Goal: Task Accomplishment & Management: Use online tool/utility

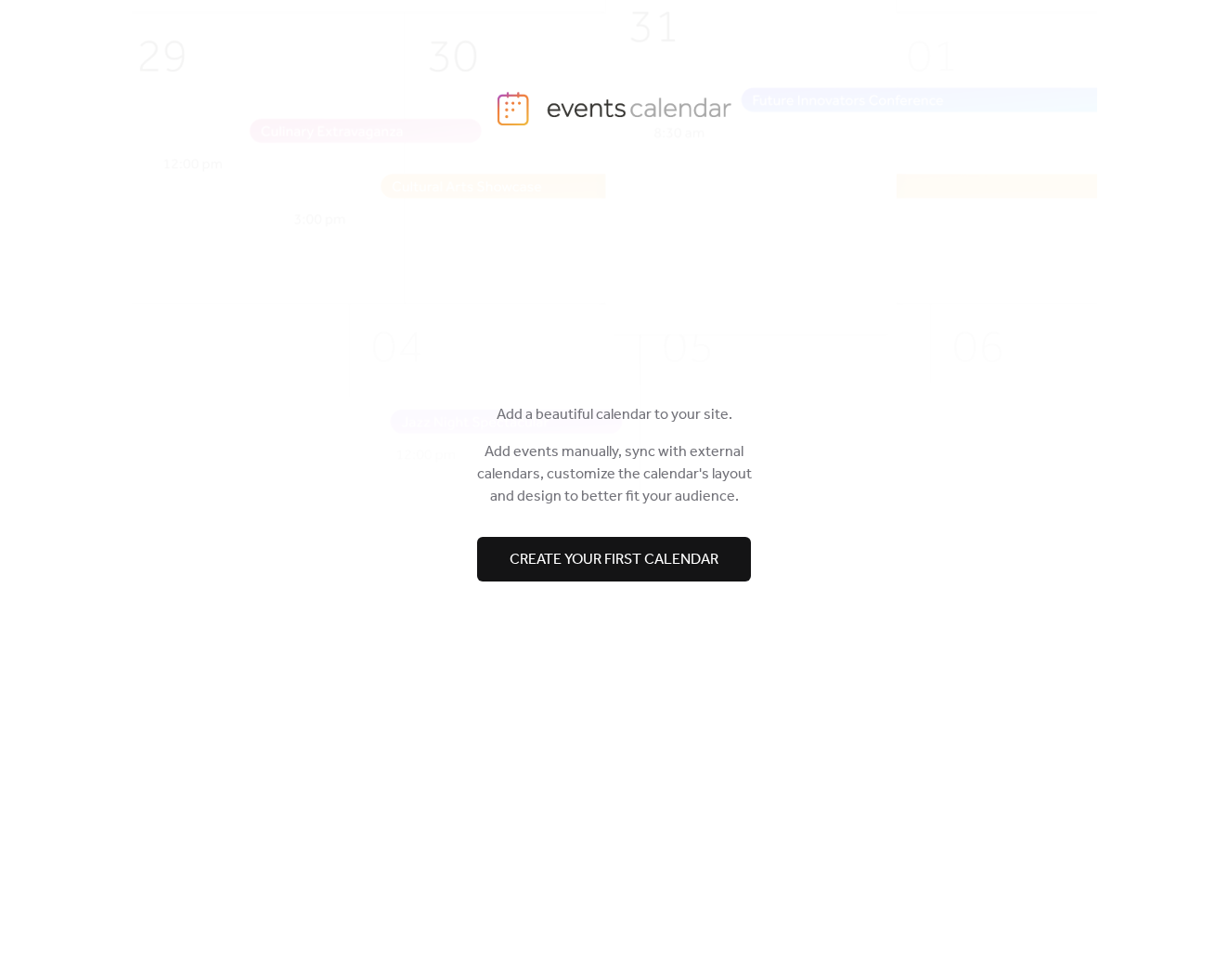
click at [660, 565] on span "Create your first calendar" at bounding box center [614, 559] width 209 height 23
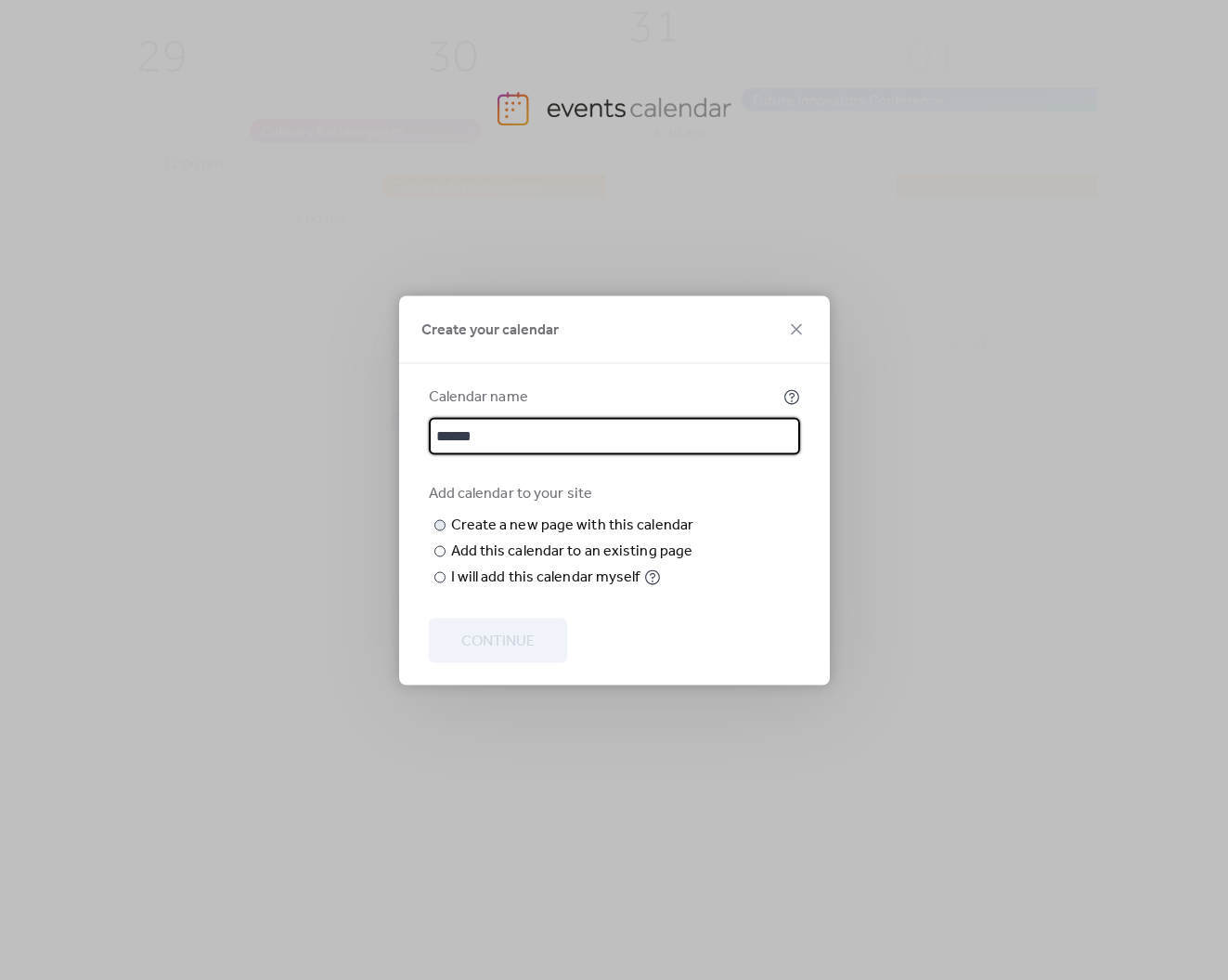
type input "******"
click at [0, 0] on input "text" at bounding box center [0, 0] width 0 height 0
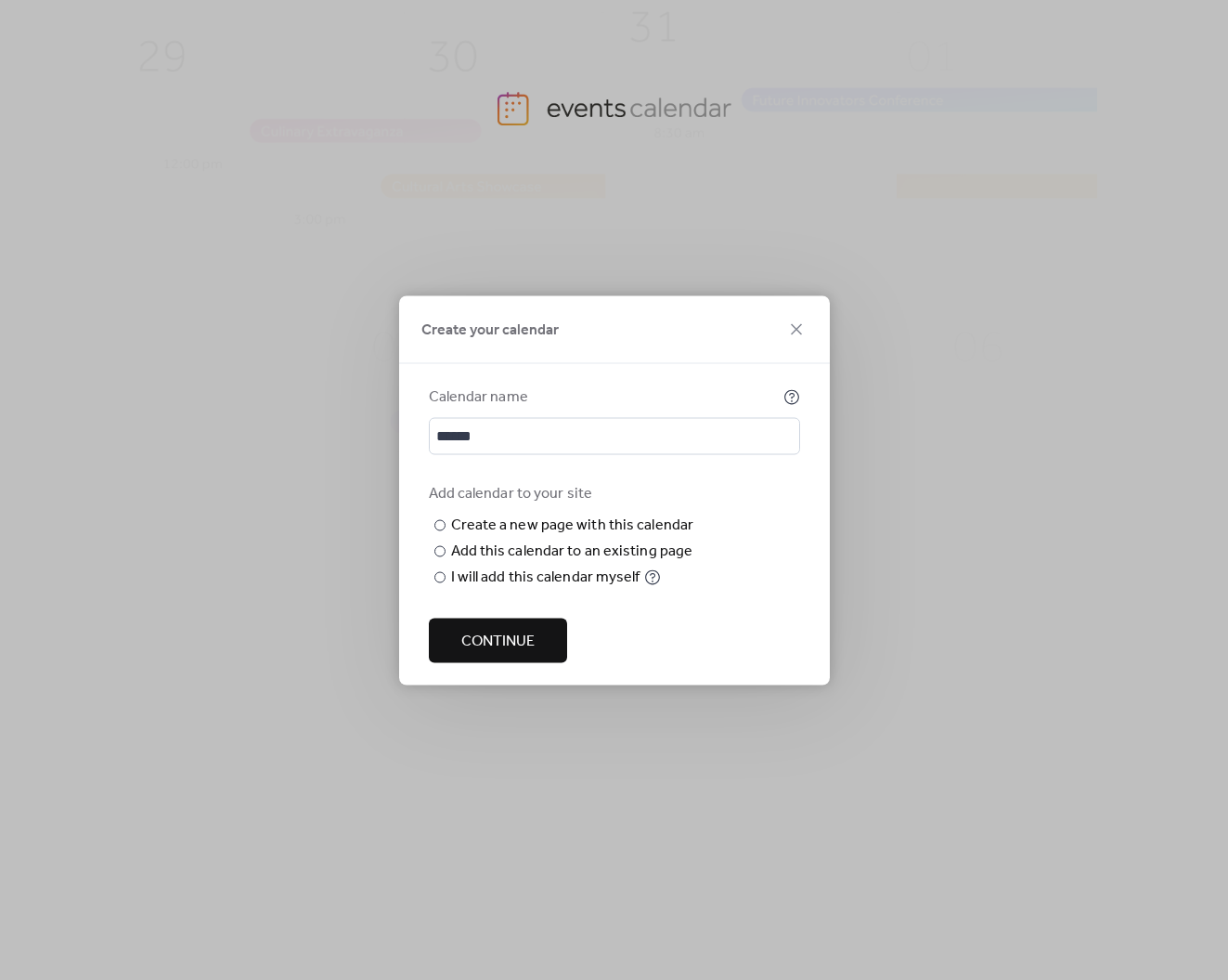
type input "**********"
click at [524, 651] on span "Continue" at bounding box center [497, 641] width 74 height 23
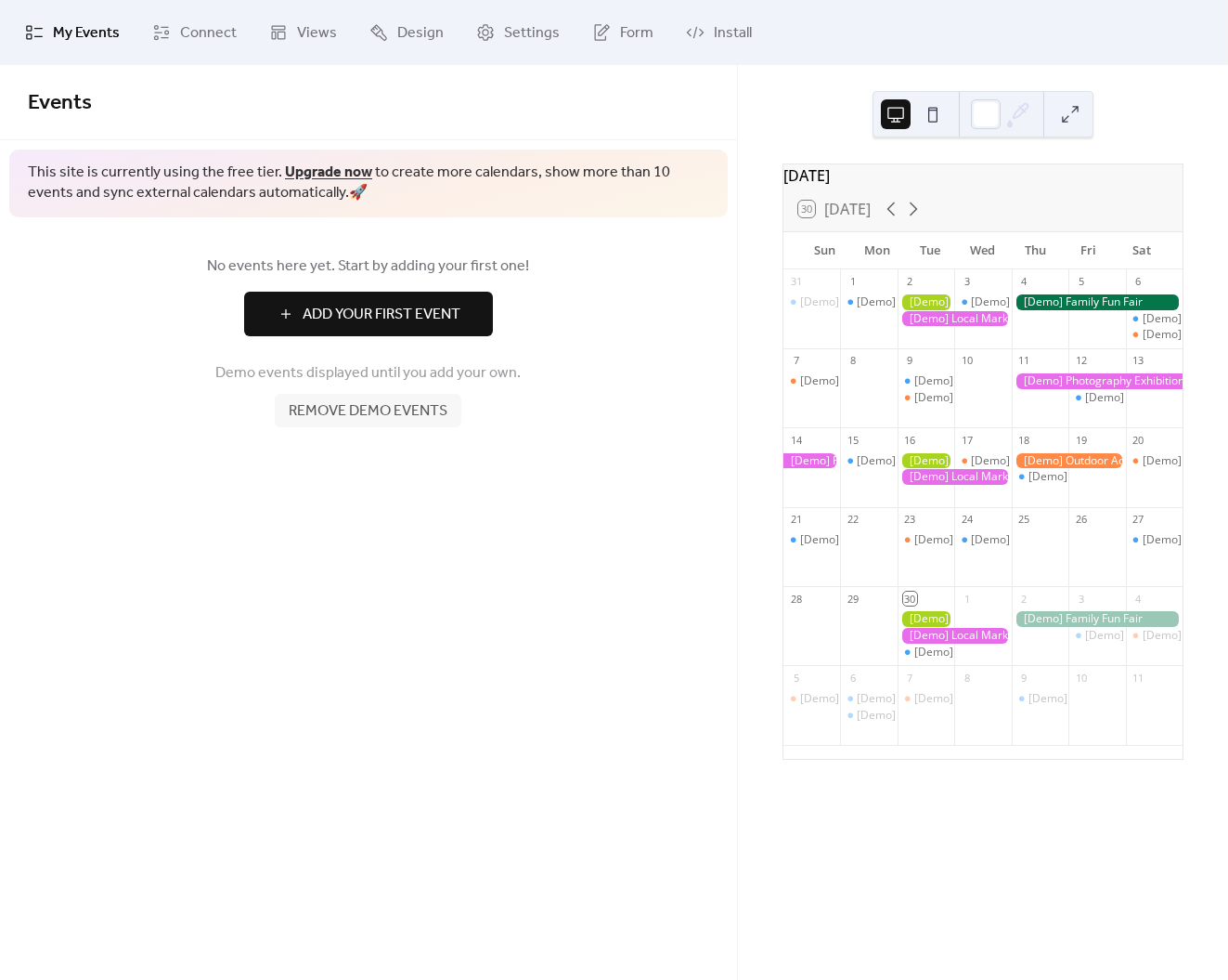
click at [320, 173] on link "Upgrade now" at bounding box center [329, 172] width 87 height 28
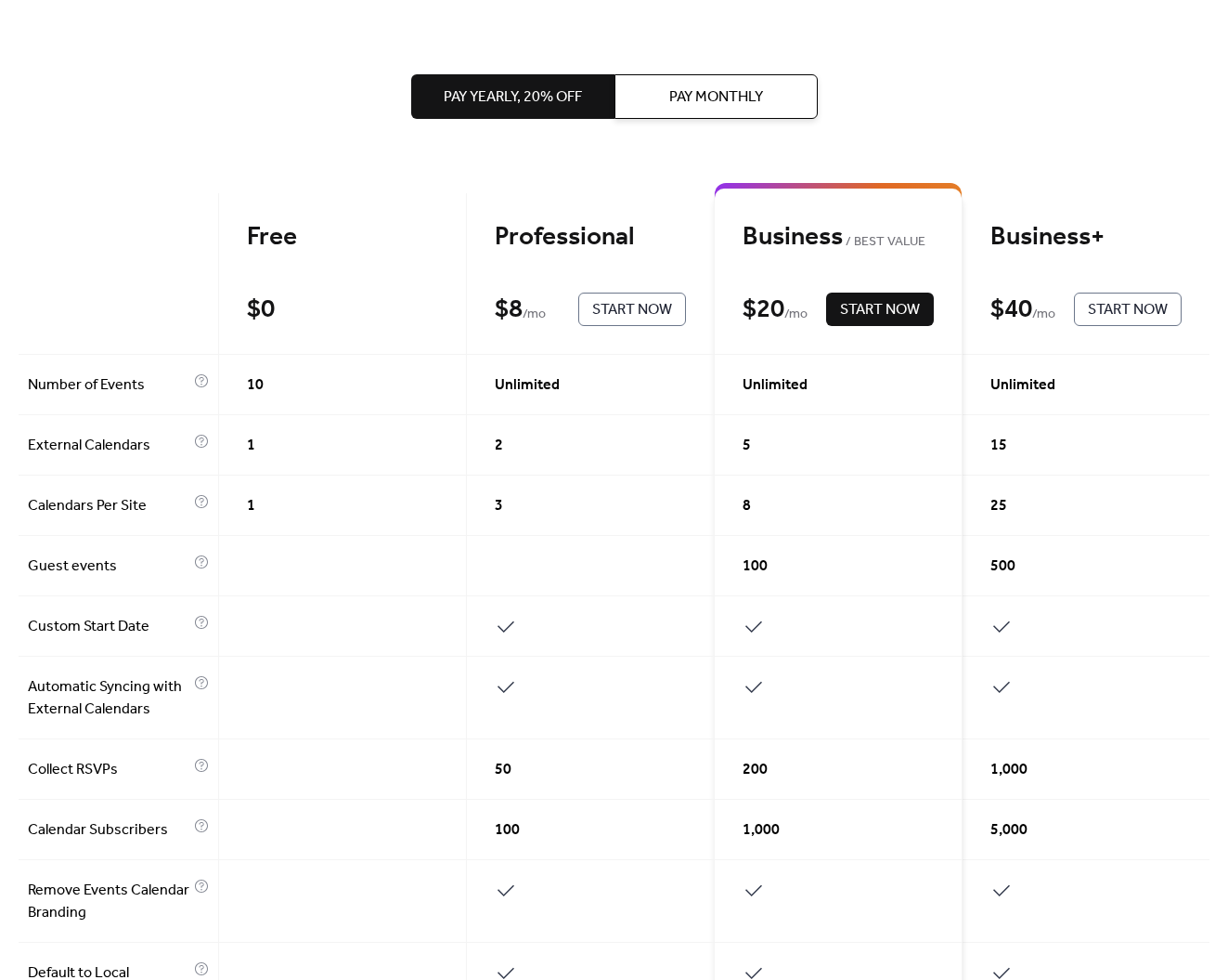
click at [681, 102] on span "Pay Monthly" at bounding box center [716, 97] width 94 height 23
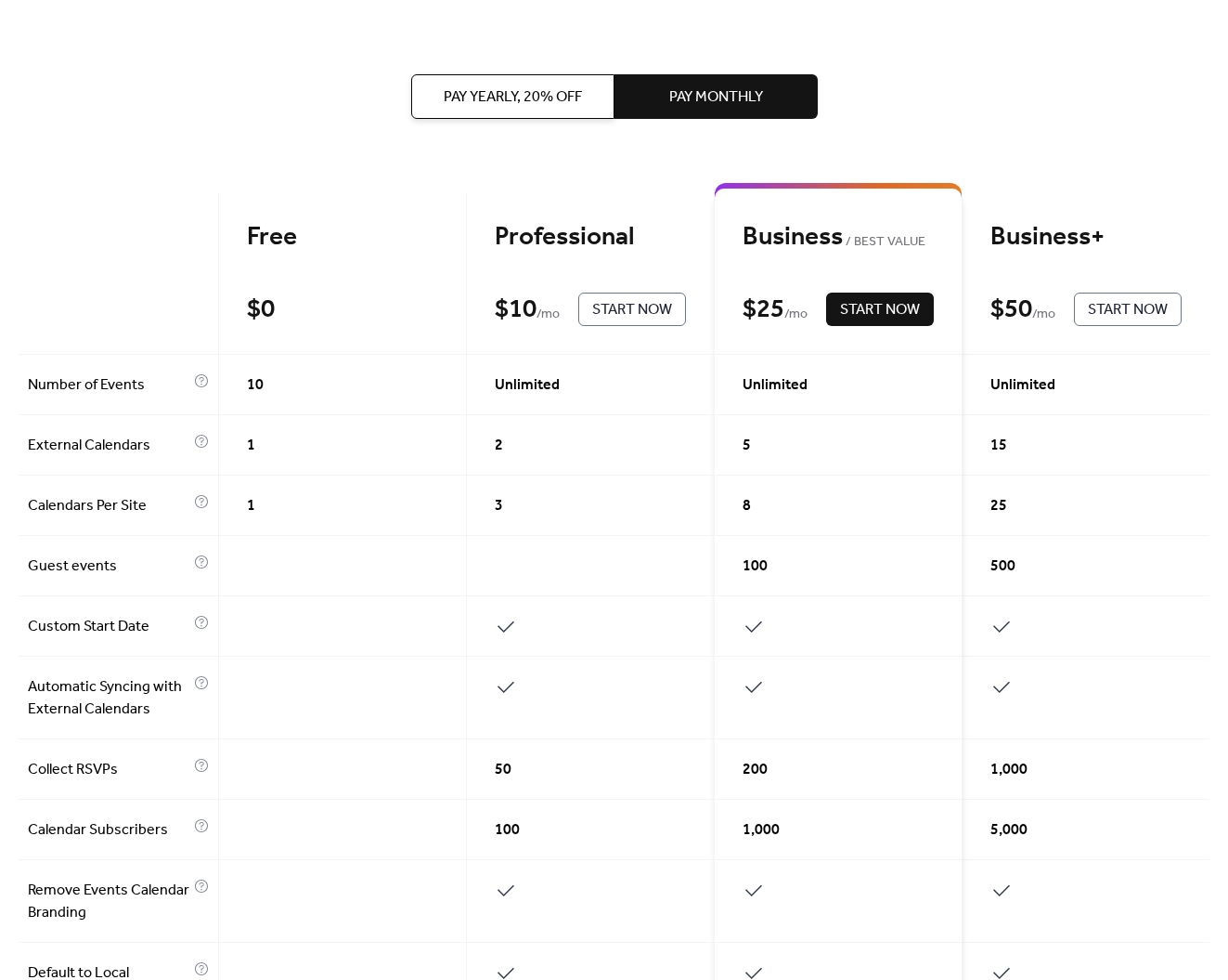
click at [357, 269] on div "Free $ 0 Start Now" at bounding box center [342, 274] width 248 height 162
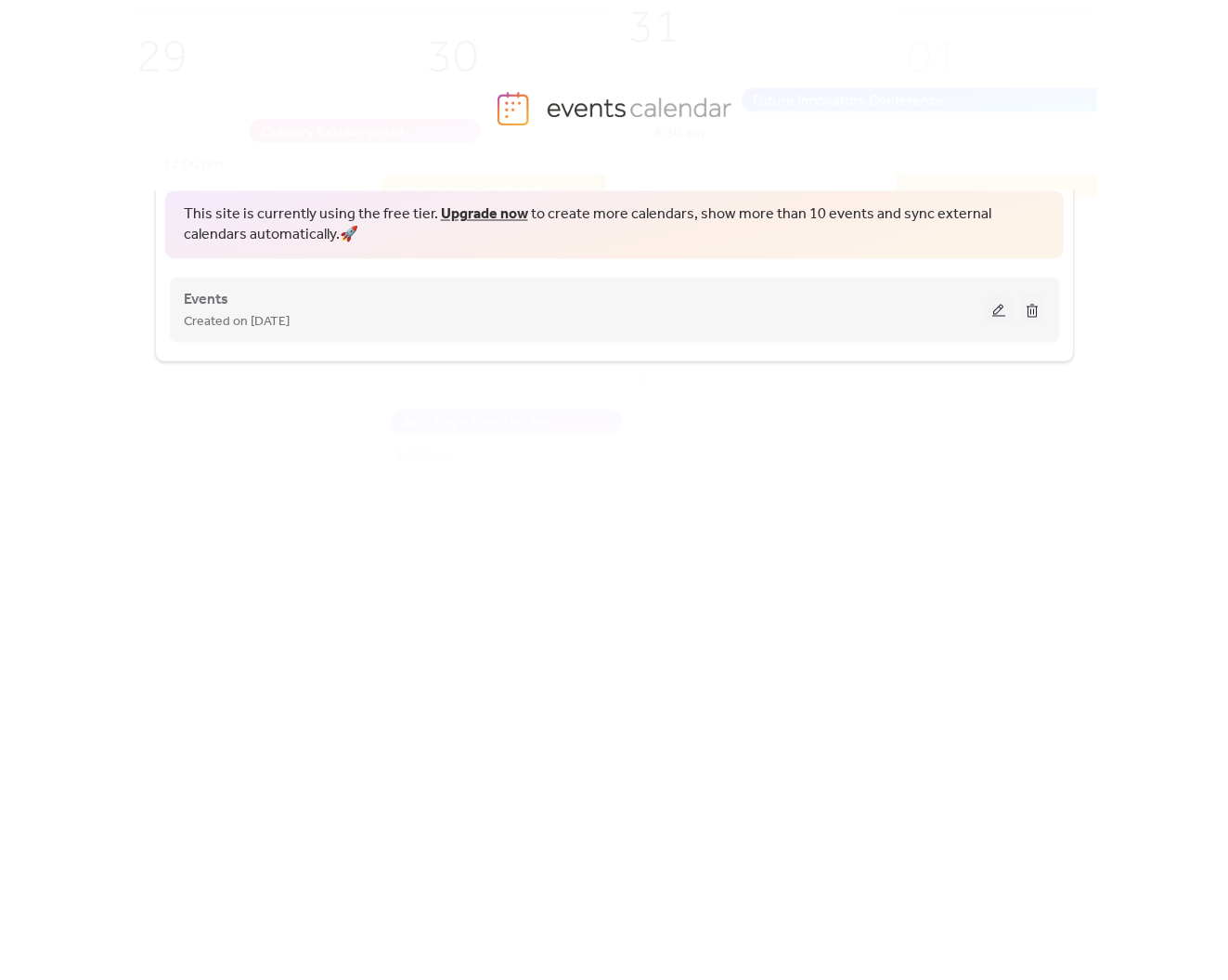
click at [998, 308] on button at bounding box center [998, 309] width 26 height 27
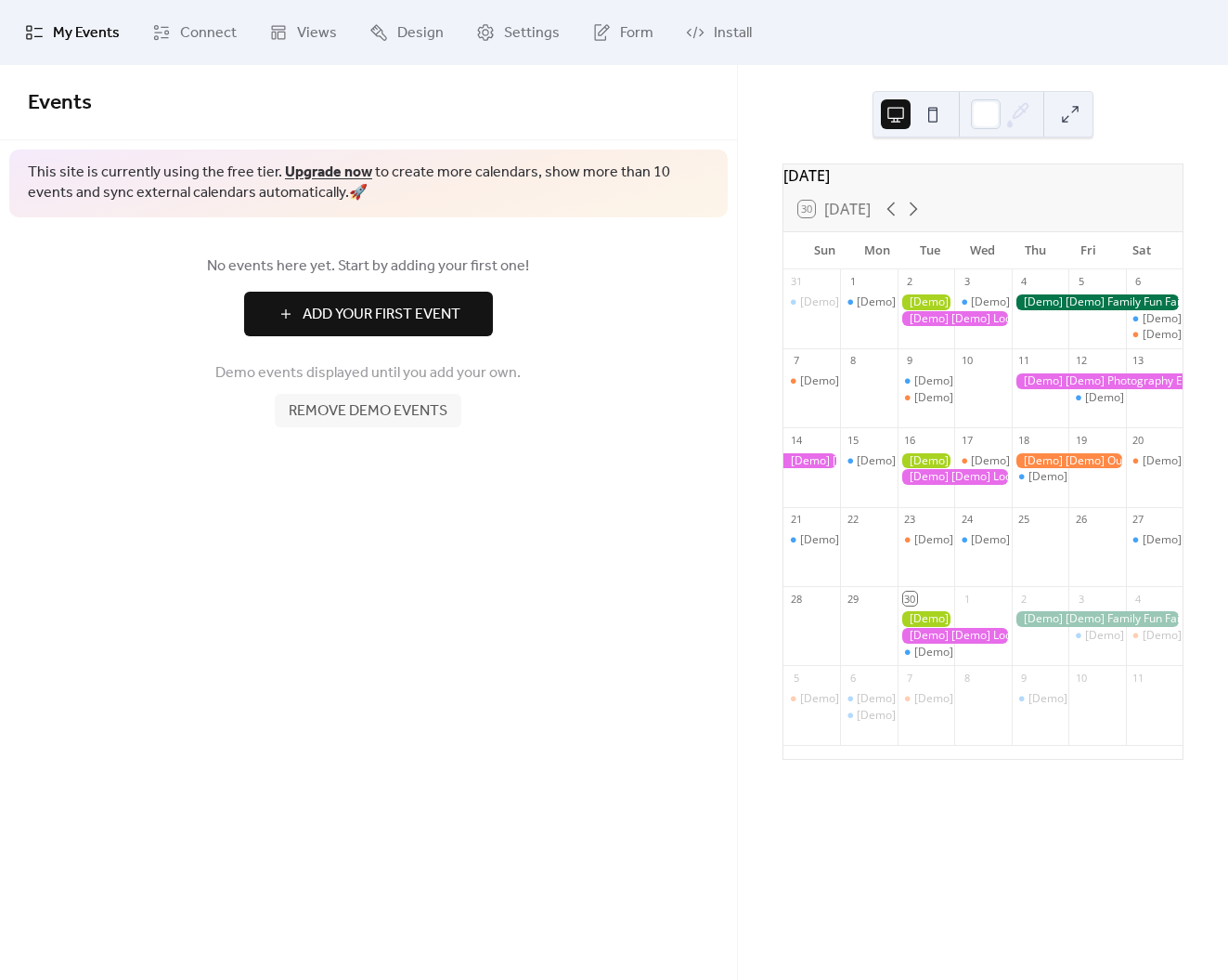
click at [387, 324] on span "Add Your First Event" at bounding box center [382, 315] width 158 height 23
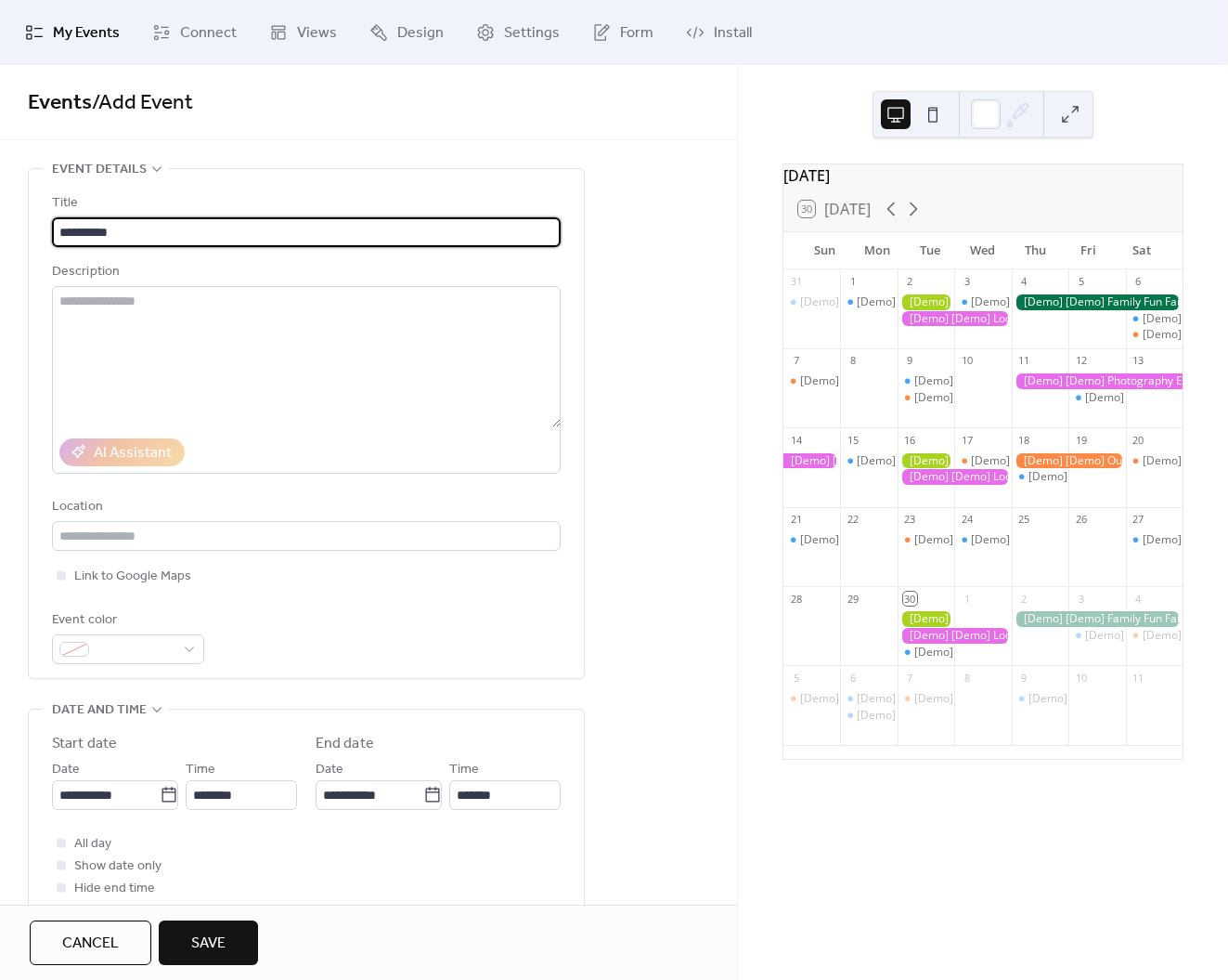
type input "**********"
click at [220, 934] on span "Save" at bounding box center [208, 943] width 34 height 23
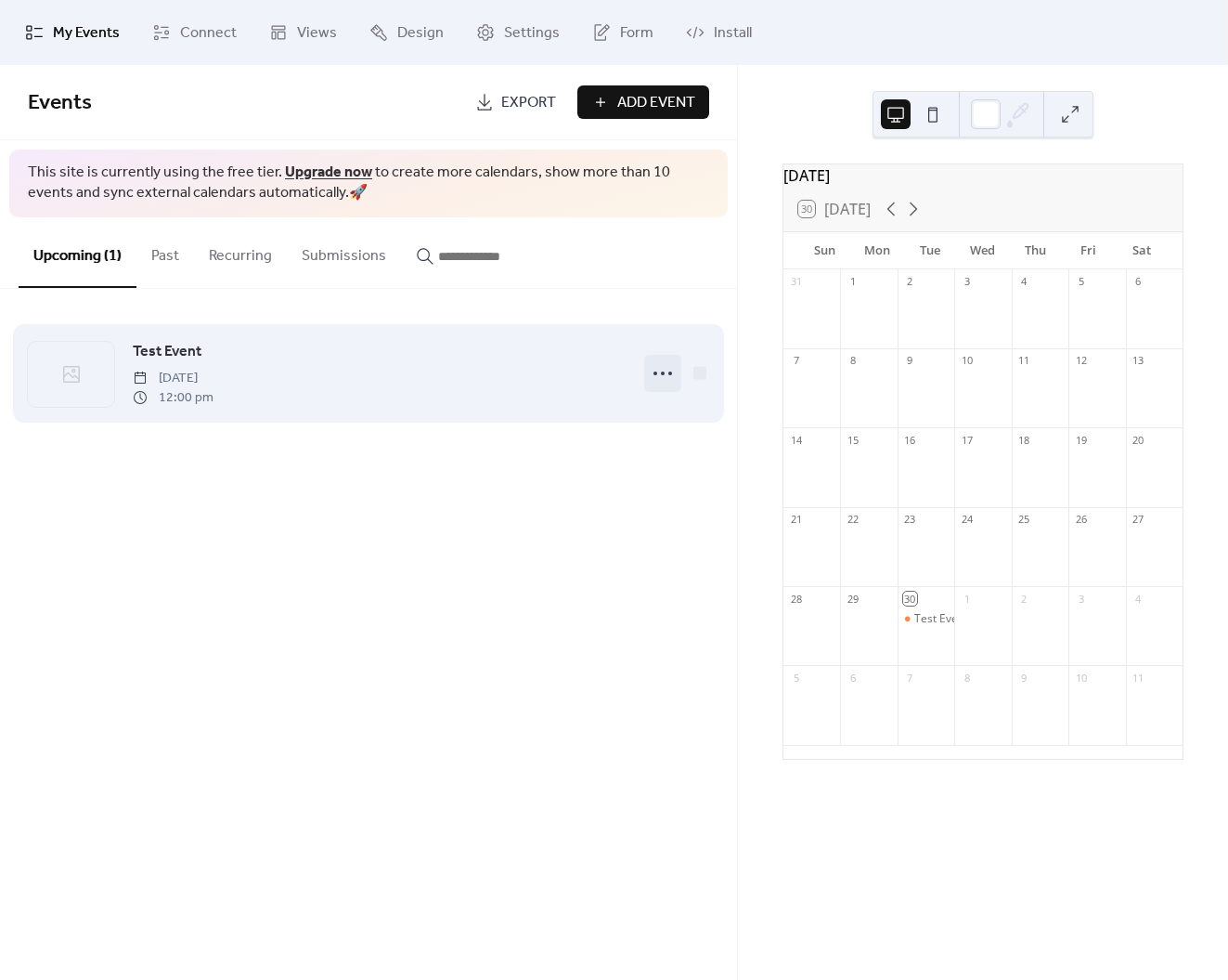
click at [658, 370] on icon at bounding box center [663, 373] width 29 height 29
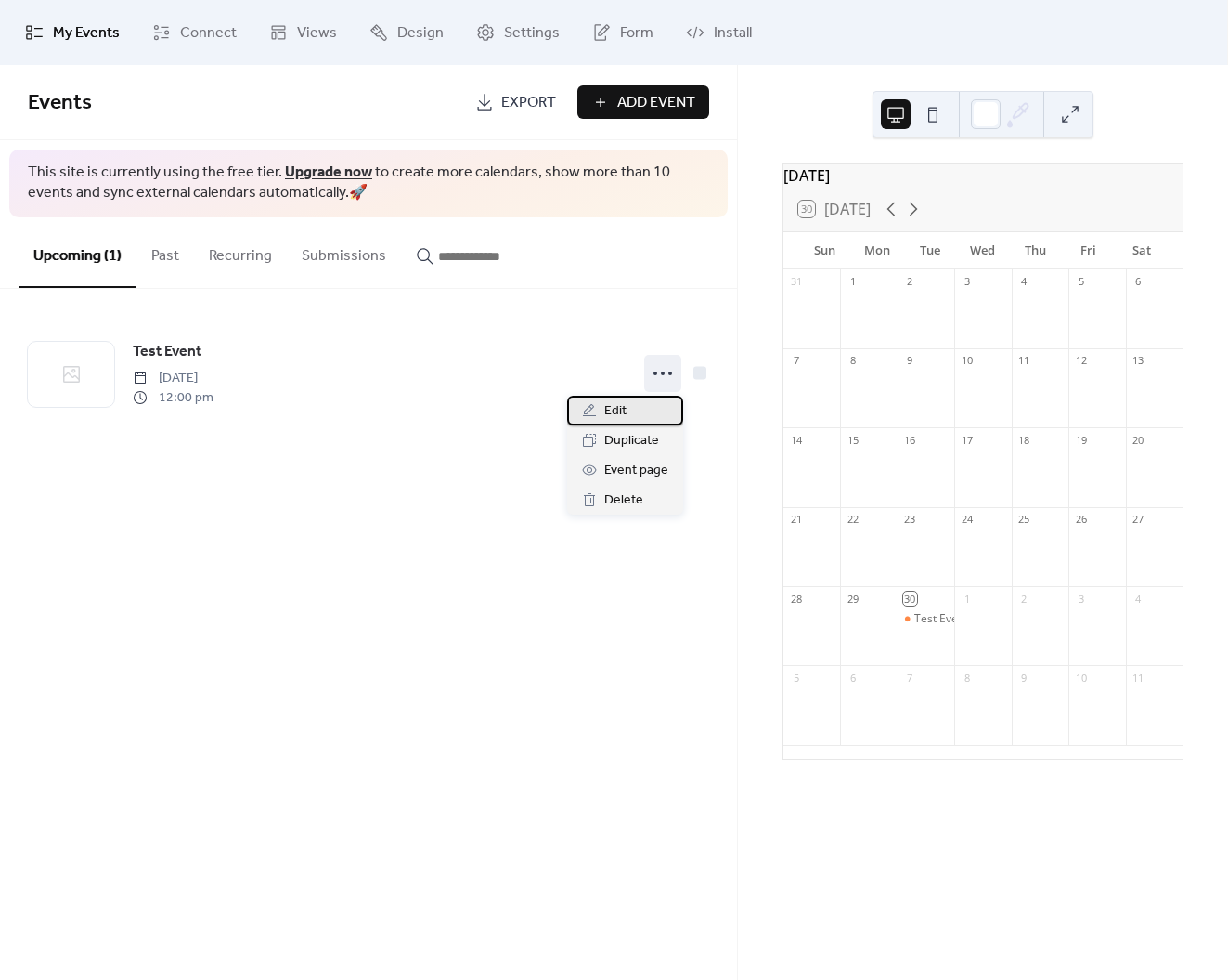
click at [644, 411] on div "Edit" at bounding box center [625, 410] width 116 height 29
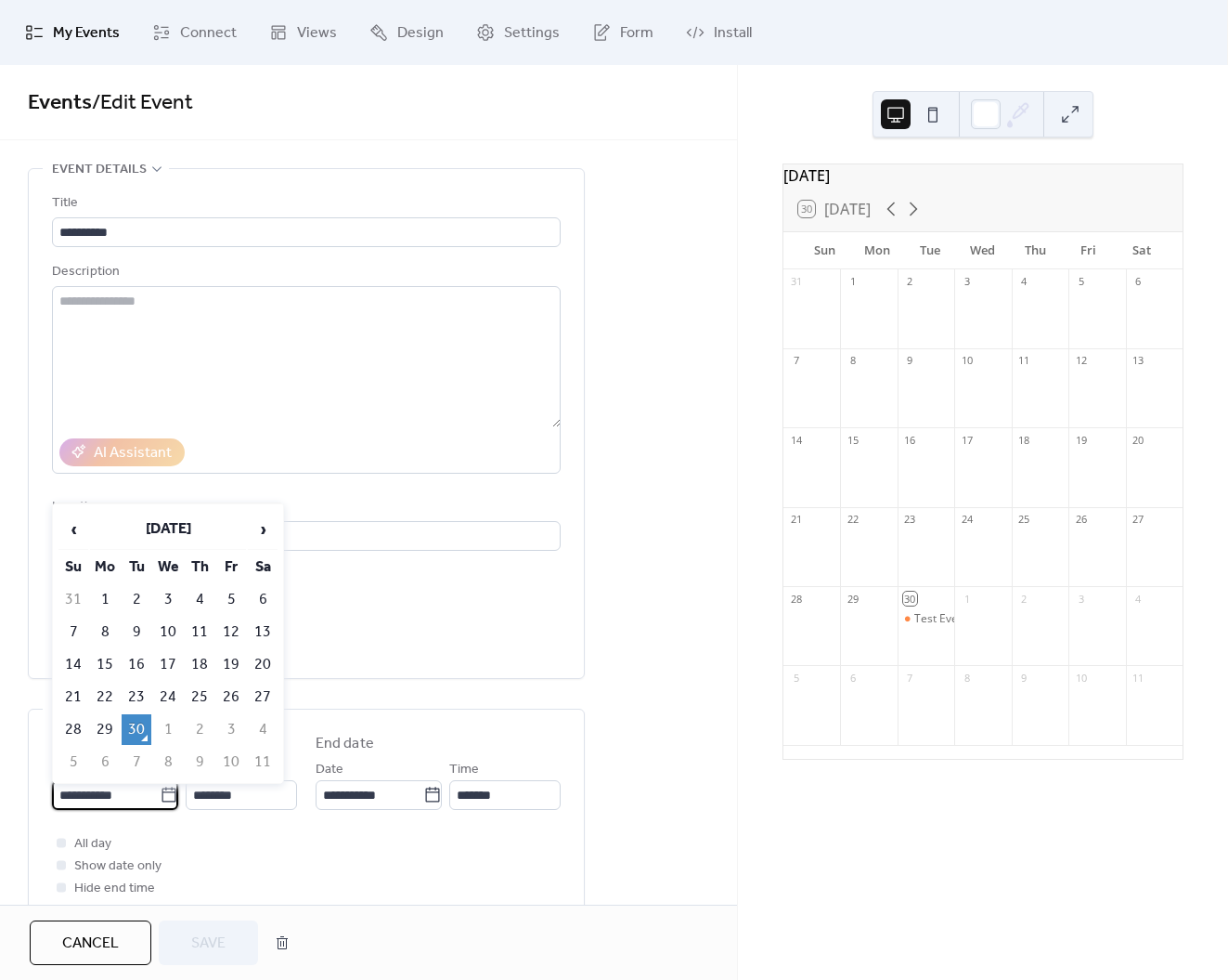
click at [115, 801] on input "**********" at bounding box center [106, 795] width 108 height 29
click at [171, 724] on td "1" at bounding box center [168, 729] width 29 height 30
type input "**********"
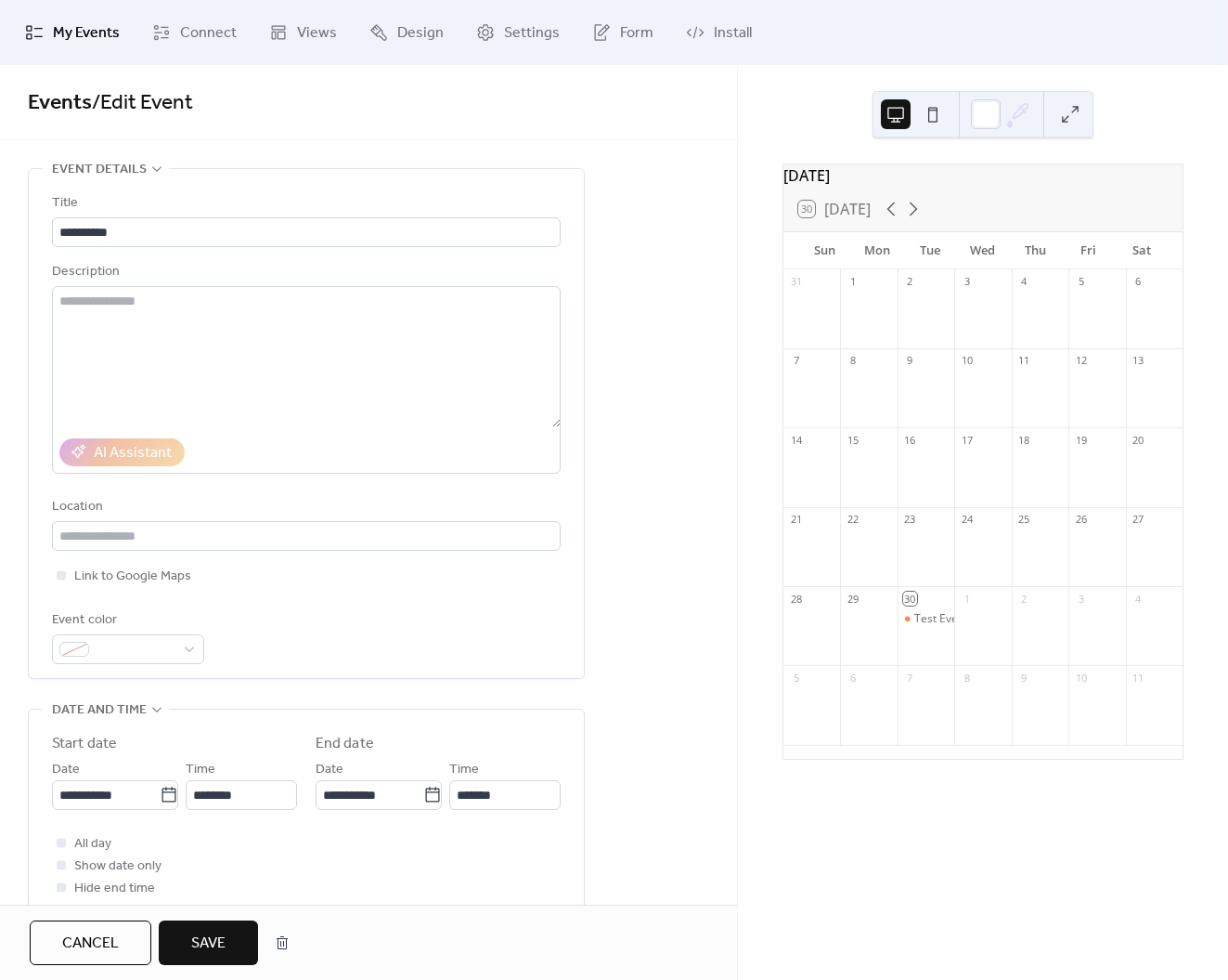
click at [230, 947] on button "Save" at bounding box center [208, 942] width 99 height 44
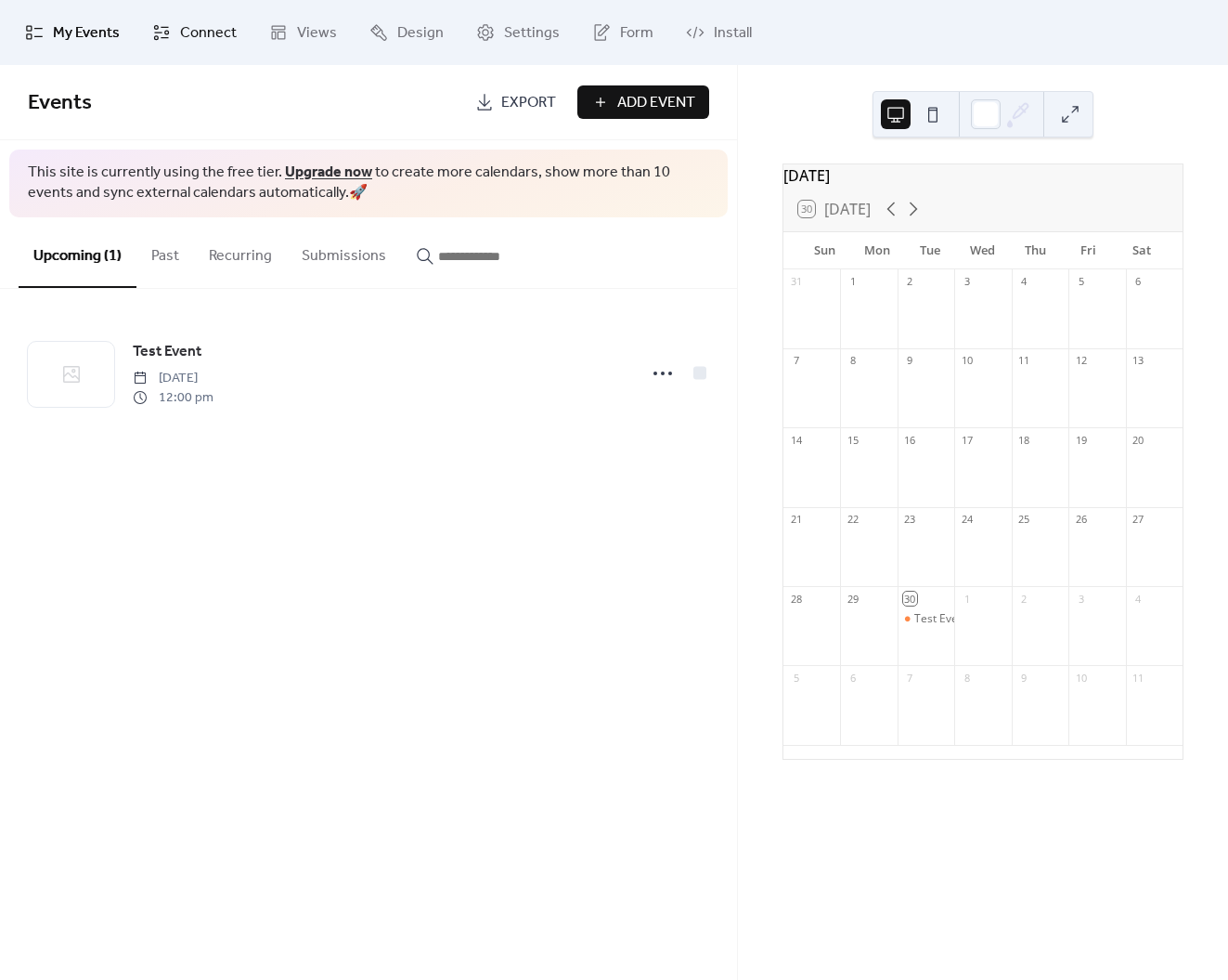
click at [179, 49] on link "Connect" at bounding box center [194, 32] width 113 height 50
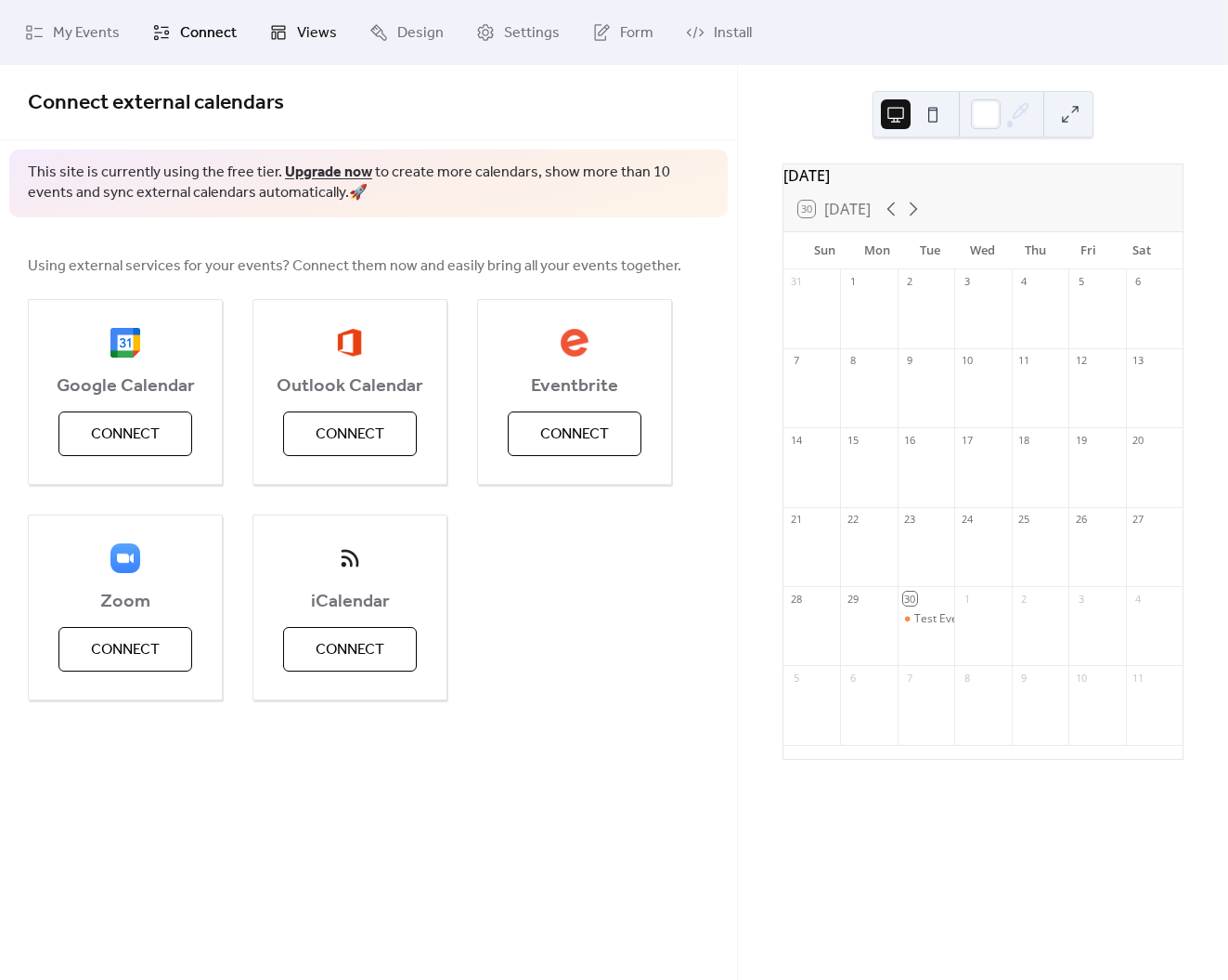
click at [321, 38] on span "Views" at bounding box center [317, 33] width 40 height 23
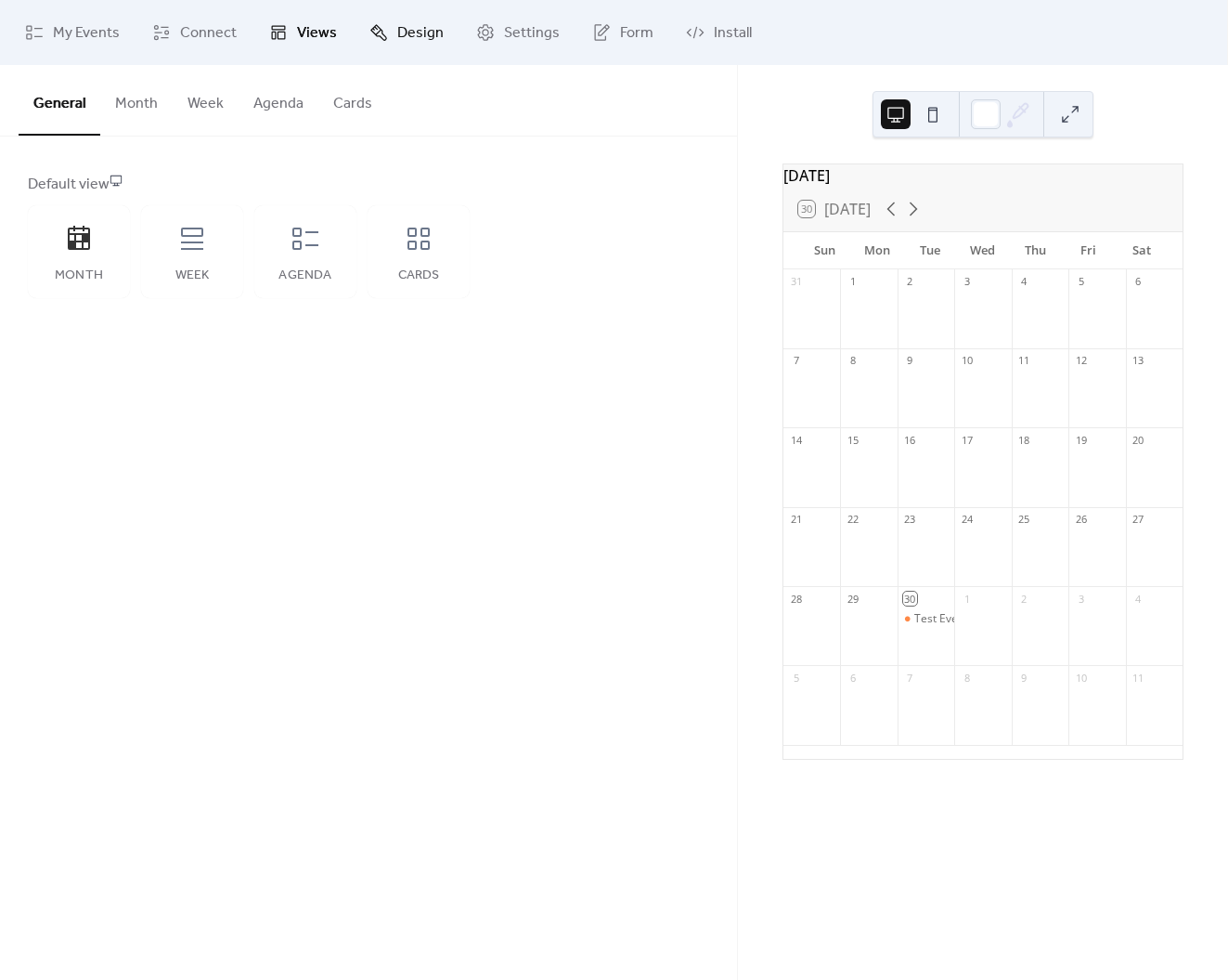
click at [397, 33] on span "Design" at bounding box center [420, 33] width 46 height 23
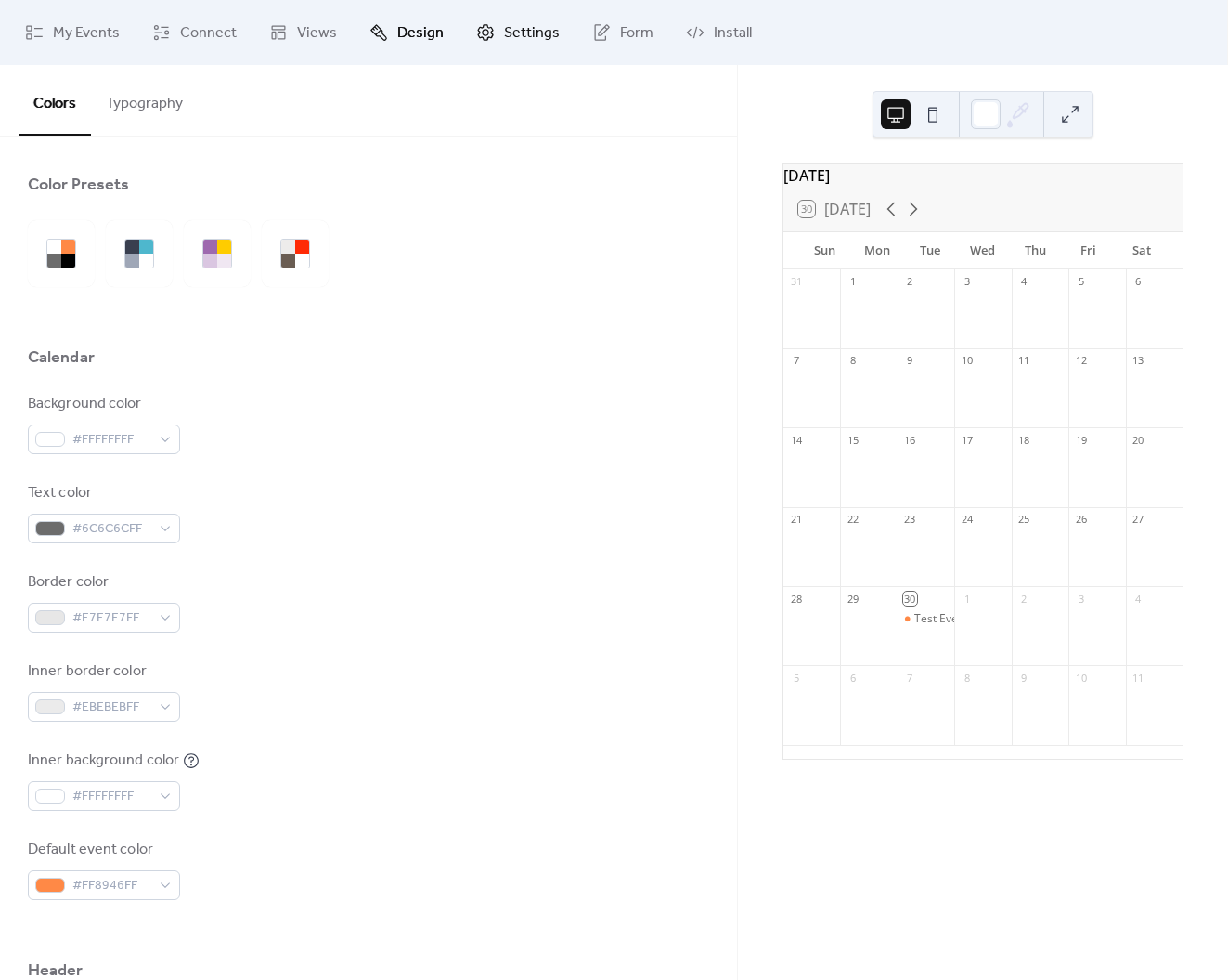
click at [489, 31] on link "Settings" at bounding box center [518, 32] width 112 height 50
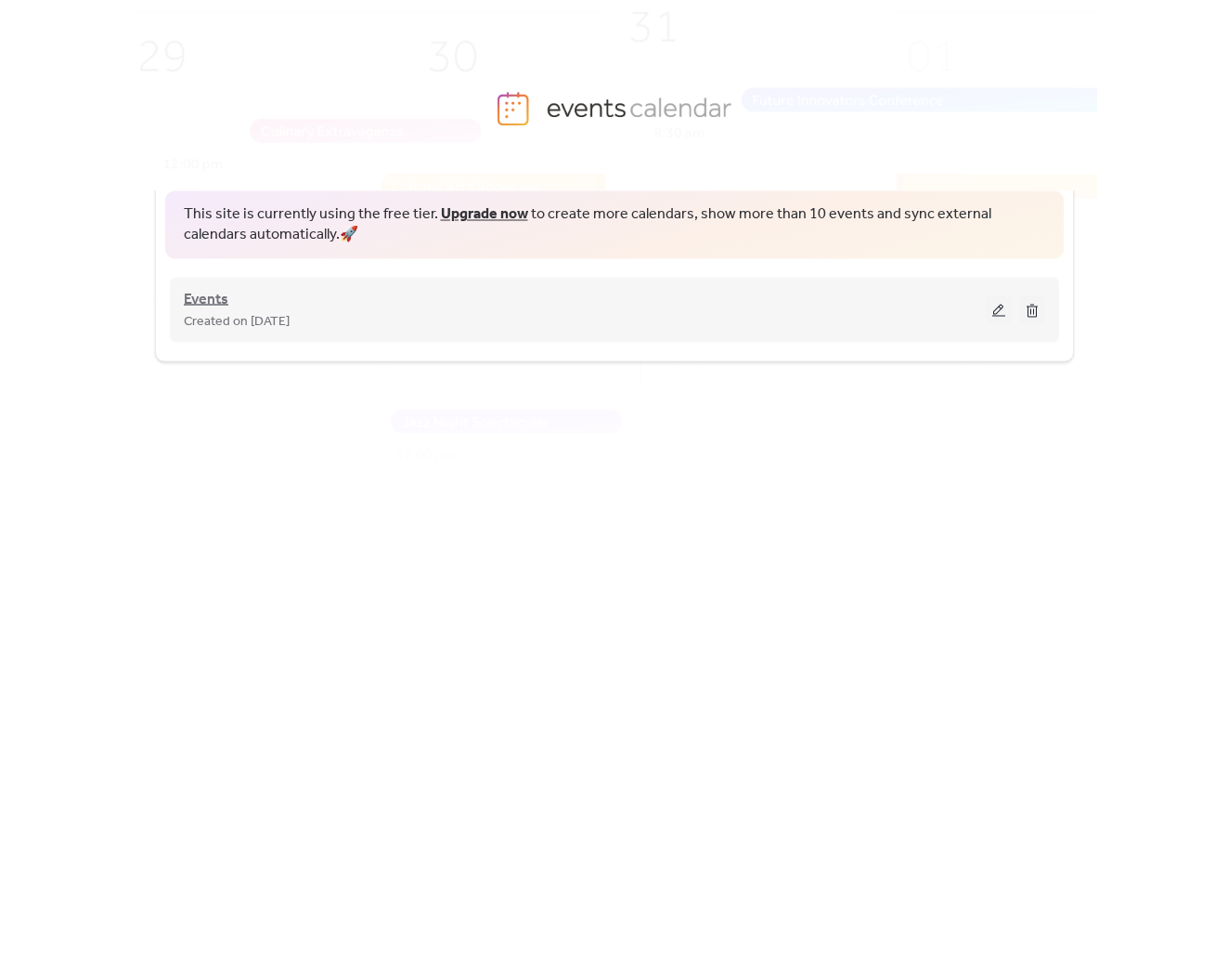
click at [206, 298] on span "Events" at bounding box center [205, 298] width 44 height 23
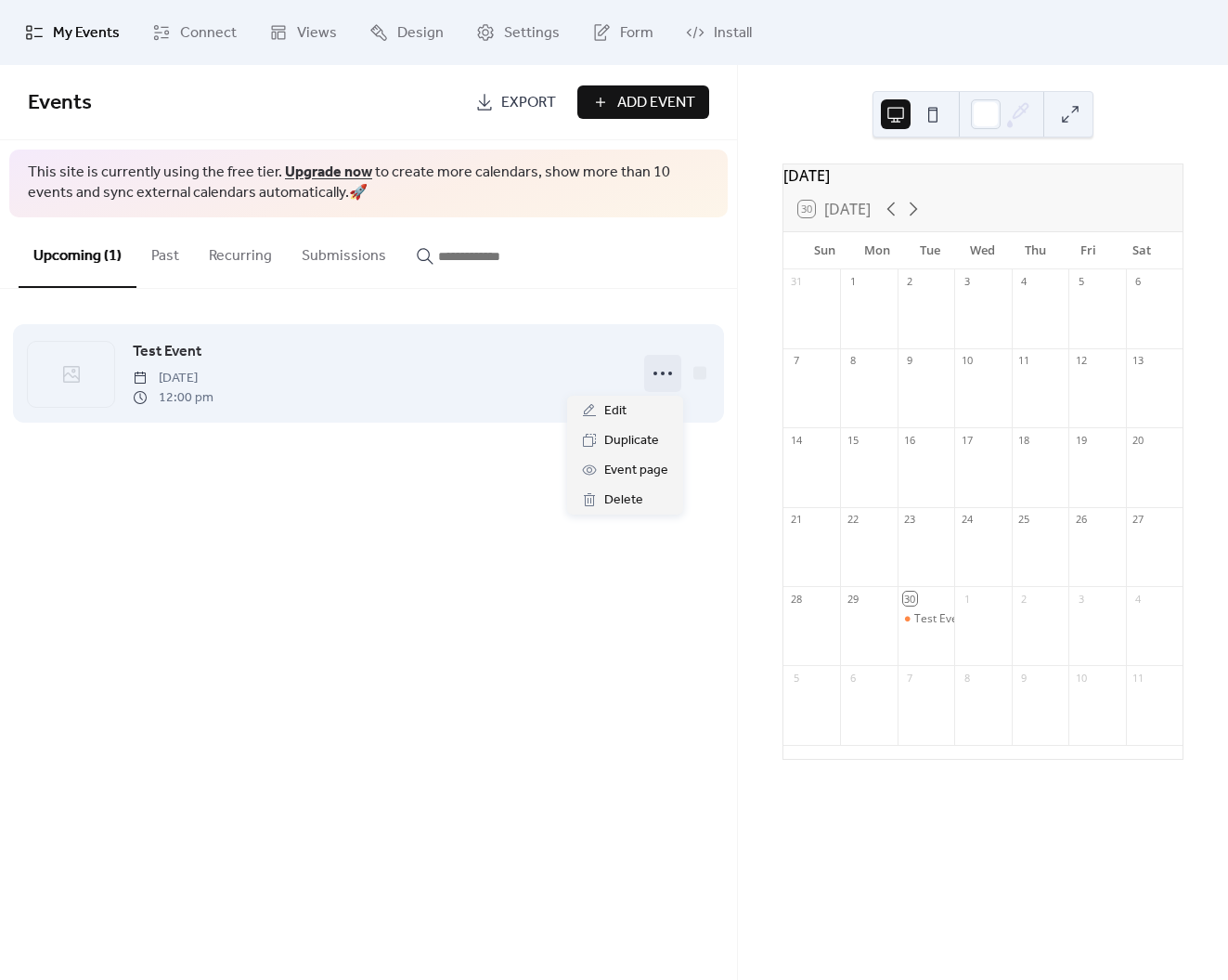
click at [658, 372] on icon at bounding box center [663, 373] width 29 height 29
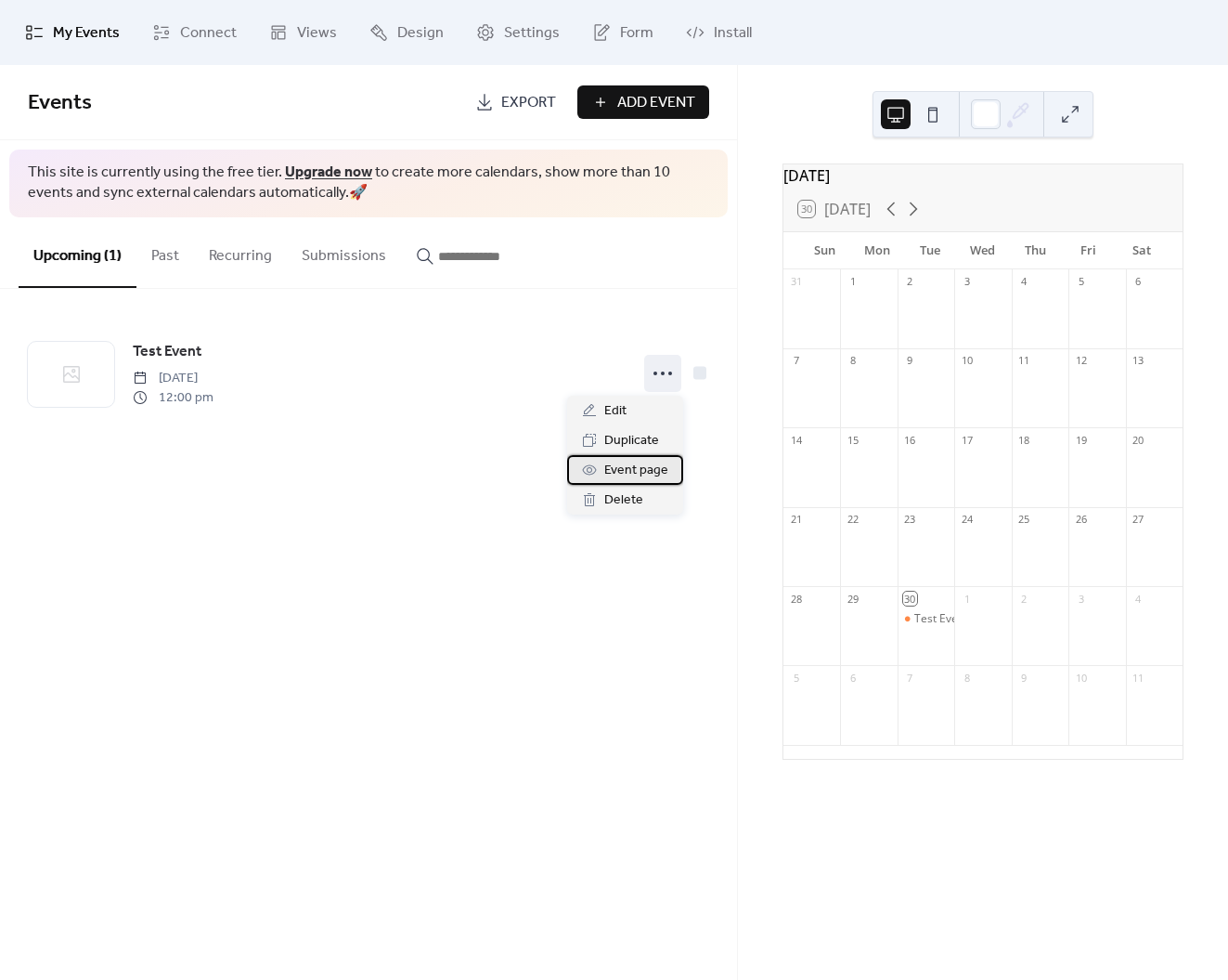
click at [626, 470] on span "Event page" at bounding box center [636, 471] width 64 height 23
click at [304, 106] on span "Events" at bounding box center [244, 103] width 434 height 37
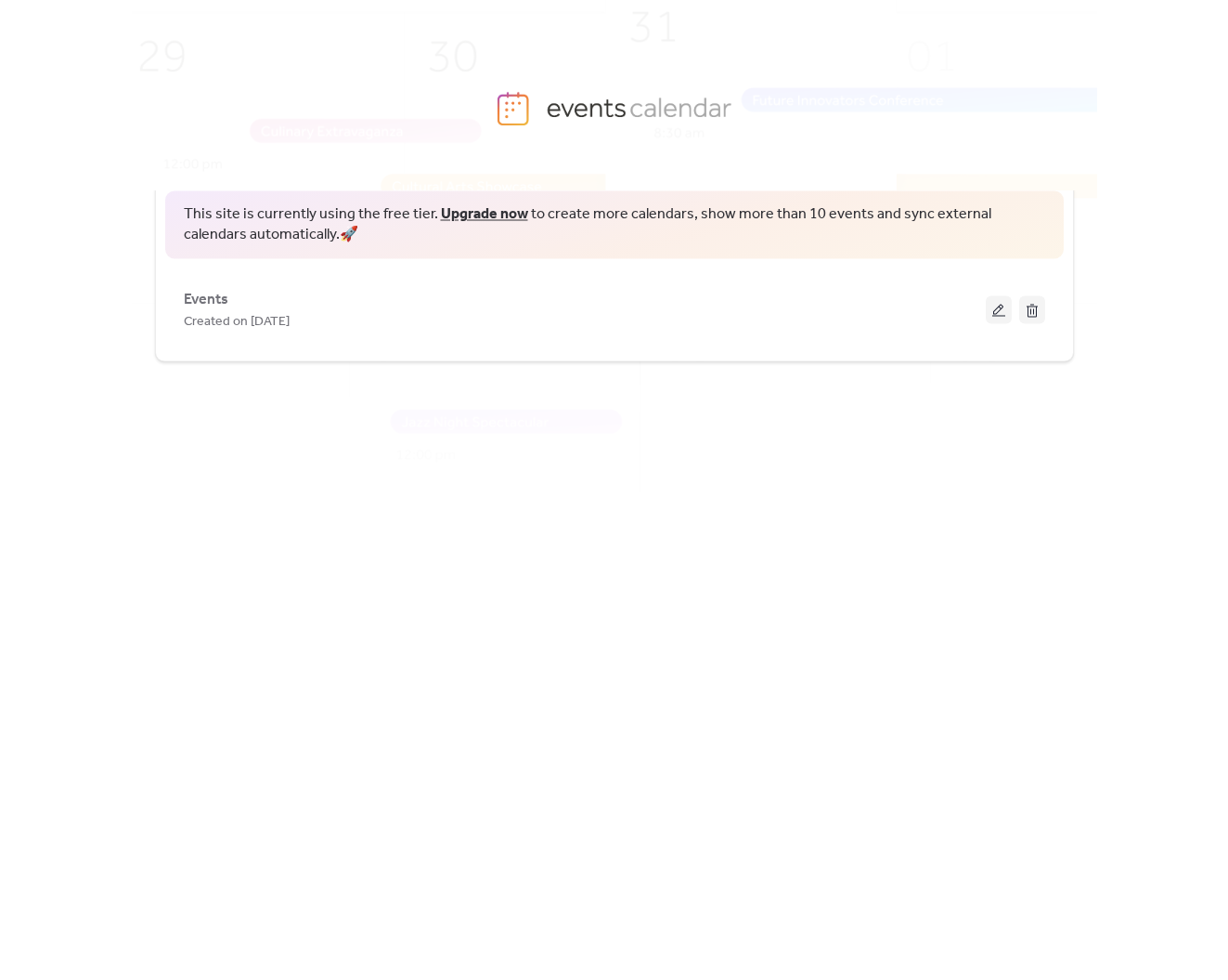
click at [892, 51] on img at bounding box center [641, 284] width 1255 height 621
click at [611, 70] on img at bounding box center [641, 284] width 1255 height 621
drag, startPoint x: 627, startPoint y: 45, endPoint x: 844, endPoint y: 6, distance: 220.5
click at [627, 44] on img at bounding box center [641, 284] width 1255 height 621
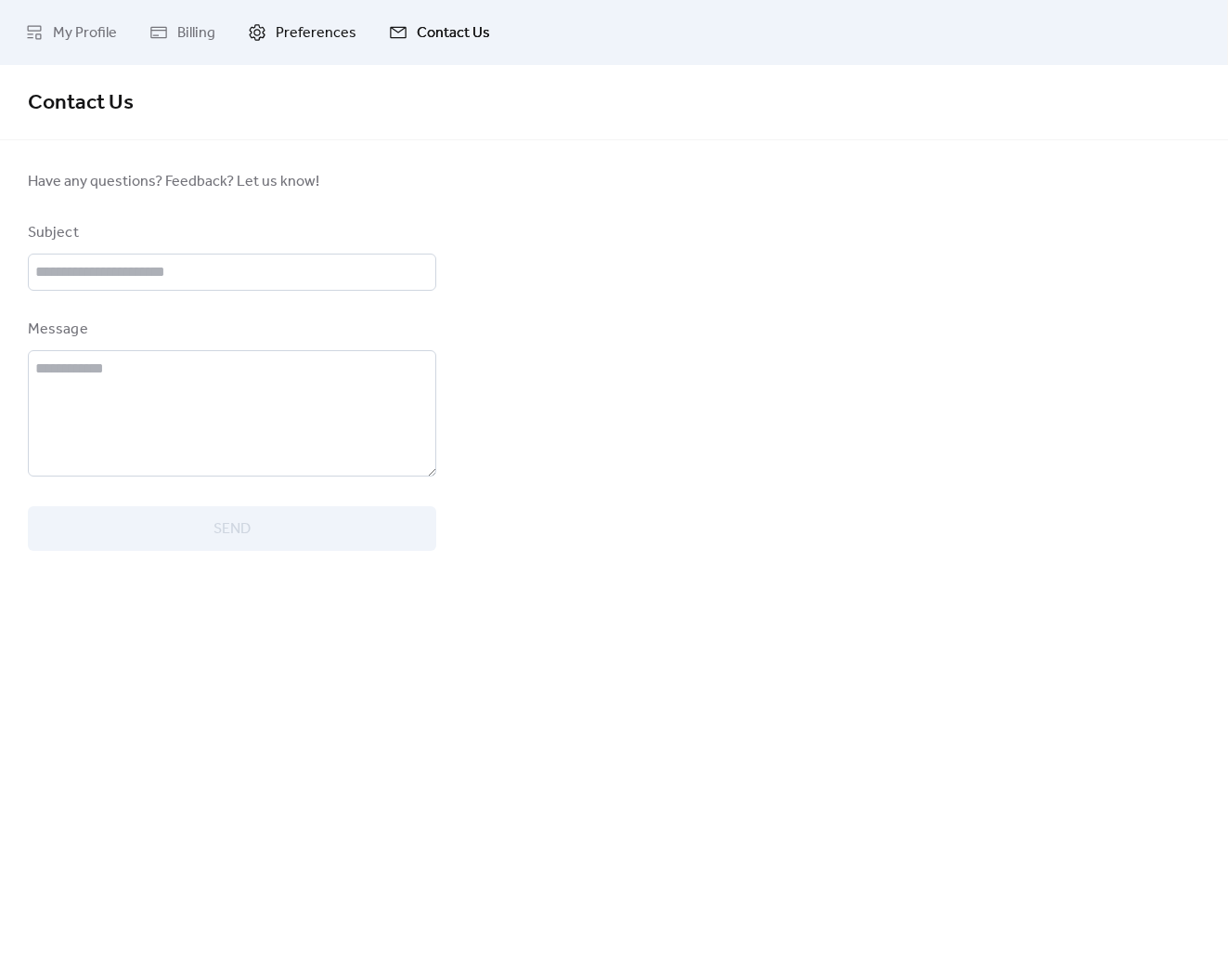
click at [264, 32] on icon at bounding box center [257, 32] width 19 height 19
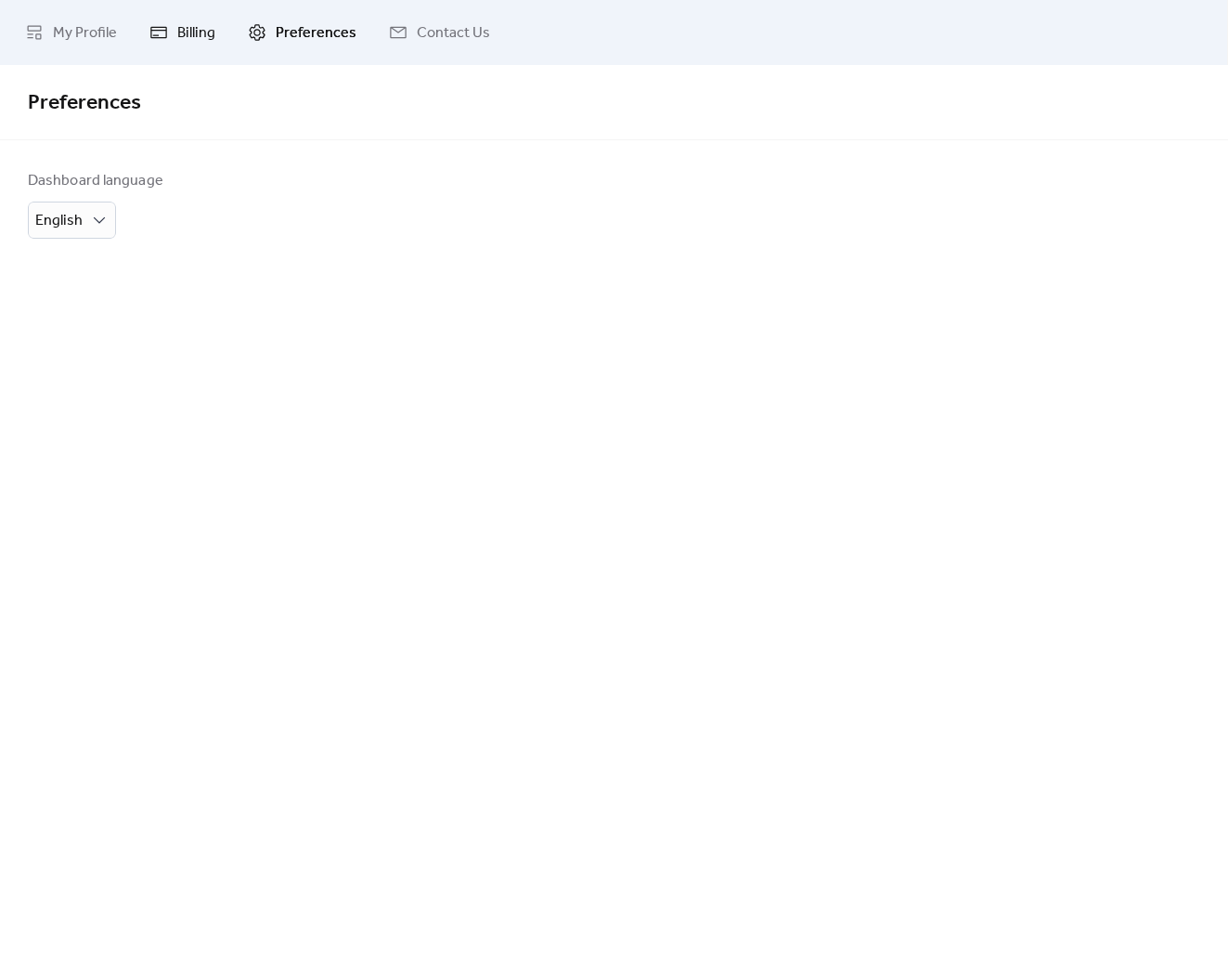
click at [174, 31] on link "Billing" at bounding box center [182, 32] width 94 height 50
click at [70, 29] on span "My Profile" at bounding box center [84, 33] width 64 height 23
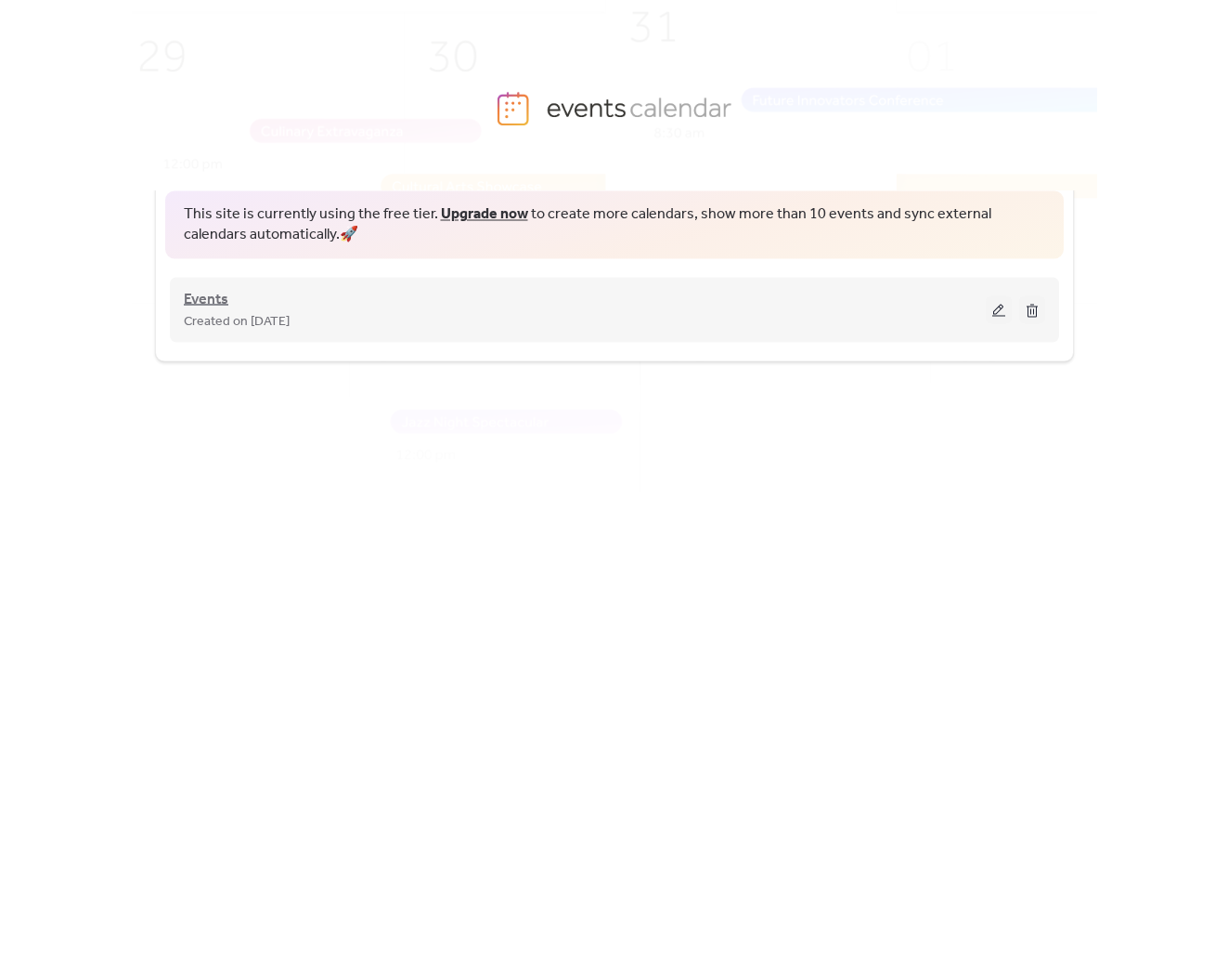
click at [198, 297] on span "Events" at bounding box center [205, 298] width 44 height 23
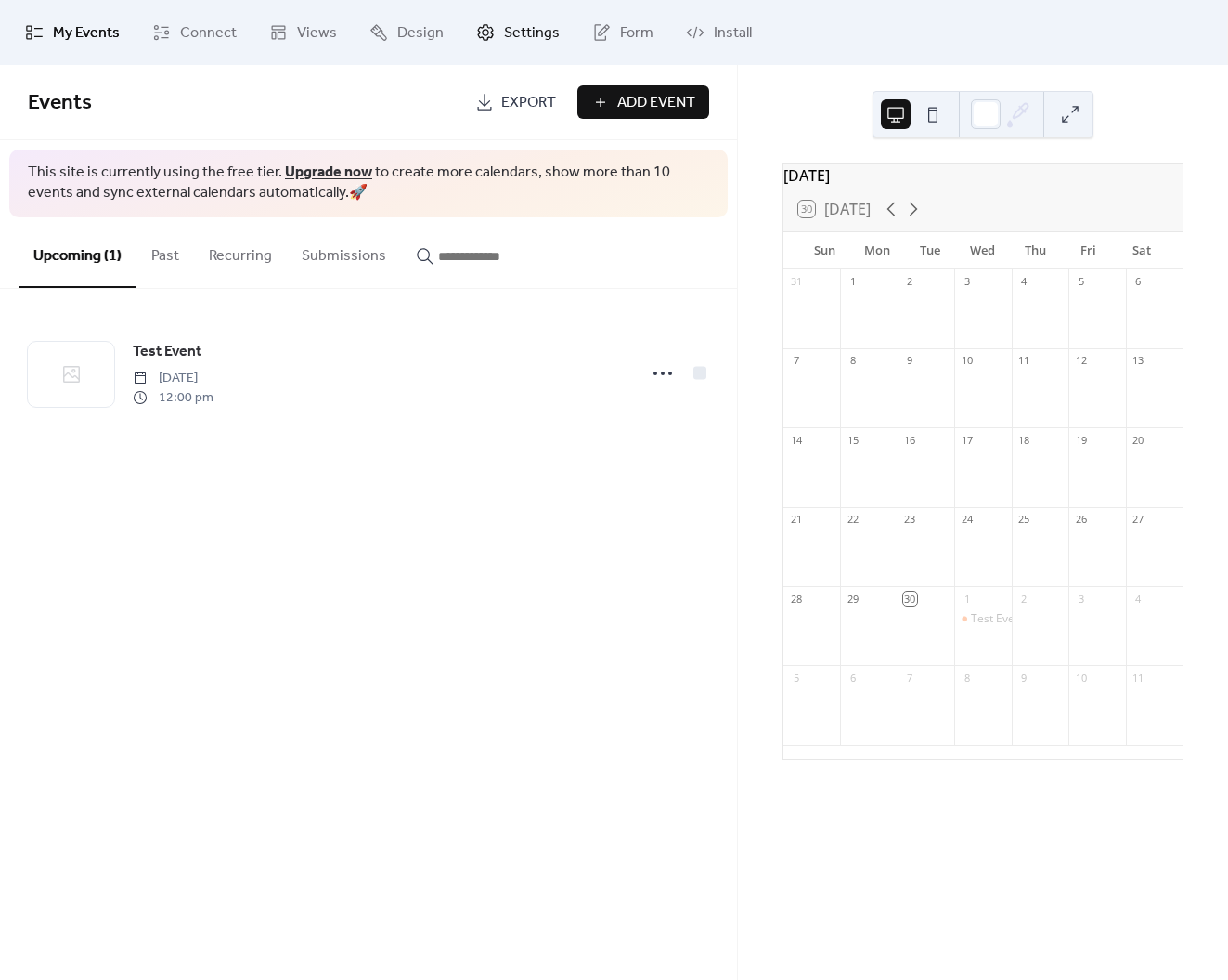
click at [488, 31] on icon at bounding box center [486, 32] width 19 height 19
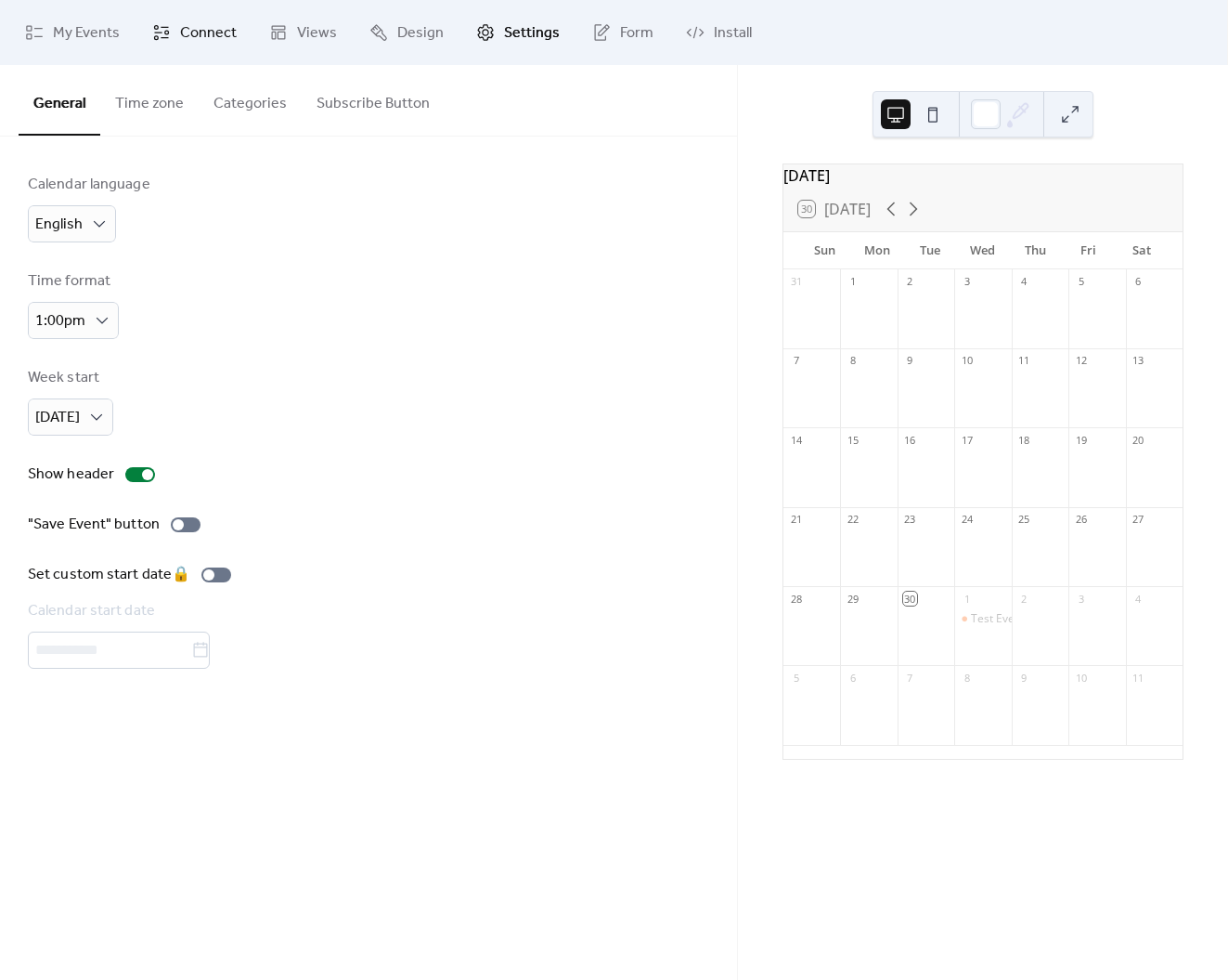
click at [224, 30] on span "Connect" at bounding box center [209, 33] width 57 height 23
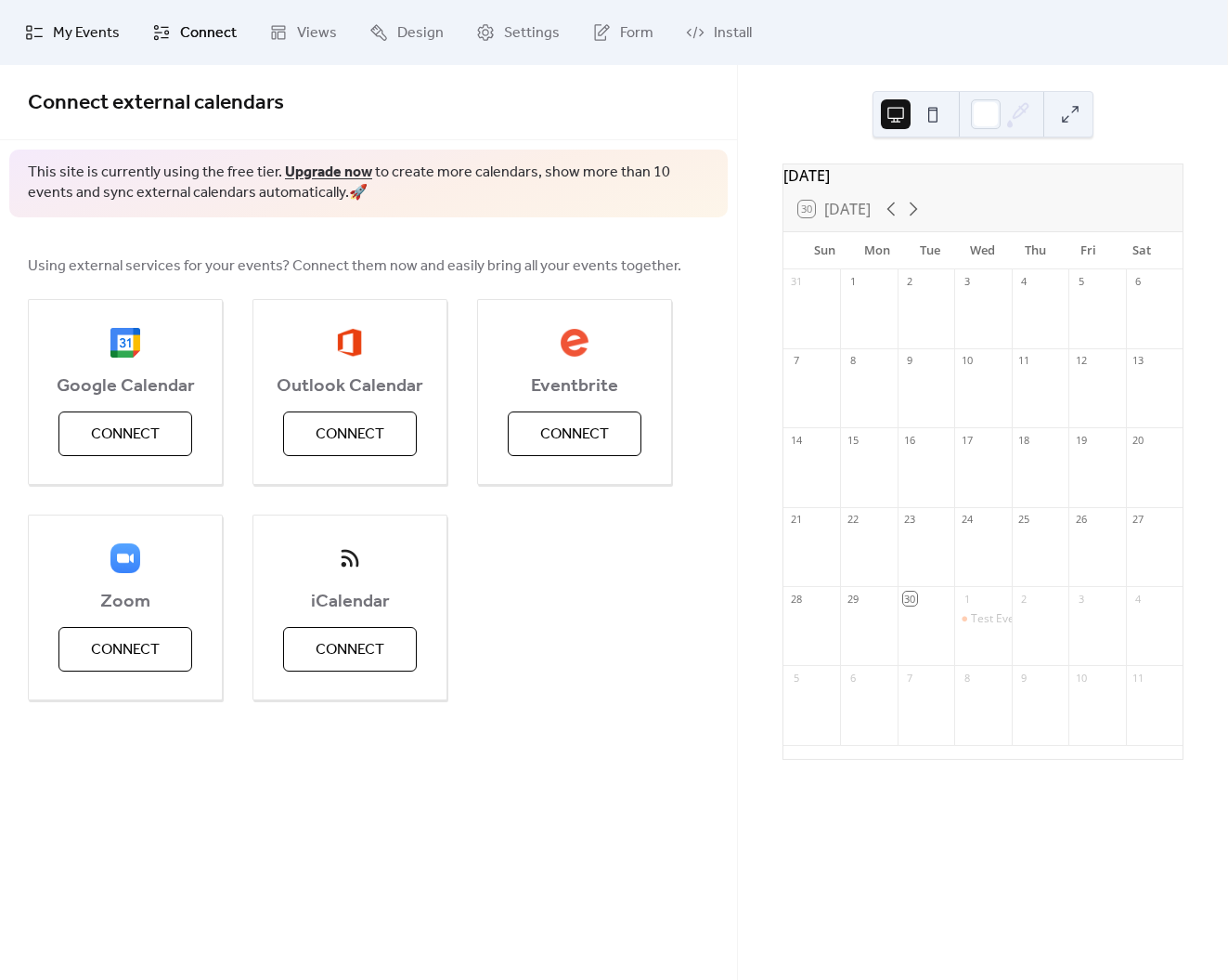
click at [95, 30] on span "My Events" at bounding box center [86, 33] width 67 height 23
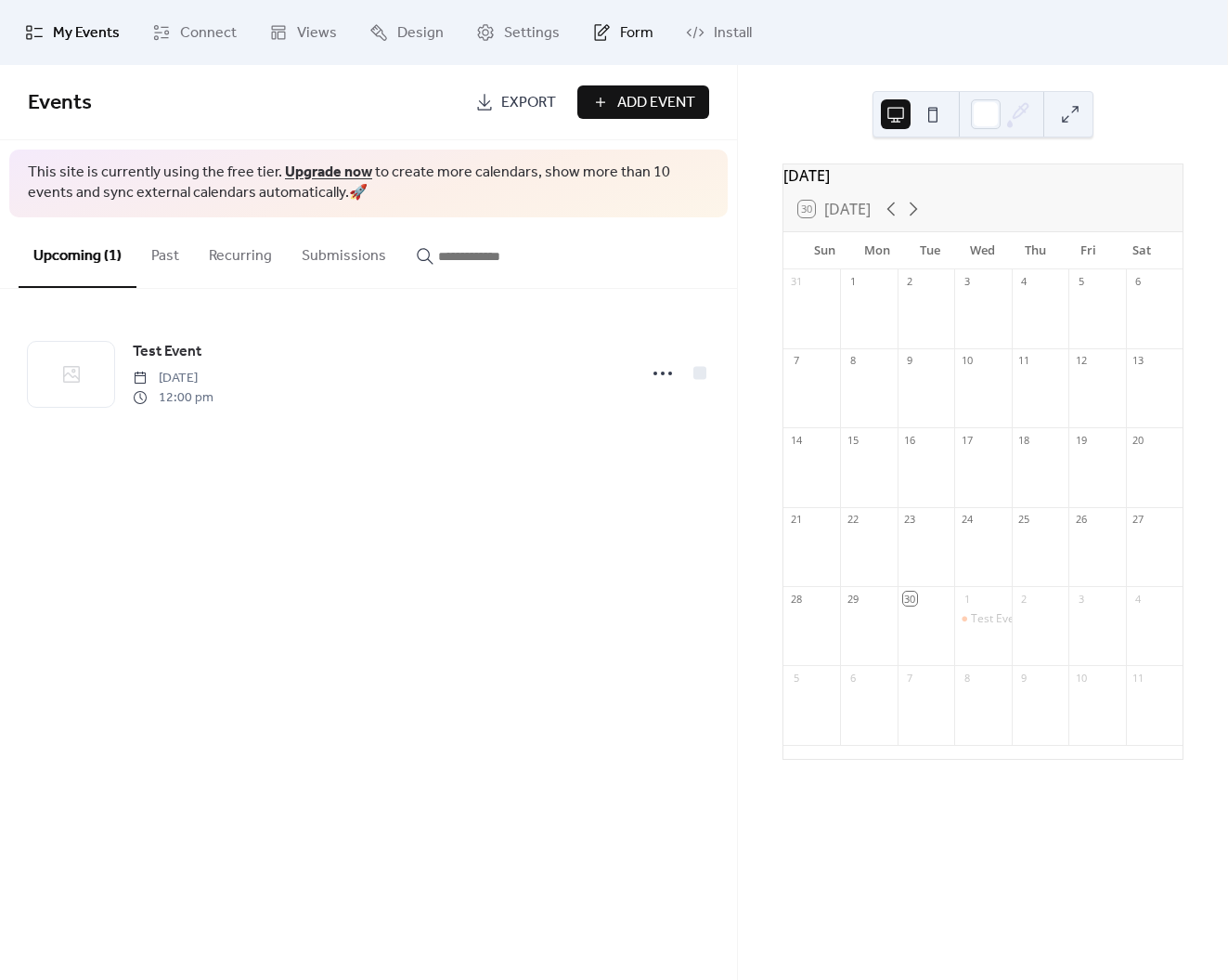
click at [631, 32] on span "Form" at bounding box center [637, 33] width 33 height 23
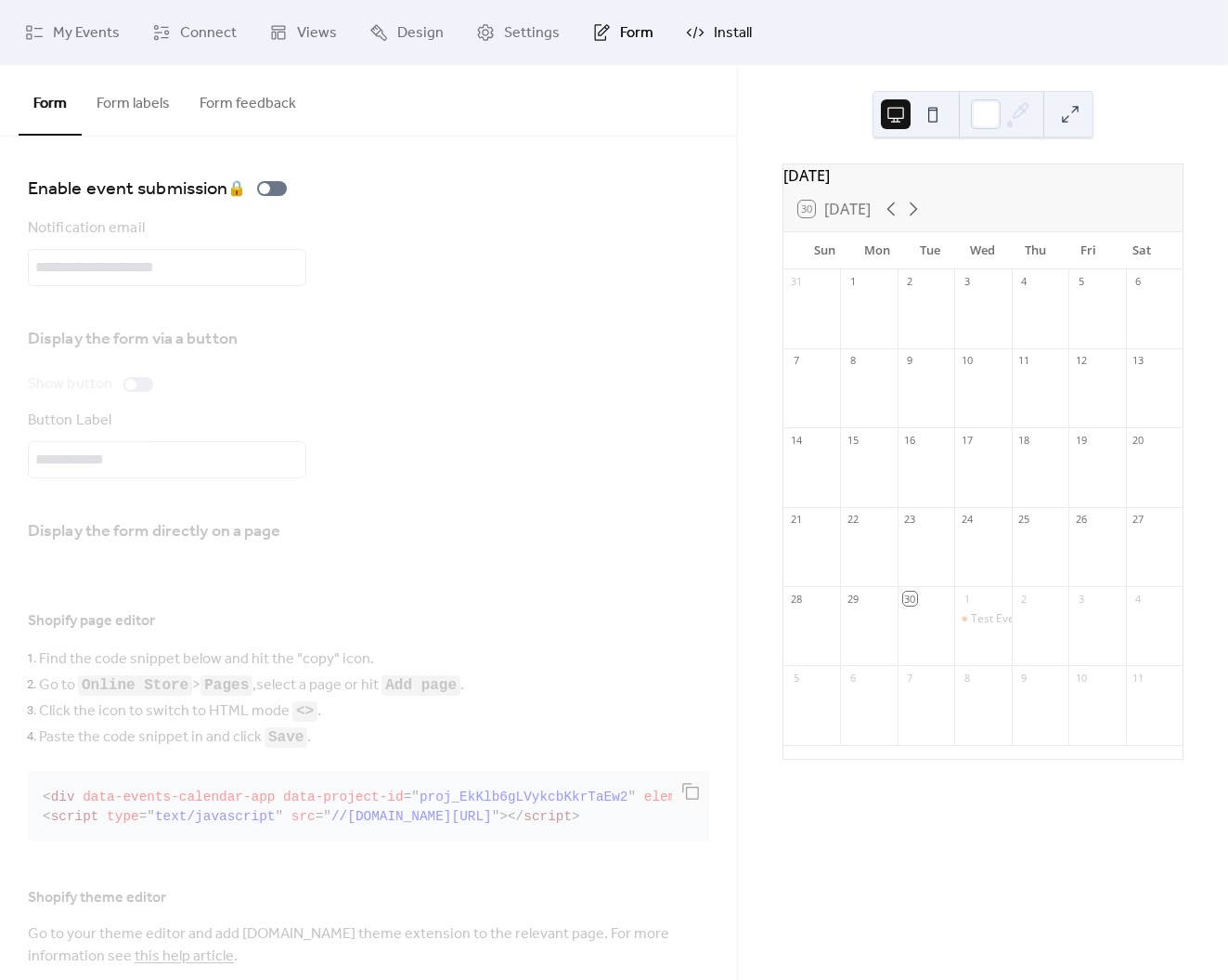
click at [714, 36] on span "Install" at bounding box center [733, 33] width 38 height 23
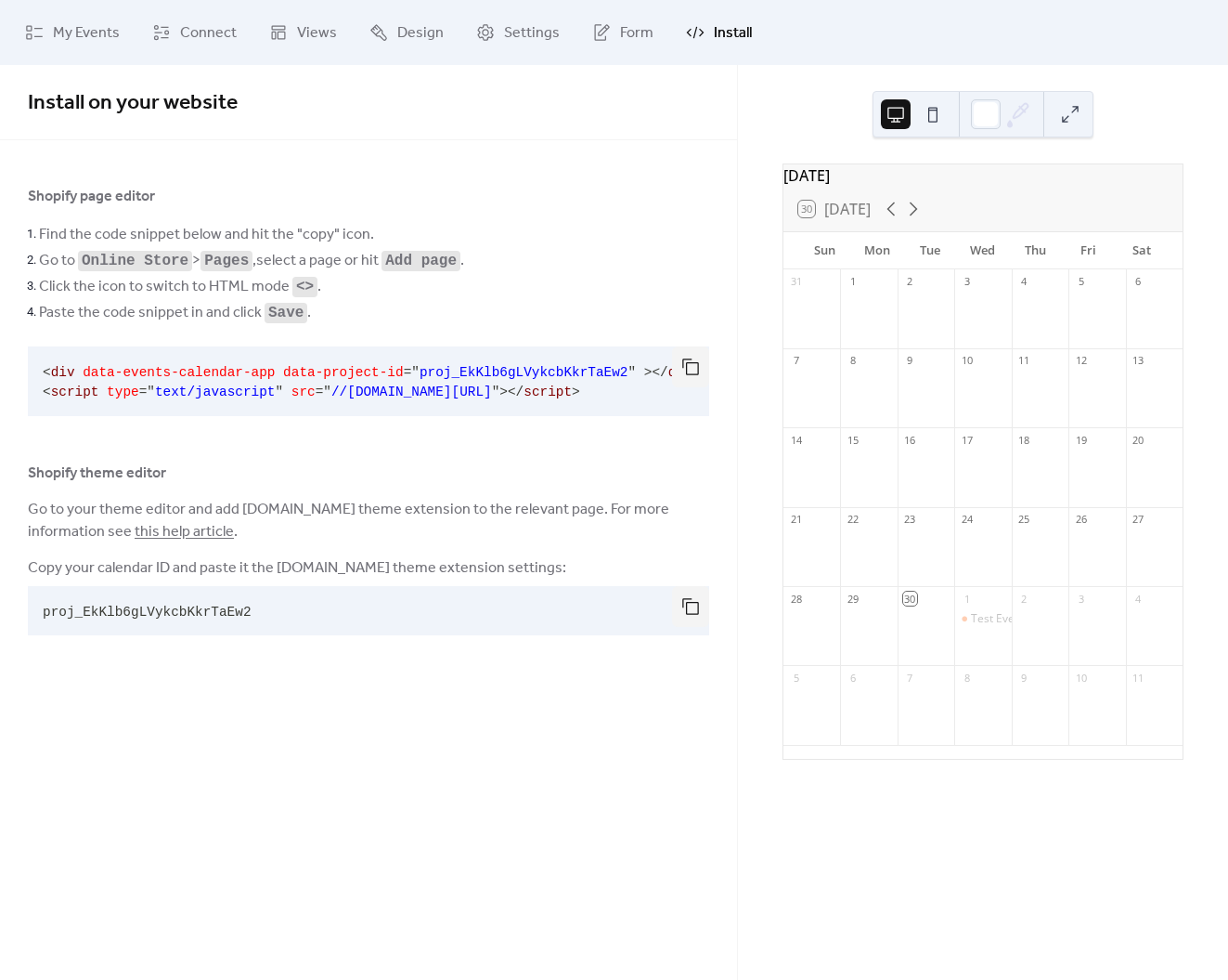
click at [189, 400] on pre "< div data-events-calendar-app data-project-id = " proj_EkKlb6gLVykcbKkrTaEw2 "…" at bounding box center [353, 381] width 651 height 70
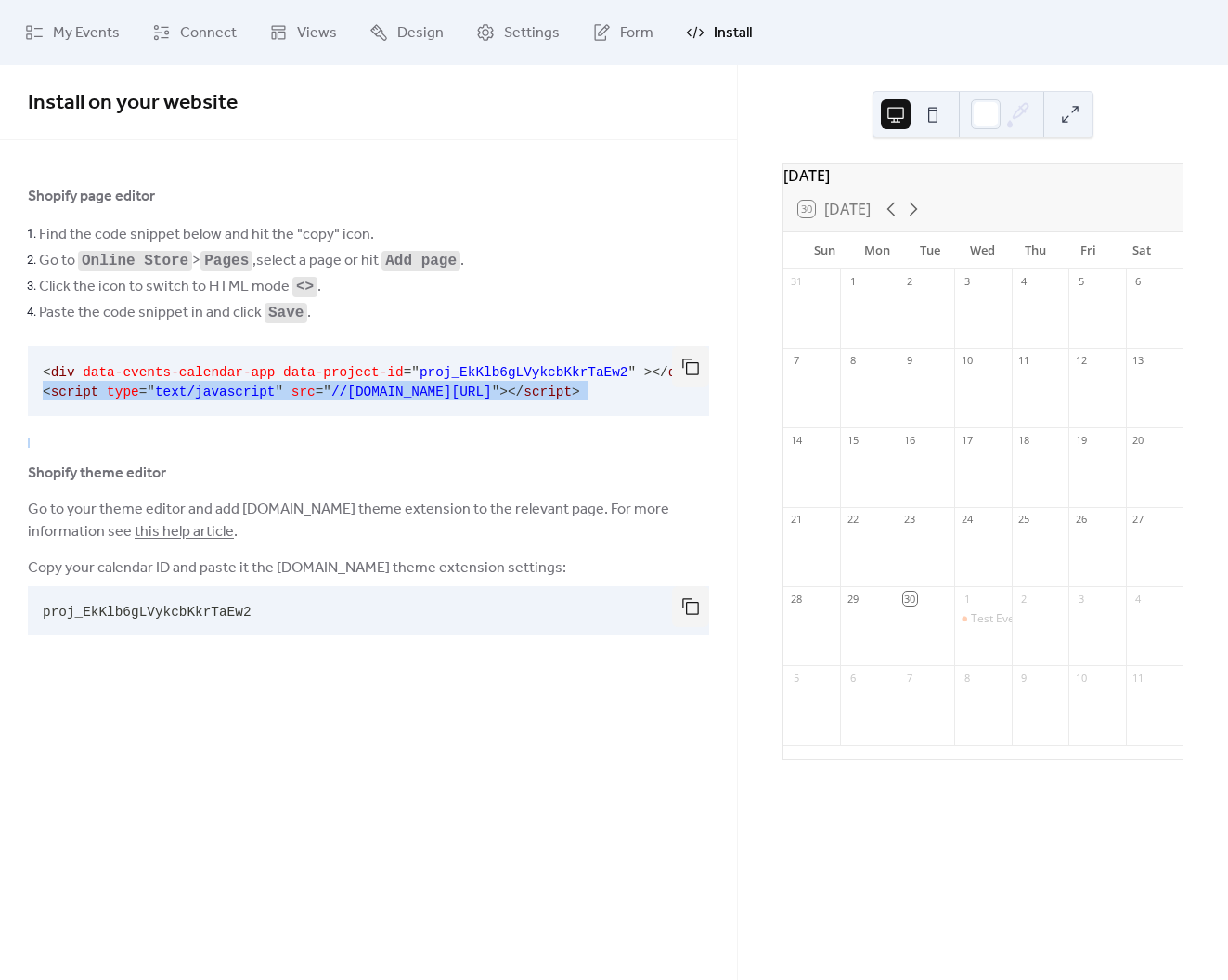
click at [189, 400] on pre "< div data-events-calendar-app data-project-id = " proj_EkKlb6gLVykcbKkrTaEw2 "…" at bounding box center [353, 381] width 651 height 70
click at [692, 368] on button "button" at bounding box center [691, 367] width 37 height 41
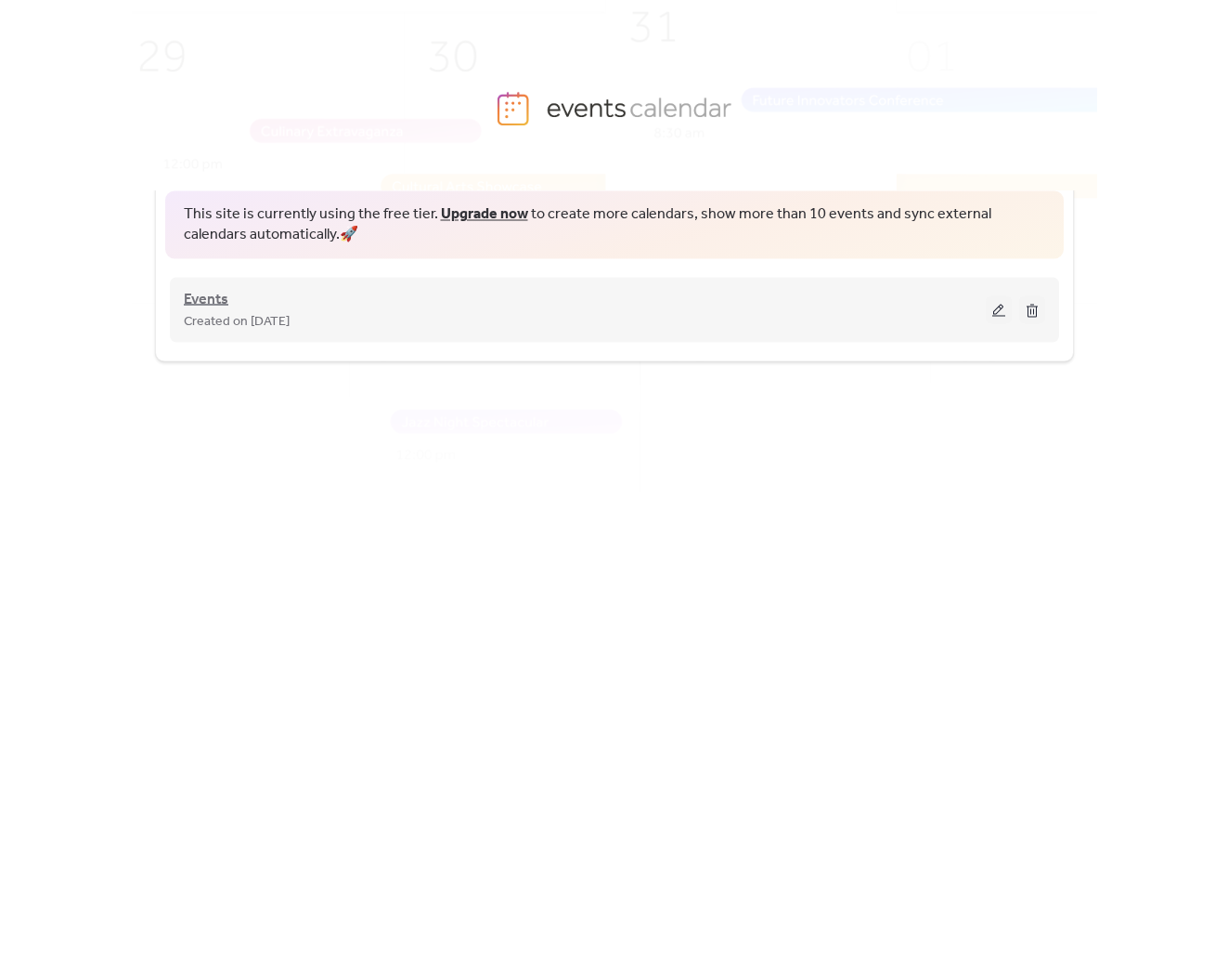
click at [219, 307] on span "Events" at bounding box center [205, 298] width 44 height 23
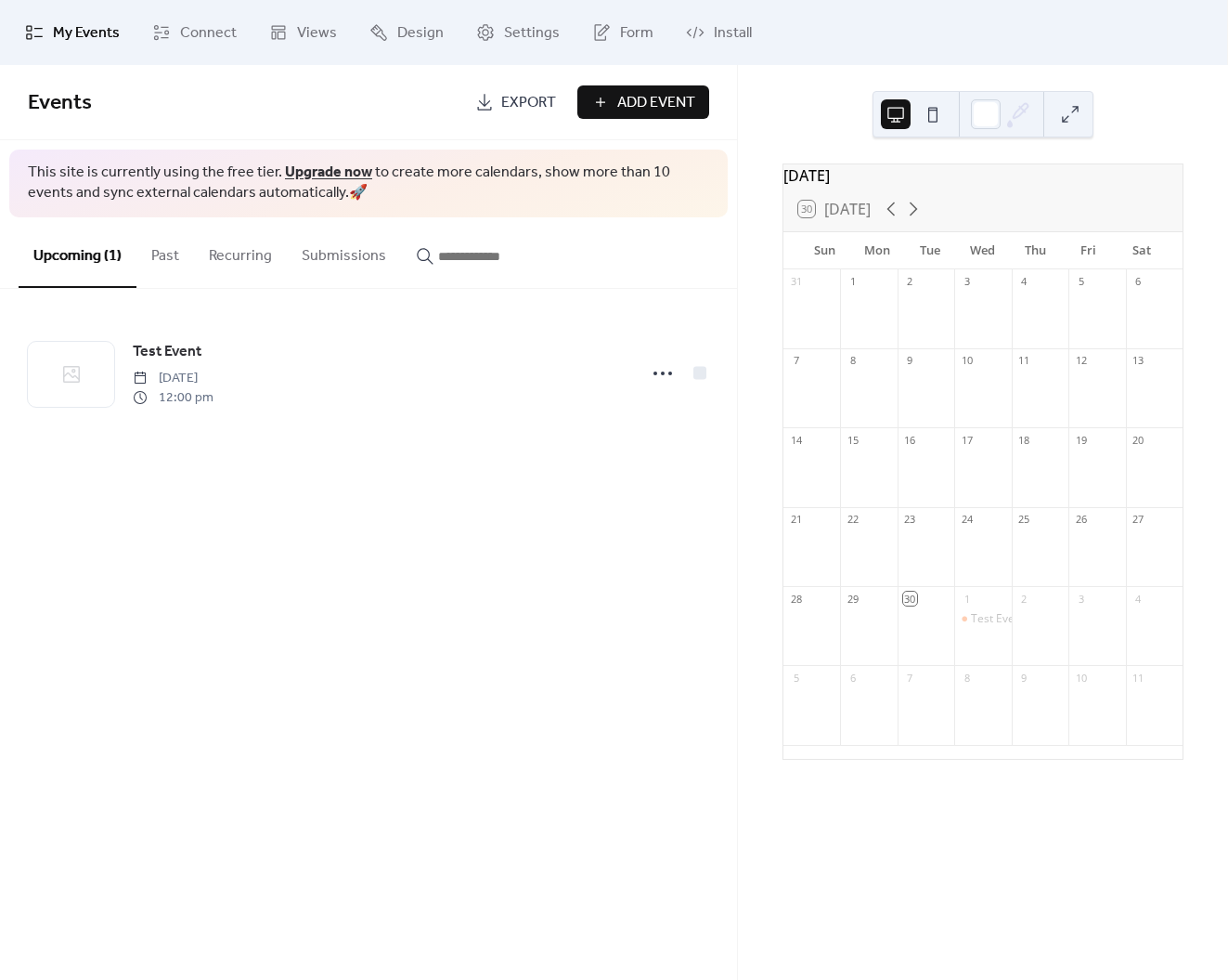
click at [485, 253] on input "button" at bounding box center [494, 256] width 112 height 23
click at [82, 257] on button "Upcoming (1)" at bounding box center [77, 251] width 118 height 69
click at [714, 33] on span "Install" at bounding box center [733, 33] width 38 height 23
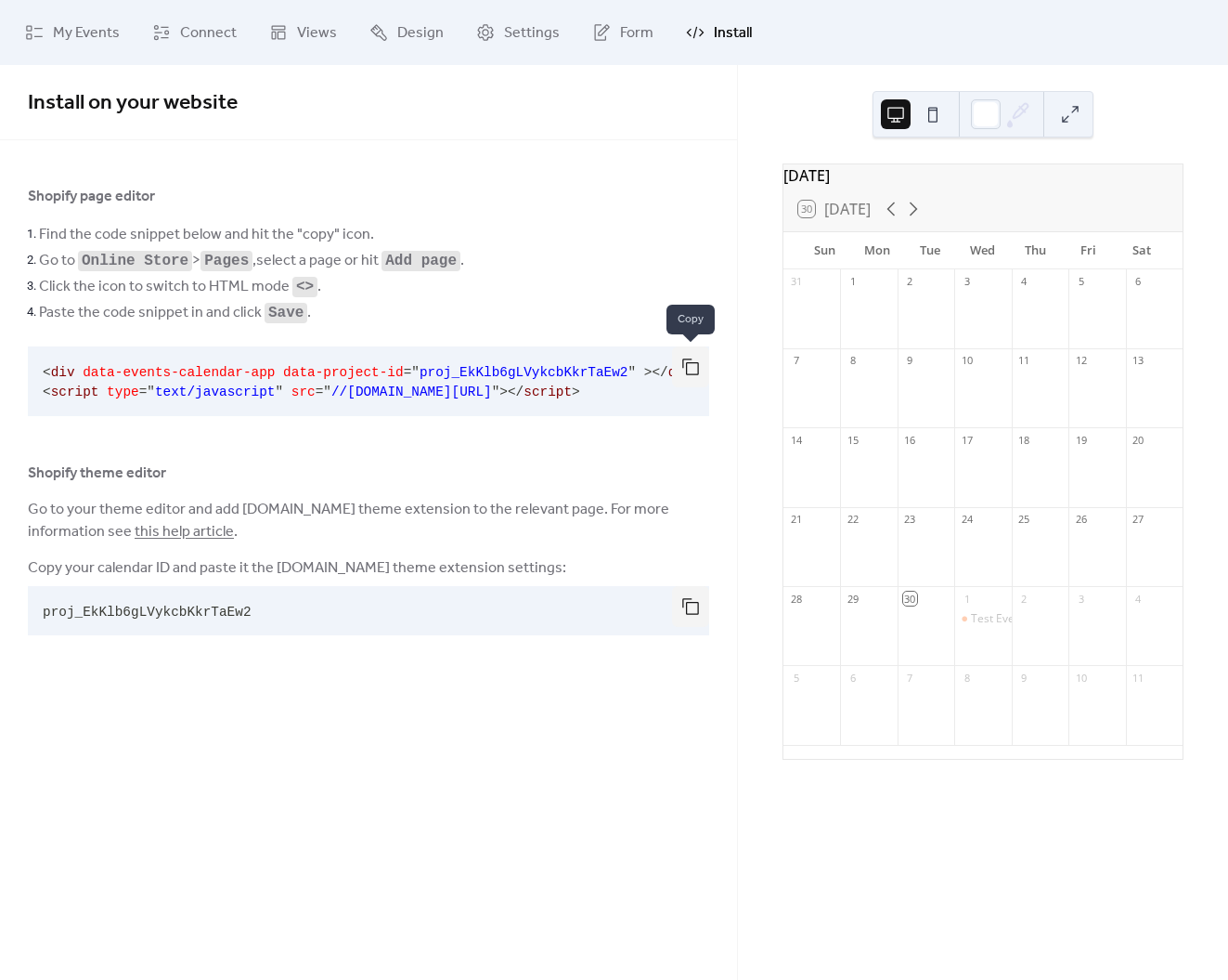
click at [691, 369] on button "button" at bounding box center [691, 367] width 37 height 41
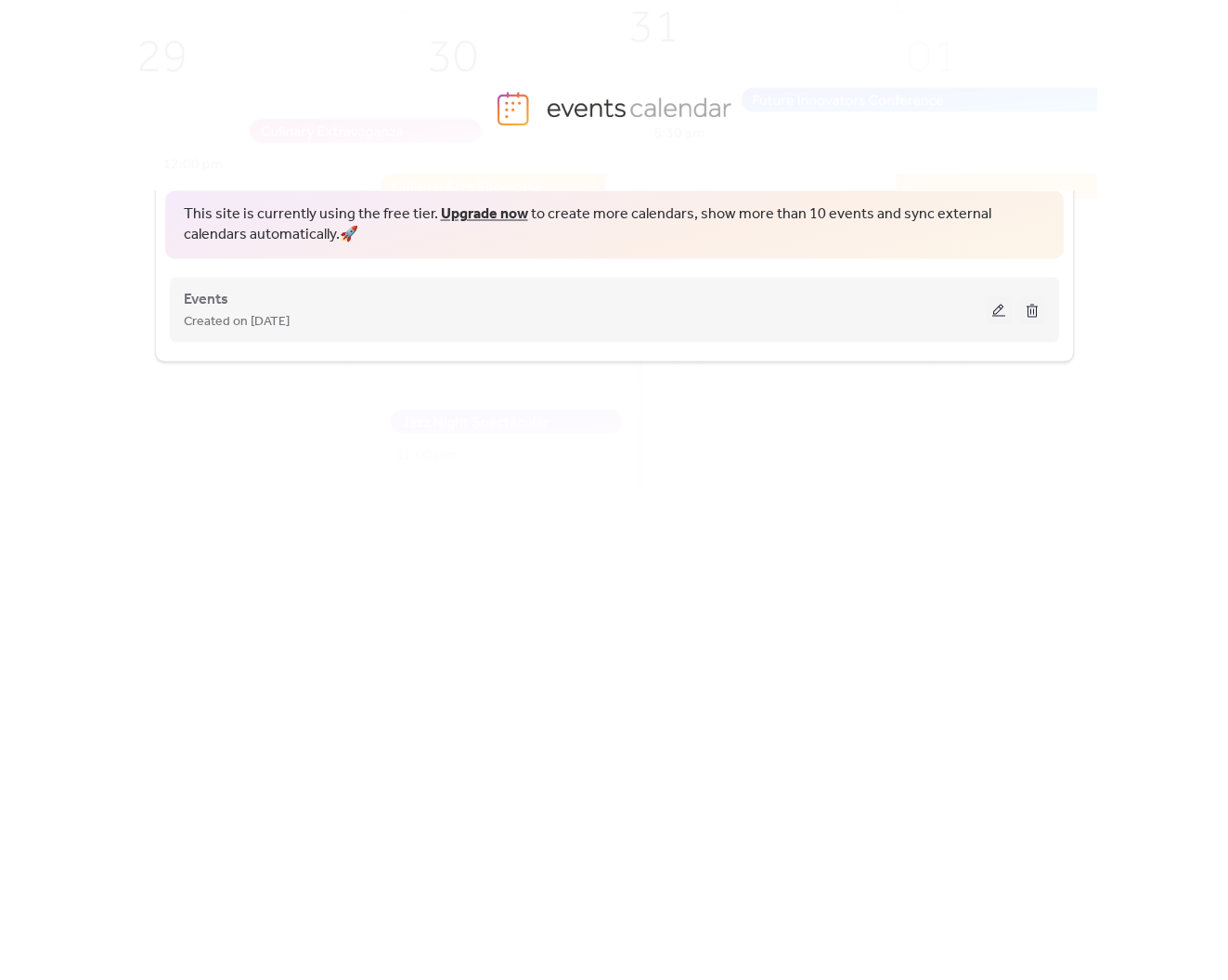
click at [994, 302] on button at bounding box center [998, 309] width 26 height 27
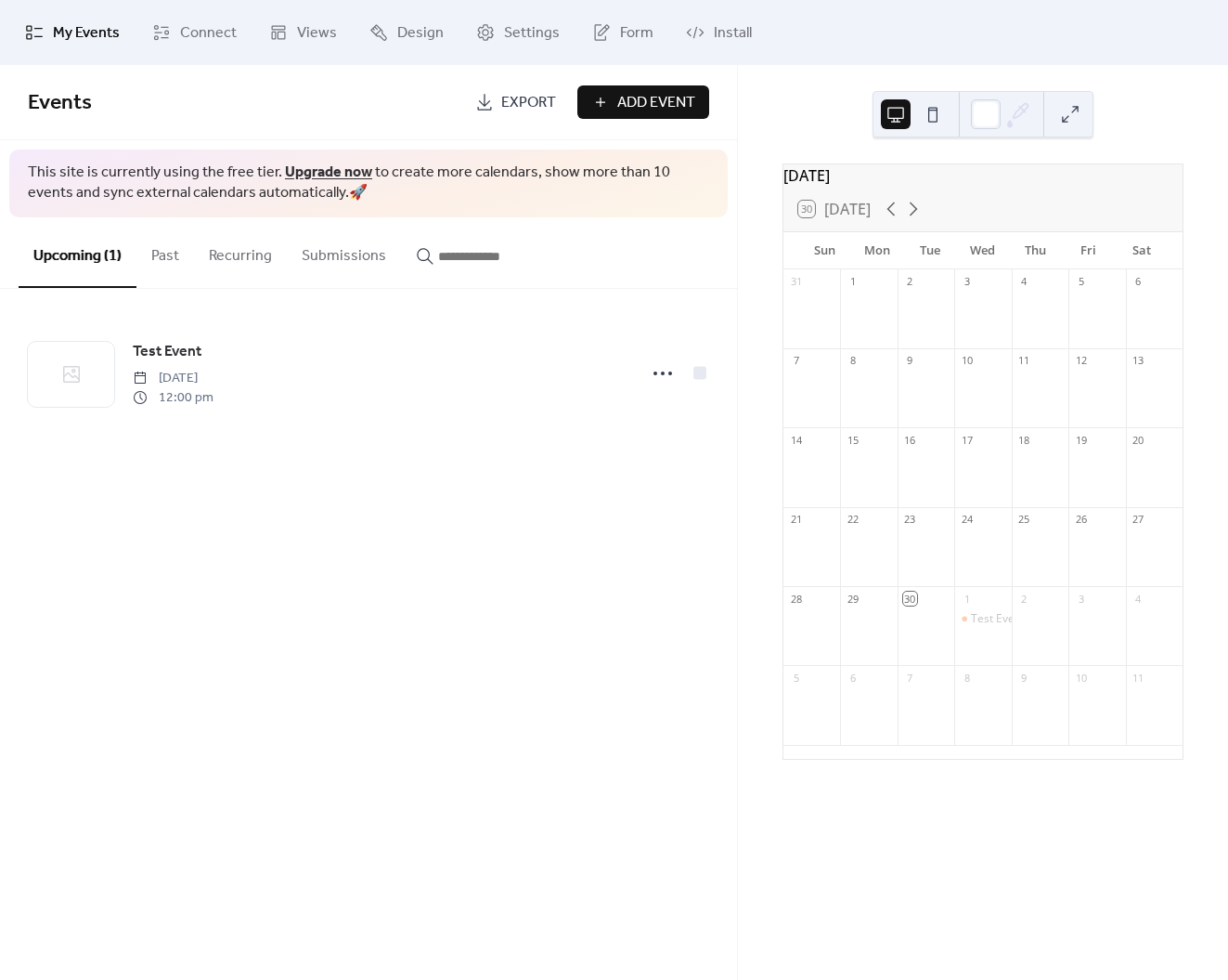
click at [463, 255] on input "button" at bounding box center [494, 256] width 112 height 23
click at [505, 31] on span "Settings" at bounding box center [532, 33] width 56 height 23
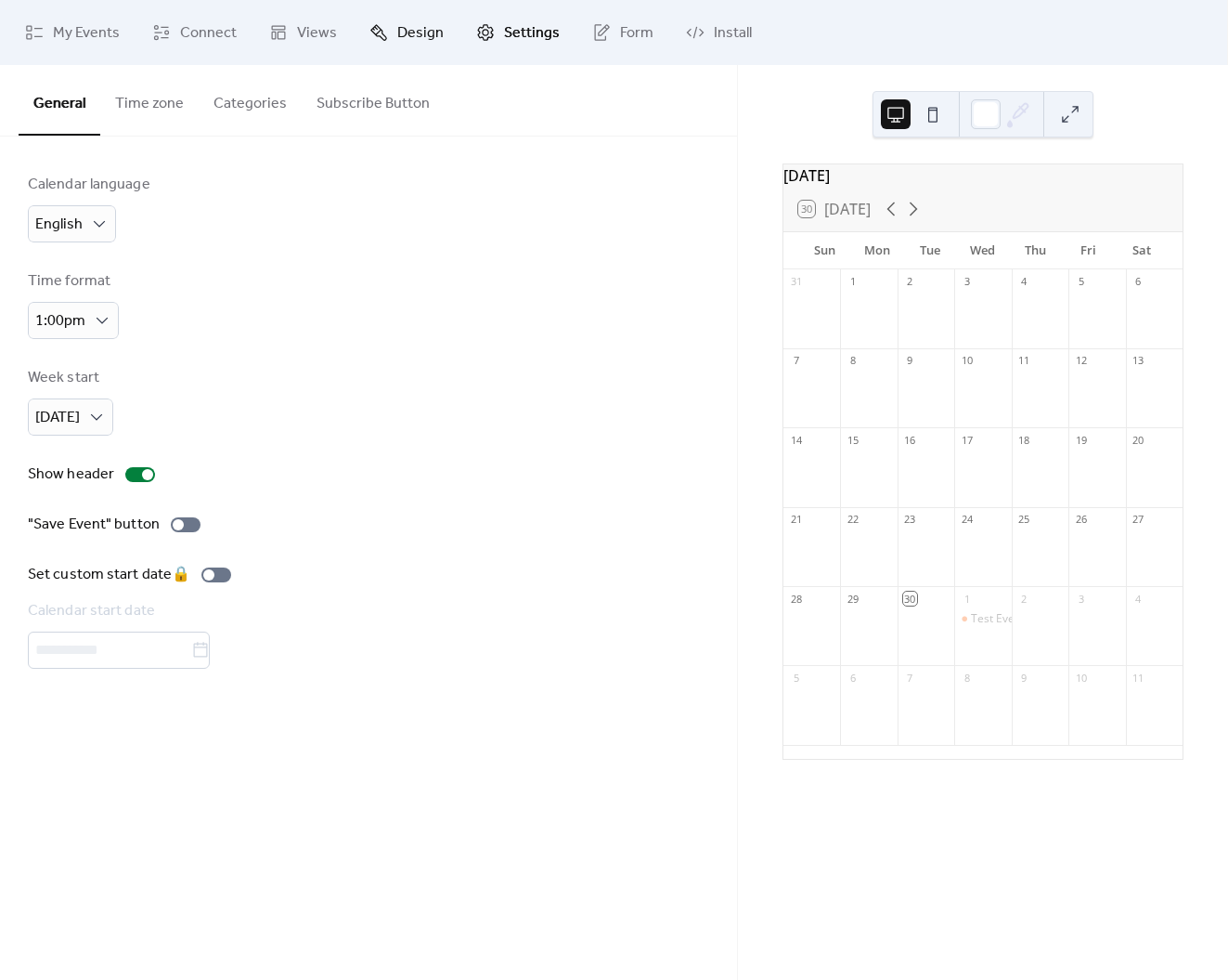
click at [415, 31] on span "Design" at bounding box center [420, 33] width 46 height 23
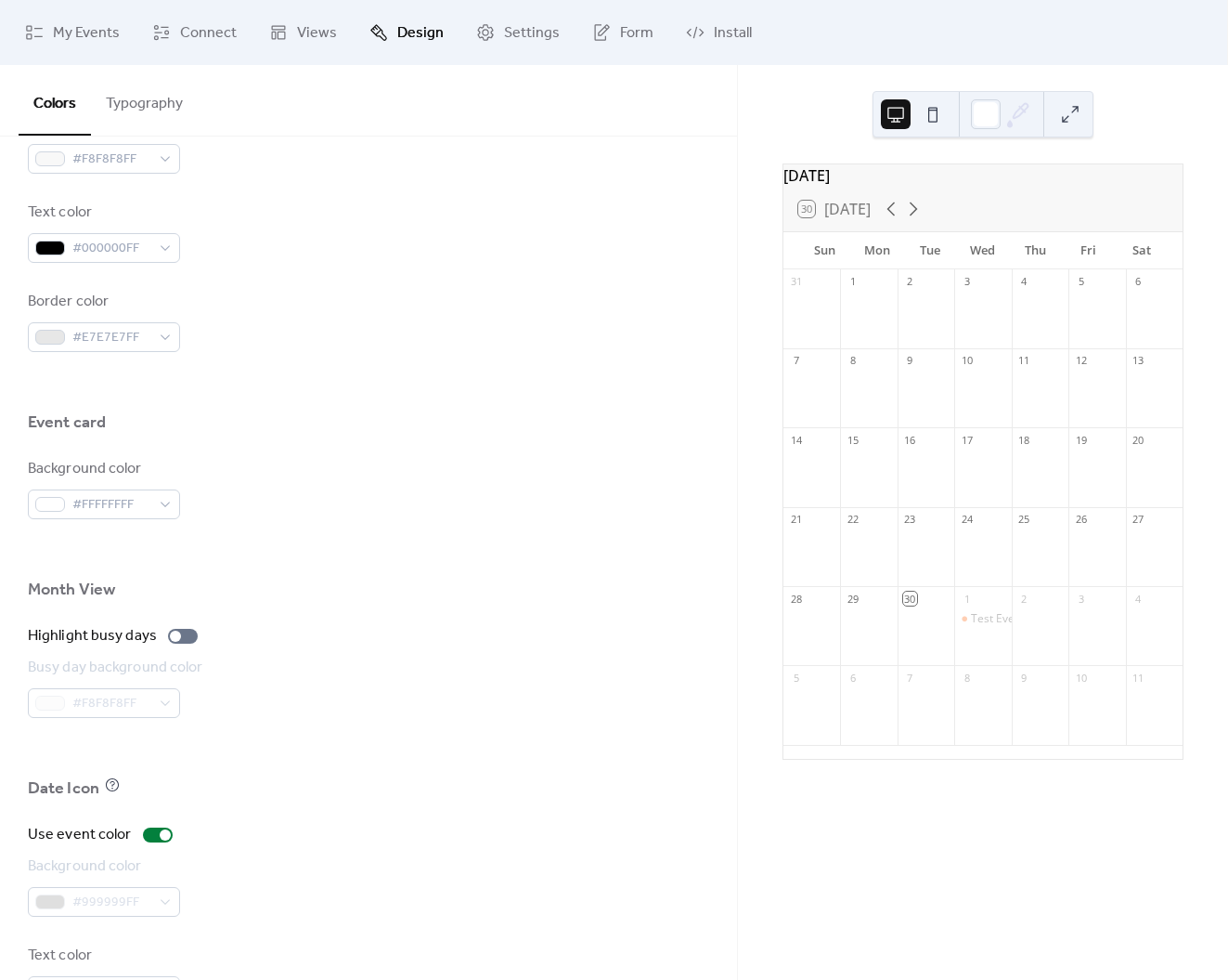
scroll to position [956, 0]
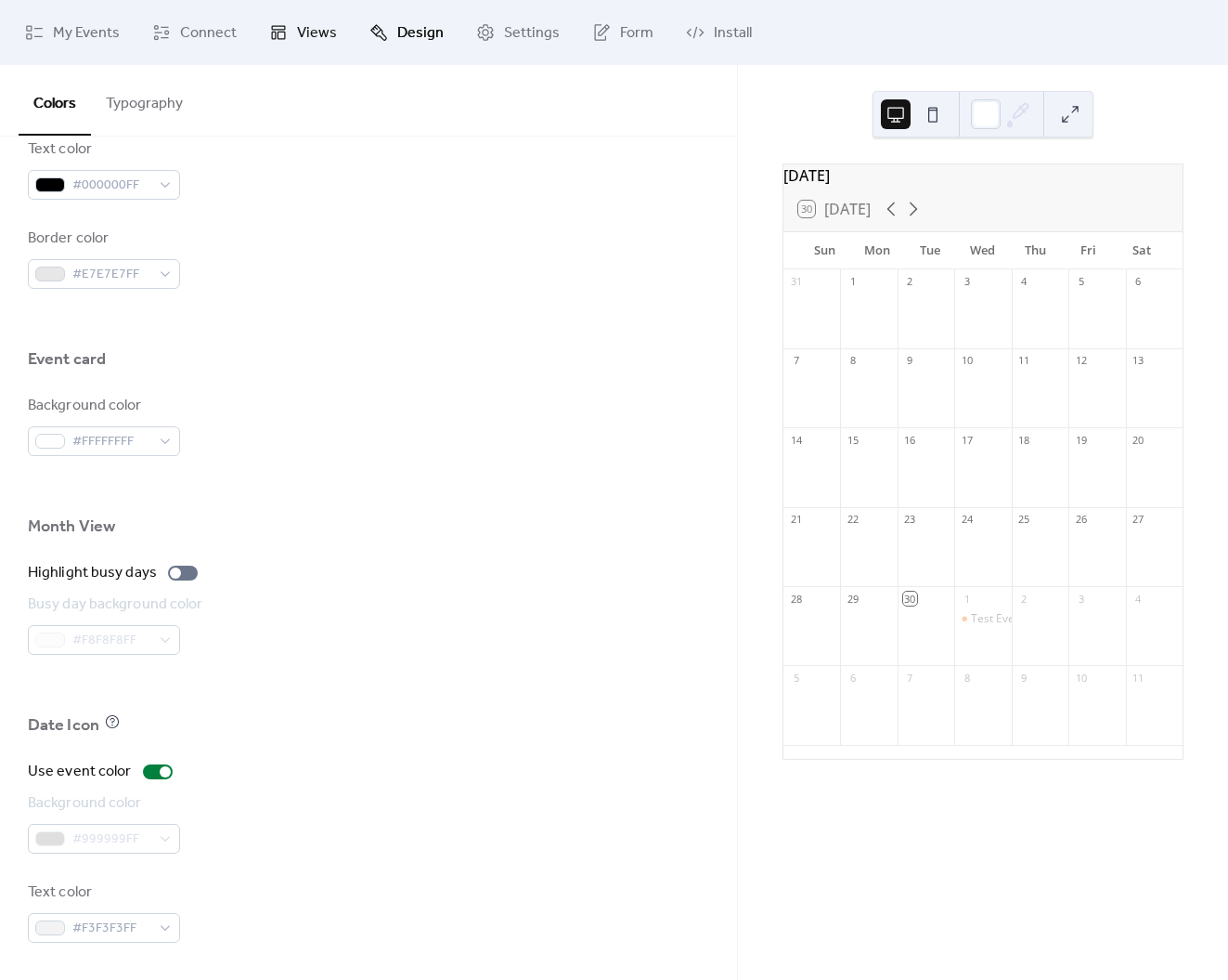
click at [289, 35] on link "Views" at bounding box center [302, 32] width 95 height 50
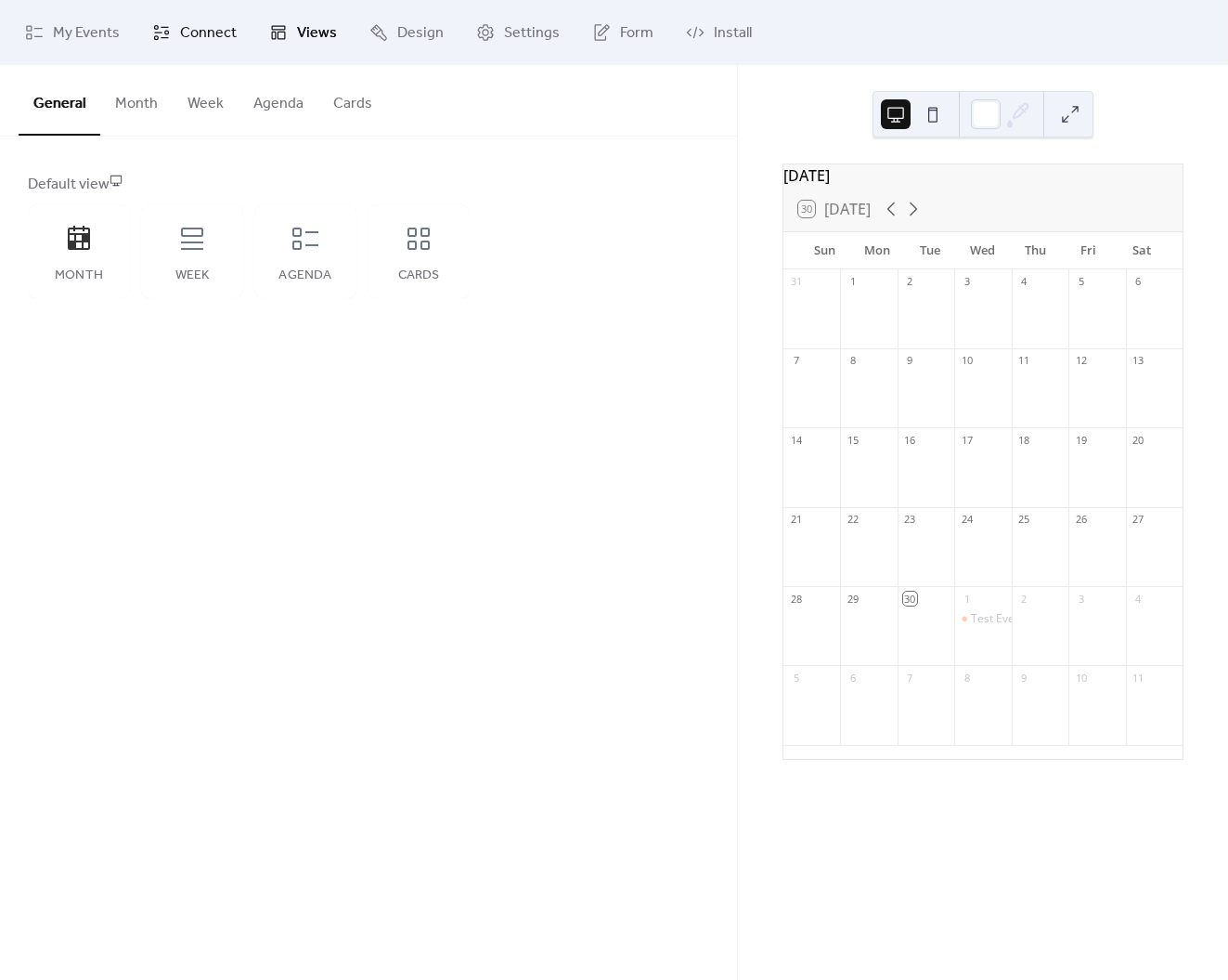
click at [205, 26] on span "Connect" at bounding box center [209, 33] width 57 height 23
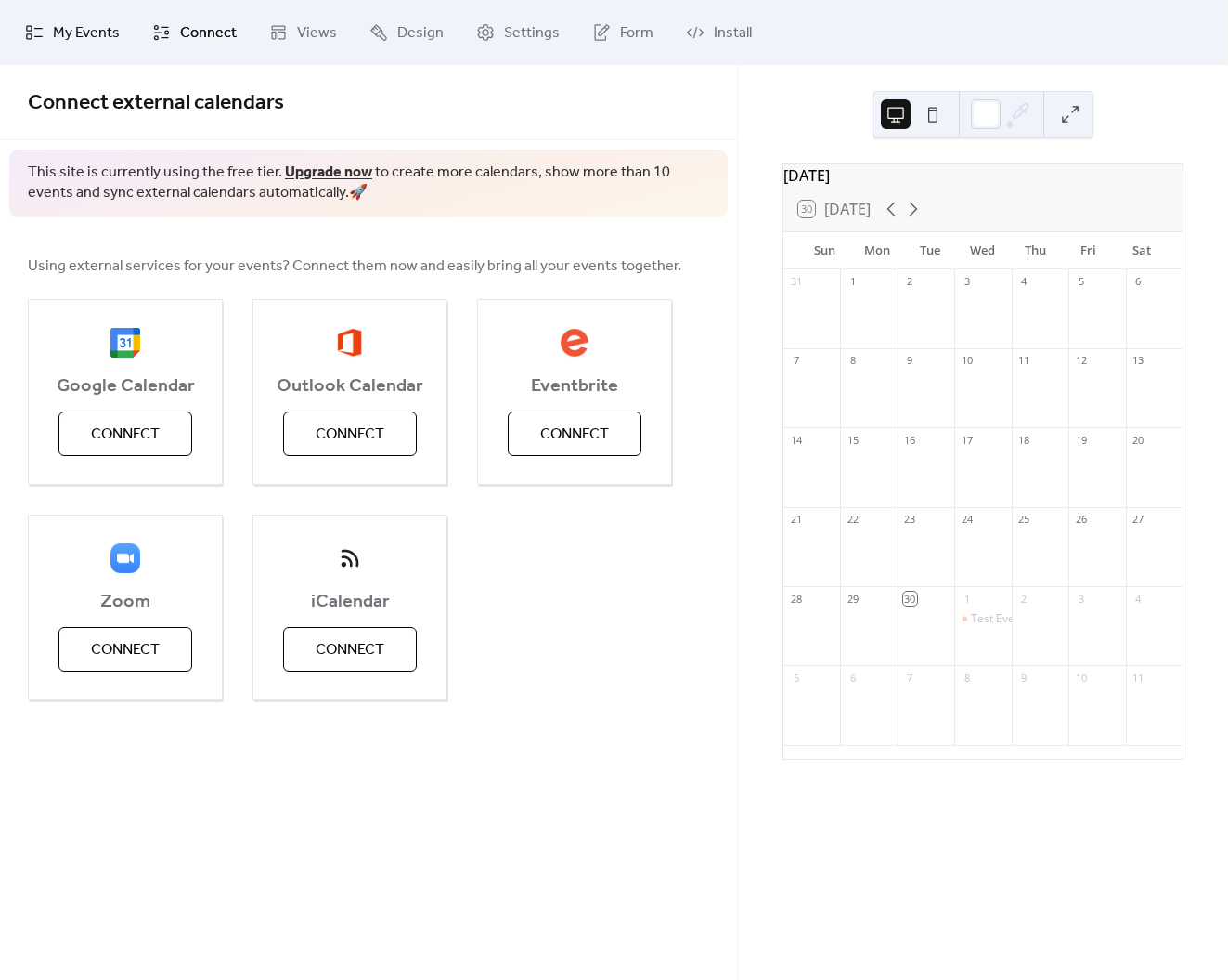
click at [77, 26] on span "My Events" at bounding box center [86, 33] width 67 height 23
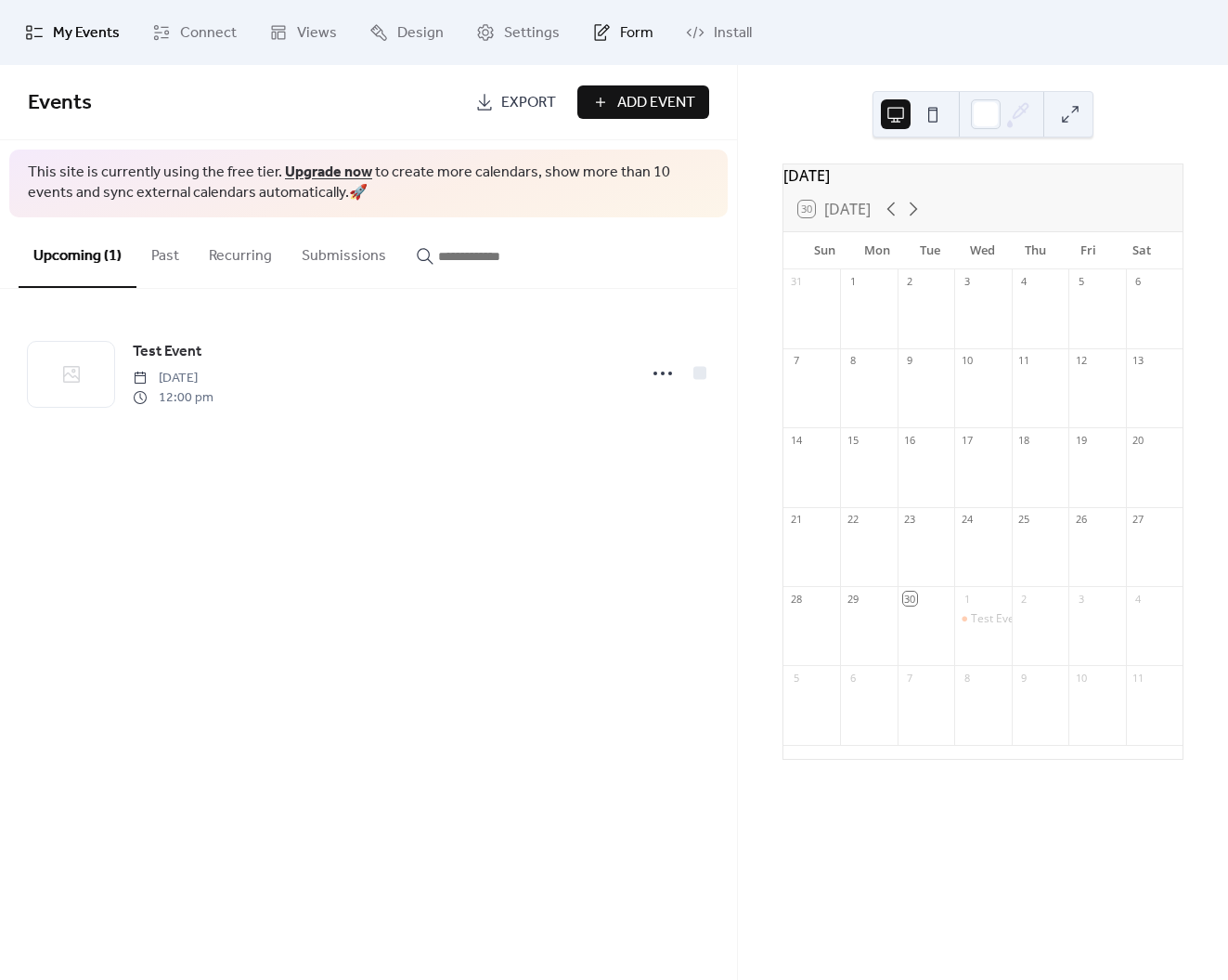
click at [620, 30] on span "Form" at bounding box center [637, 33] width 33 height 23
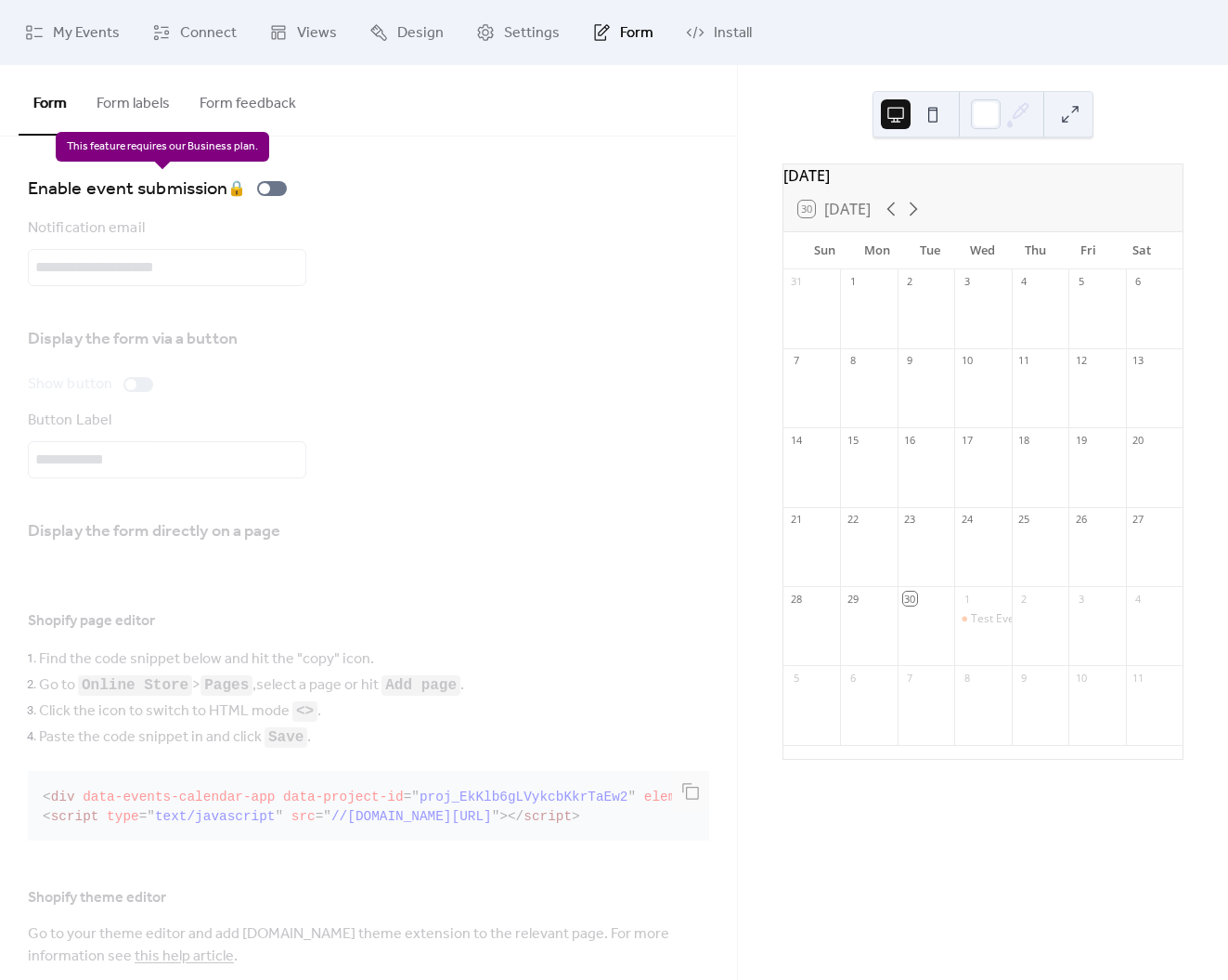
click at [269, 186] on div "Enable event submission 🔒" at bounding box center [161, 188] width 267 height 29
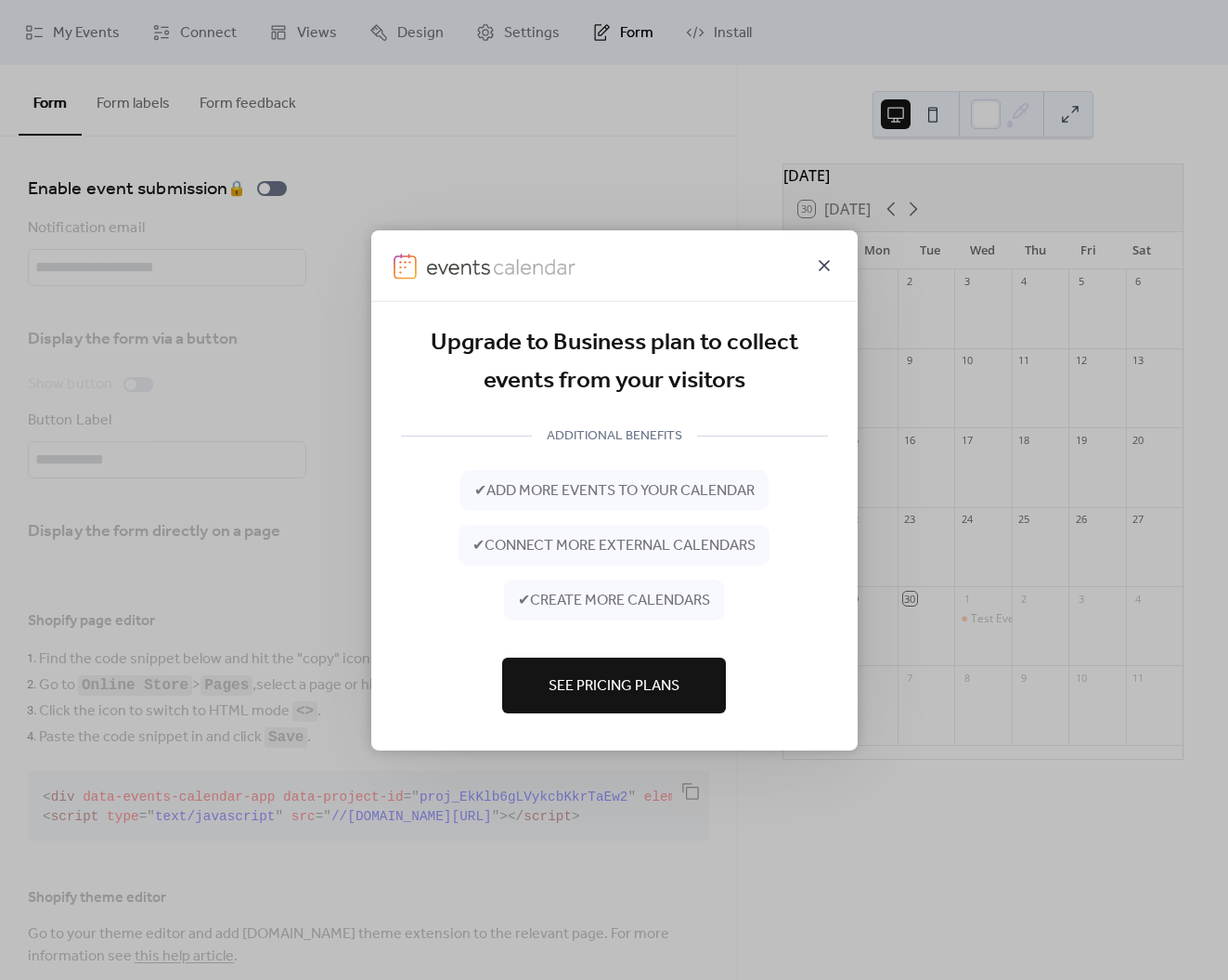
click at [825, 260] on icon at bounding box center [824, 264] width 23 height 23
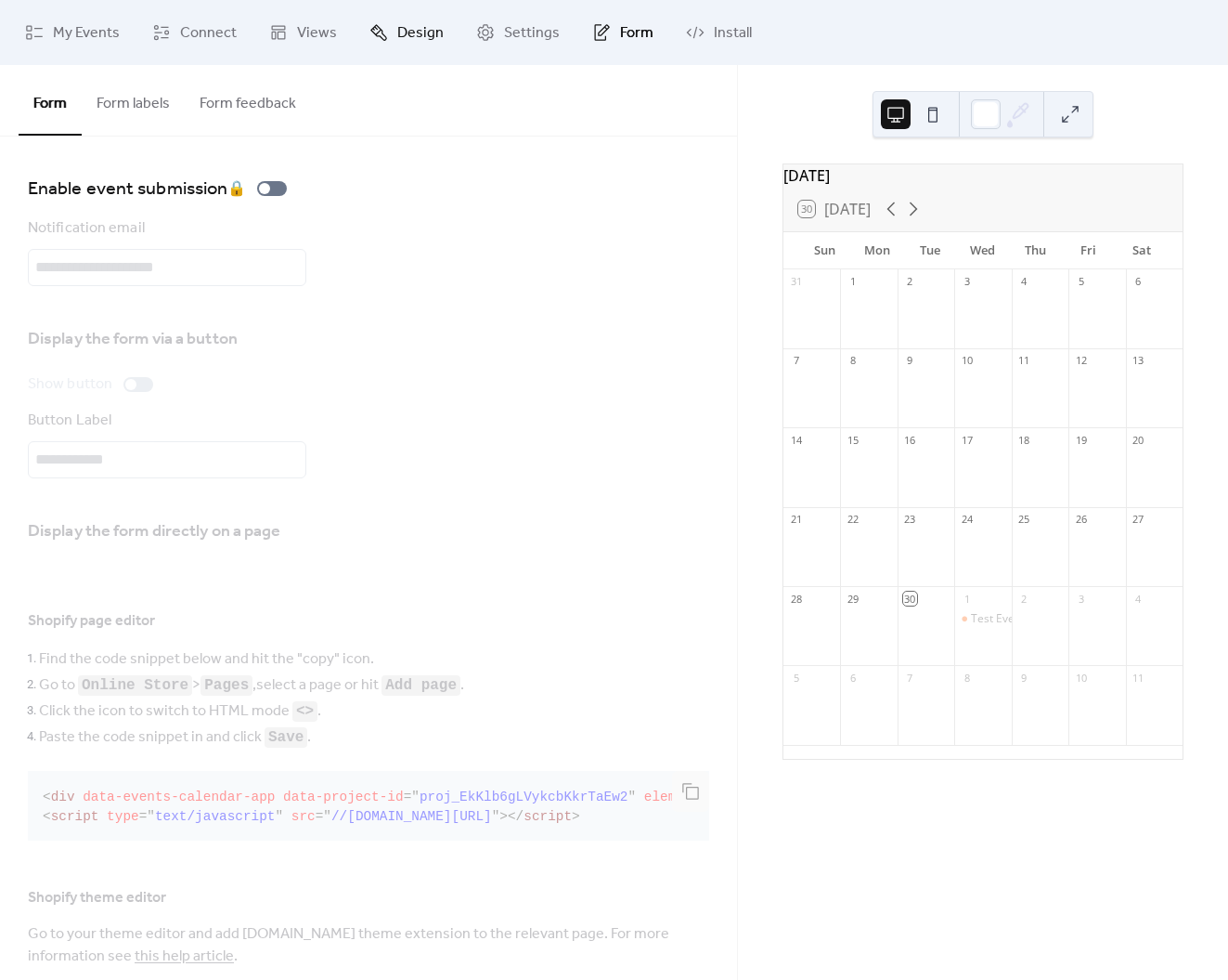
click at [436, 27] on span "Design" at bounding box center [420, 33] width 46 height 23
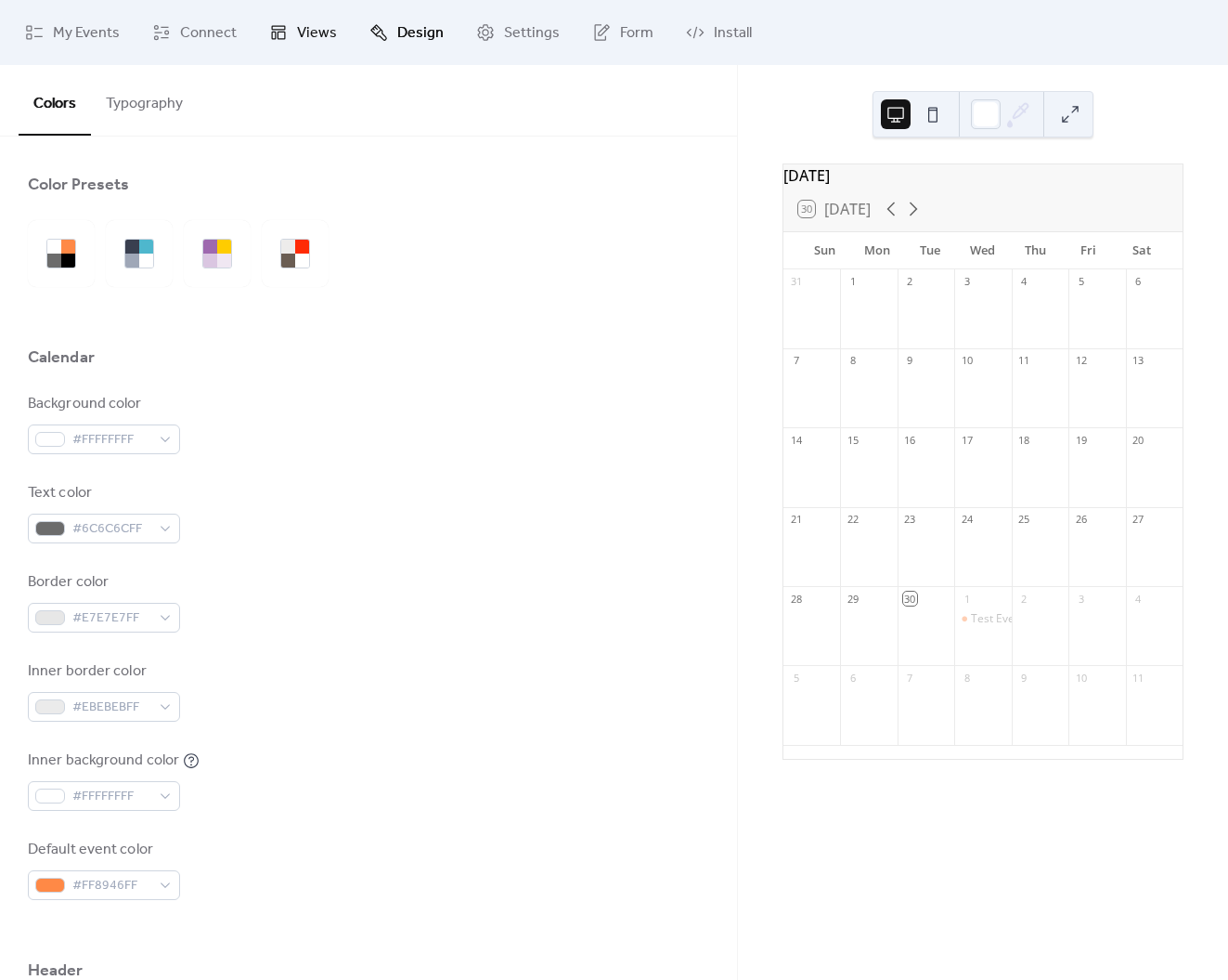
click at [313, 37] on span "Views" at bounding box center [317, 33] width 40 height 23
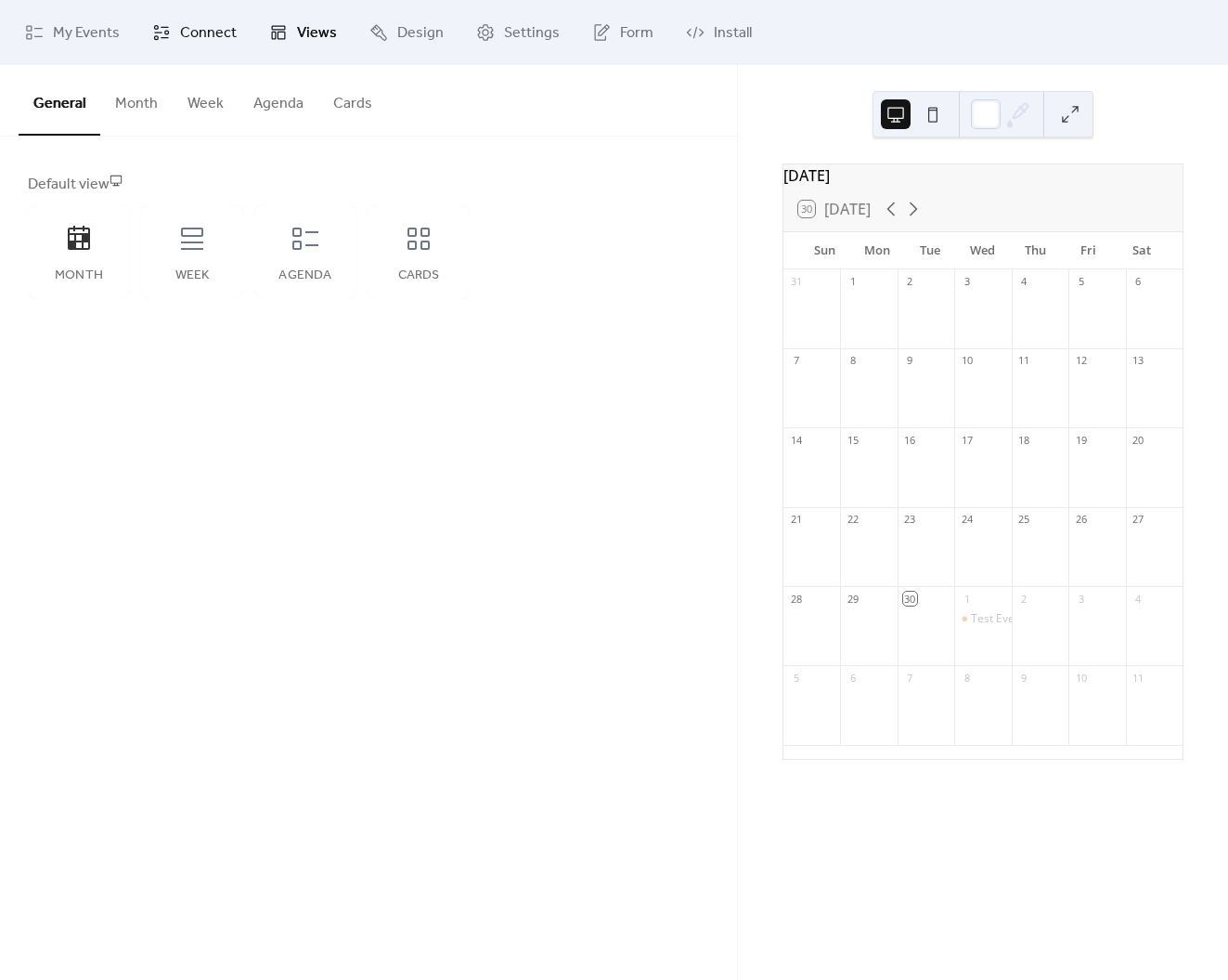
click at [178, 30] on link "Connect" at bounding box center [194, 32] width 113 height 50
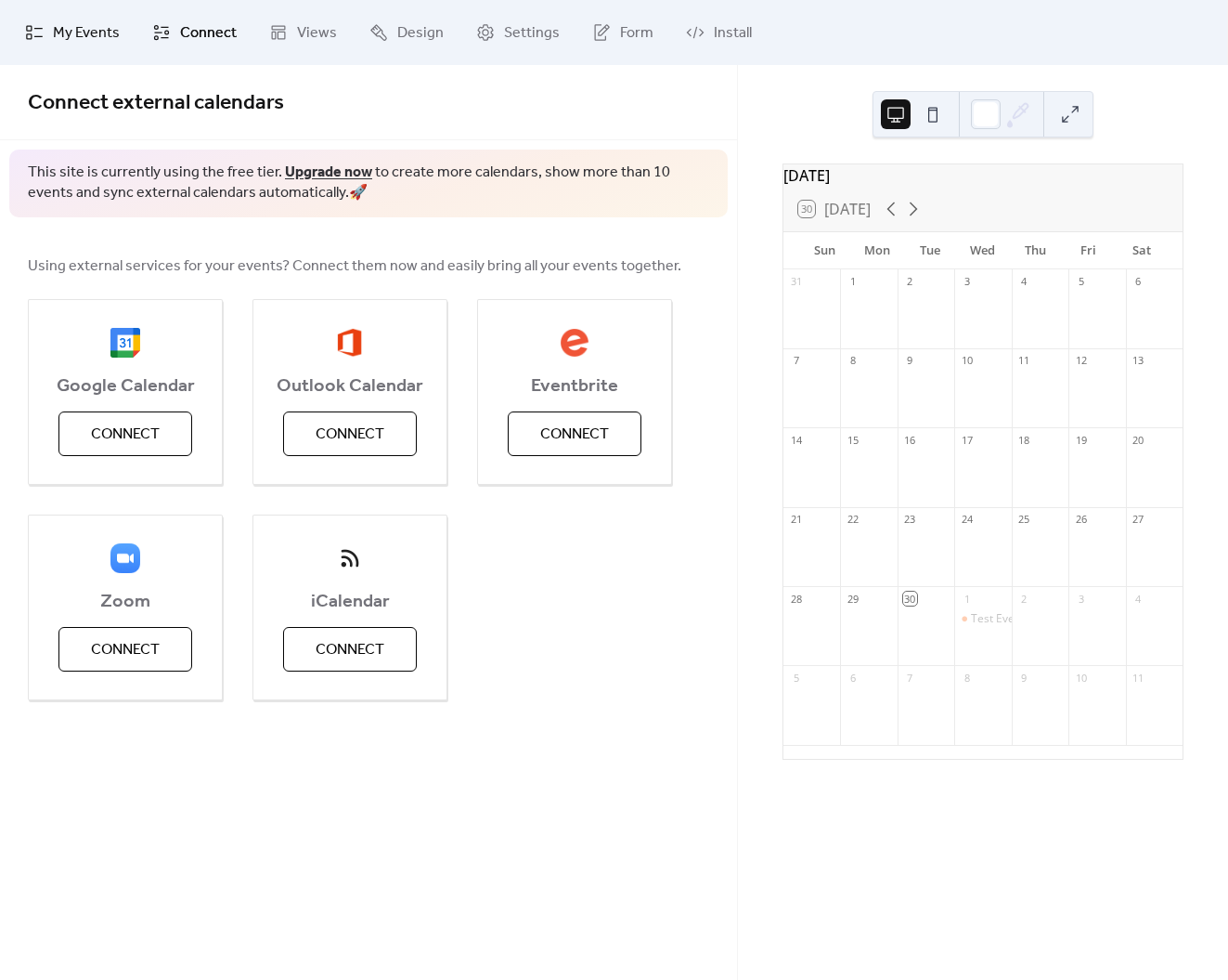
click at [100, 47] on link "My Events" at bounding box center [72, 32] width 123 height 50
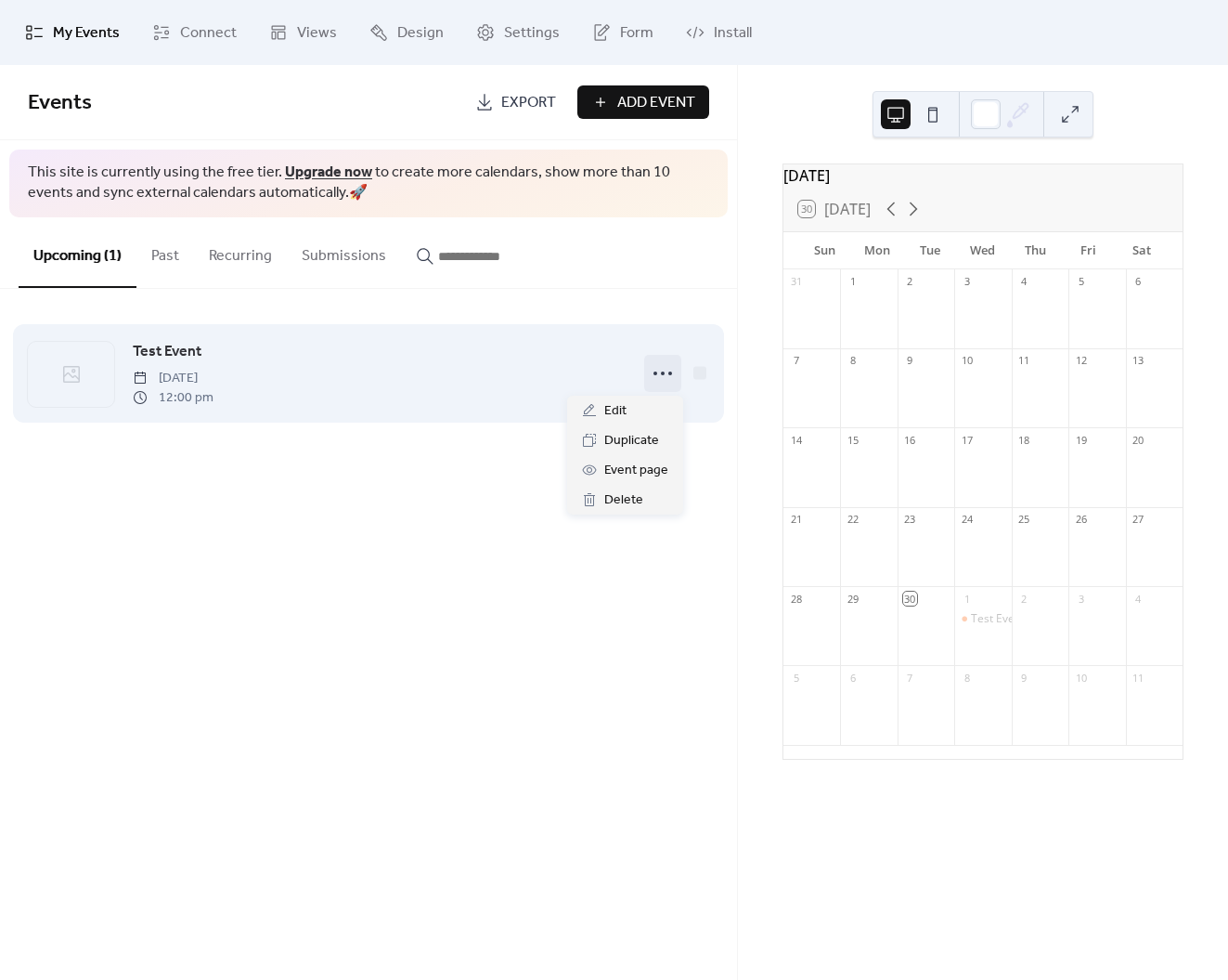
click at [662, 373] on circle at bounding box center [663, 374] width 4 height 4
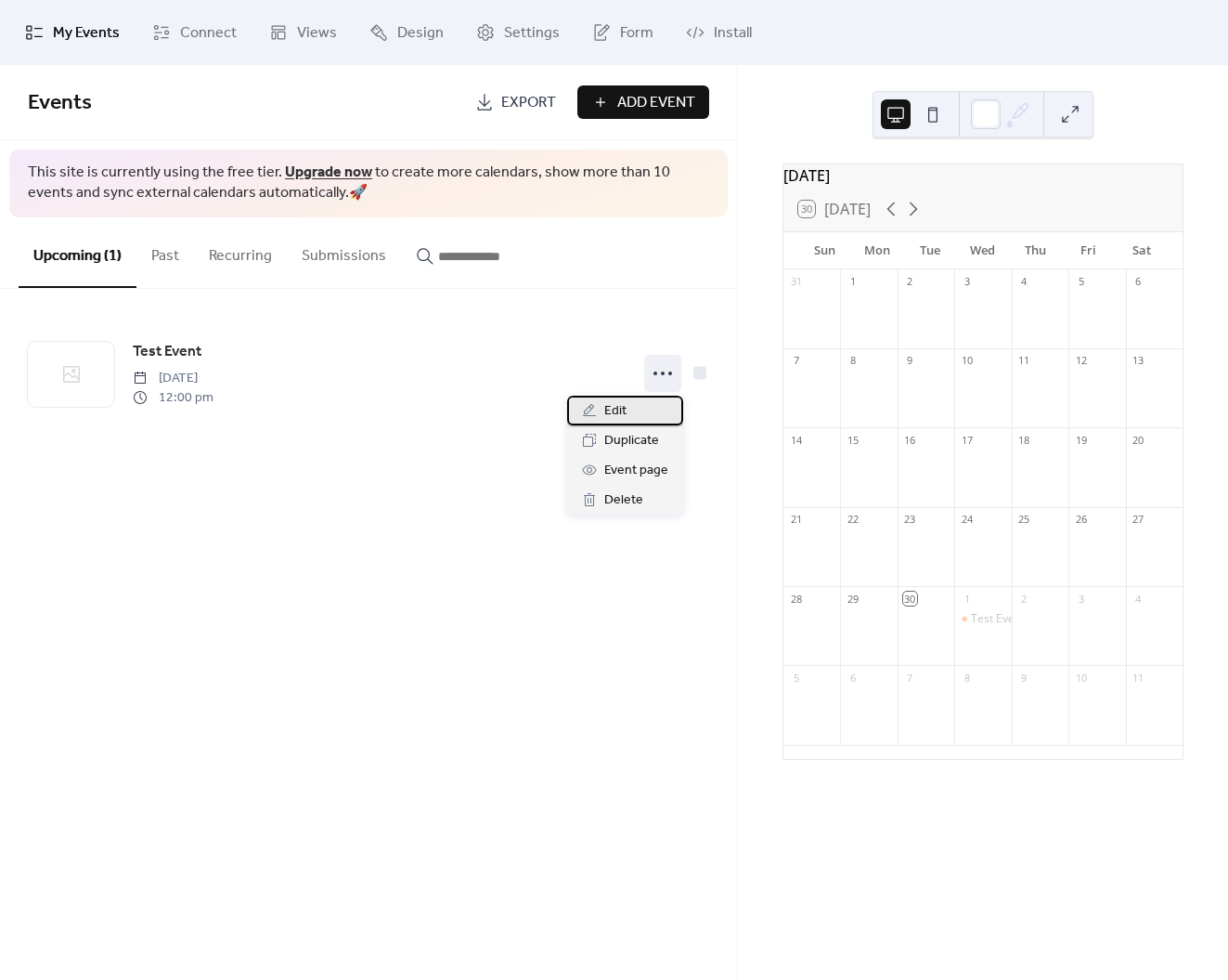
click at [631, 409] on div "Edit" at bounding box center [625, 410] width 116 height 29
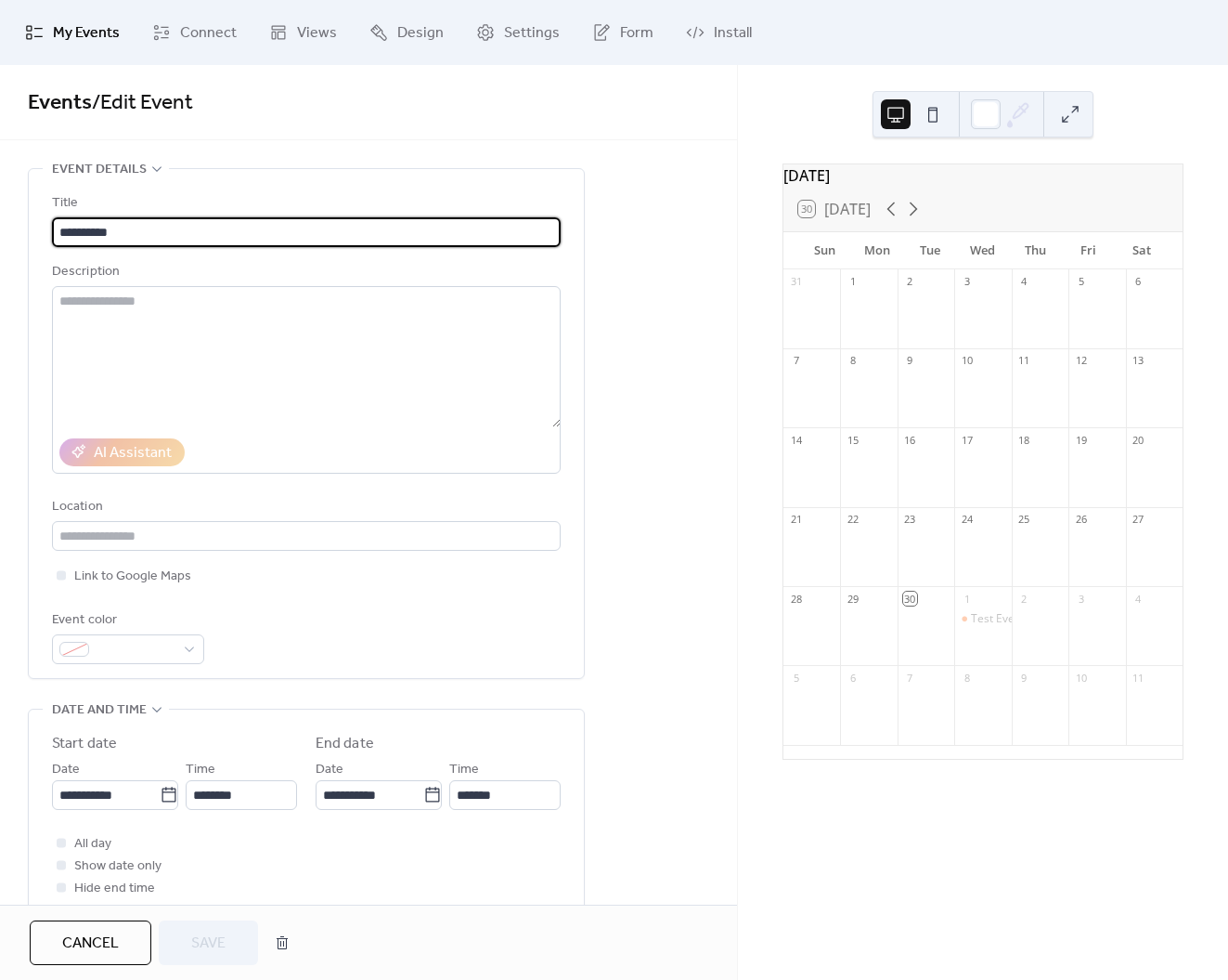
scroll to position [462, 0]
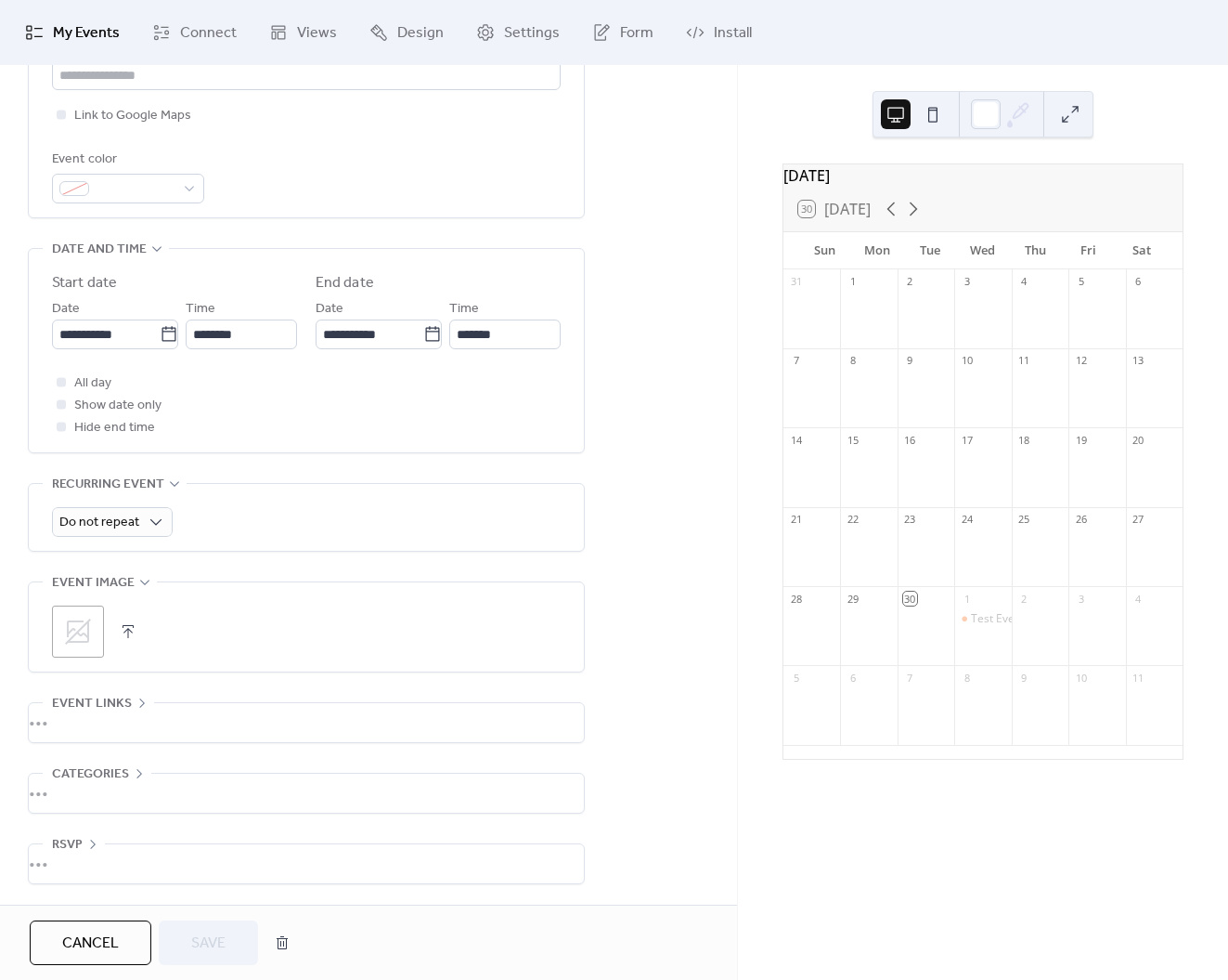
click at [80, 32] on span "My Events" at bounding box center [86, 33] width 67 height 23
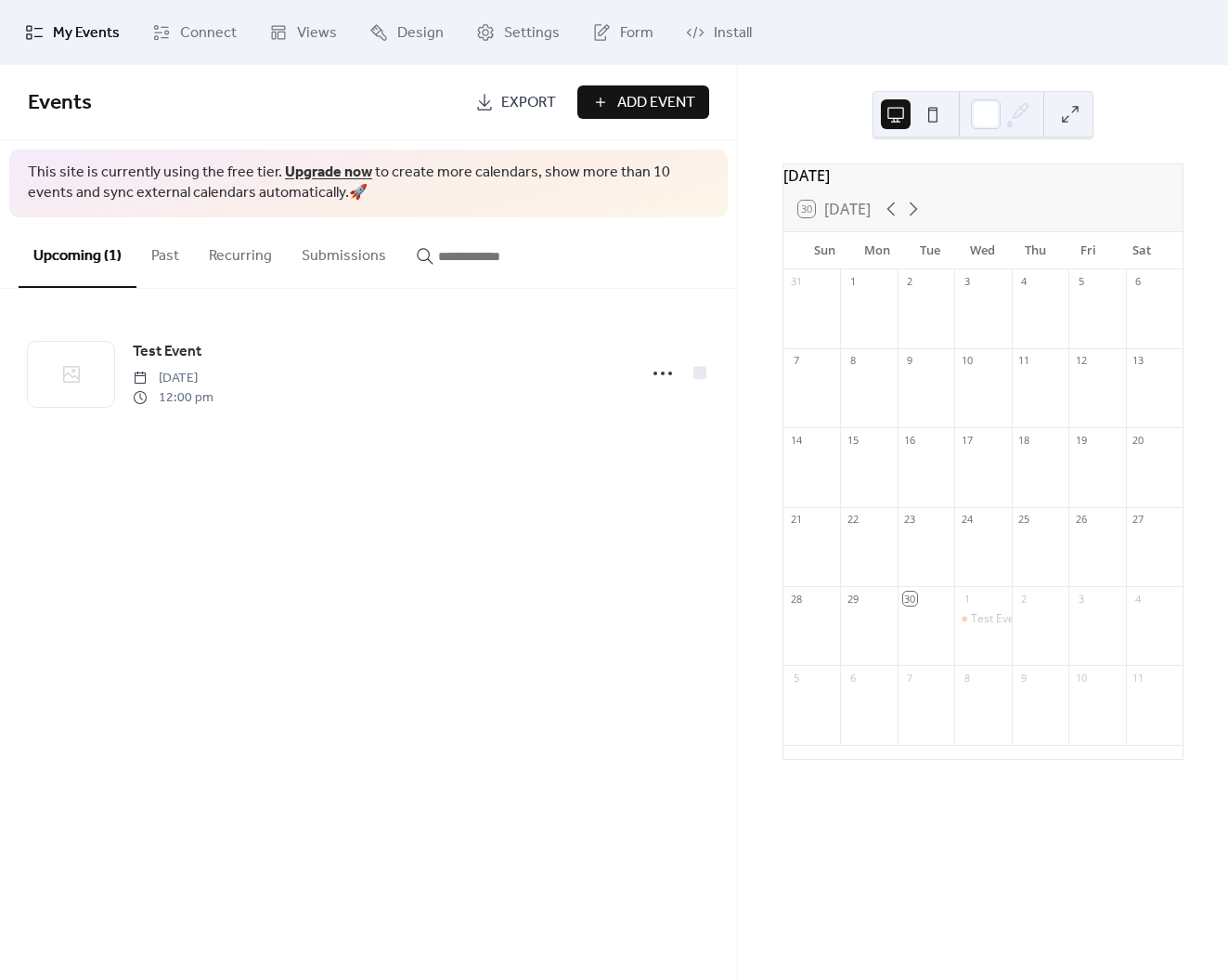
click at [658, 101] on span "Add Event" at bounding box center [656, 103] width 78 height 23
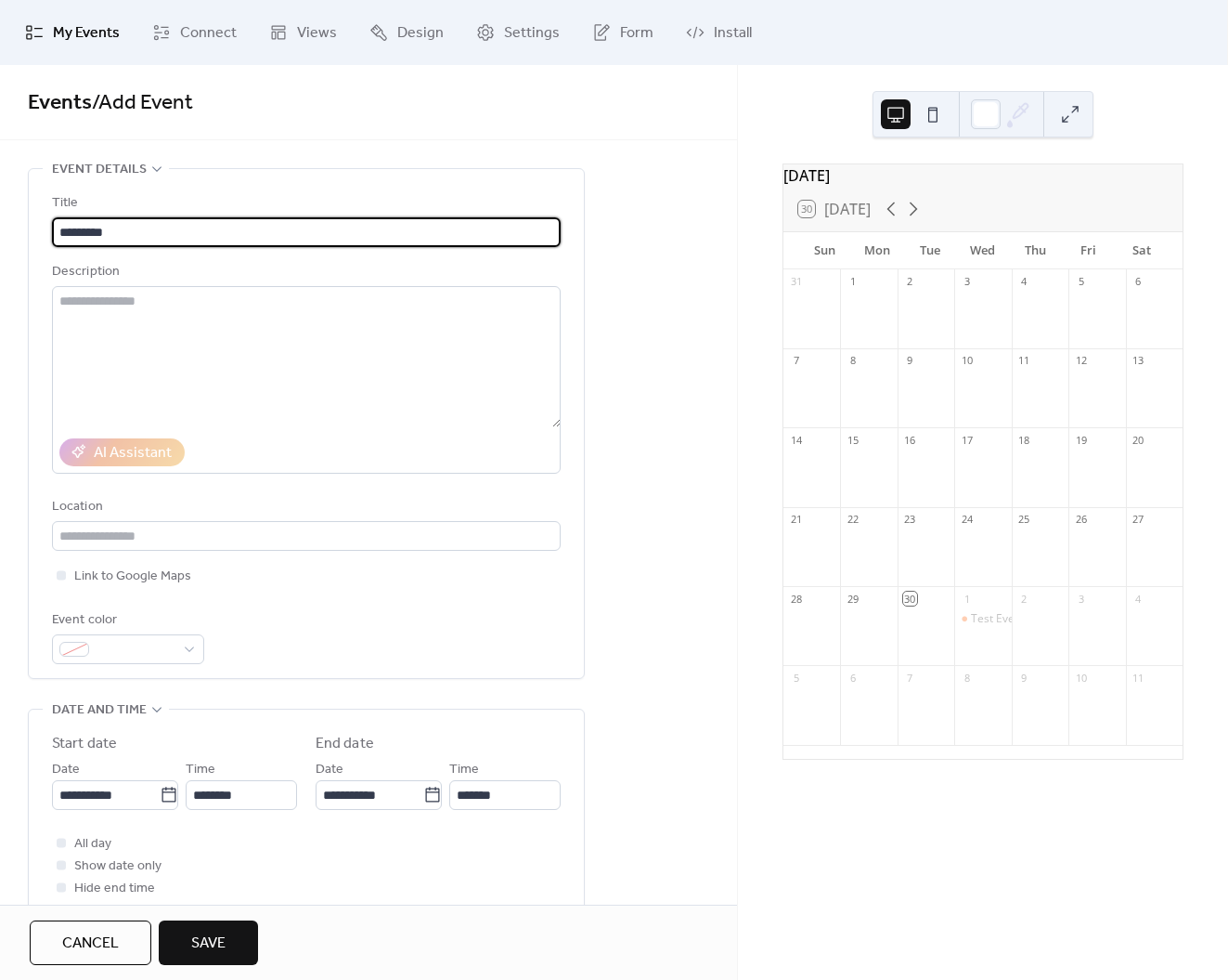
type input "*********"
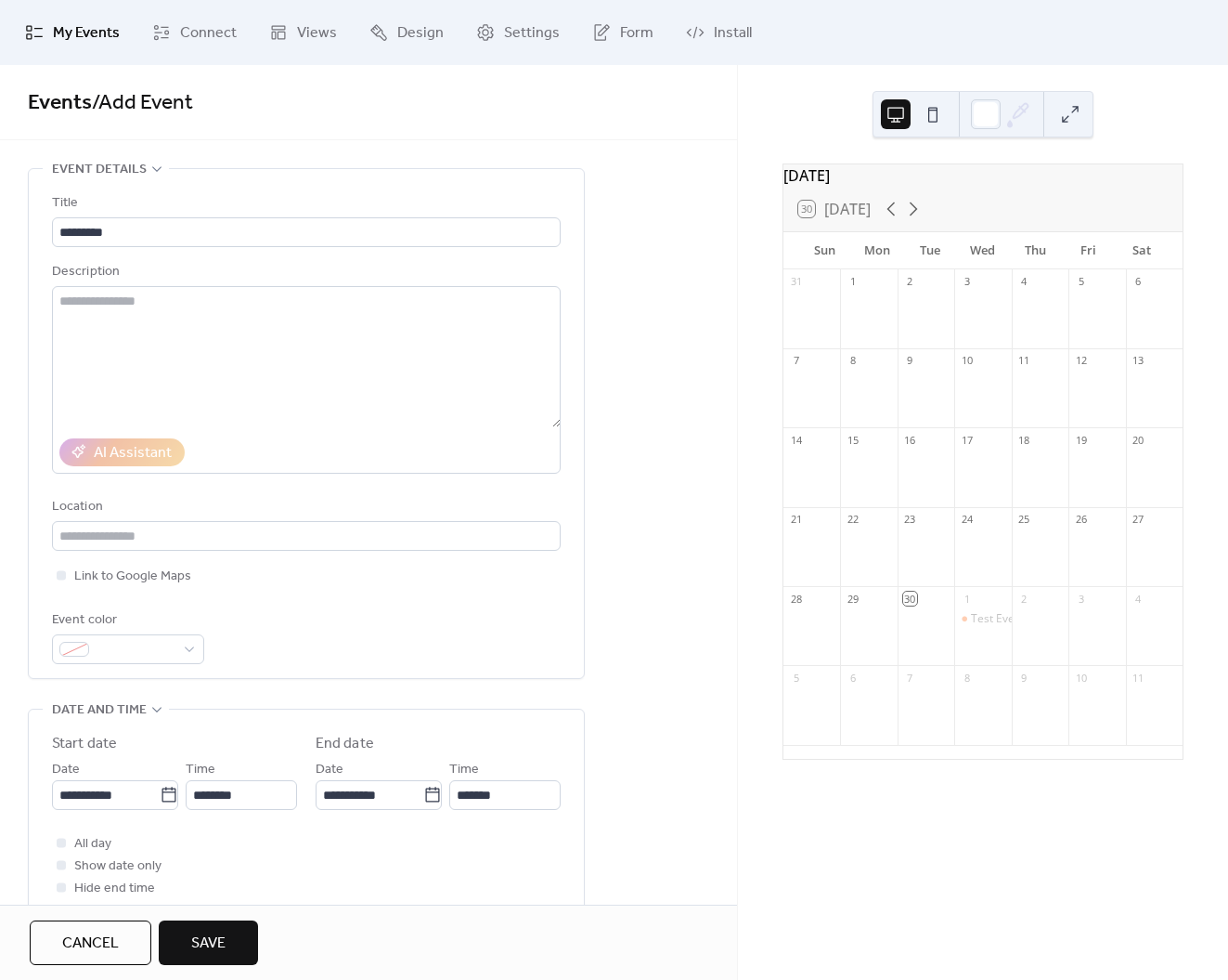
click at [223, 939] on span "Save" at bounding box center [208, 943] width 34 height 23
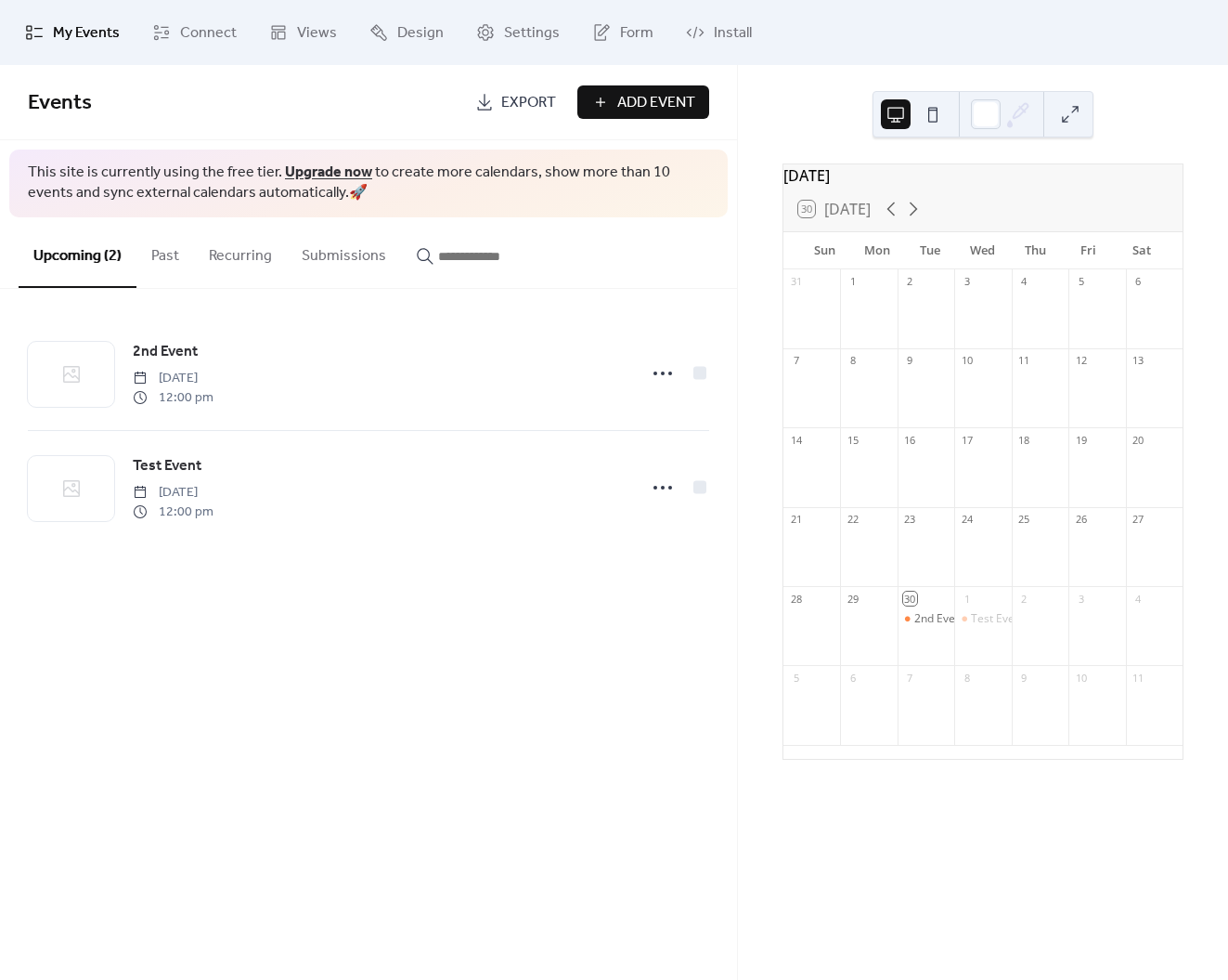
click at [614, 92] on button "Add Event" at bounding box center [643, 102] width 131 height 33
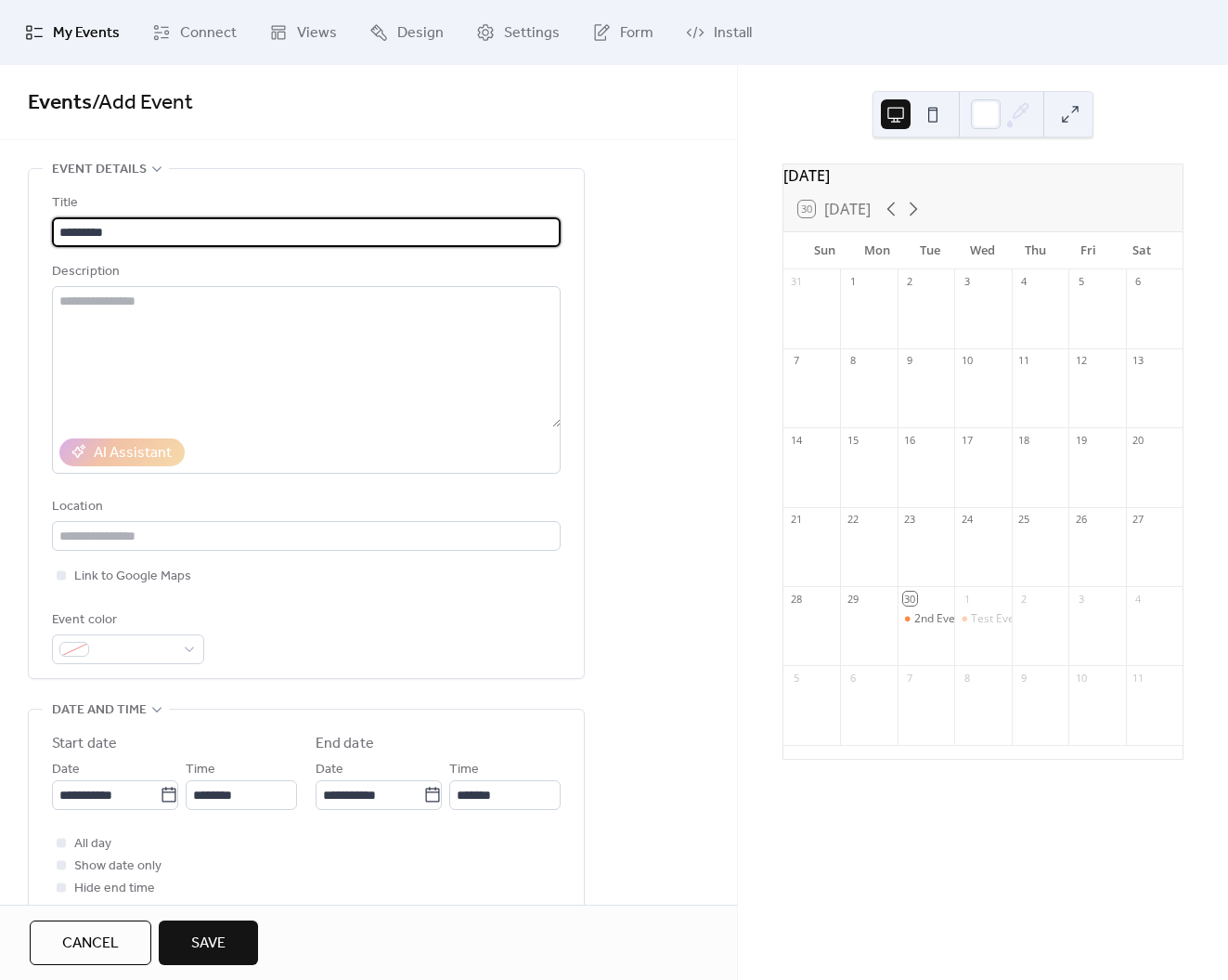
type input "*********"
click at [216, 948] on span "Save" at bounding box center [208, 943] width 34 height 23
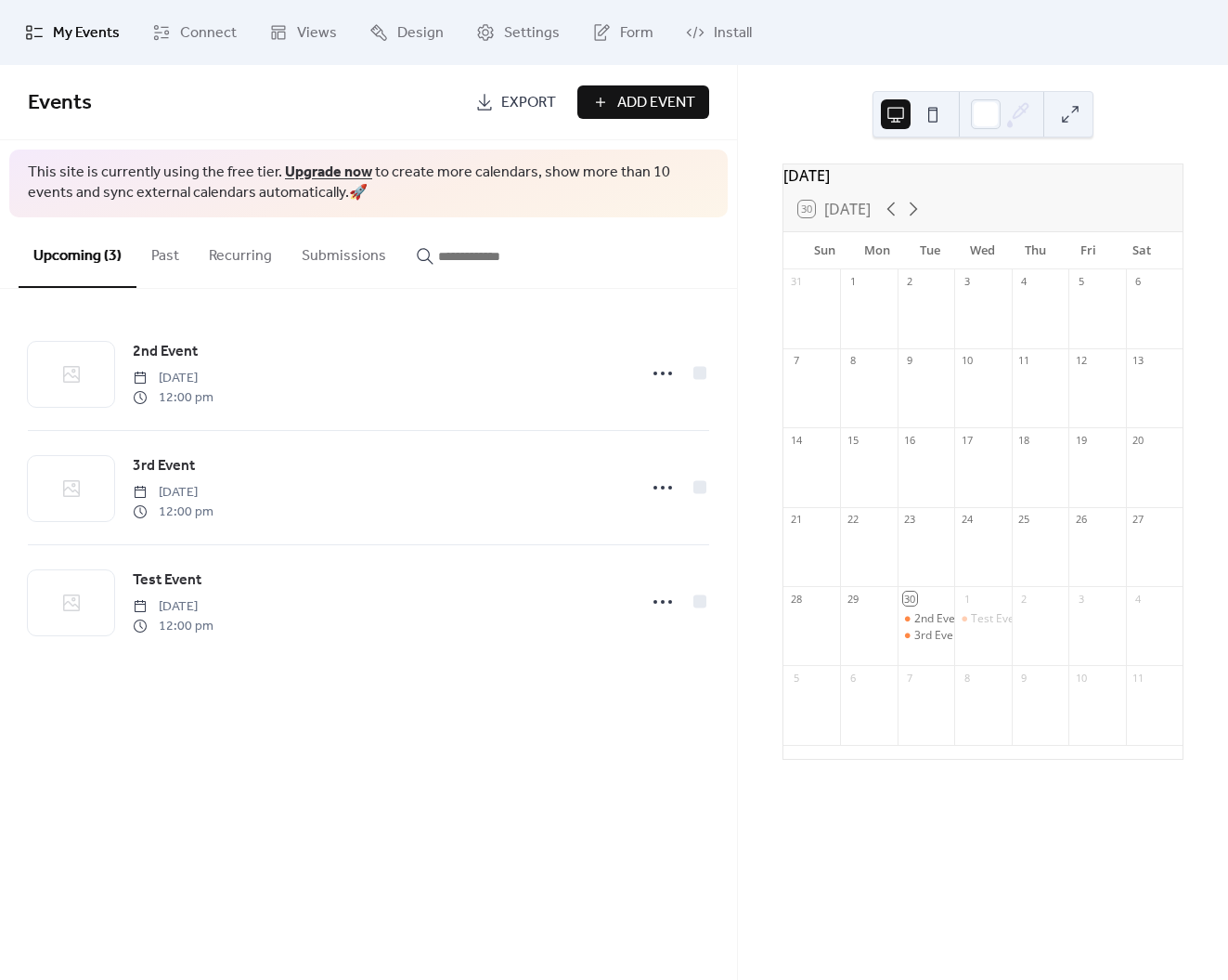
click at [648, 109] on span "Add Event" at bounding box center [656, 103] width 78 height 23
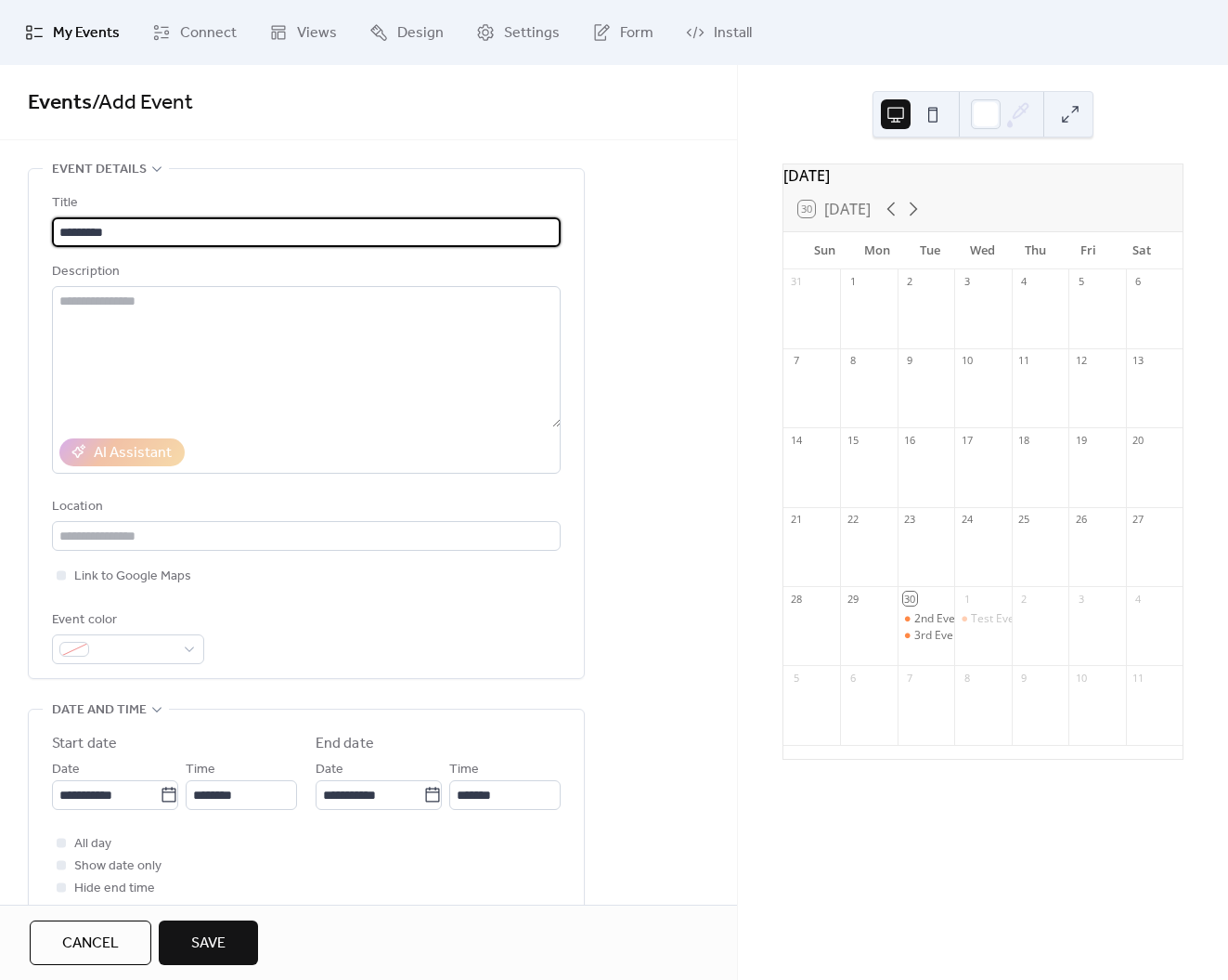
type input "*********"
click at [237, 945] on button "Save" at bounding box center [208, 942] width 99 height 44
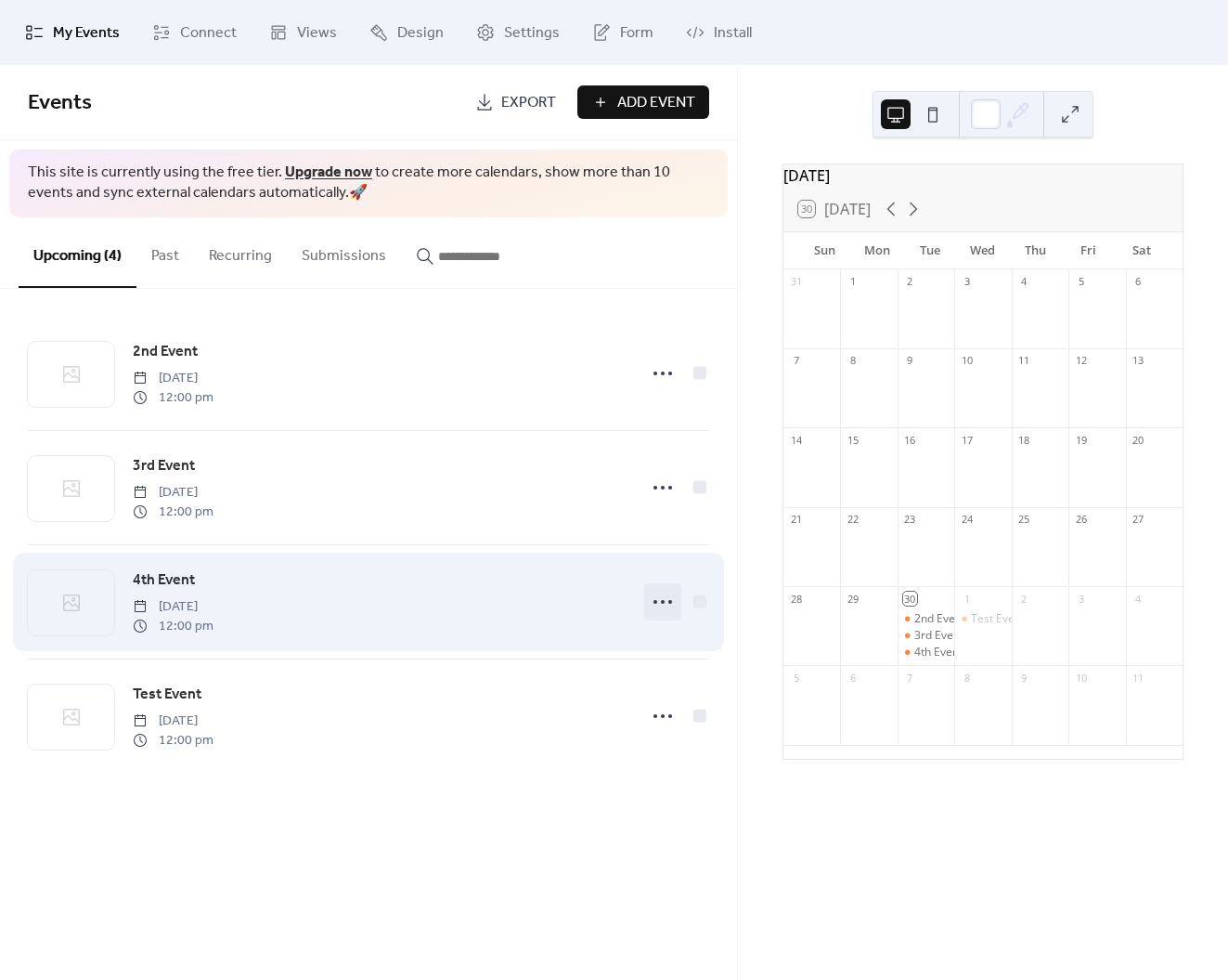
click at [660, 601] on icon at bounding box center [663, 601] width 29 height 29
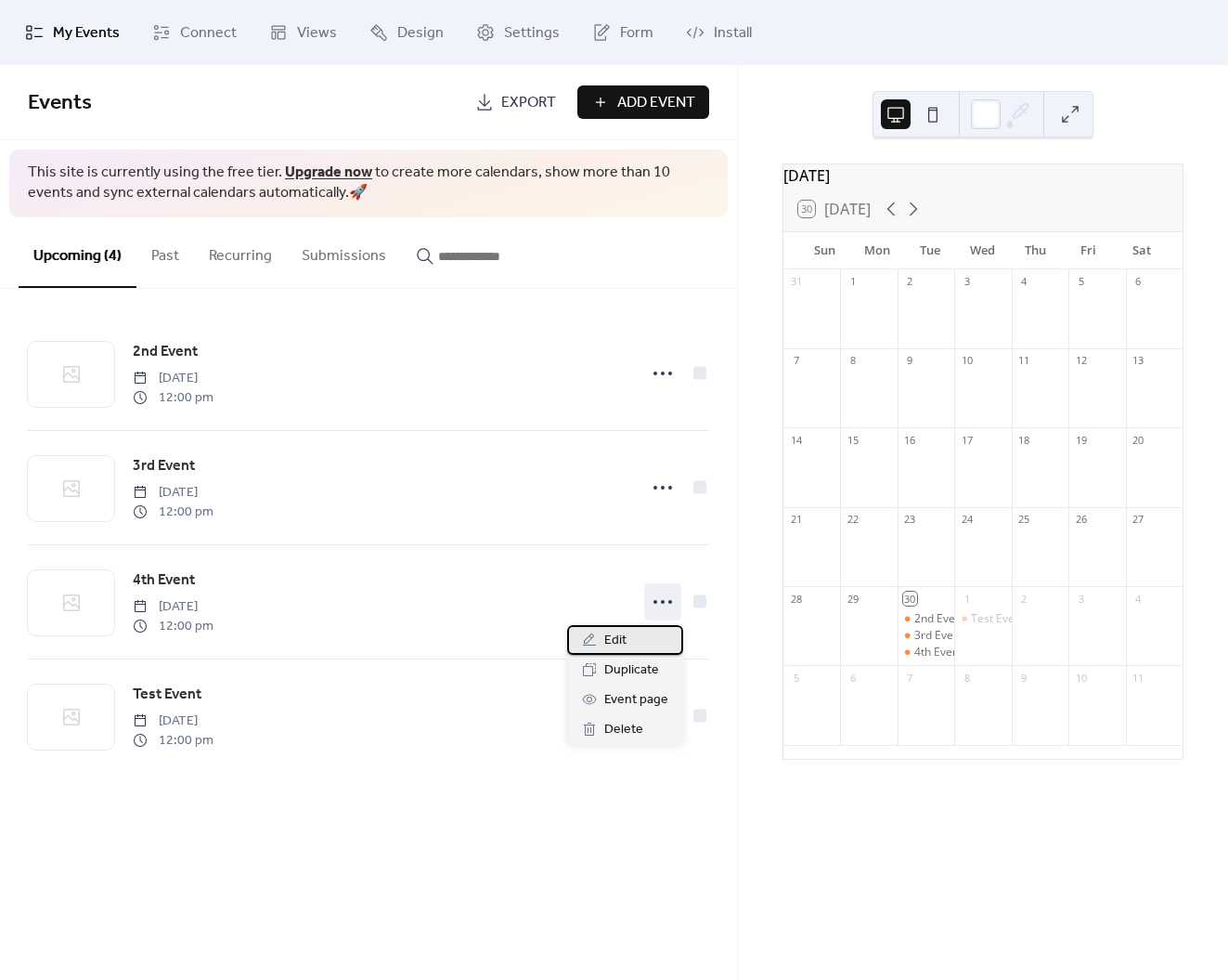
click at [637, 637] on div "Edit" at bounding box center [625, 640] width 116 height 29
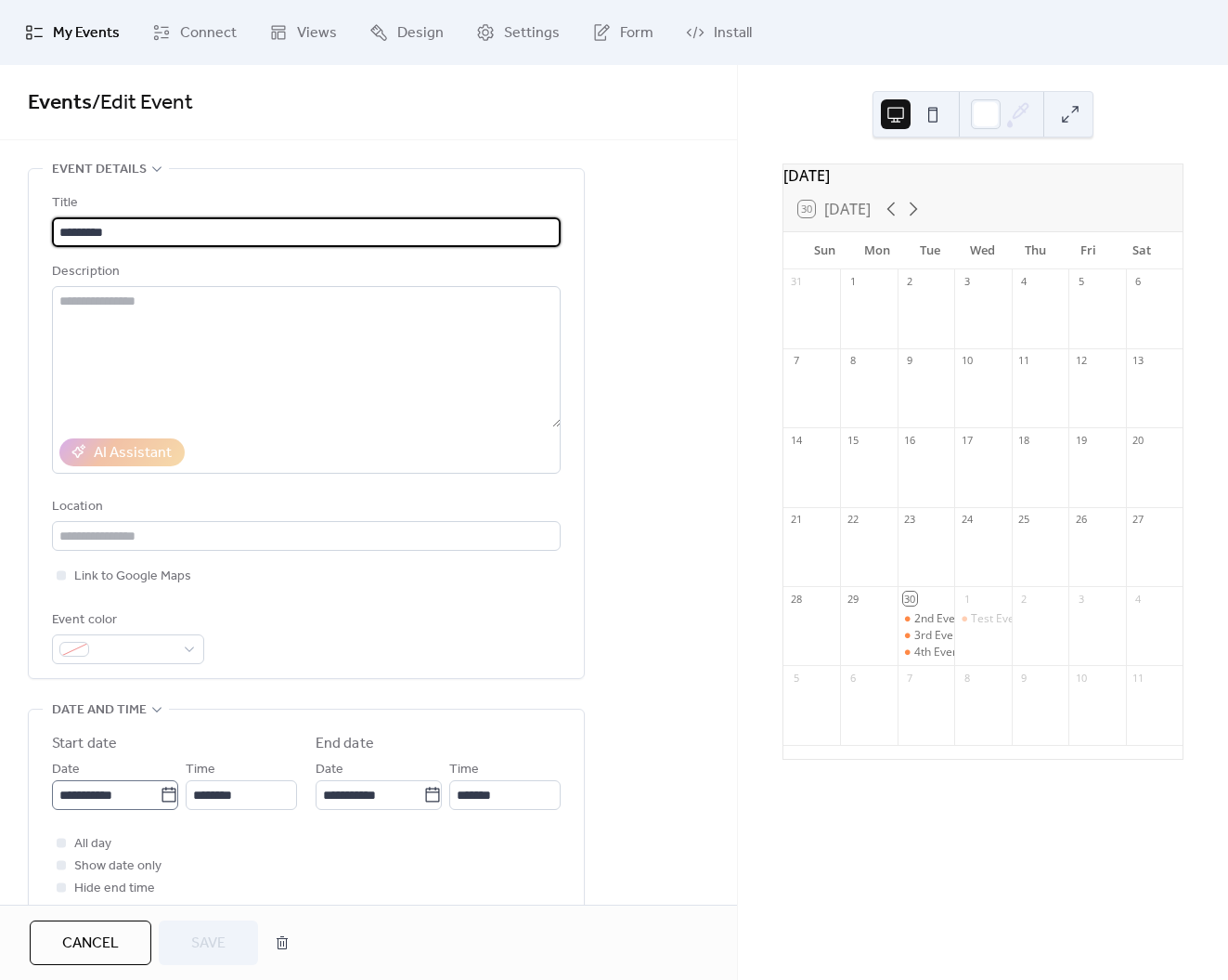
click at [165, 797] on icon at bounding box center [169, 795] width 19 height 19
click at [160, 797] on input "**********" at bounding box center [106, 795] width 108 height 29
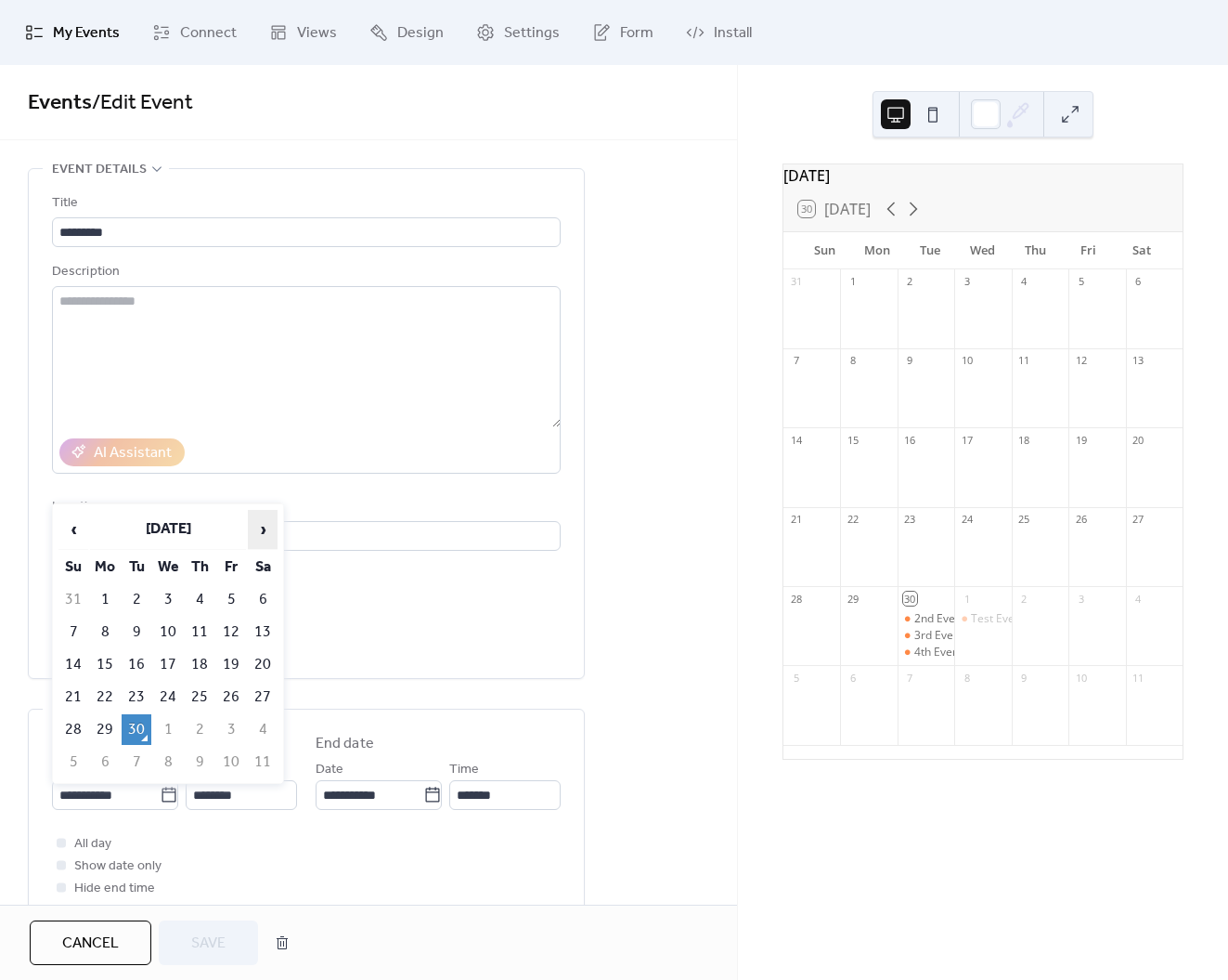
click at [268, 530] on span "›" at bounding box center [263, 530] width 27 height 37
click at [166, 663] on td "15" at bounding box center [168, 664] width 29 height 30
type input "**********"
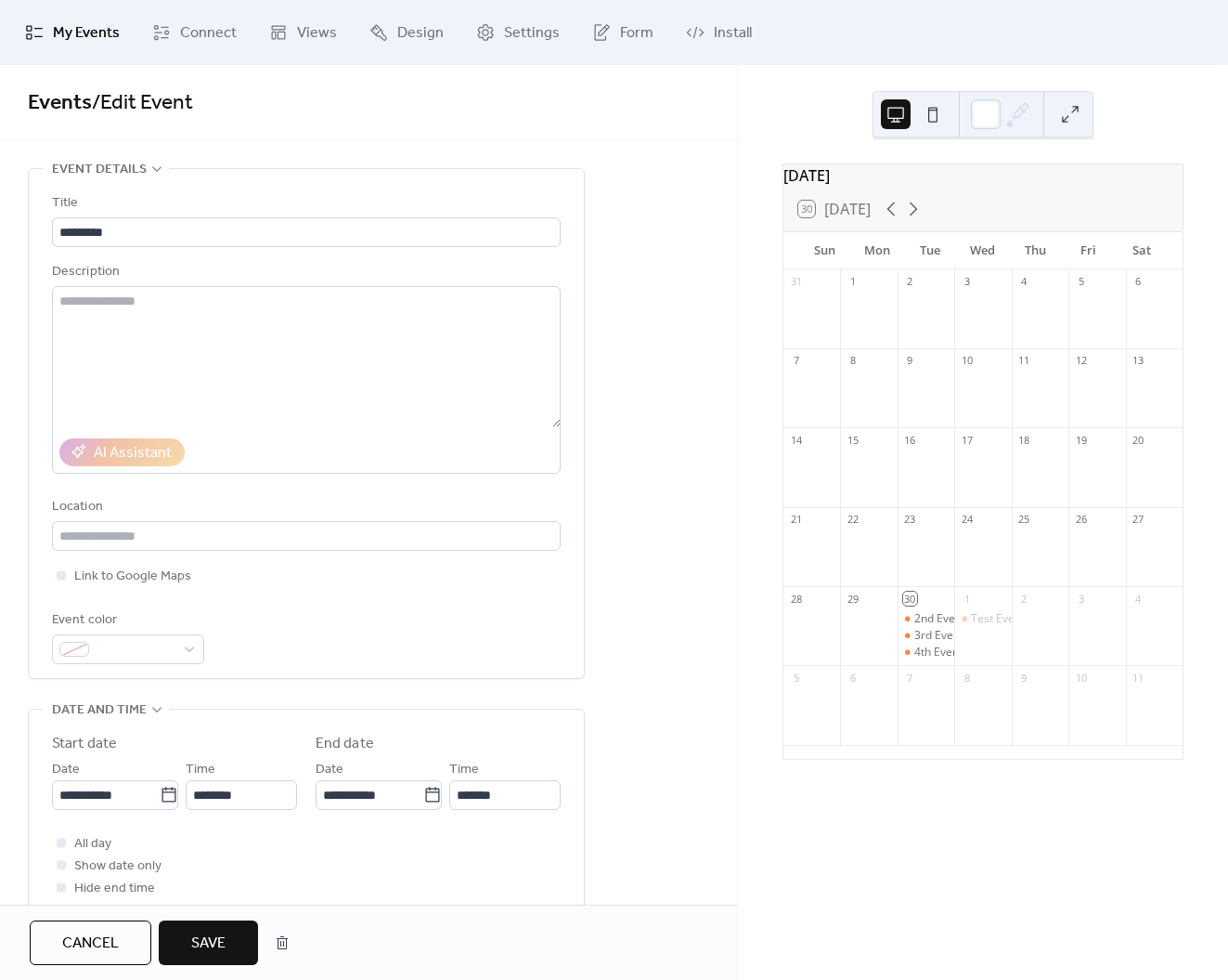
click at [183, 947] on button "Save" at bounding box center [208, 942] width 99 height 44
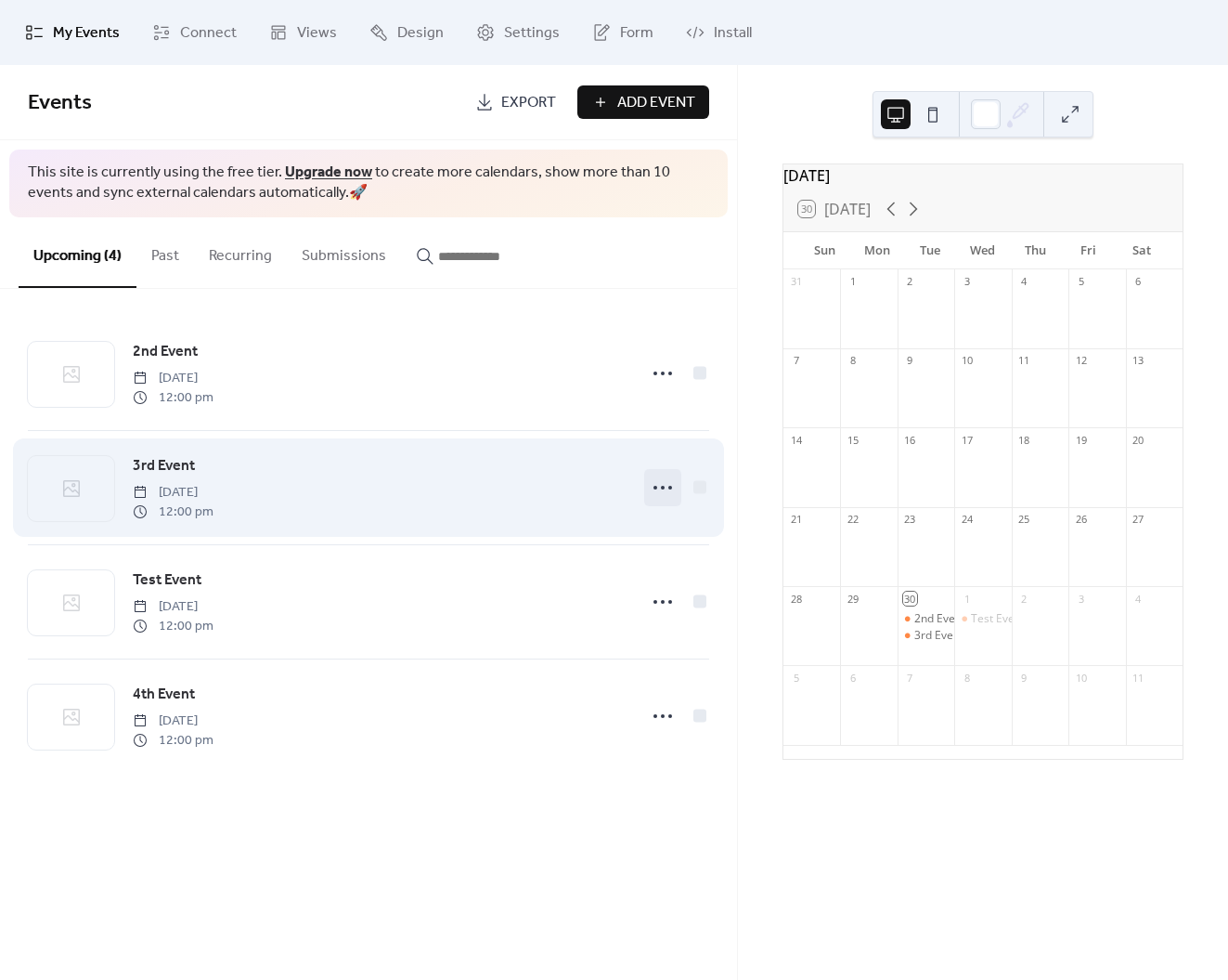
click at [654, 486] on icon at bounding box center [663, 488] width 29 height 29
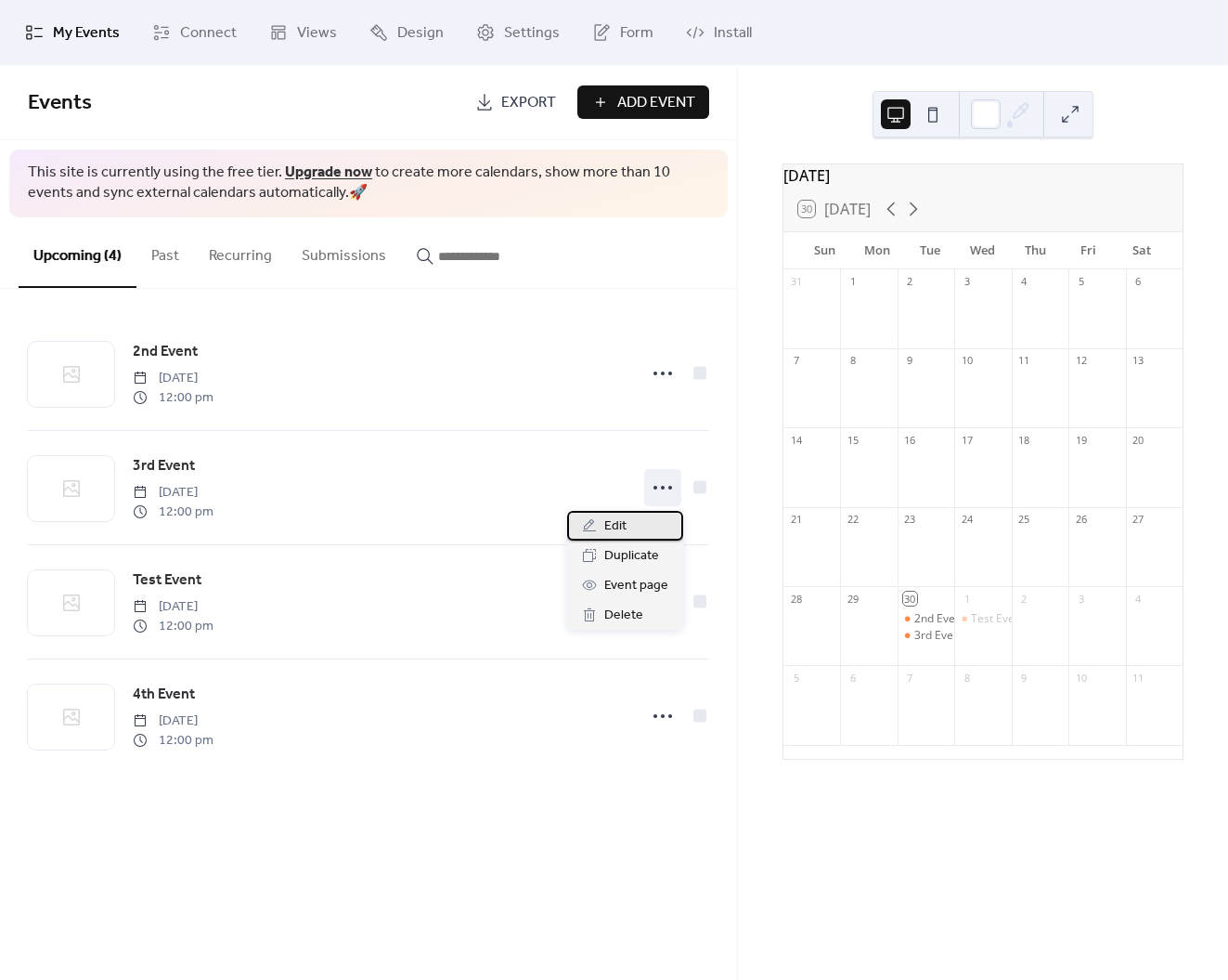
click at [634, 525] on div "Edit" at bounding box center [625, 526] width 116 height 29
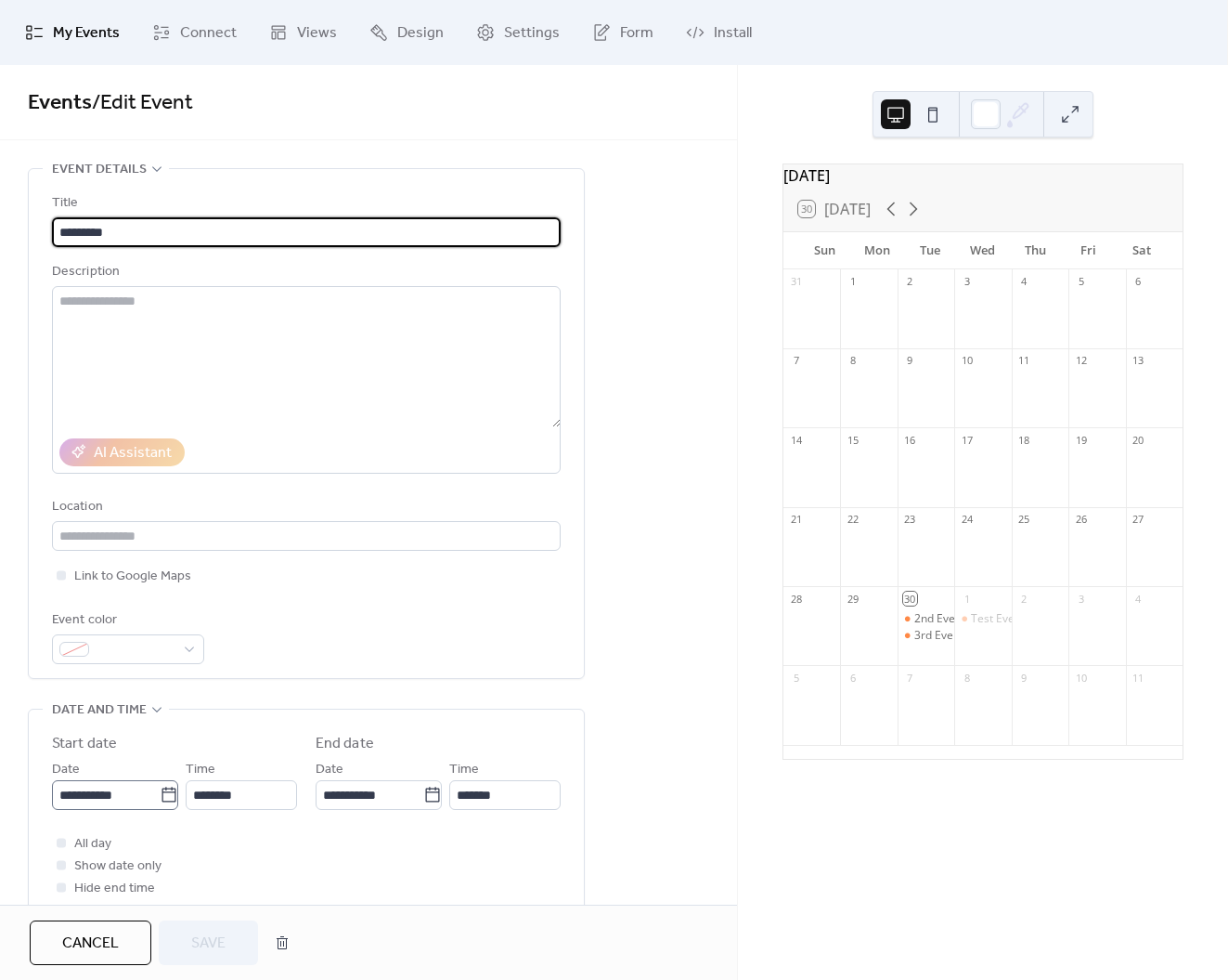
click at [160, 790] on icon at bounding box center [169, 795] width 19 height 19
click at [158, 790] on input "**********" at bounding box center [106, 795] width 108 height 29
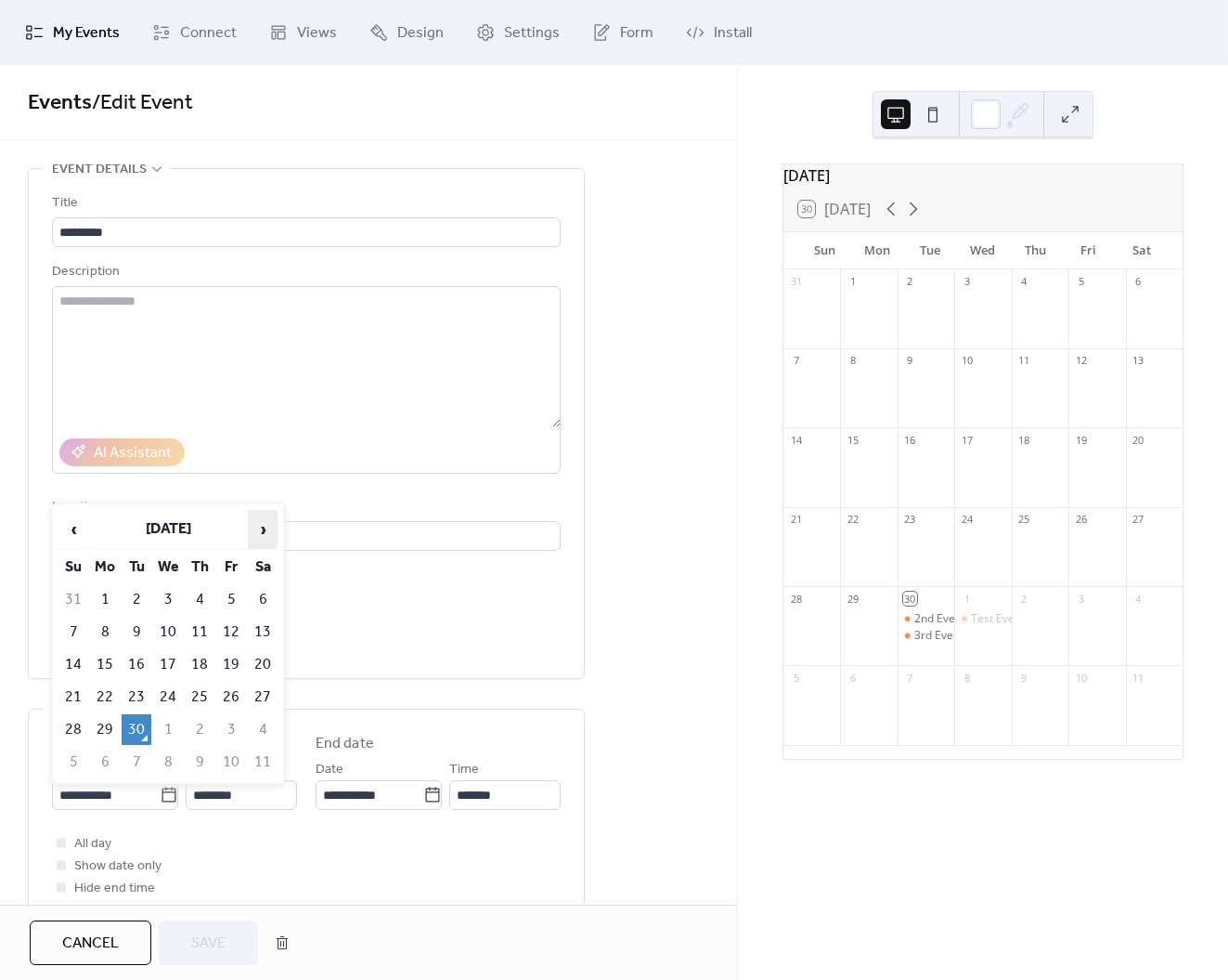
click at [262, 524] on span "›" at bounding box center [263, 530] width 27 height 37
click at [227, 622] on td "10" at bounding box center [231, 631] width 29 height 30
type input "**********"
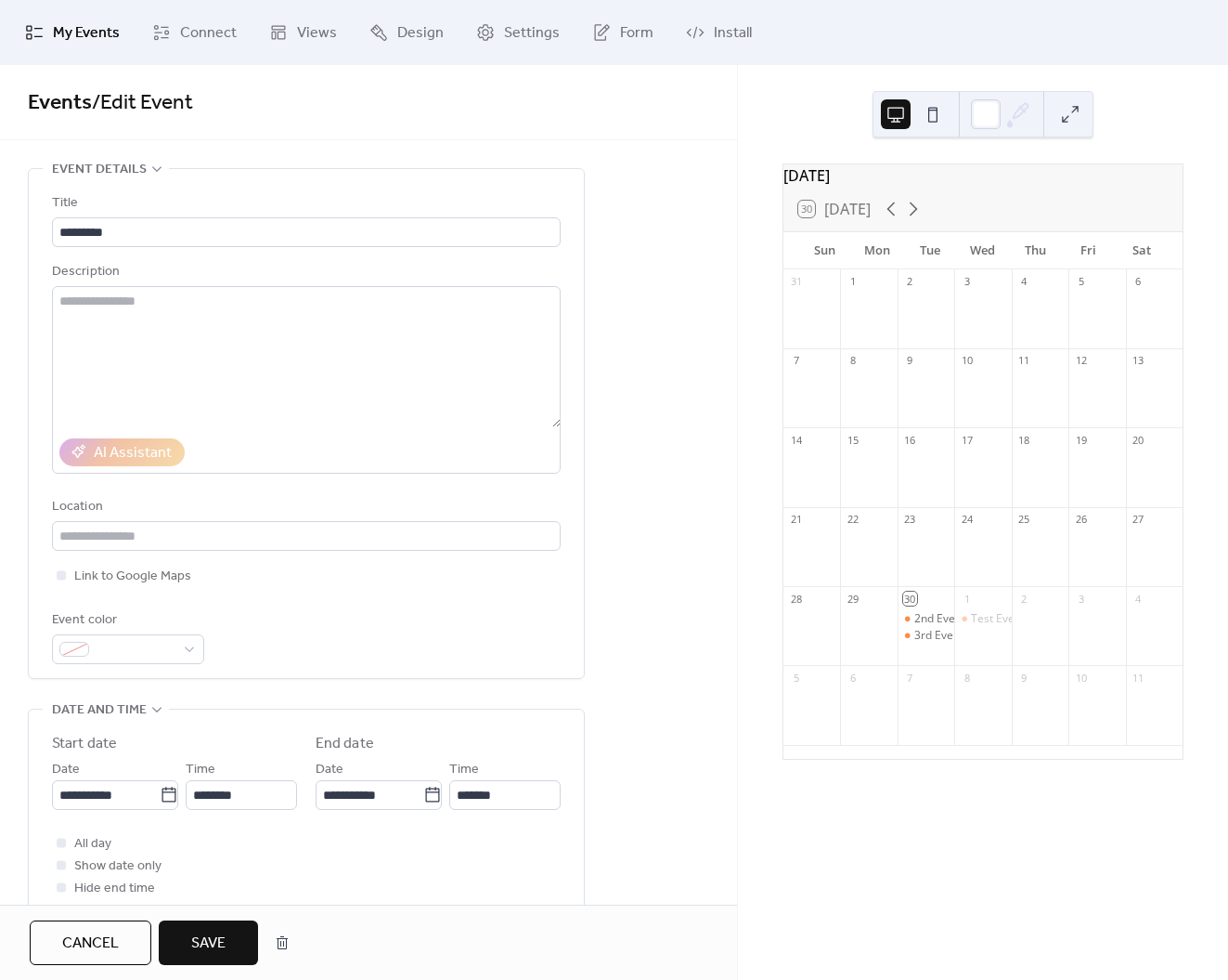
click at [205, 949] on span "Save" at bounding box center [208, 943] width 34 height 23
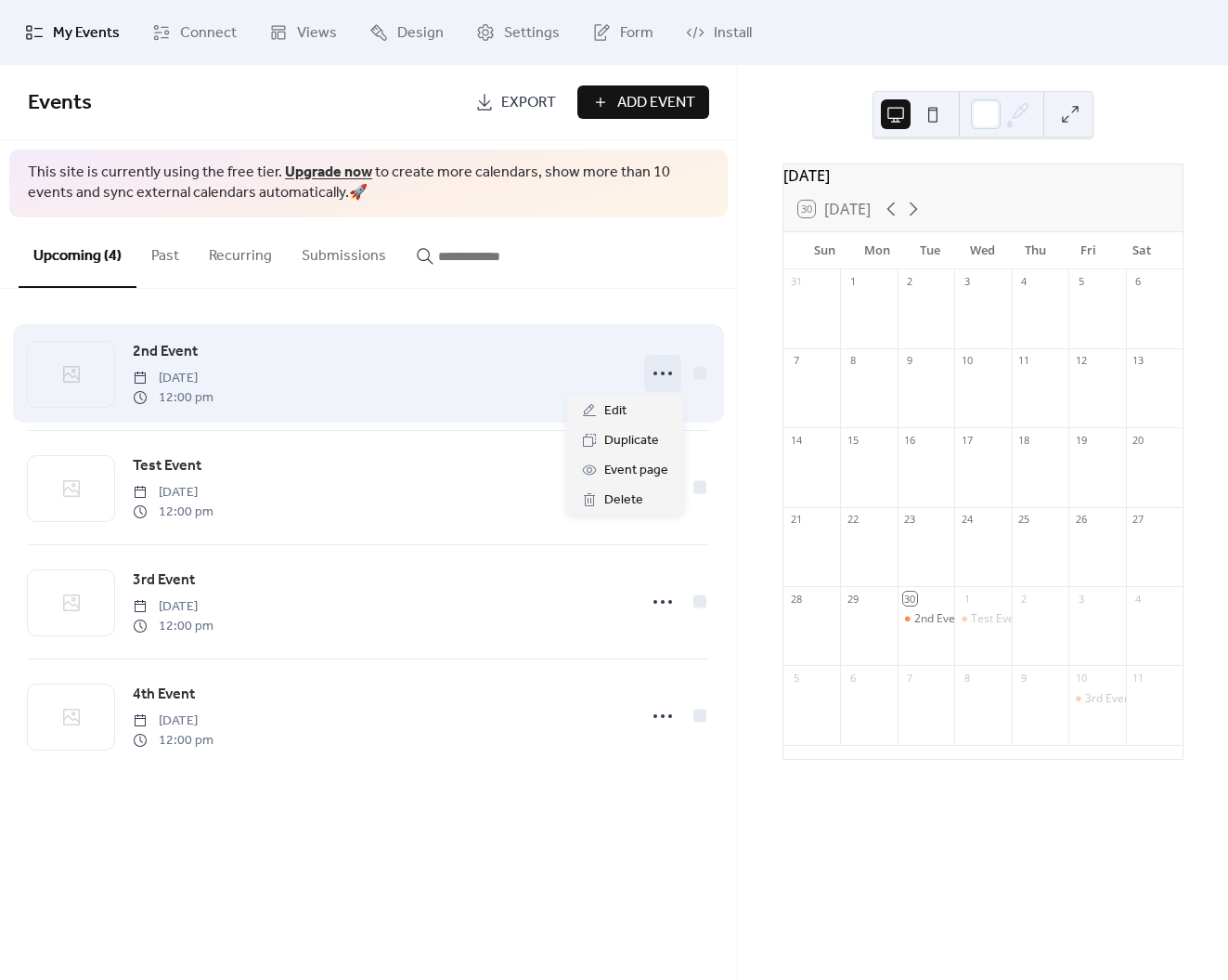
click at [658, 370] on icon at bounding box center [663, 373] width 29 height 29
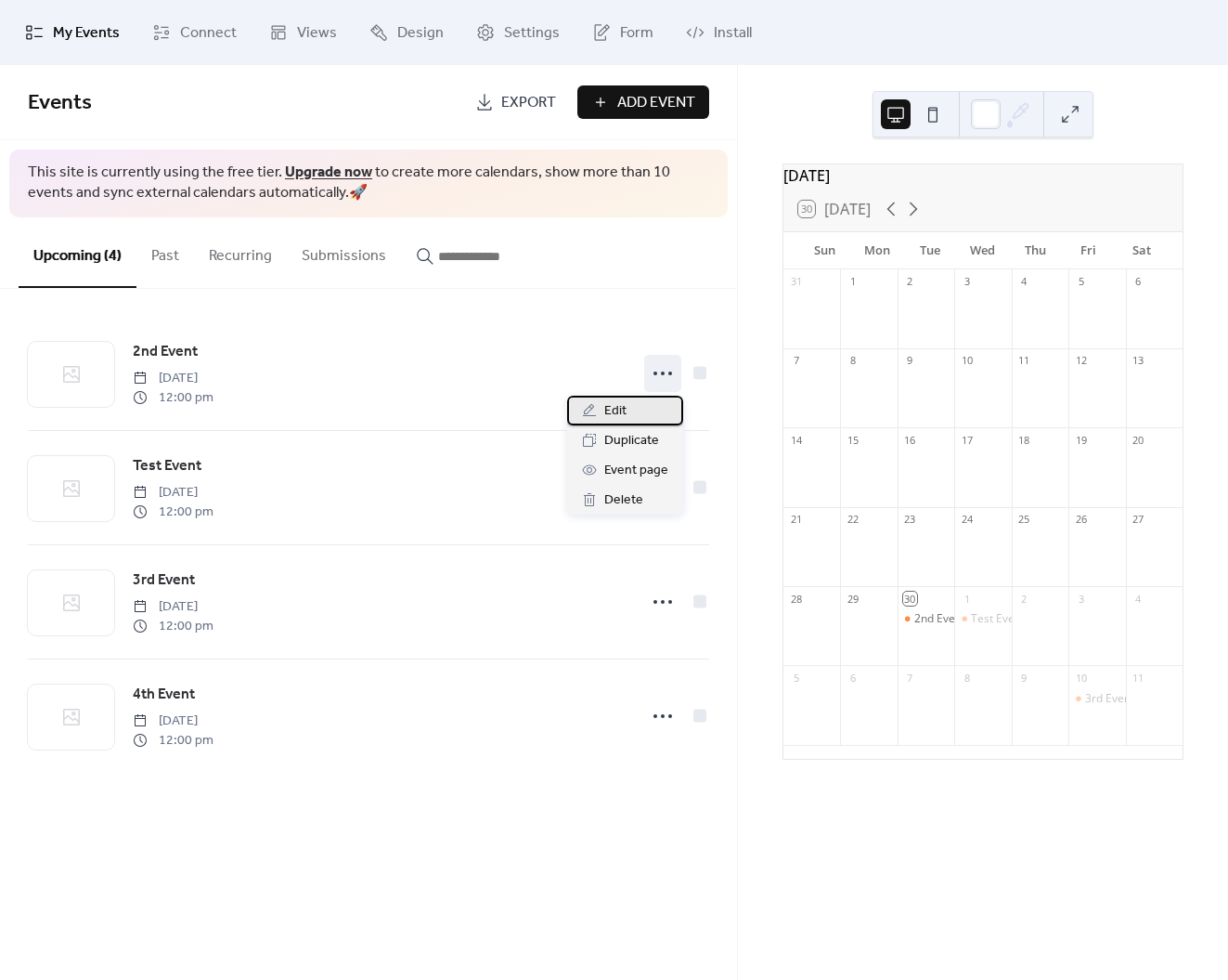
click at [652, 416] on div "Edit" at bounding box center [625, 410] width 116 height 29
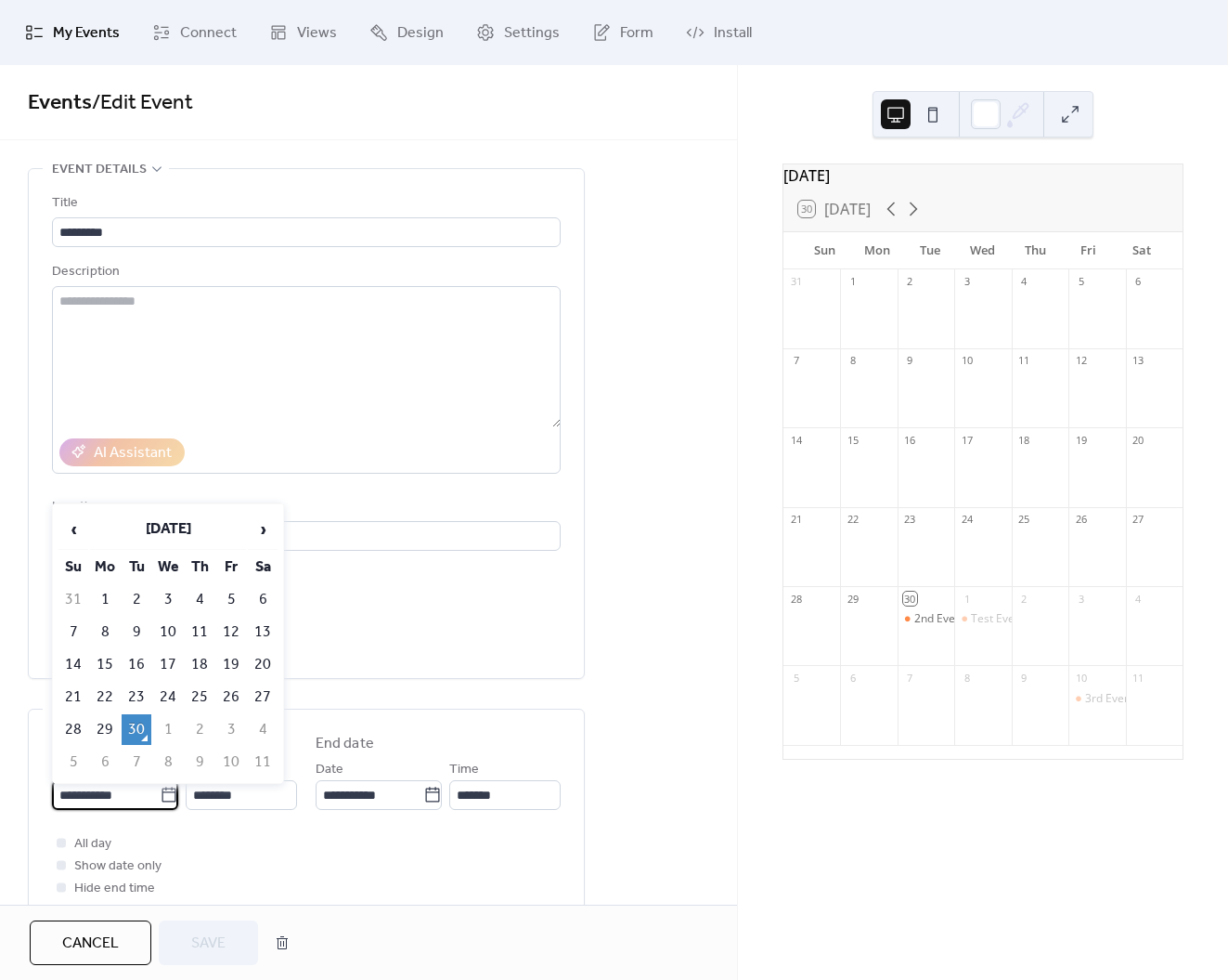
click at [112, 799] on input "**********" at bounding box center [106, 795] width 108 height 29
click at [201, 724] on td "2" at bounding box center [199, 729] width 29 height 30
type input "**********"
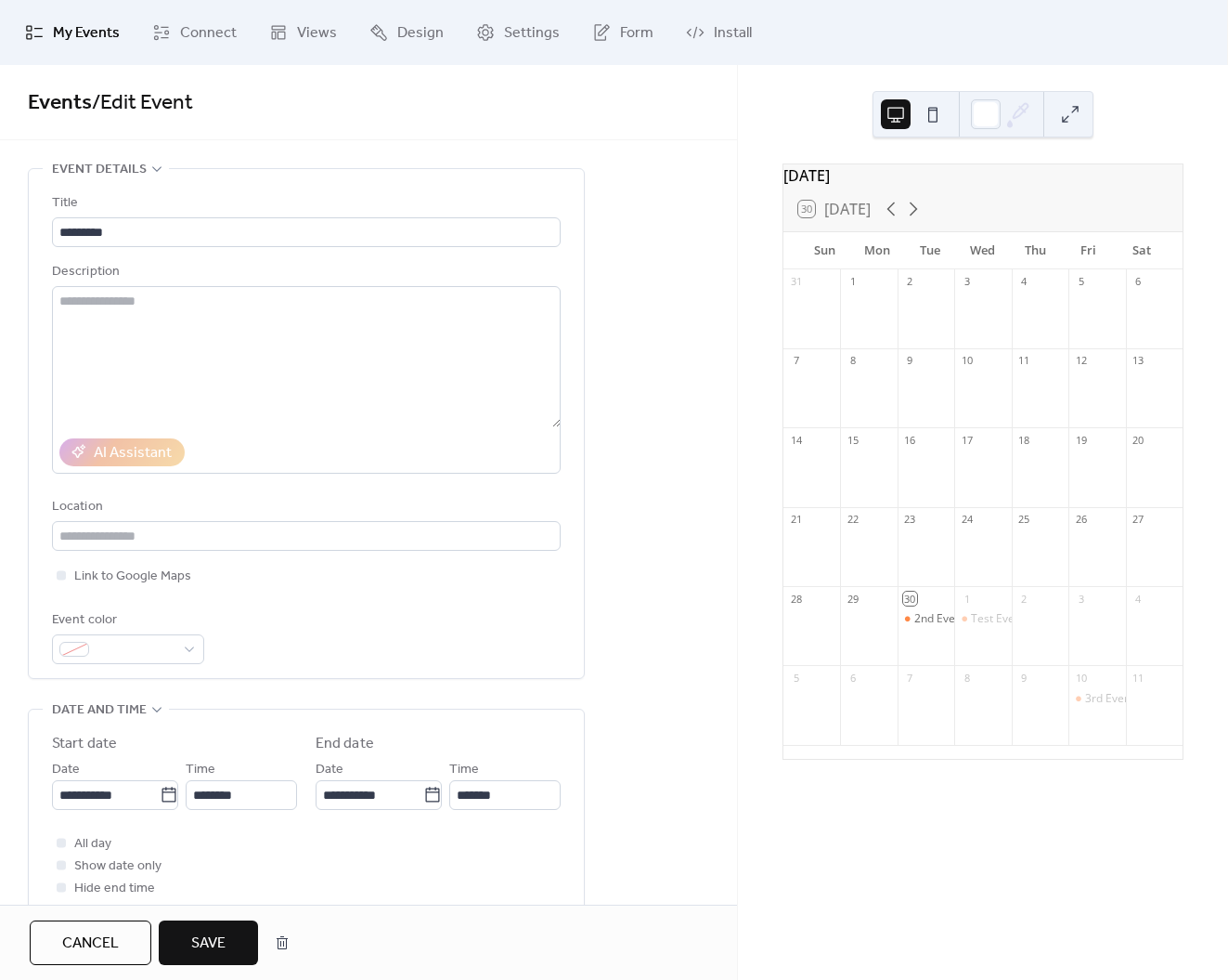
click at [212, 943] on span "Save" at bounding box center [208, 943] width 34 height 23
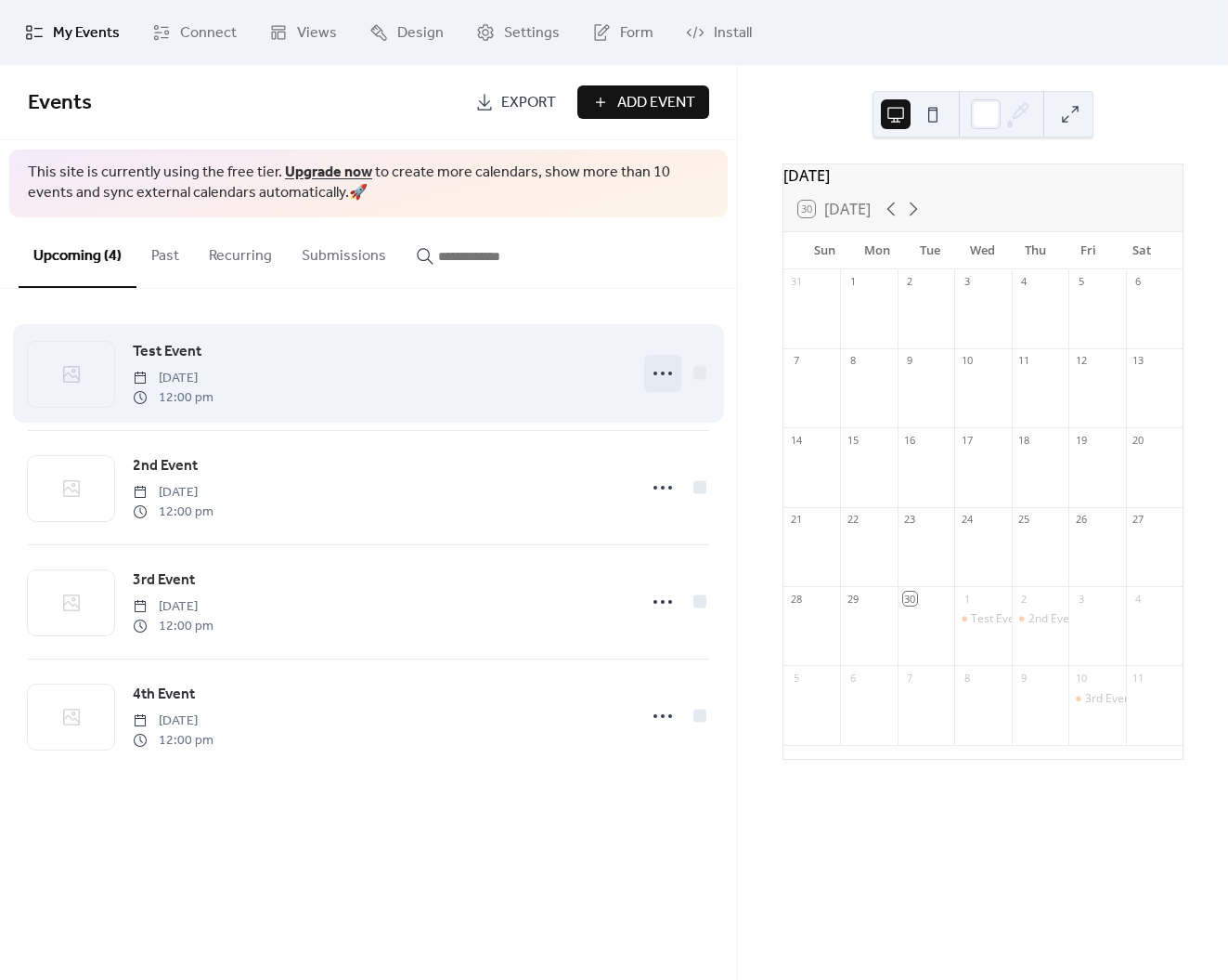
click at [657, 374] on icon at bounding box center [663, 373] width 29 height 29
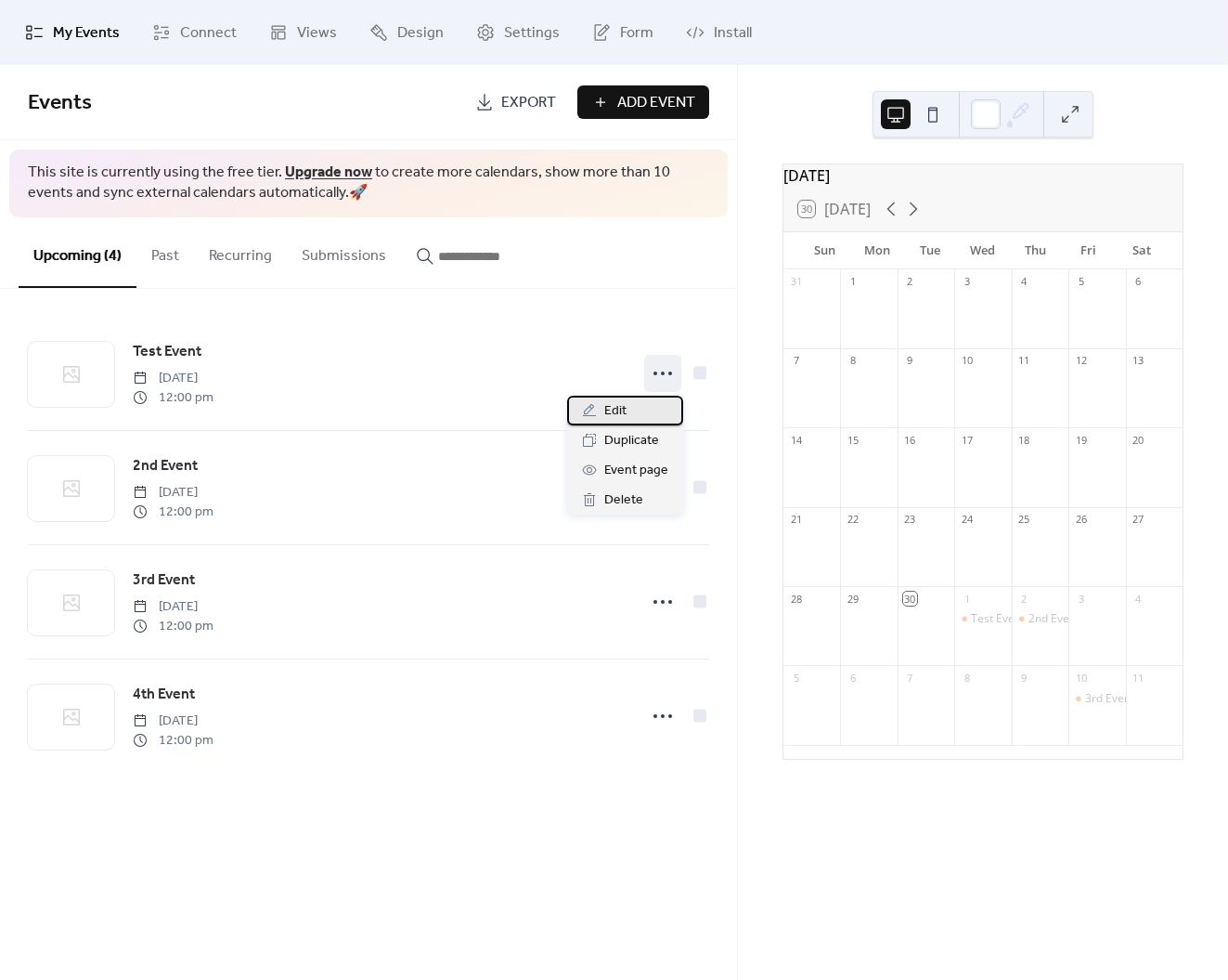
click at [613, 408] on span "Edit" at bounding box center [615, 411] width 23 height 23
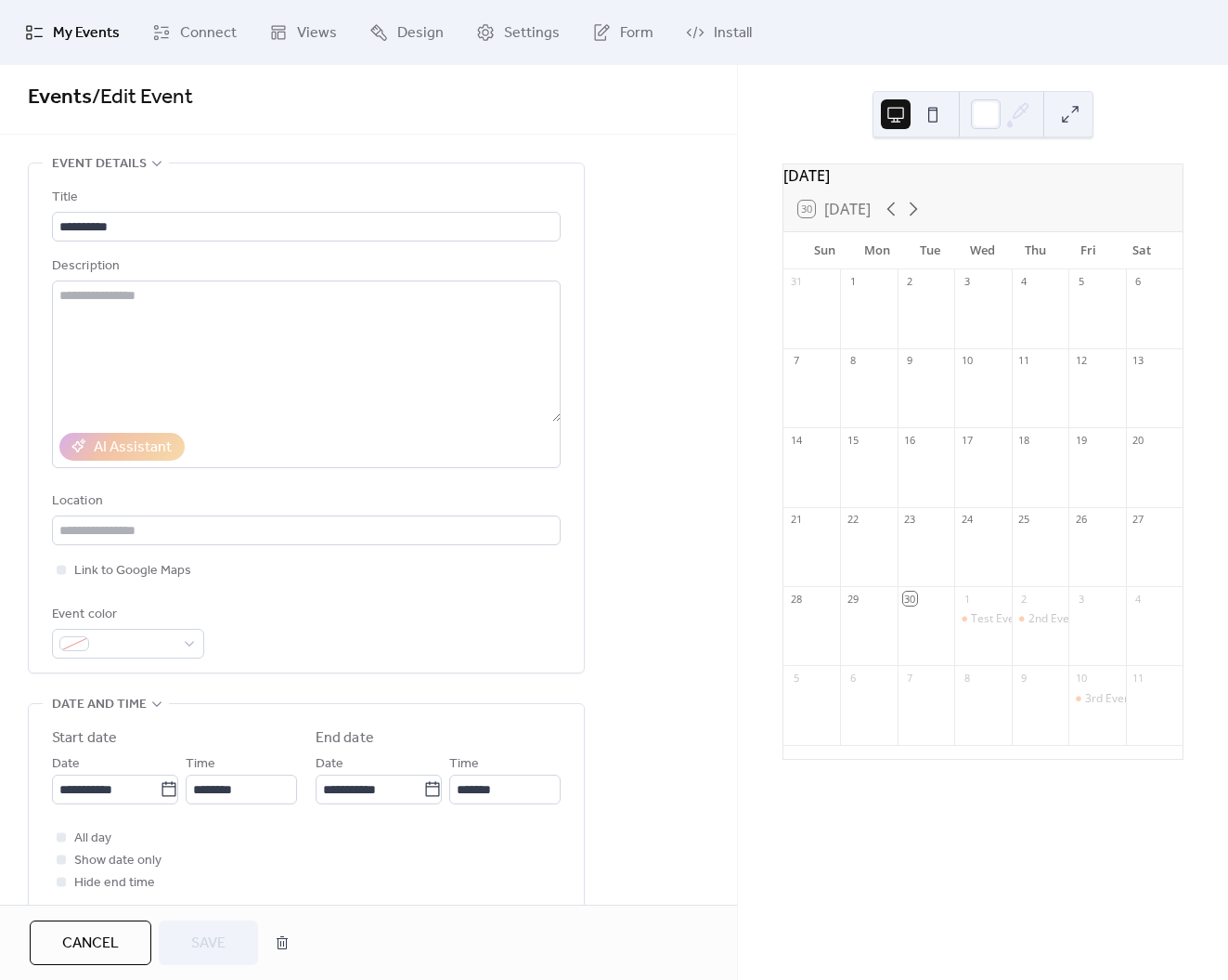
click at [428, 592] on div "**********" at bounding box center [306, 422] width 509 height 472
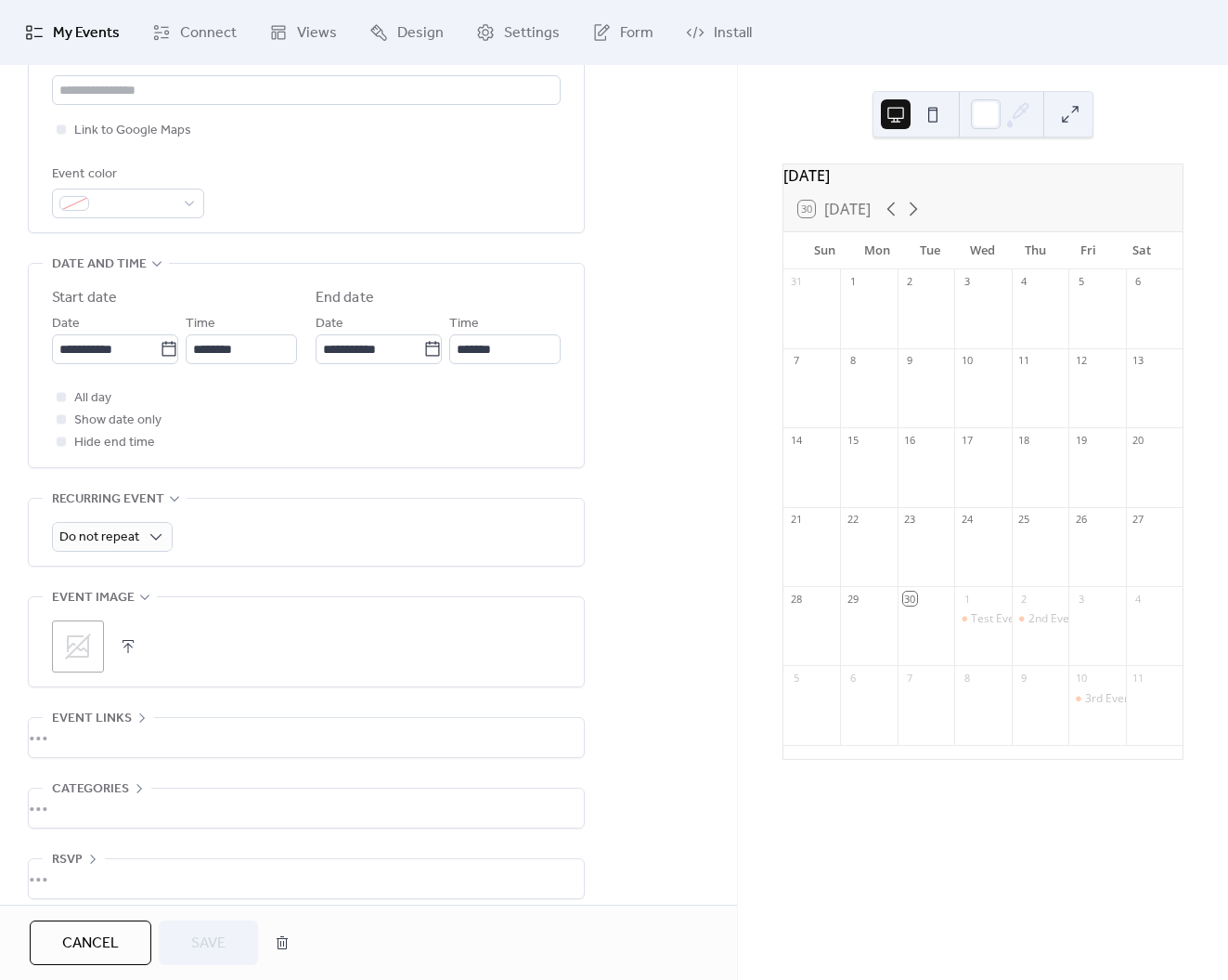
scroll to position [462, 0]
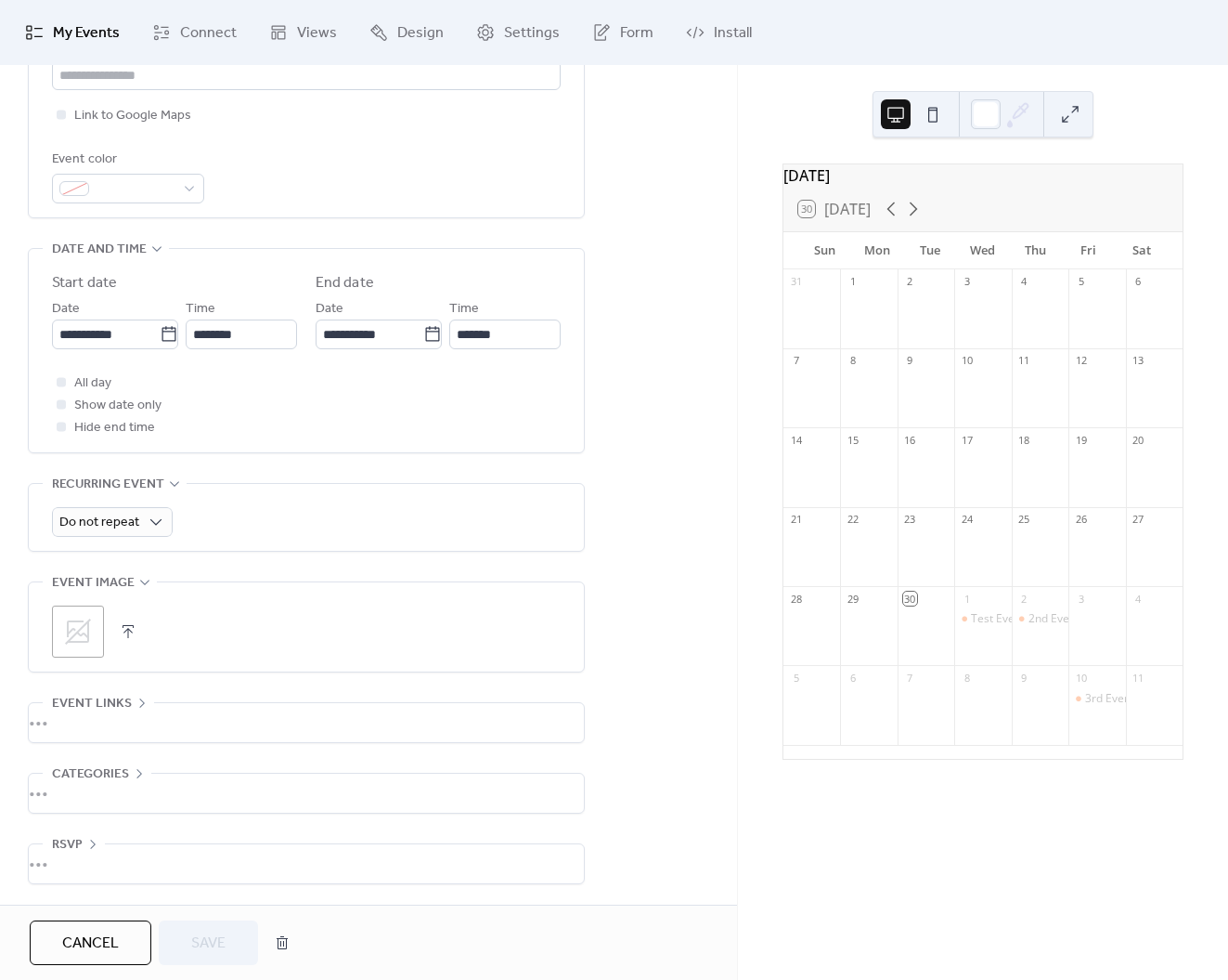
click at [88, 633] on icon at bounding box center [77, 631] width 26 height 26
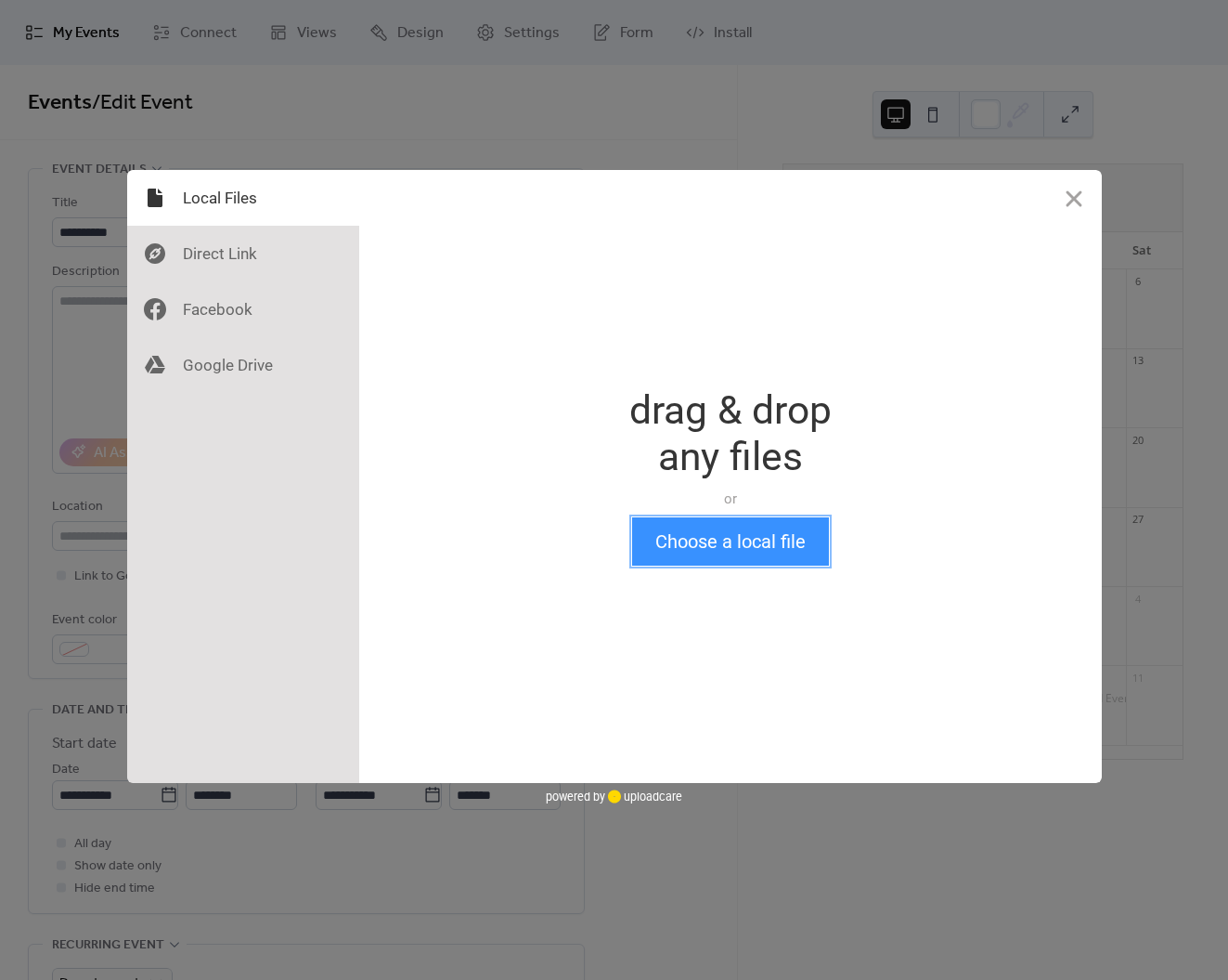
click at [717, 534] on button "Choose a local file" at bounding box center [731, 541] width 197 height 48
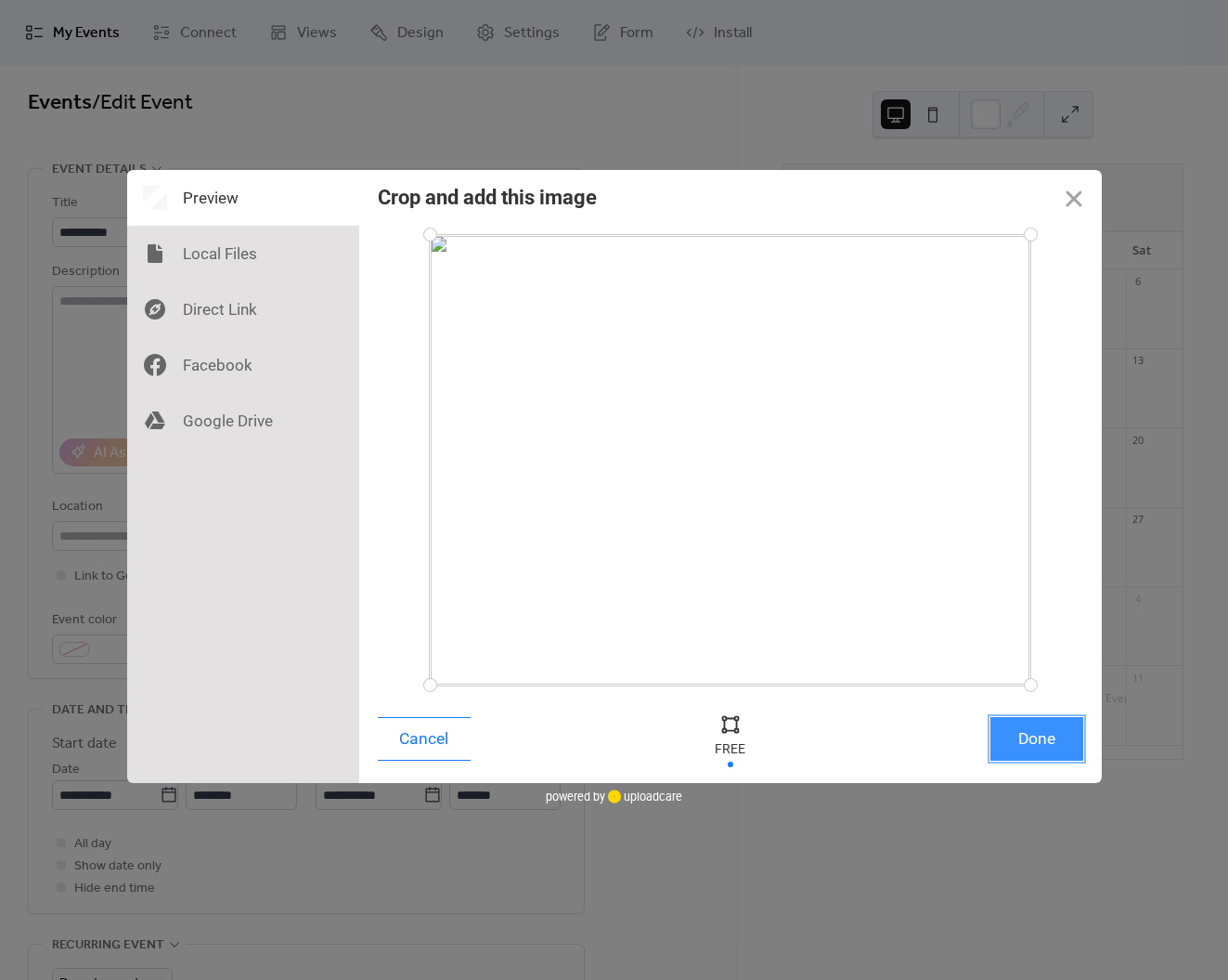
click at [1043, 741] on button "Done" at bounding box center [1037, 739] width 93 height 43
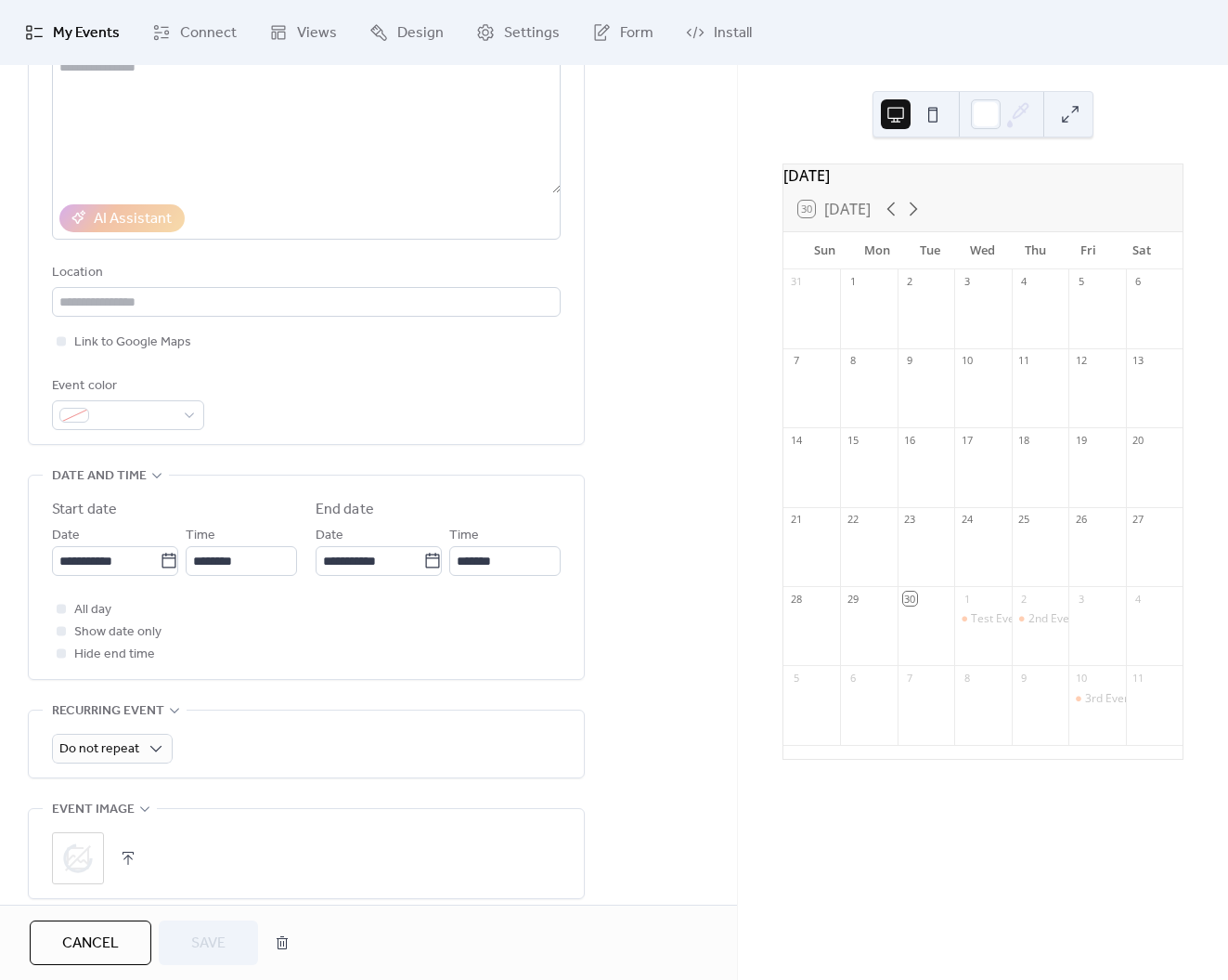
scroll to position [462, 0]
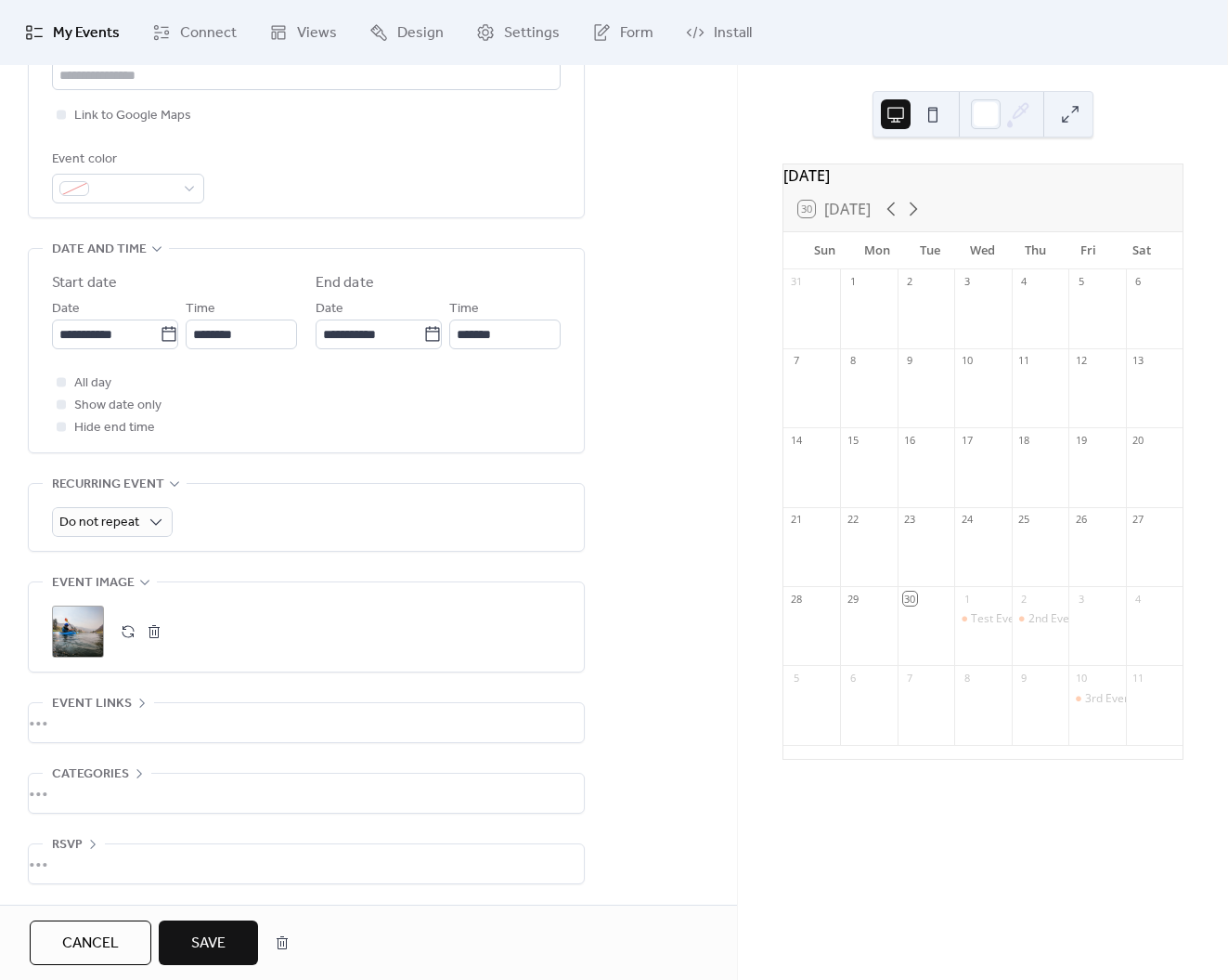
click at [251, 948] on button "Save" at bounding box center [208, 942] width 99 height 44
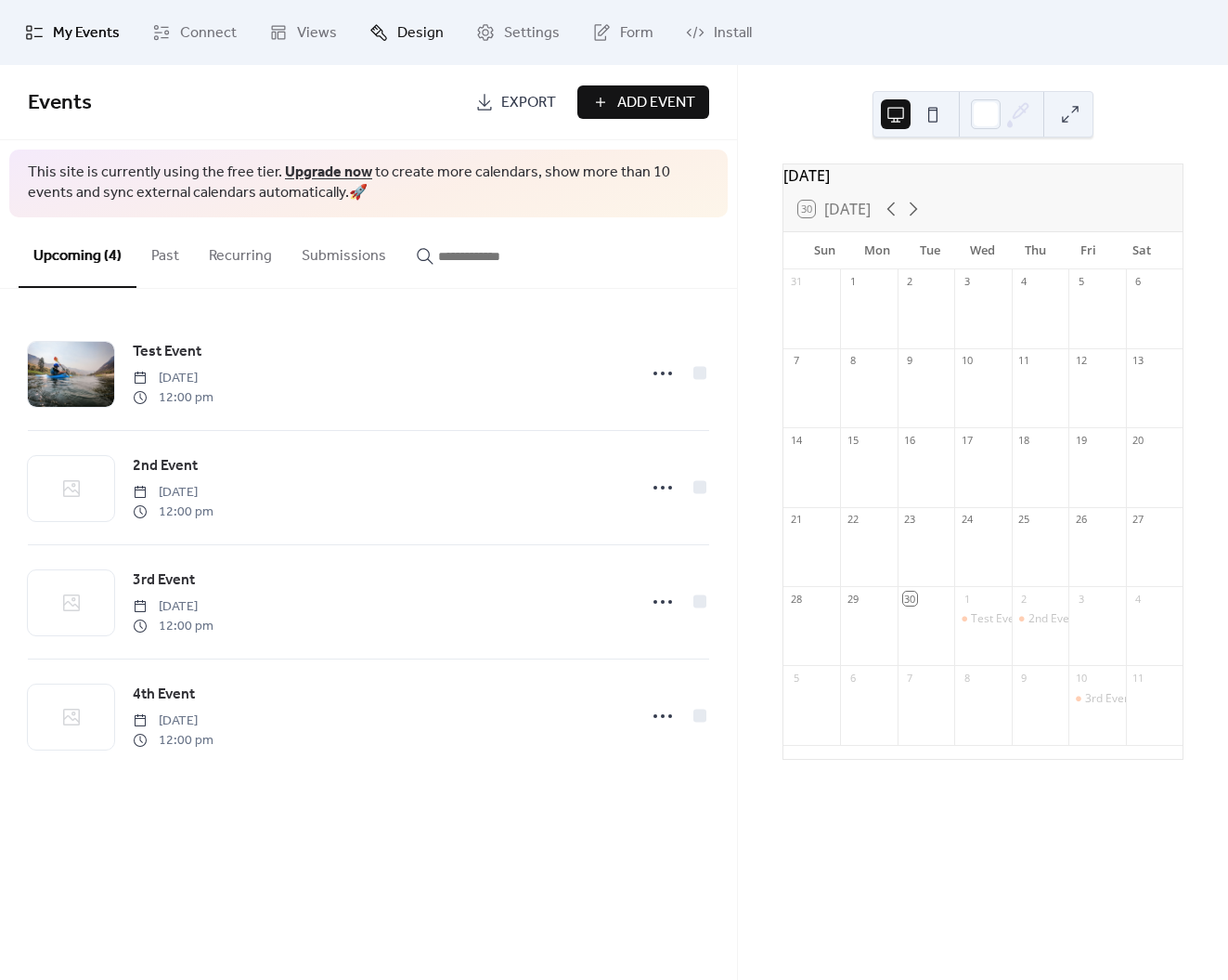
click at [383, 34] on icon at bounding box center [379, 32] width 19 height 19
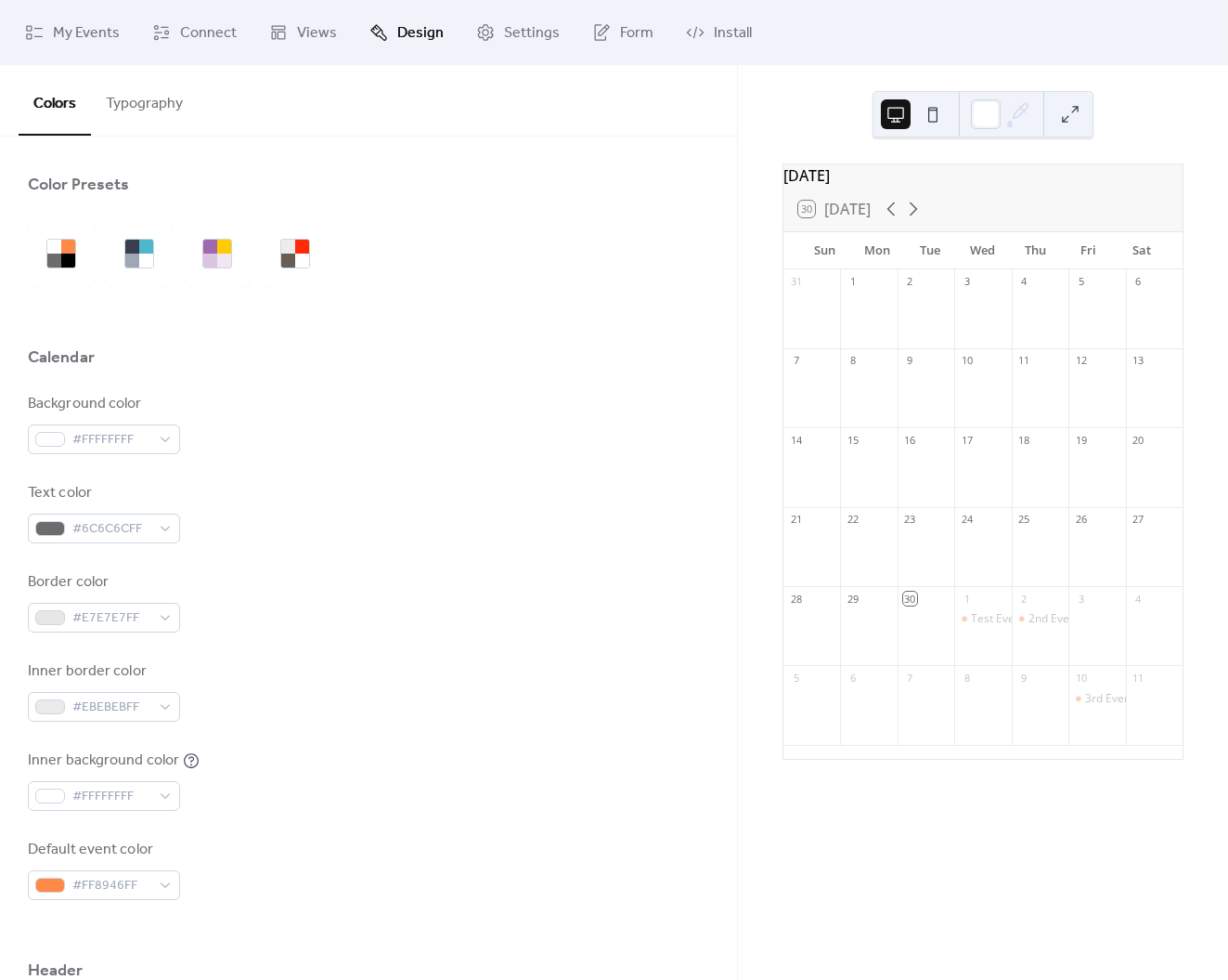
click at [116, 99] on button "Typography" at bounding box center [144, 99] width 107 height 69
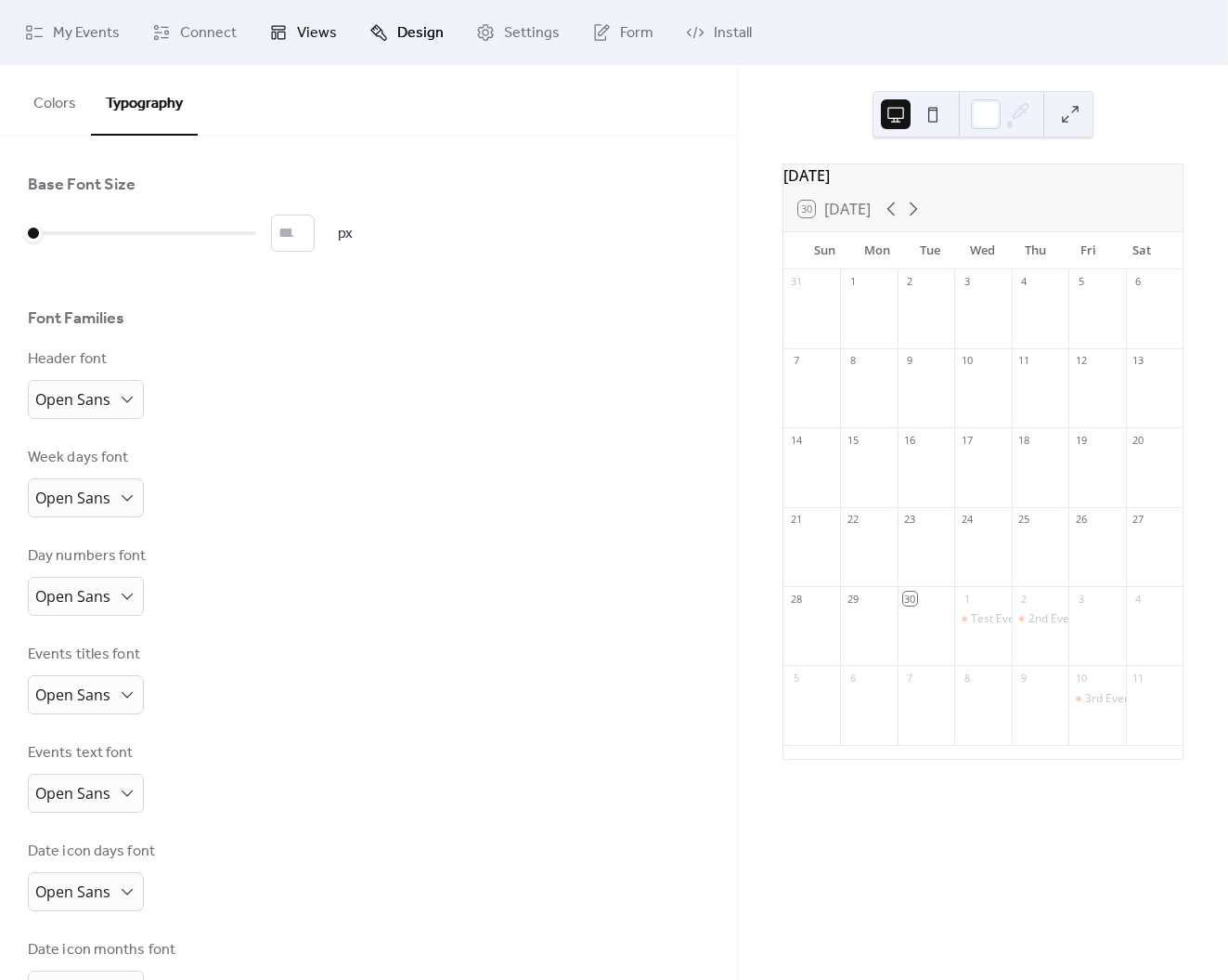
click at [315, 32] on span "Views" at bounding box center [317, 33] width 40 height 23
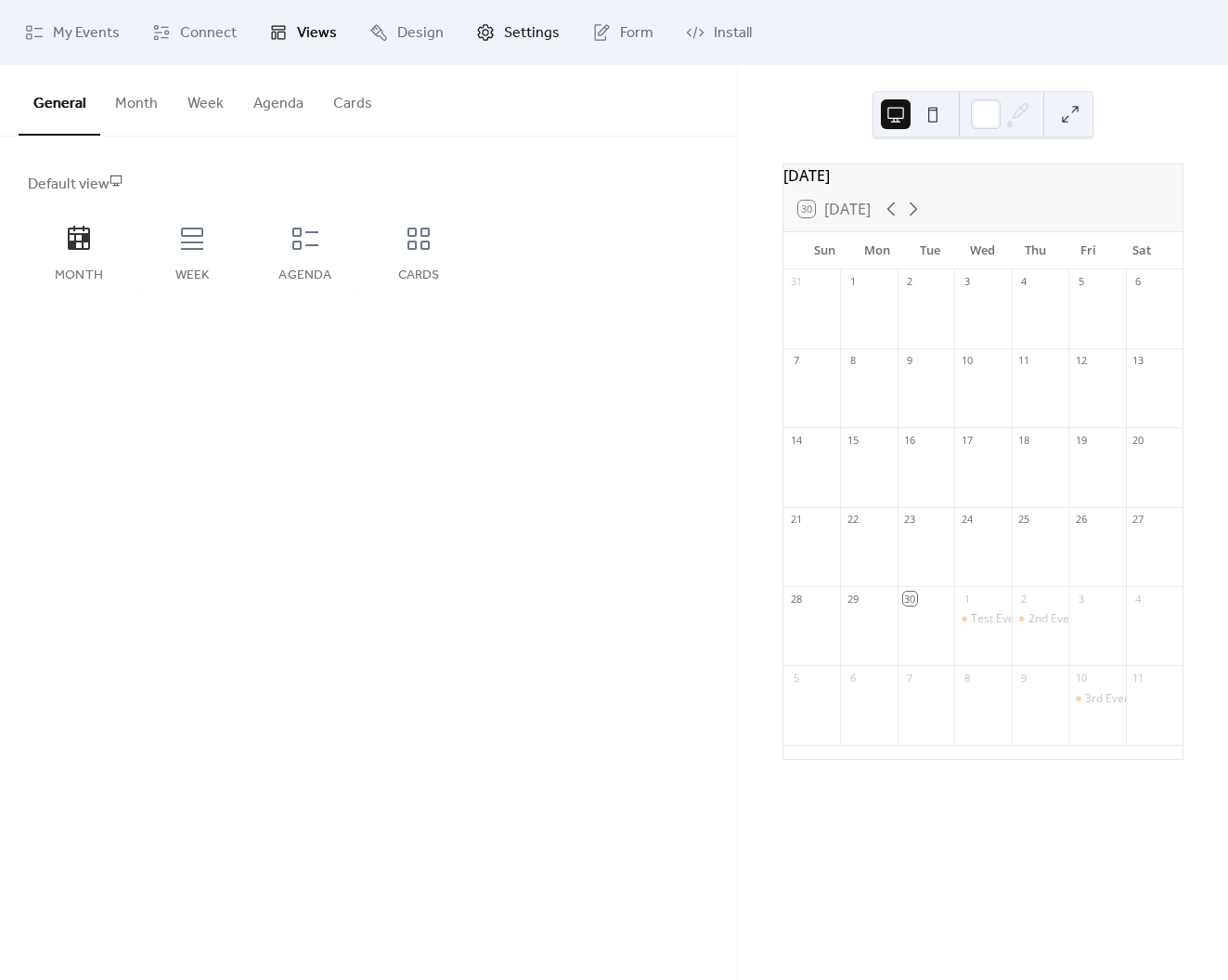
click at [505, 40] on span "Settings" at bounding box center [532, 33] width 56 height 23
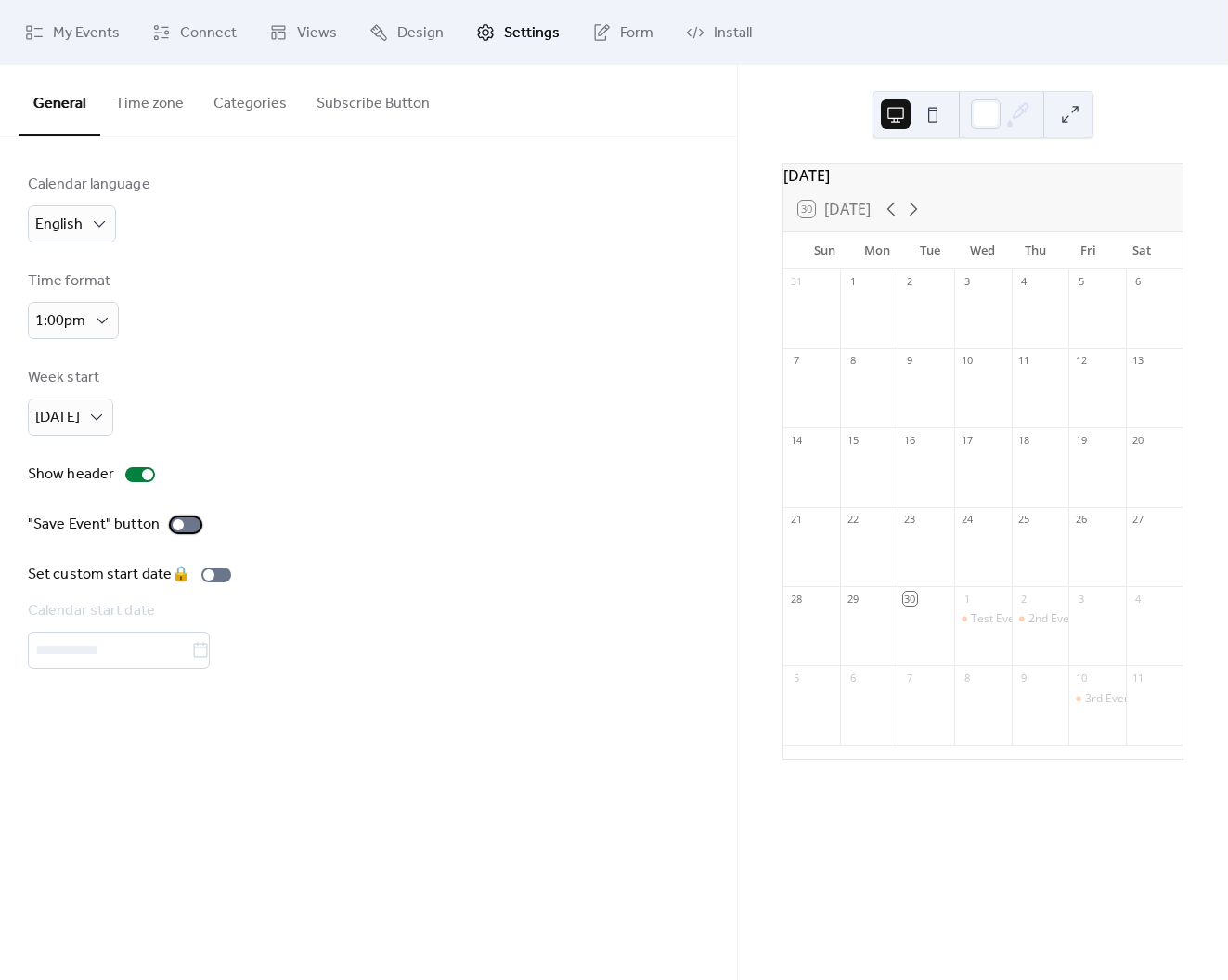
click at [182, 523] on div at bounding box center [185, 524] width 29 height 15
click at [603, 32] on link "Form" at bounding box center [623, 32] width 89 height 50
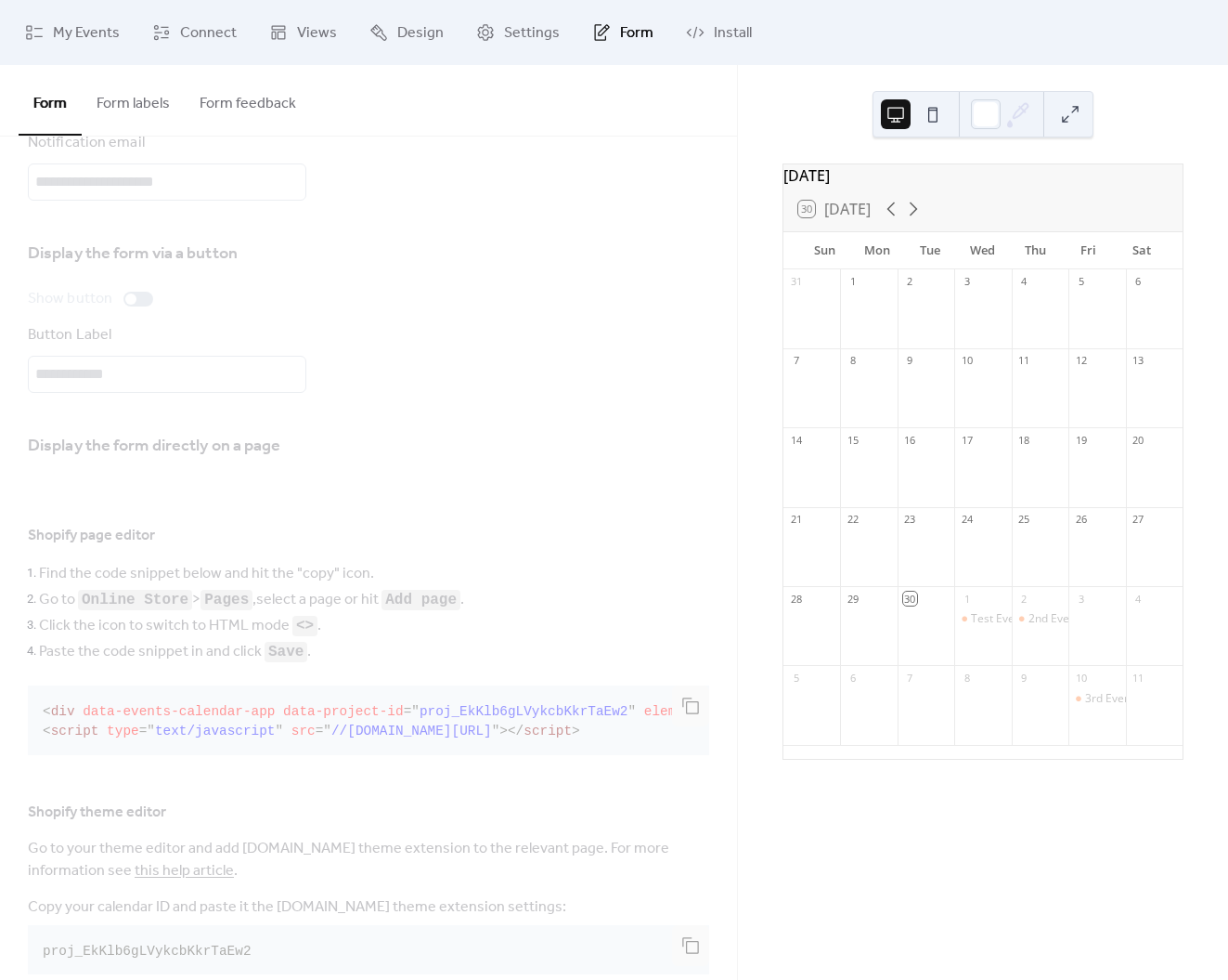
scroll to position [129, 0]
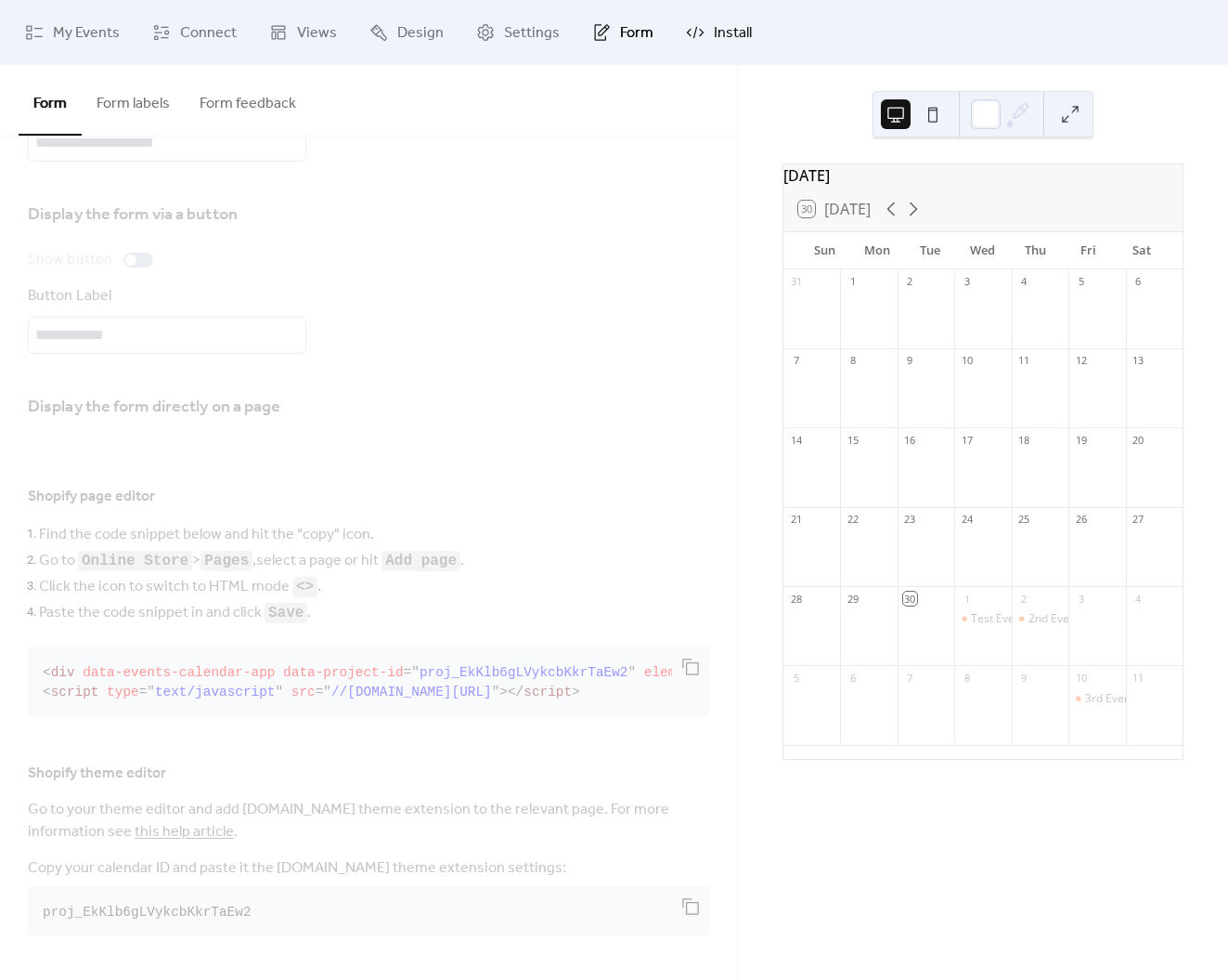
click at [738, 37] on span "Install" at bounding box center [733, 33] width 38 height 23
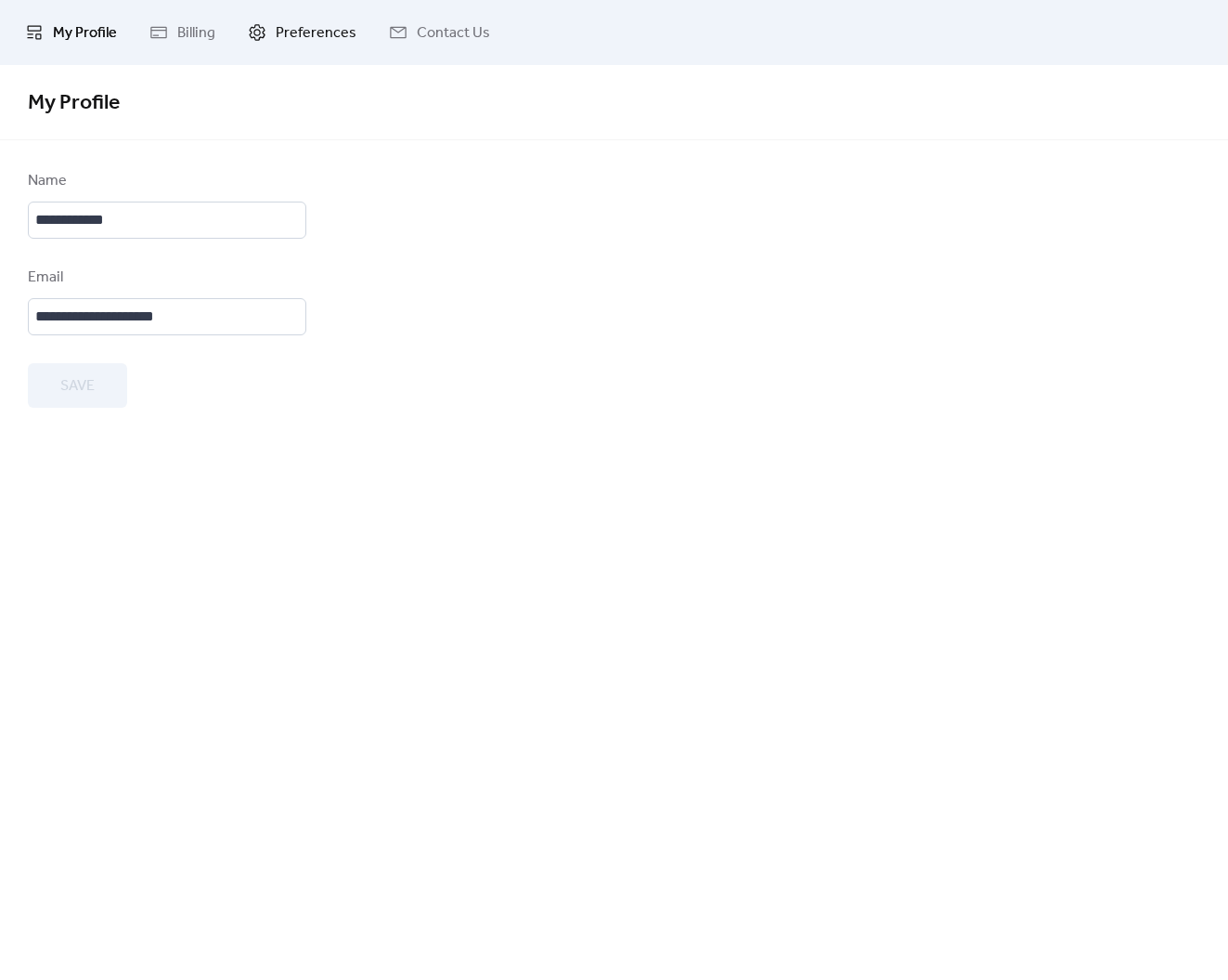
click at [308, 30] on span "Preferences" at bounding box center [316, 33] width 80 height 23
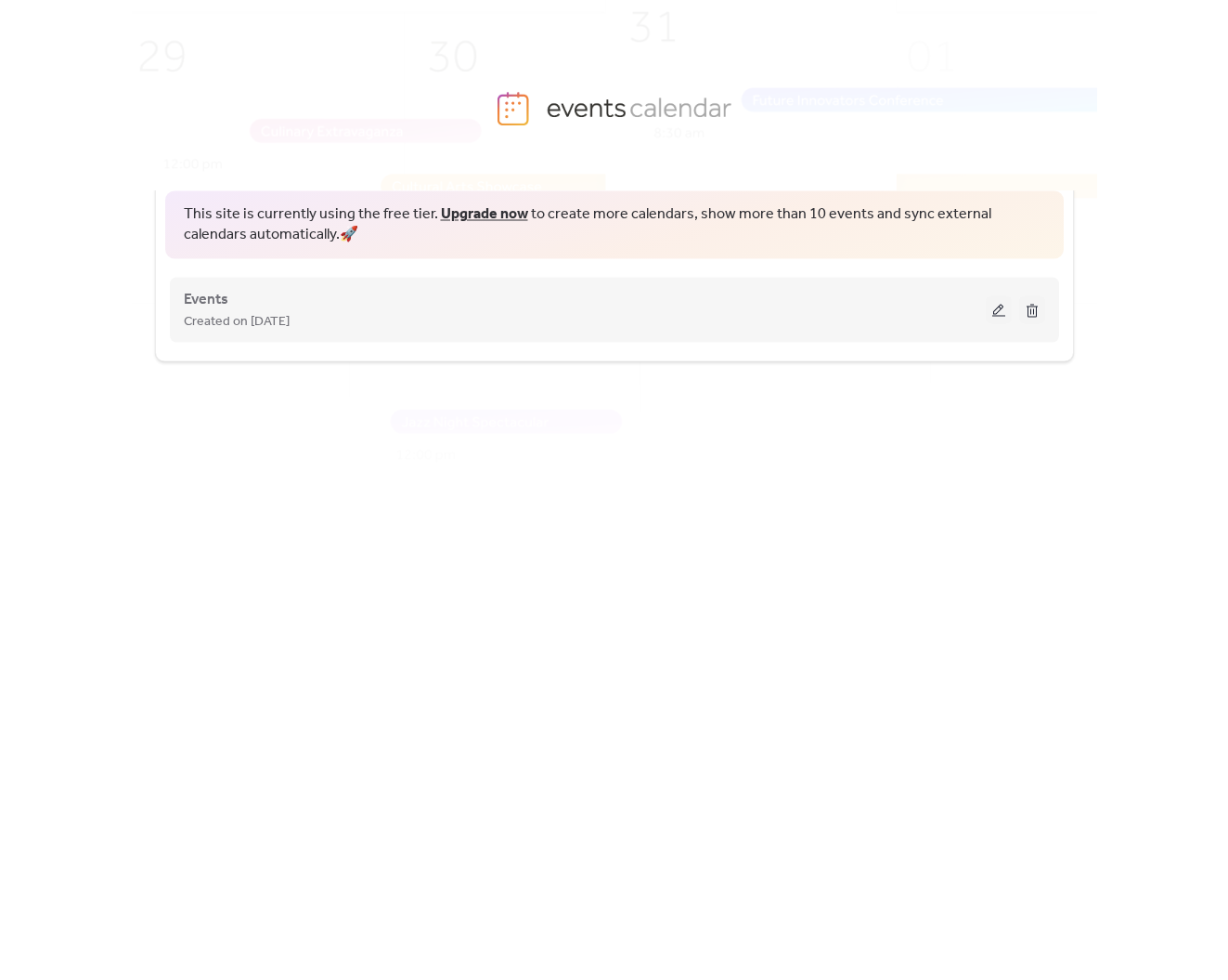
click at [993, 311] on button at bounding box center [998, 309] width 26 height 27
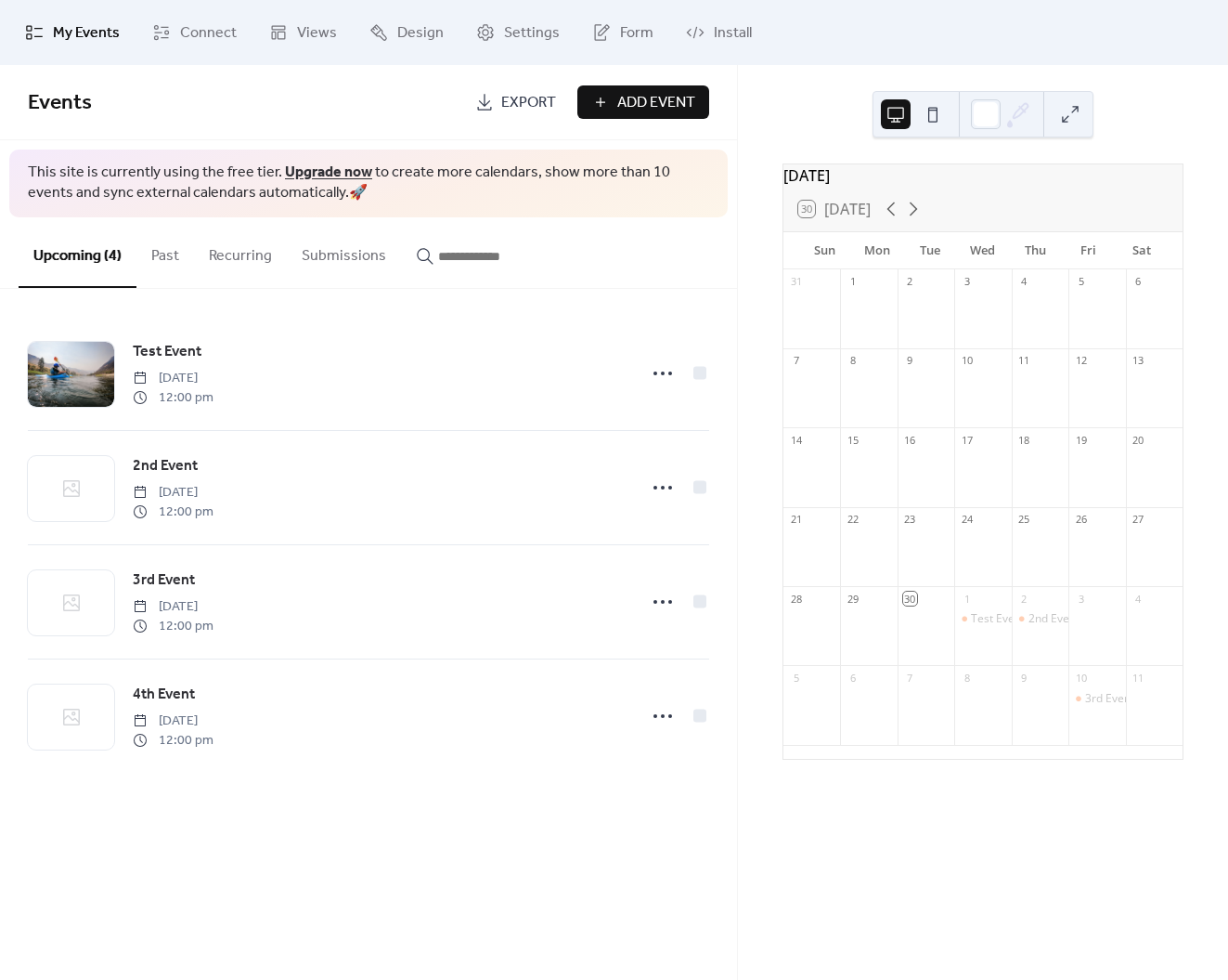
click at [448, 259] on input "button" at bounding box center [494, 256] width 112 height 23
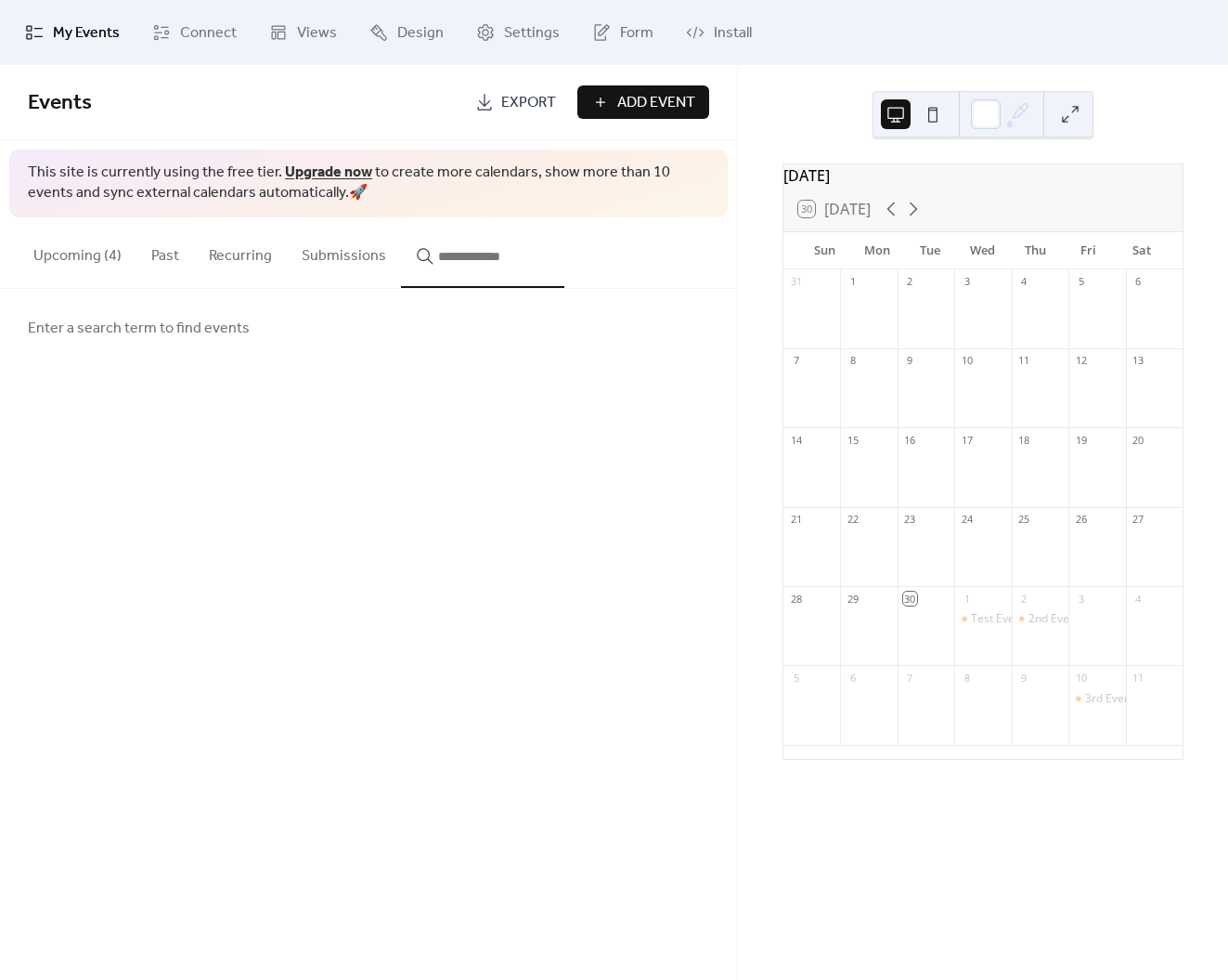
click at [115, 337] on span "Enter a search term to find events" at bounding box center [138, 329] width 222 height 23
click at [119, 331] on span "Enter a search term to find events" at bounding box center [138, 329] width 222 height 23
click at [235, 320] on span "Enter a search term to find events" at bounding box center [138, 329] width 222 height 23
click at [267, 320] on div "Enter a search term to find events" at bounding box center [369, 328] width 738 height 78
click at [189, 321] on span "Enter a search term to find events" at bounding box center [138, 329] width 222 height 23
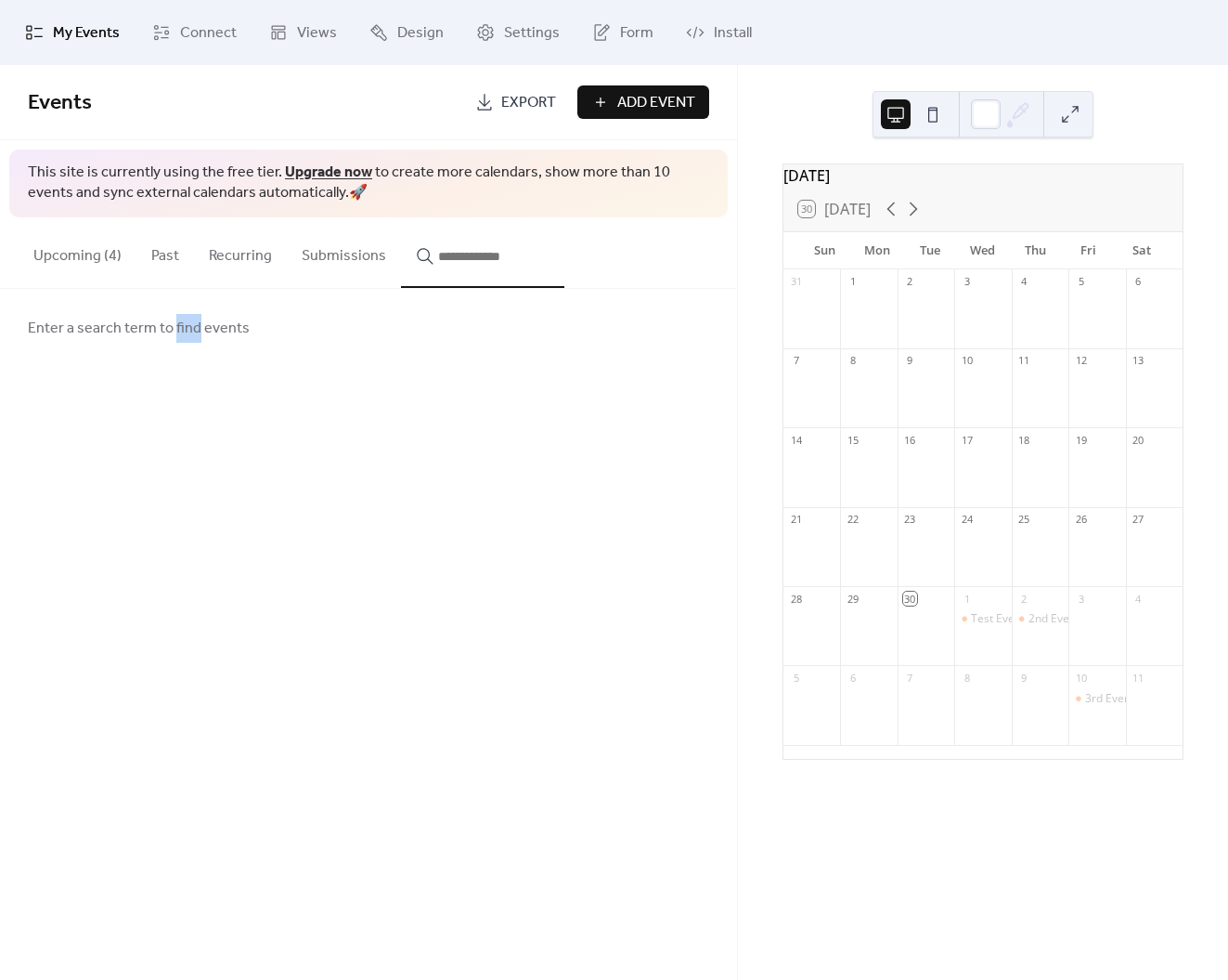
click at [189, 321] on span "Enter a search term to find events" at bounding box center [138, 329] width 222 height 23
click at [155, 333] on span "Enter a search term to find events" at bounding box center [138, 329] width 222 height 23
click at [47, 326] on span "Enter a search term to find events" at bounding box center [138, 329] width 222 height 23
drag, startPoint x: 27, startPoint y: 329, endPoint x: 56, endPoint y: 324, distance: 29.4
click at [28, 328] on span "Enter a search term to find events" at bounding box center [138, 329] width 222 height 23
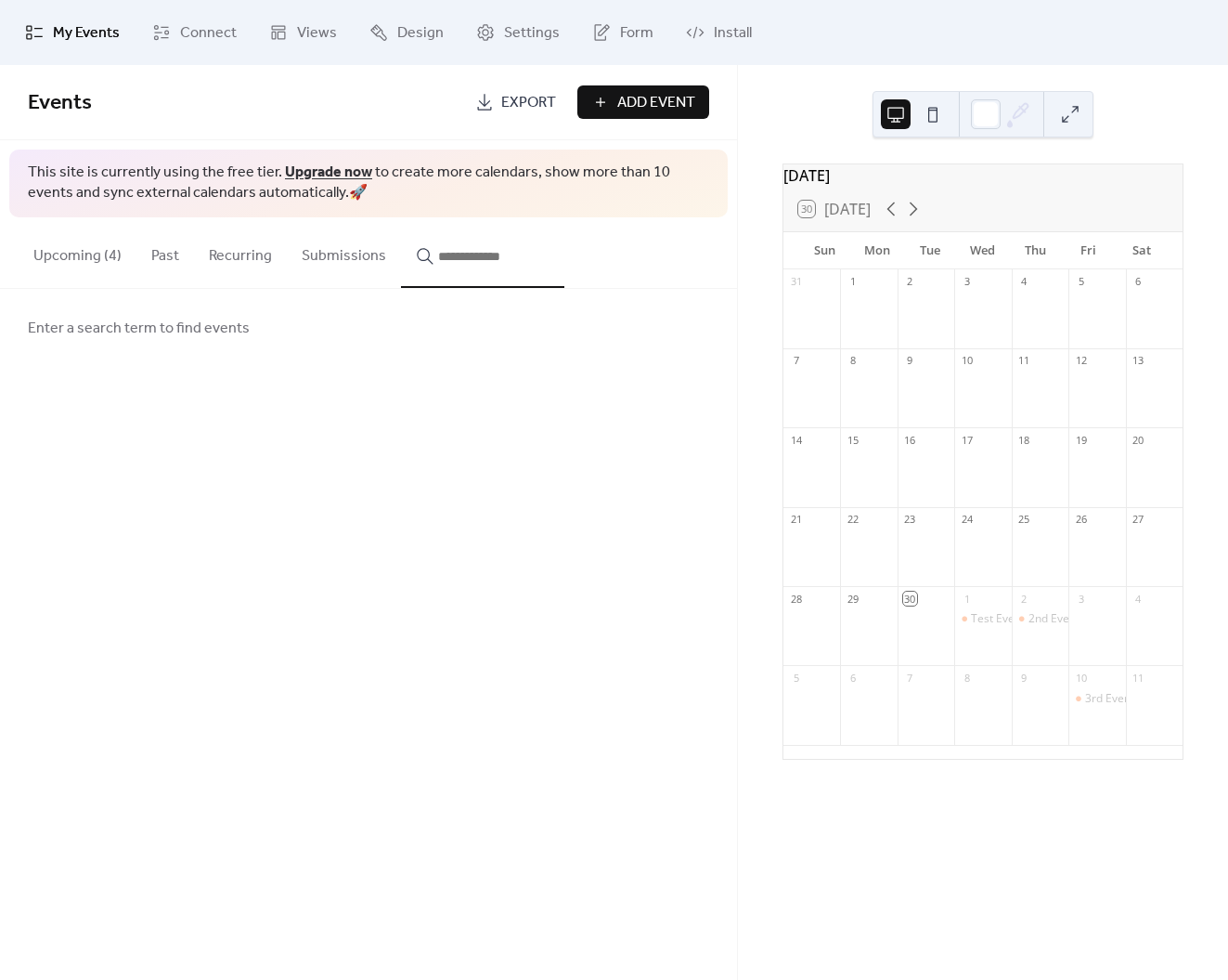
click at [448, 258] on input "button" at bounding box center [494, 256] width 112 height 23
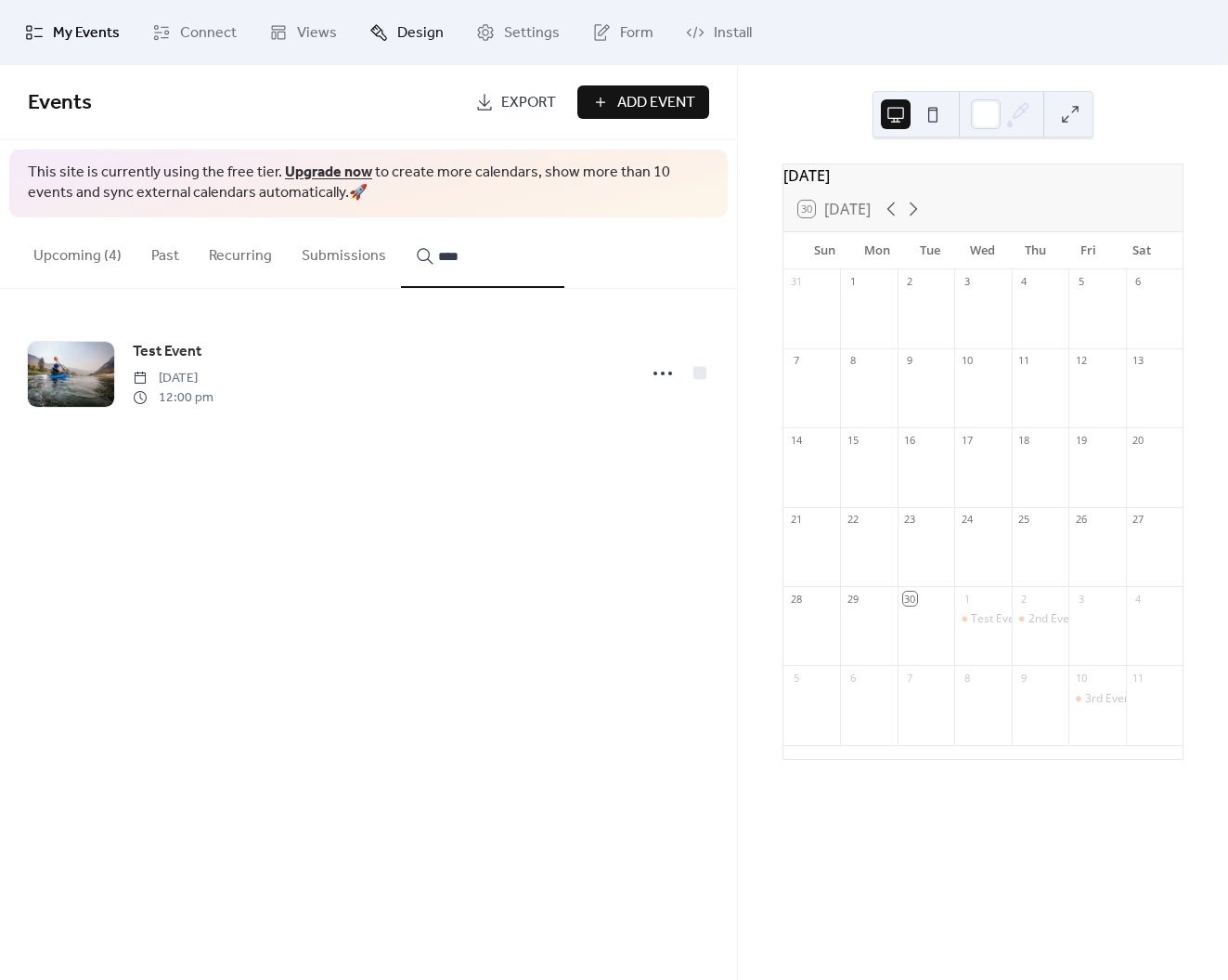
type input "****"
click at [400, 31] on span "Design" at bounding box center [420, 33] width 46 height 23
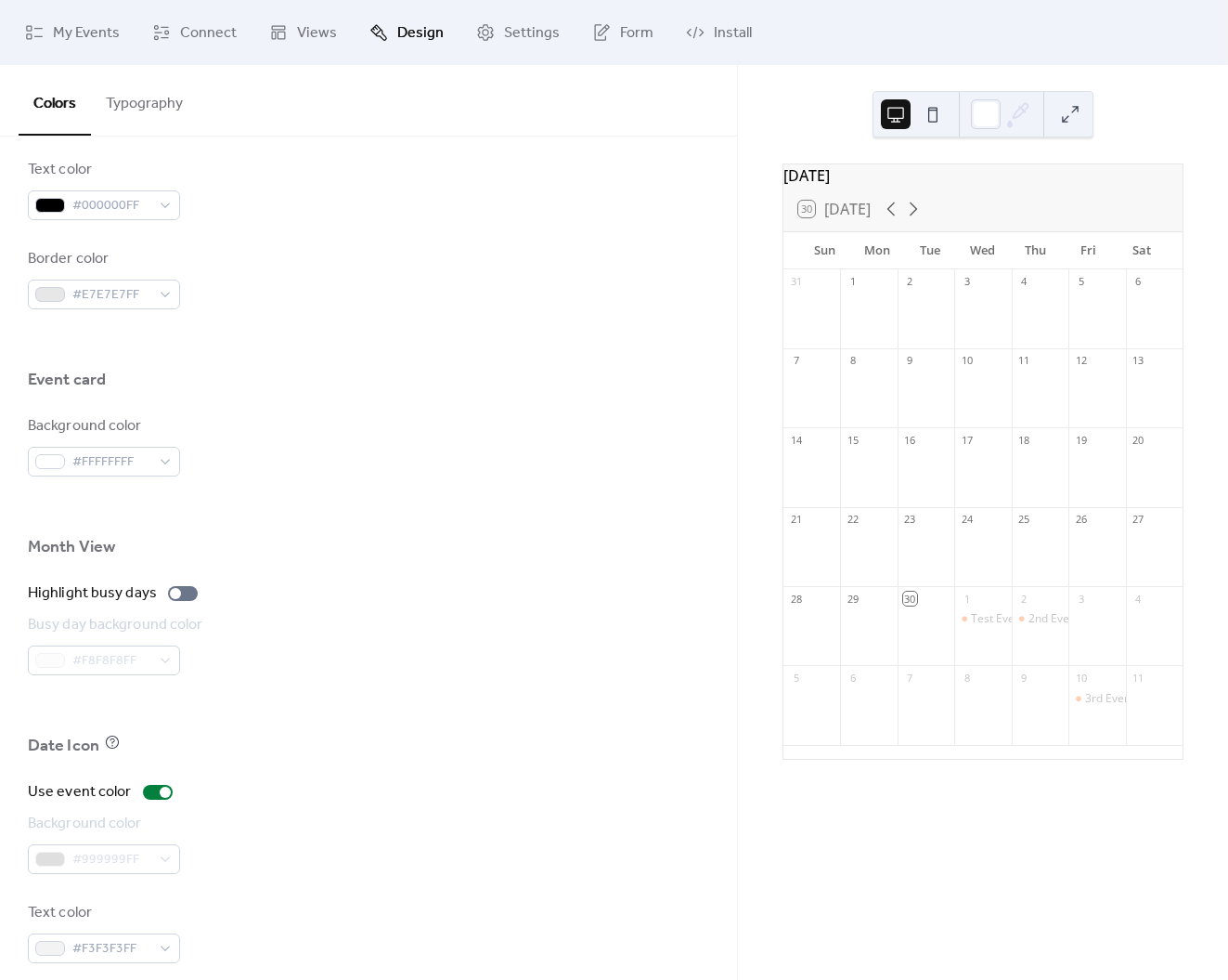
scroll to position [956, 0]
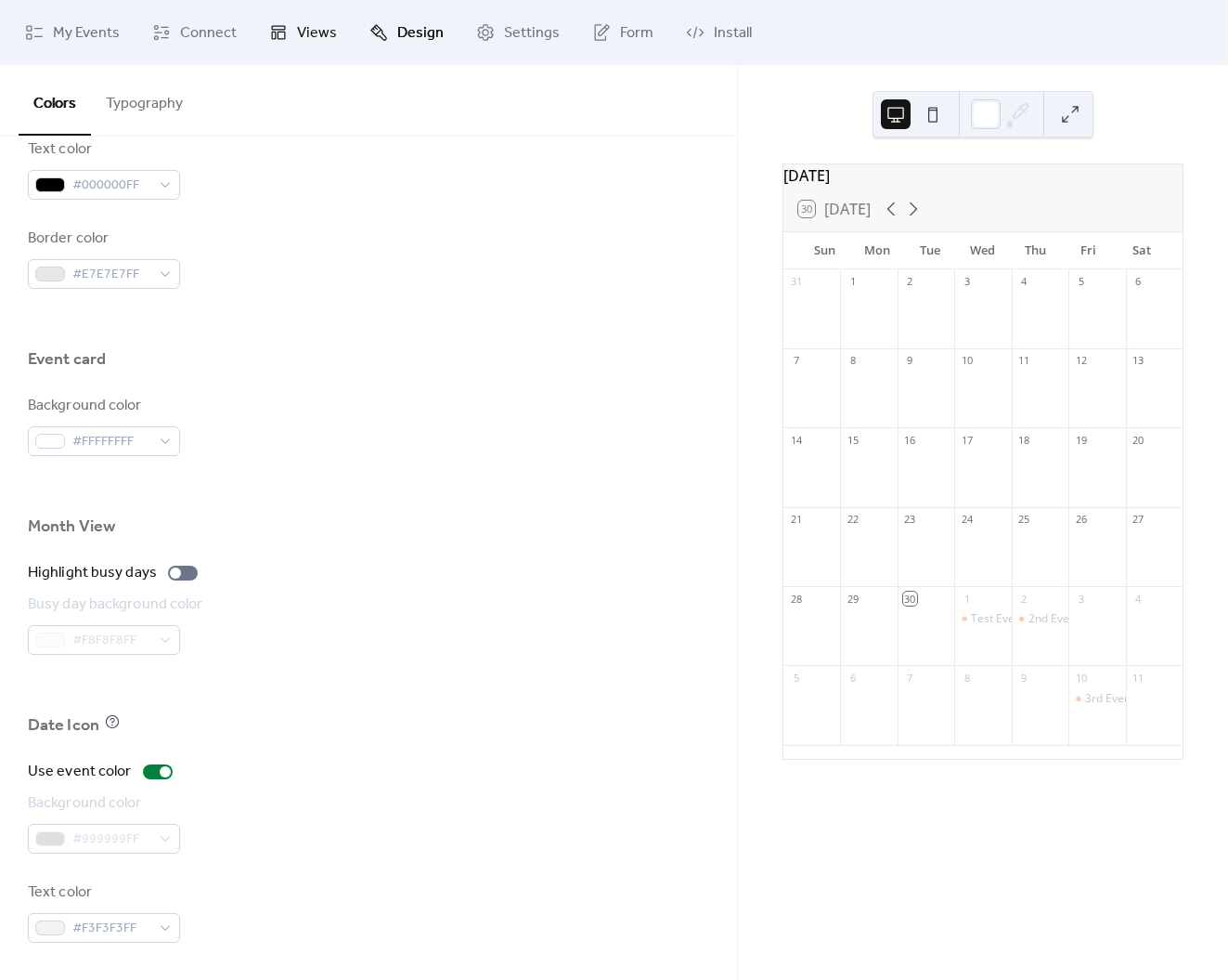
click at [273, 21] on link "Views" at bounding box center [302, 32] width 95 height 50
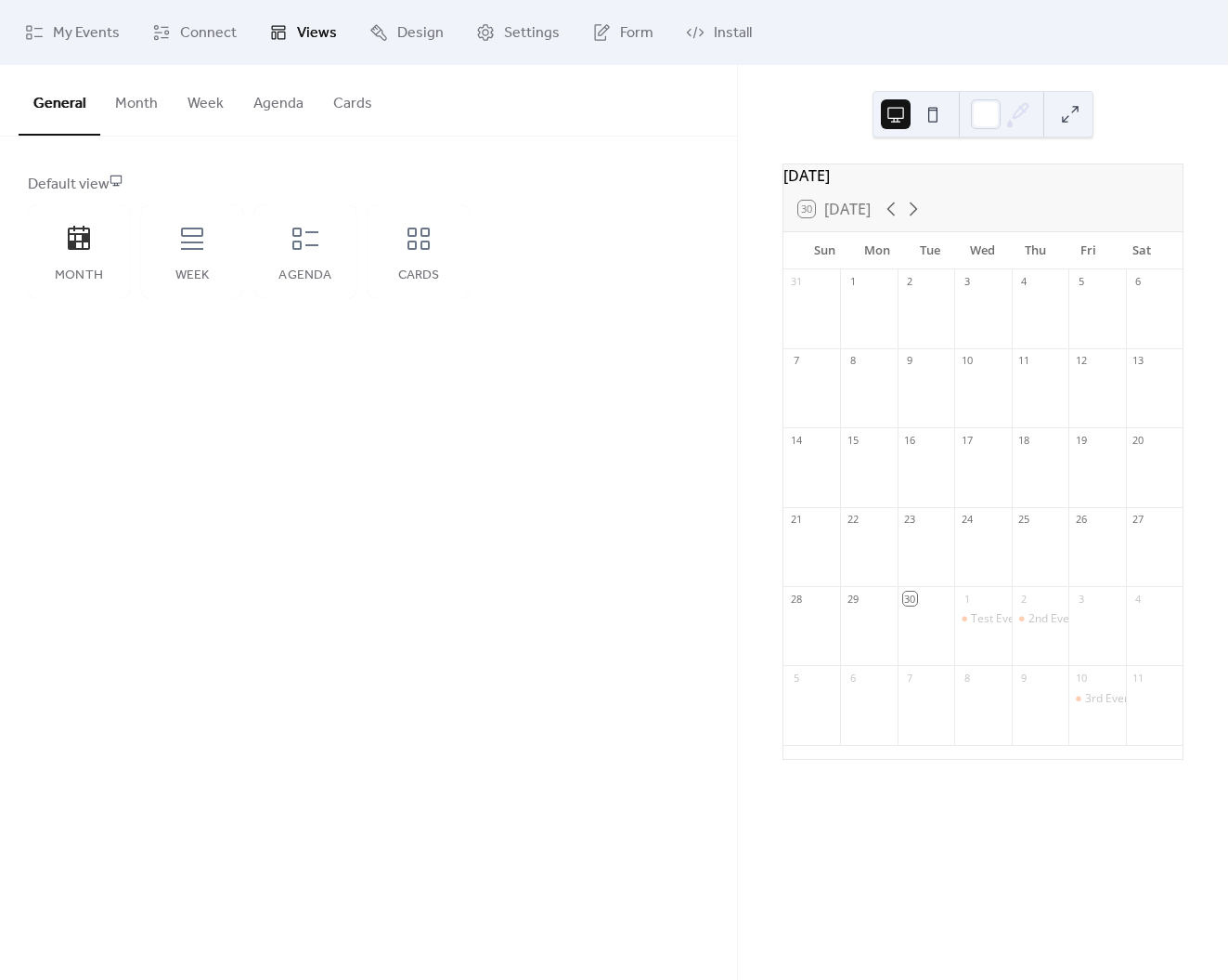
click at [338, 105] on button "Cards" at bounding box center [353, 99] width 69 height 69
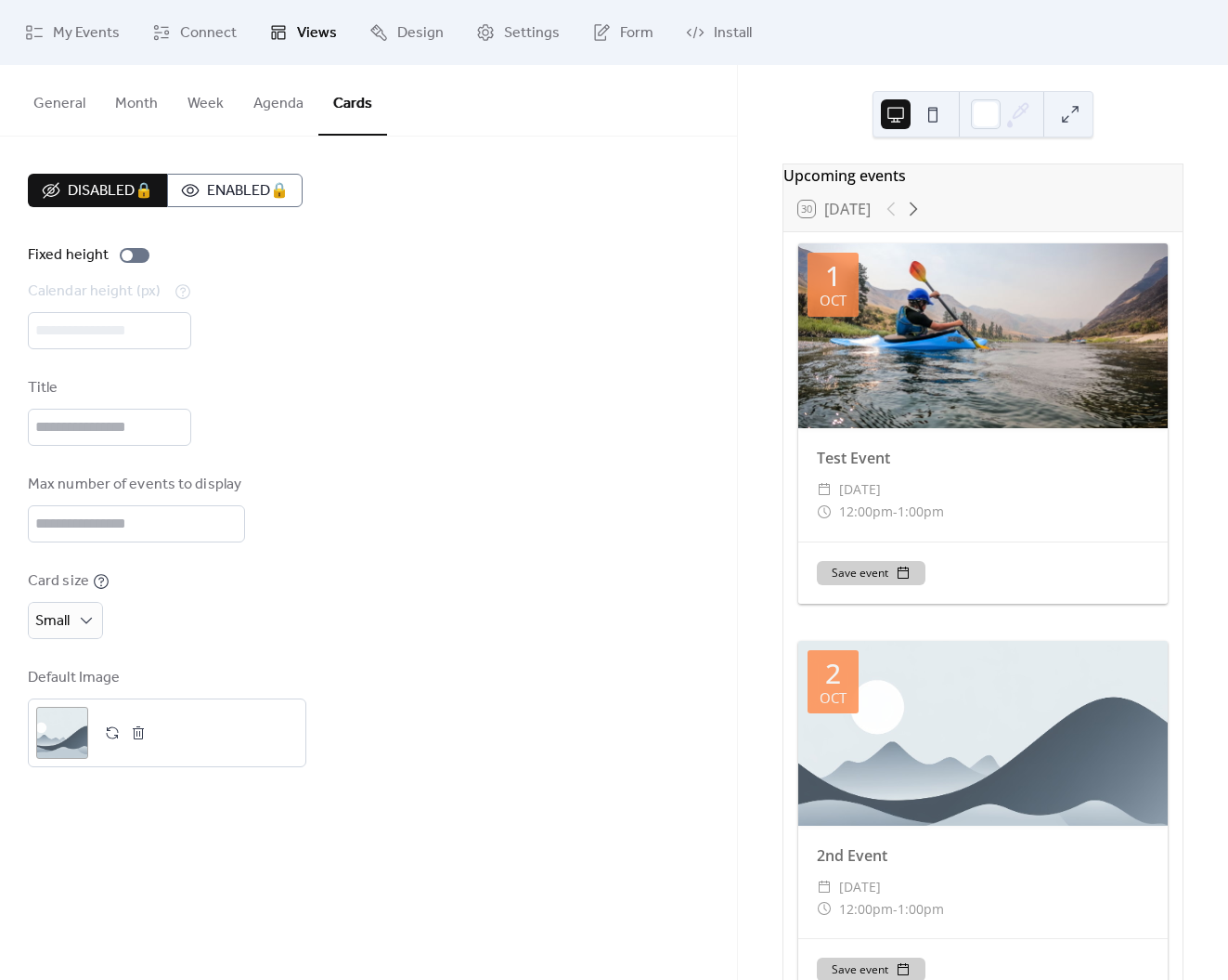
click at [284, 100] on button "Agenda" at bounding box center [278, 99] width 79 height 69
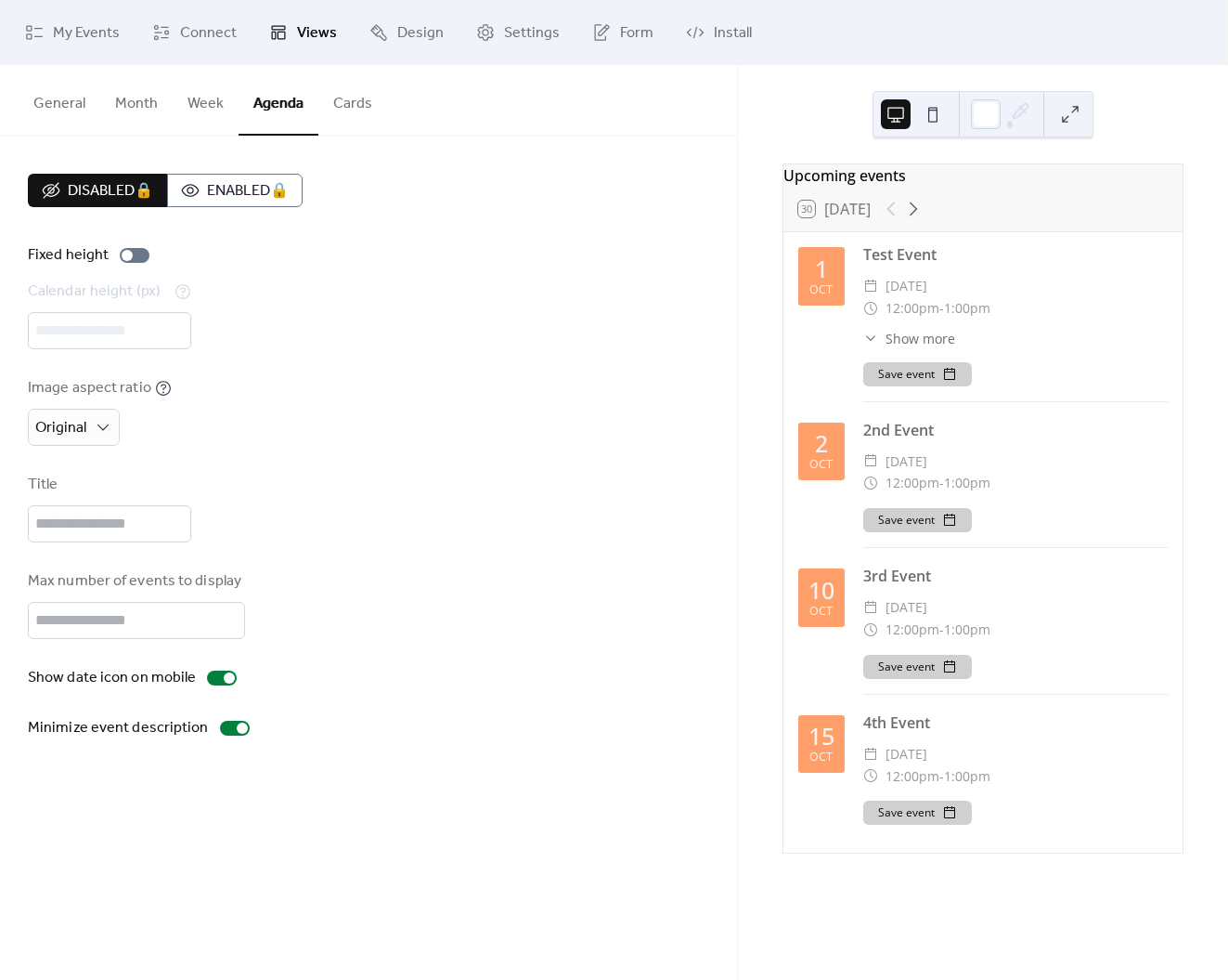
click at [199, 104] on button "Week" at bounding box center [205, 99] width 66 height 69
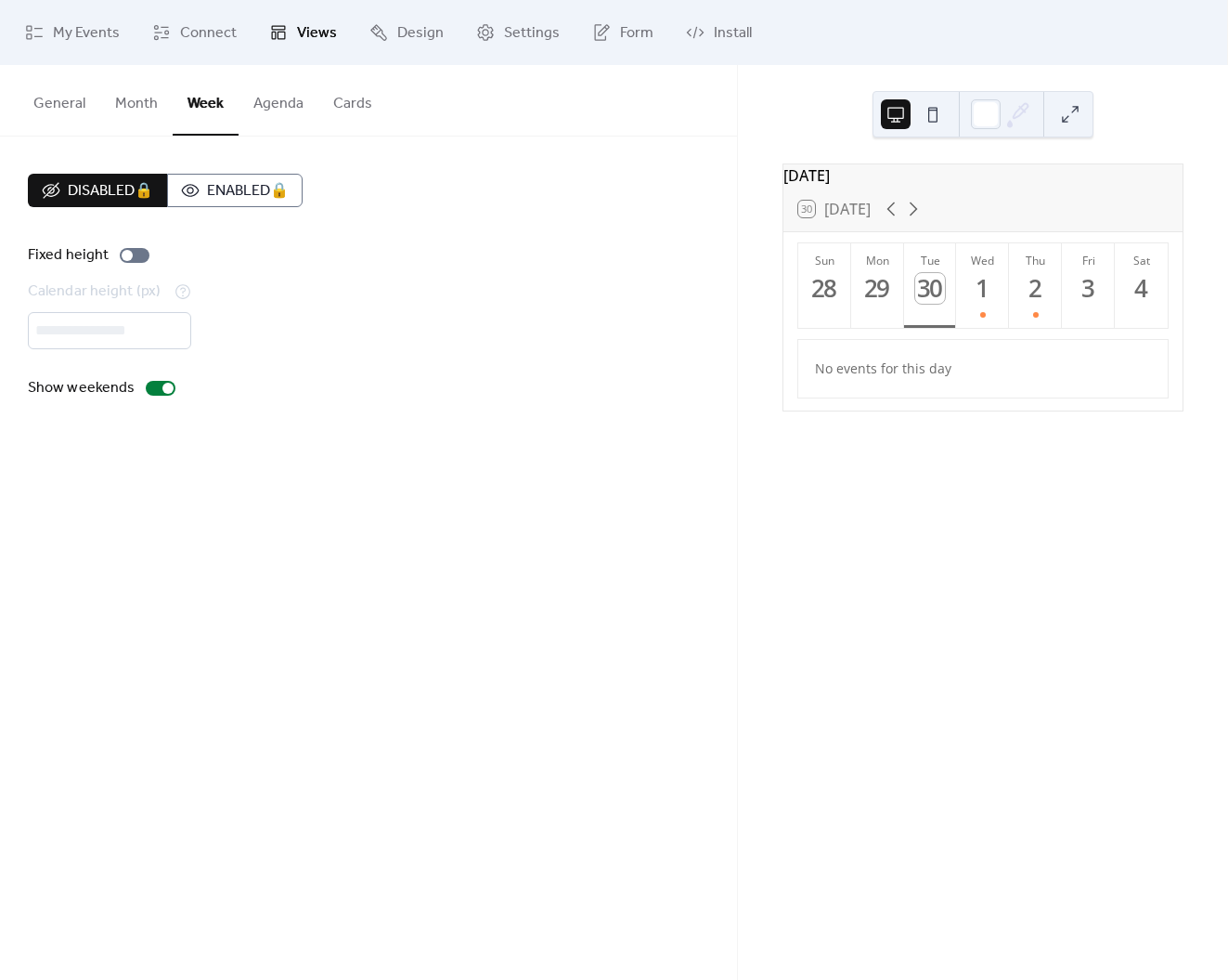
click at [153, 106] on button "Month" at bounding box center [136, 99] width 73 height 69
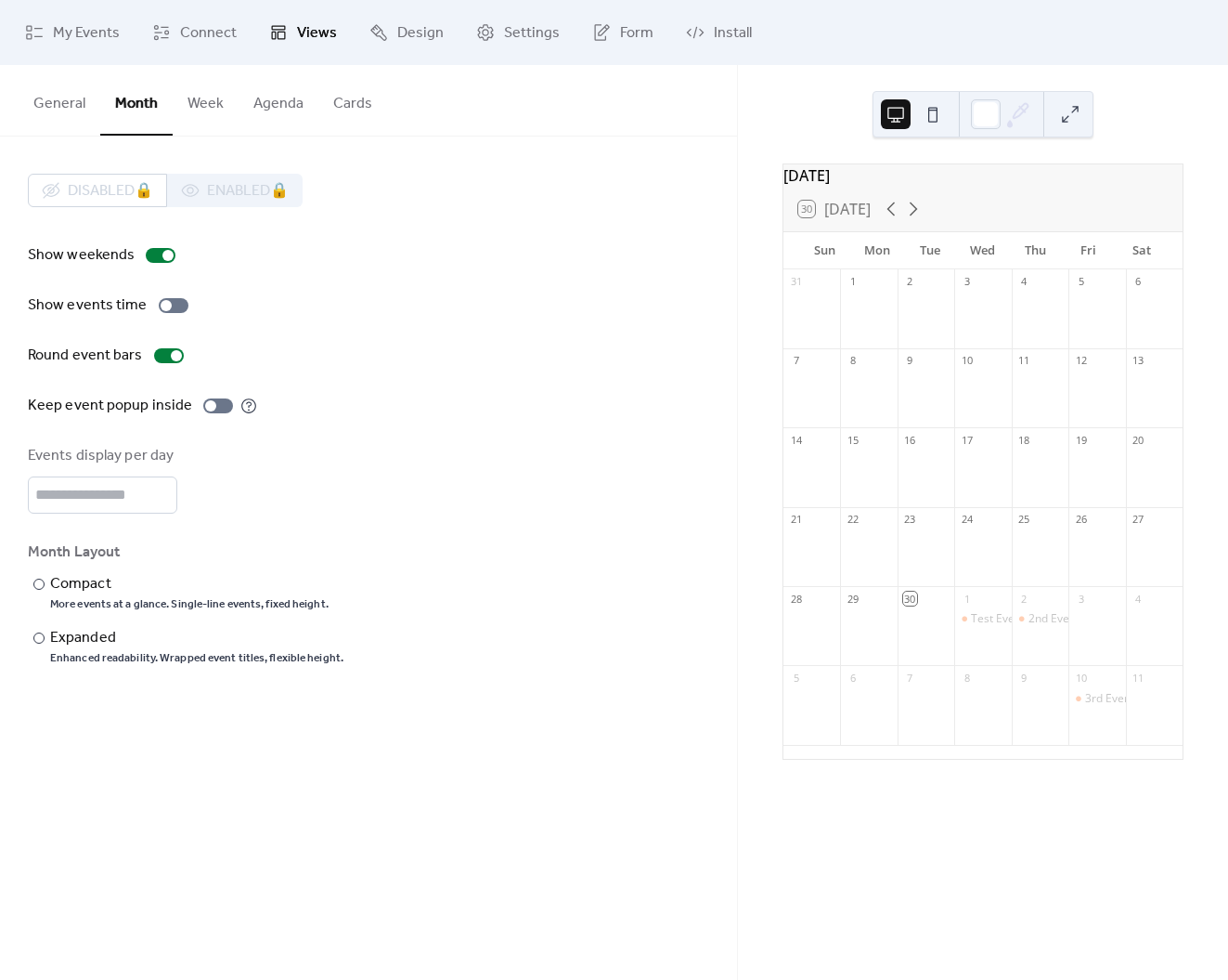
click at [61, 103] on button "General" at bounding box center [59, 99] width 81 height 69
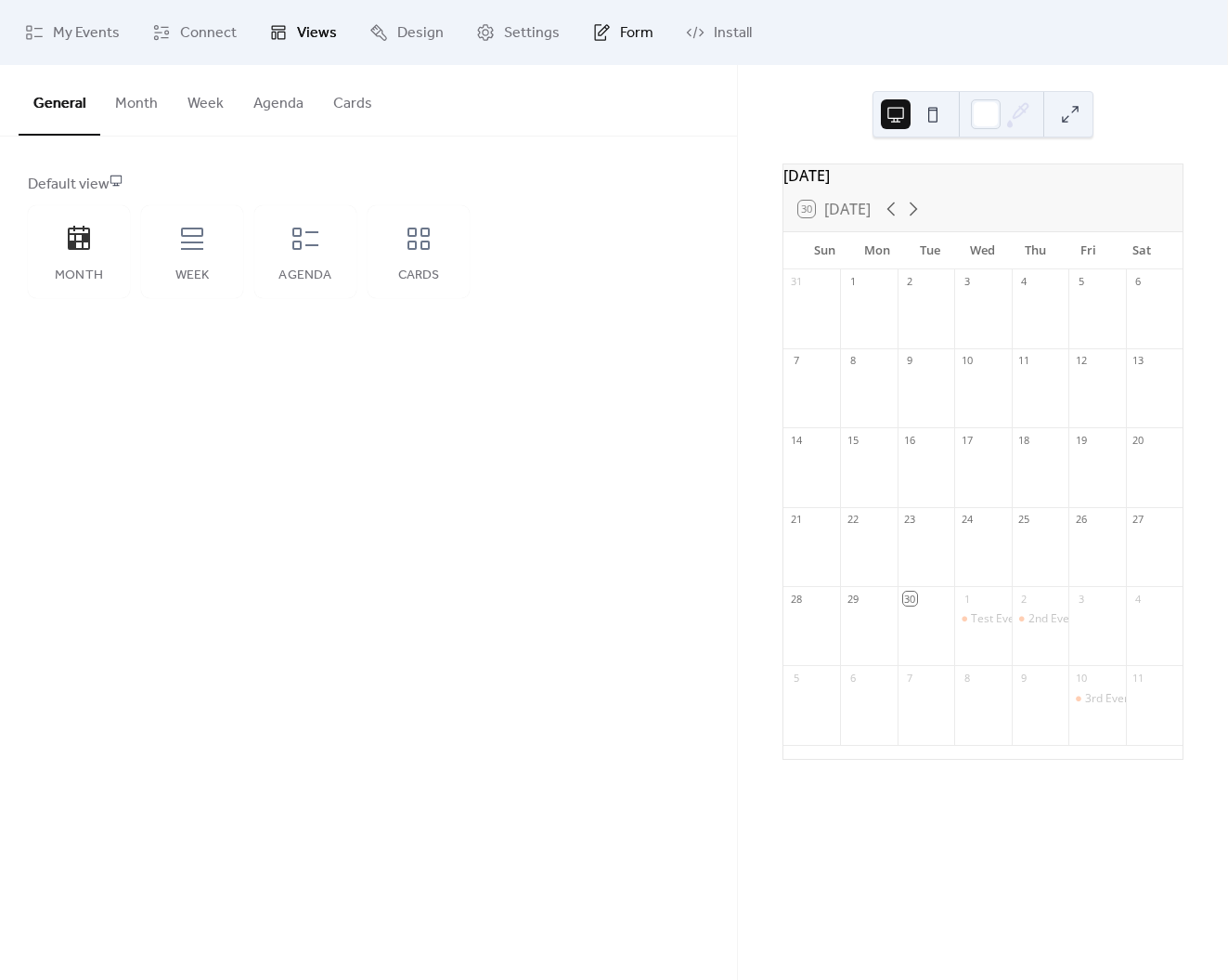
click at [643, 36] on span "Form" at bounding box center [637, 33] width 33 height 23
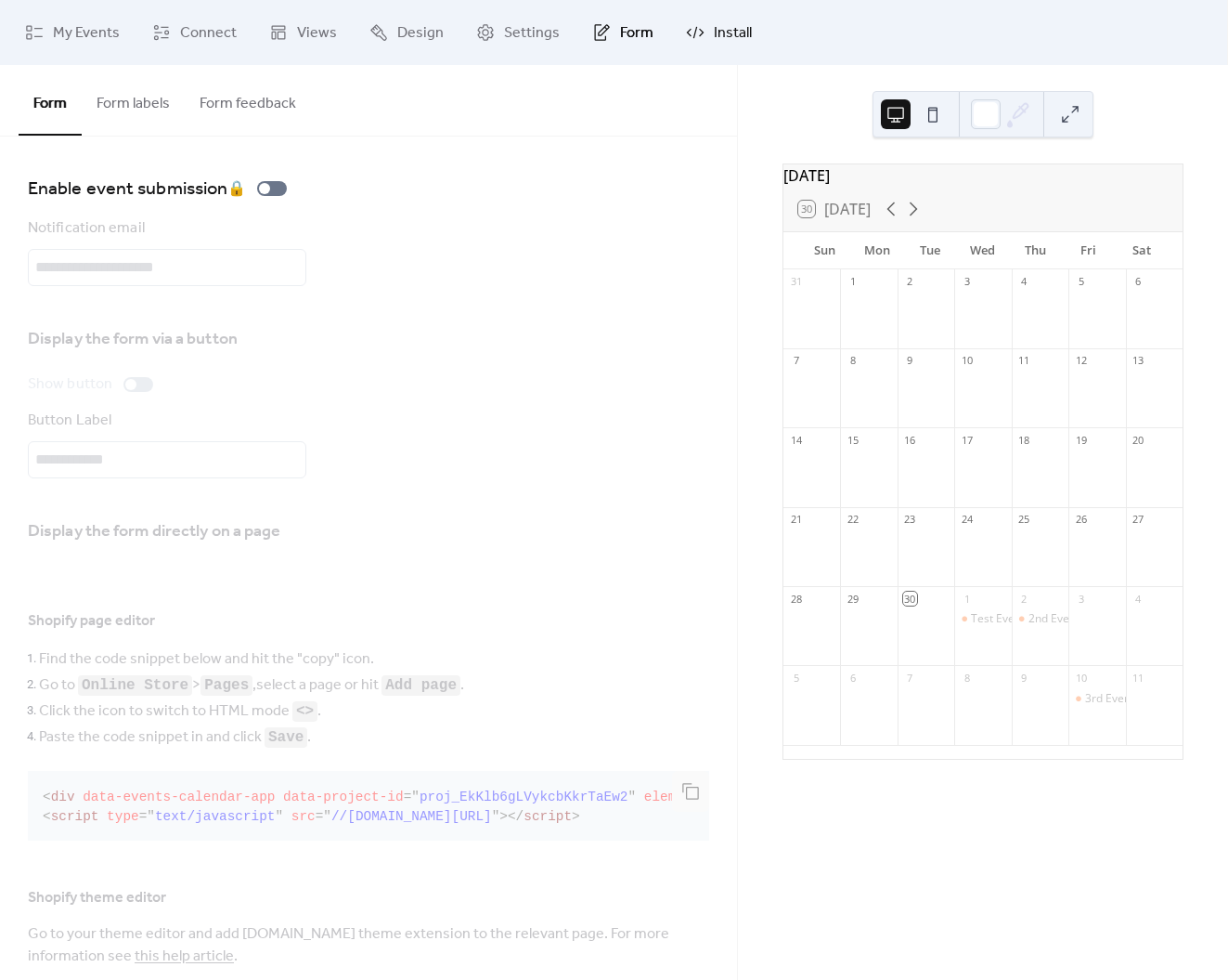
click at [703, 33] on link "Install" at bounding box center [719, 32] width 94 height 50
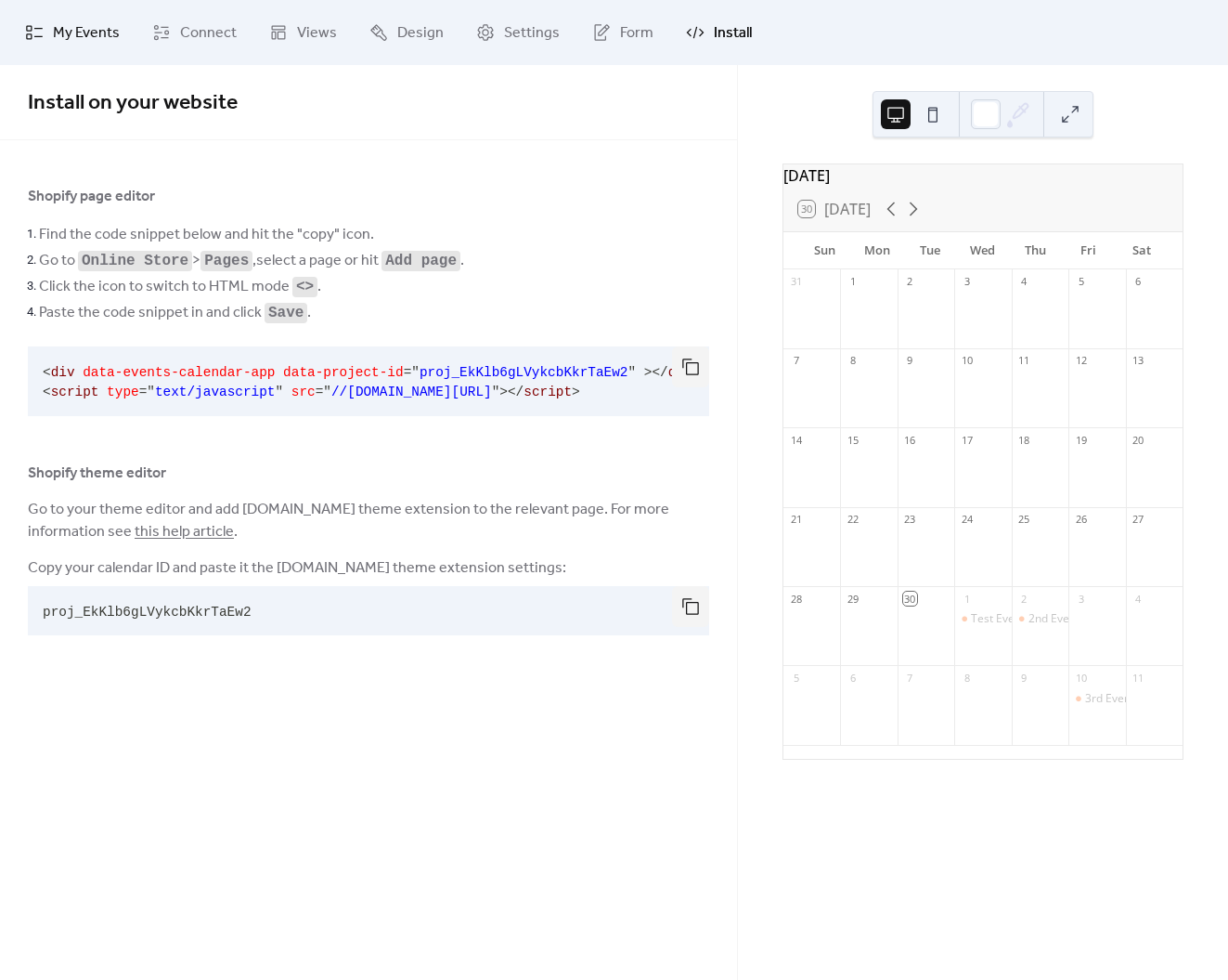
click at [86, 27] on span "My Events" at bounding box center [86, 33] width 67 height 23
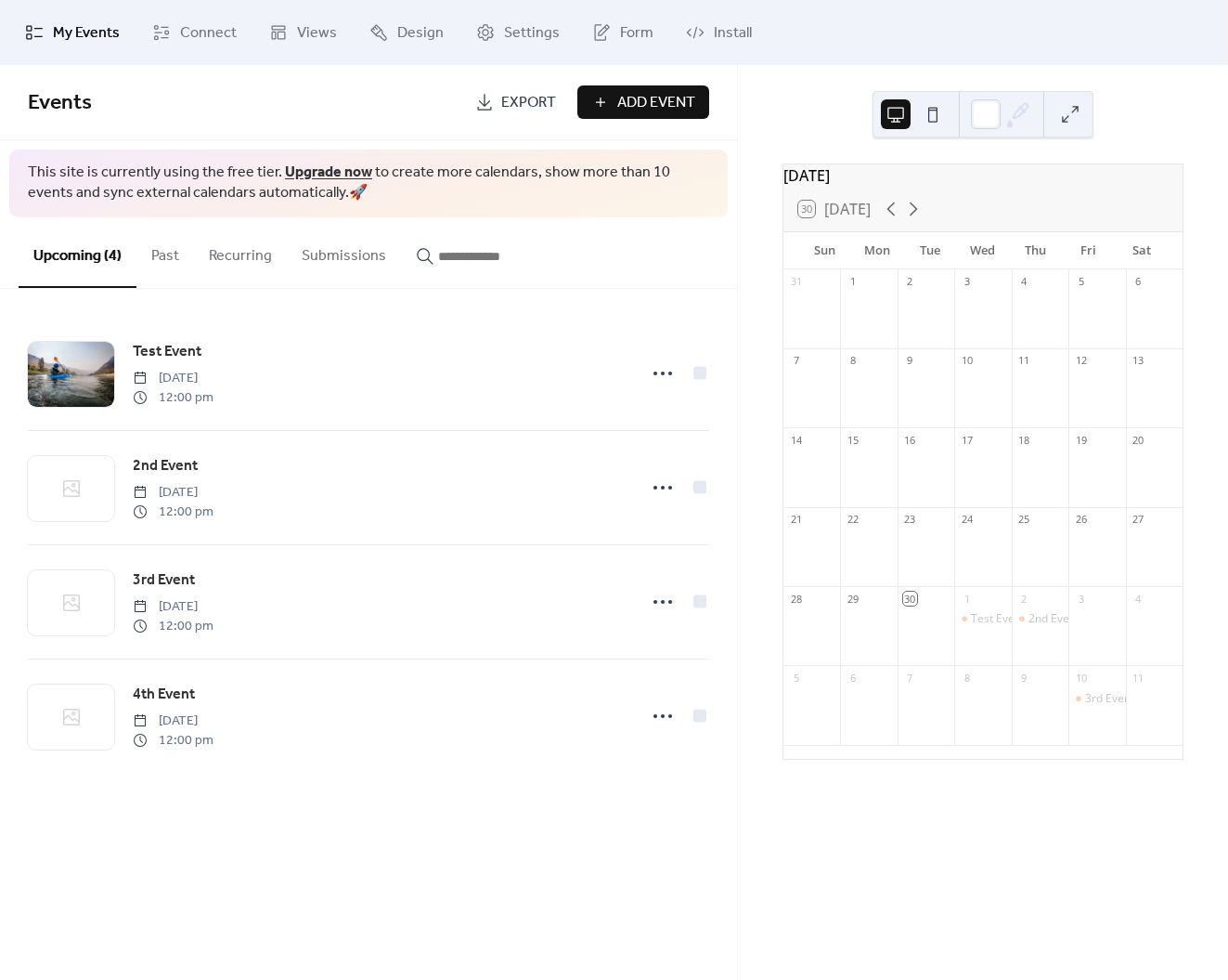
click at [148, 257] on button "Past" at bounding box center [165, 251] width 58 height 69
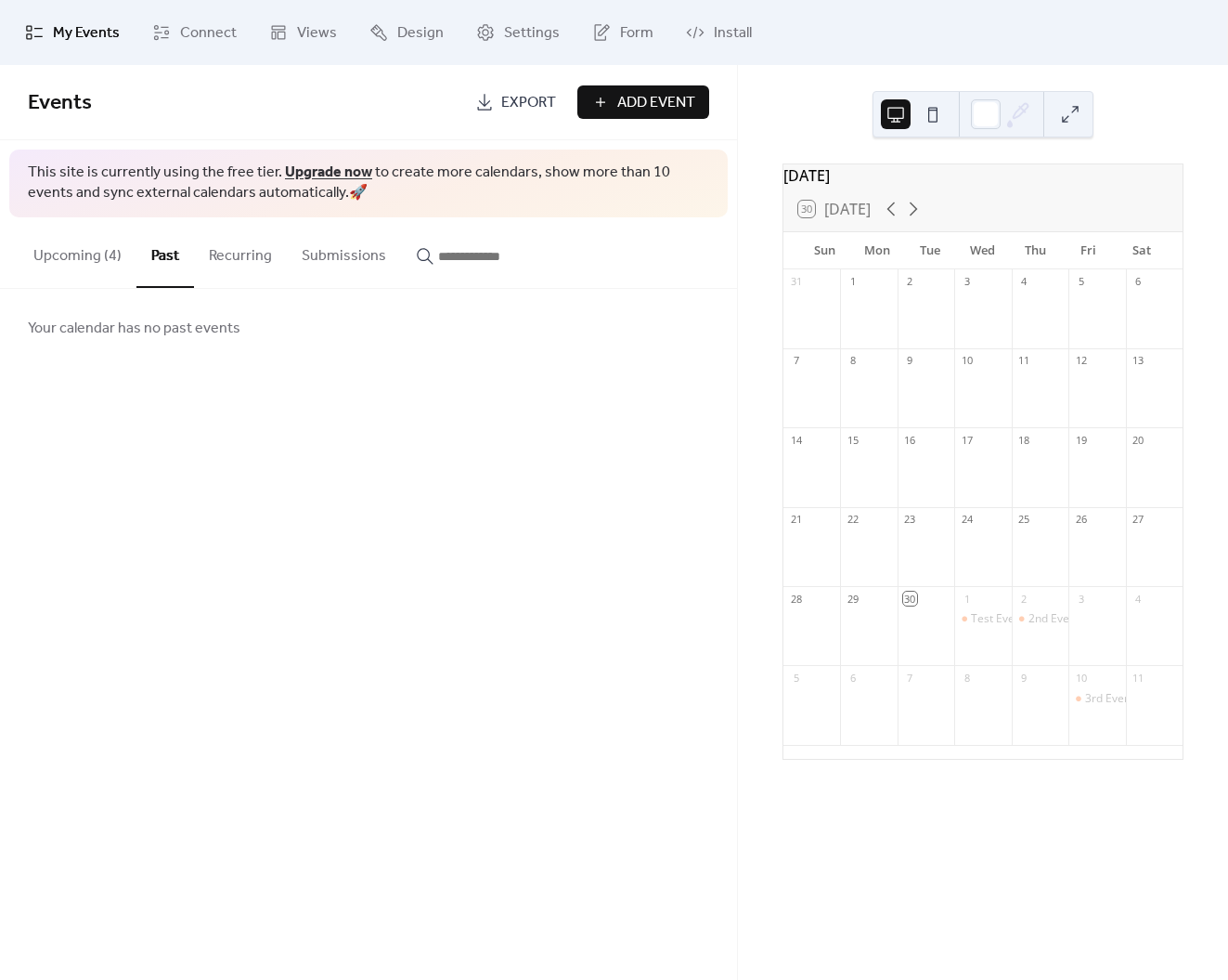
click at [242, 257] on button "Recurring" at bounding box center [240, 251] width 93 height 69
click at [340, 252] on button "Submissions" at bounding box center [343, 251] width 114 height 69
click at [479, 254] on input "button" at bounding box center [494, 256] width 112 height 23
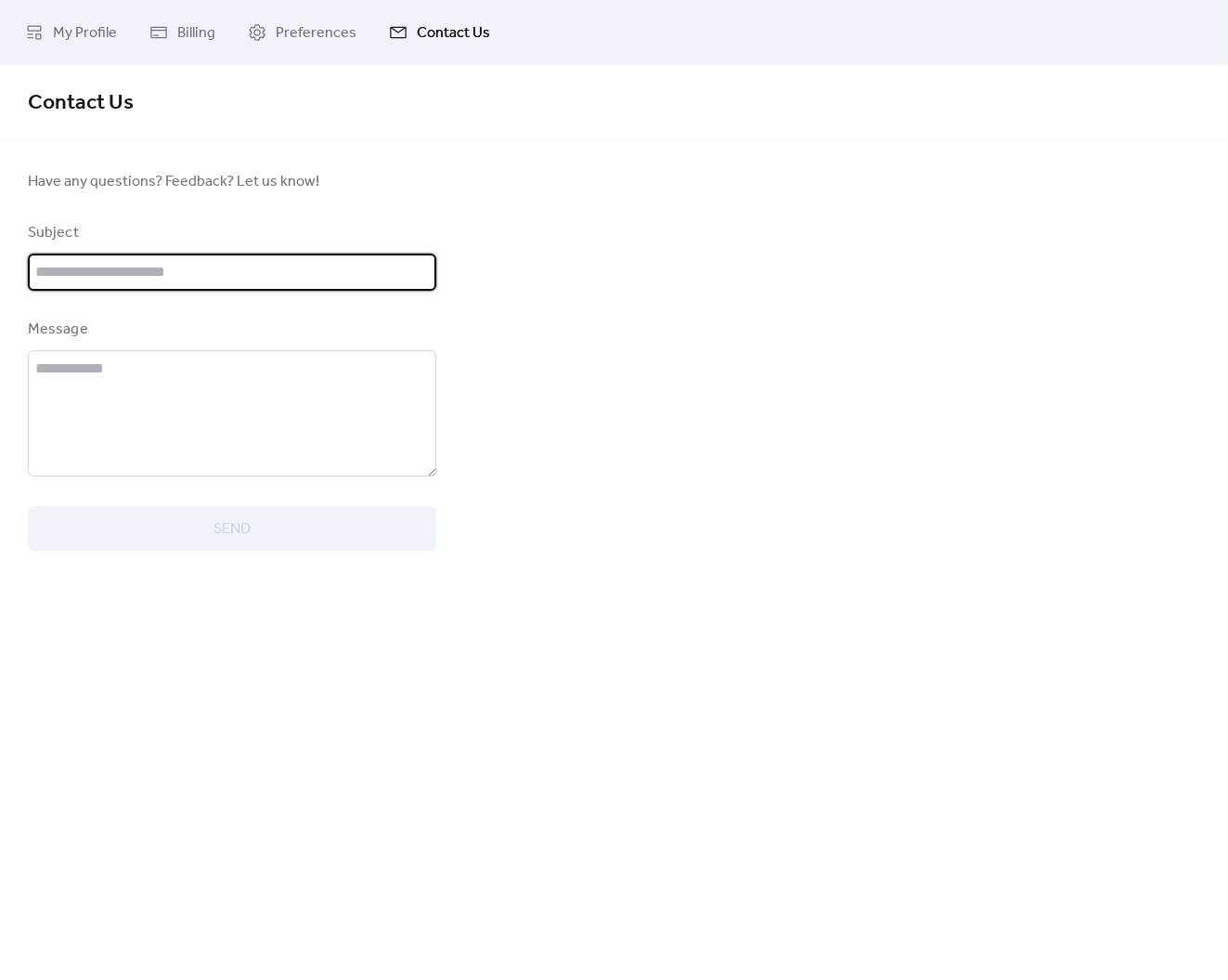
click at [92, 272] on input "text" at bounding box center [231, 272] width 408 height 37
type input "*"
type input "**********"
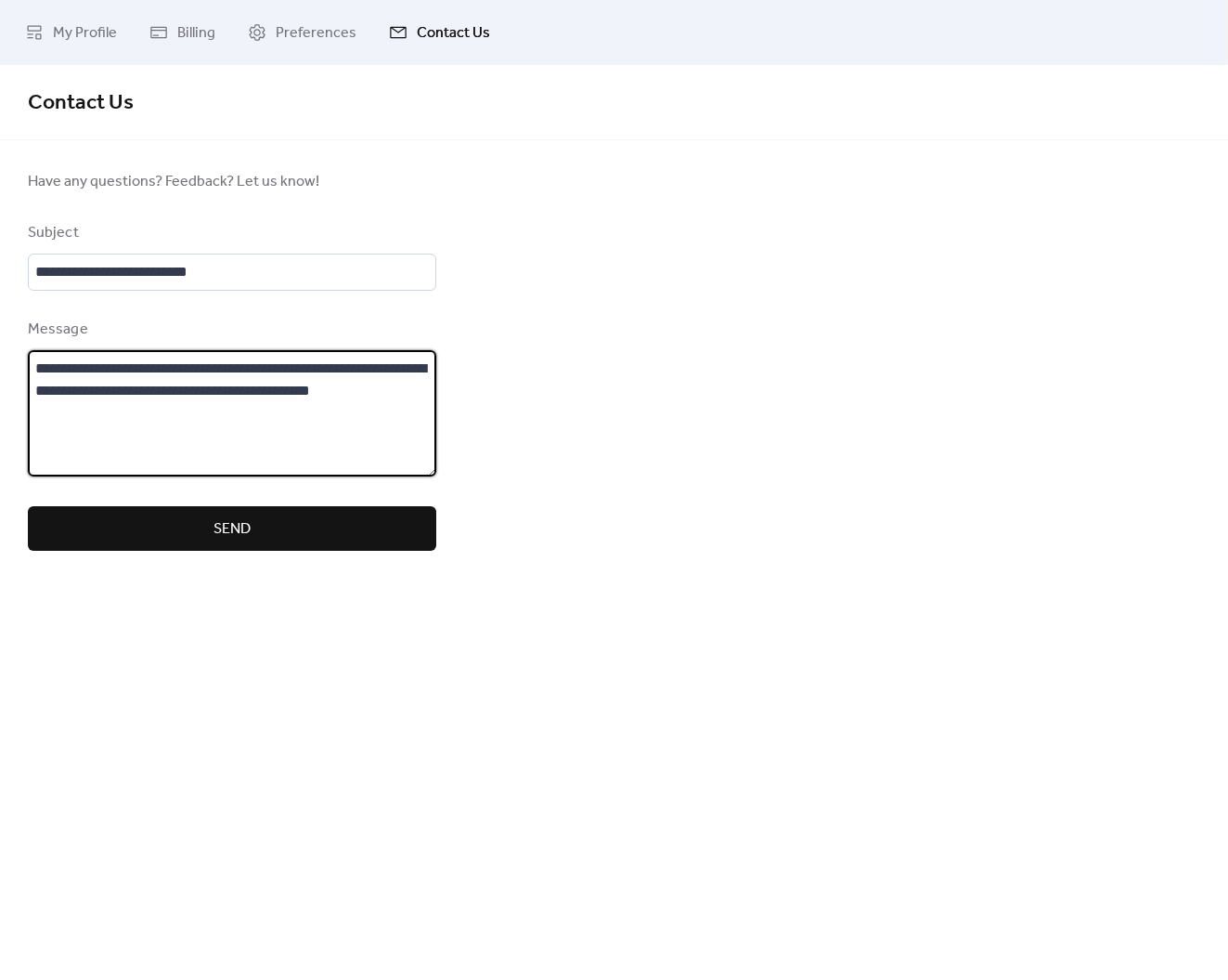
paste textarea "**********"
type textarea "**********"
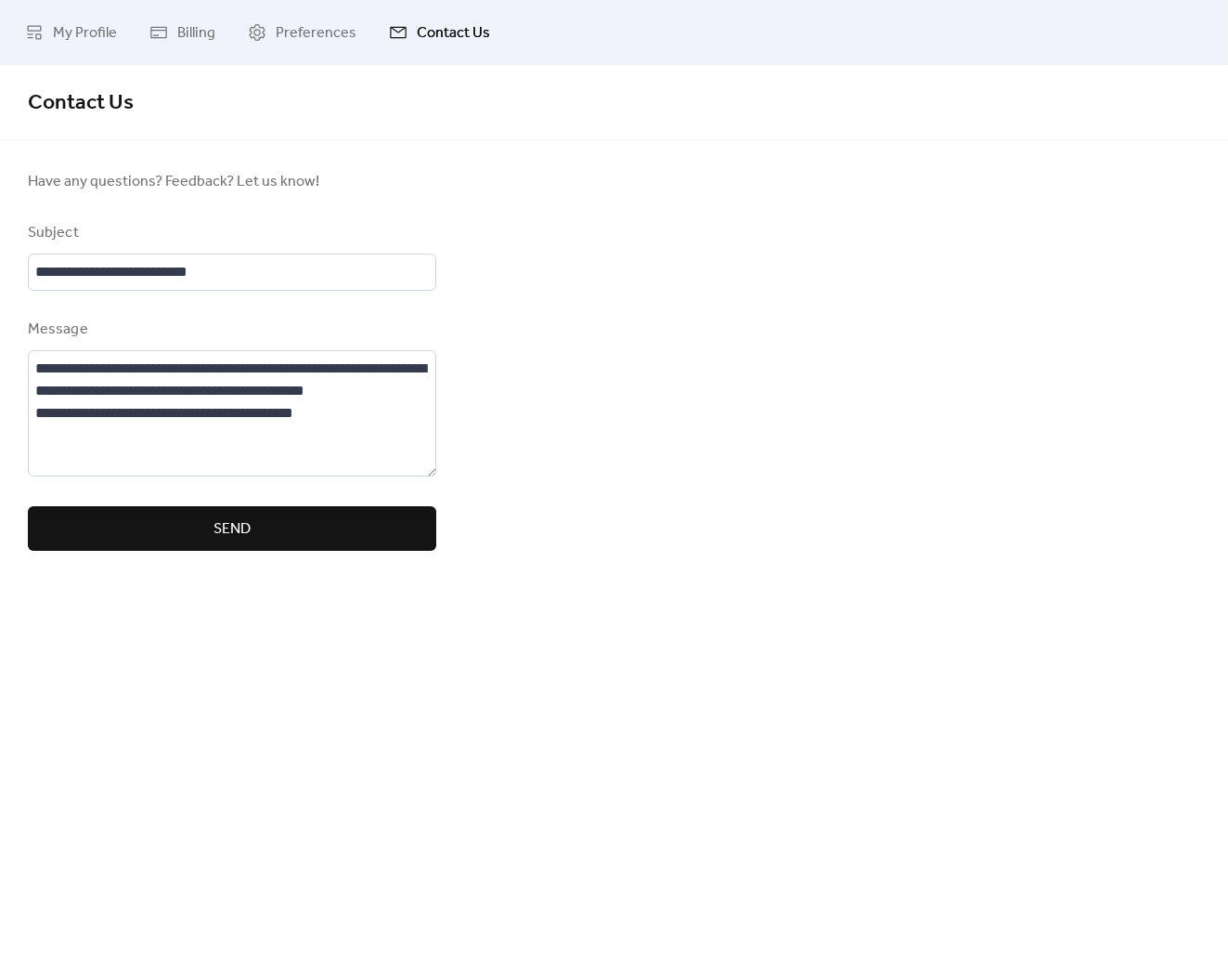
click at [122, 533] on button "Send" at bounding box center [231, 528] width 408 height 44
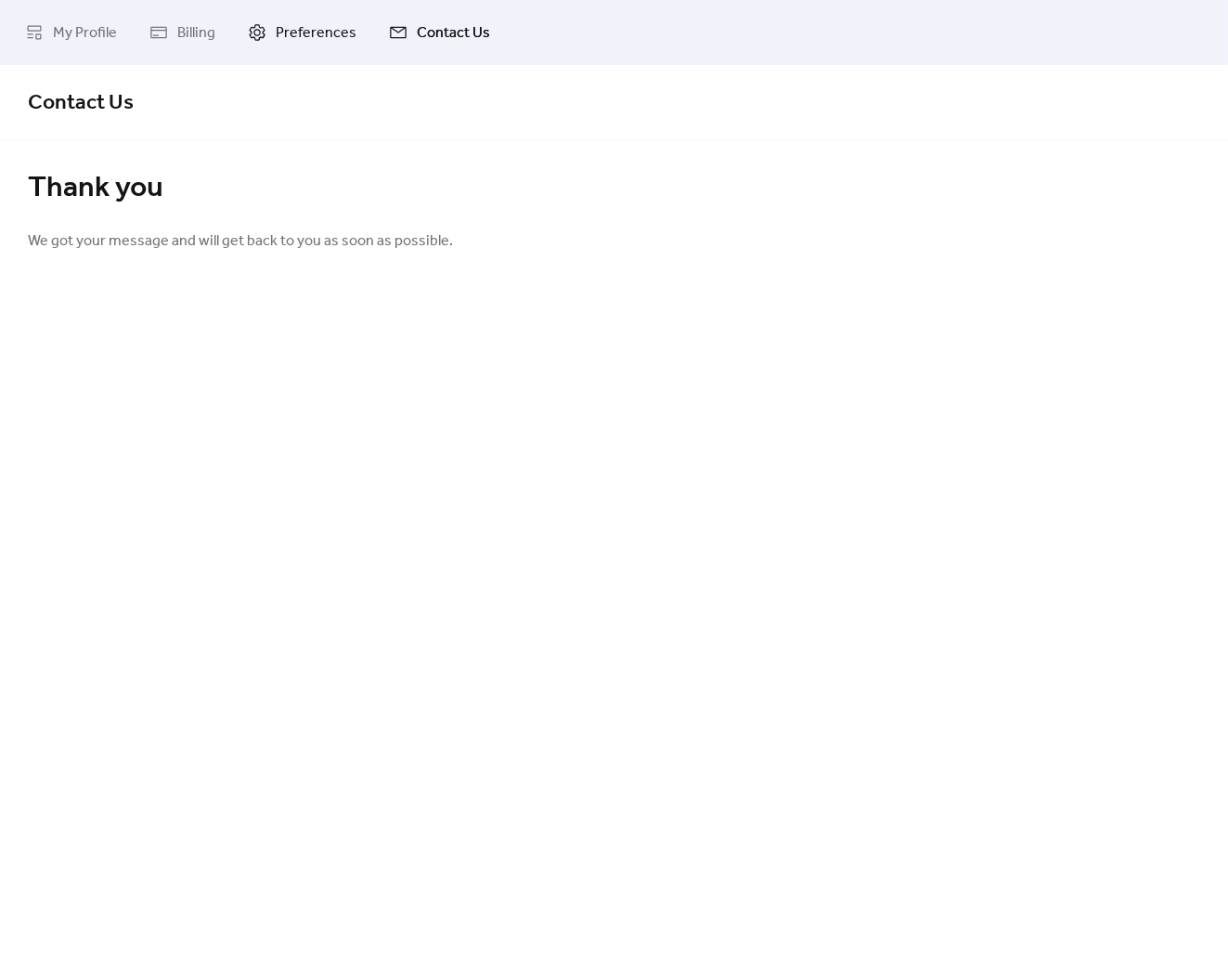
click at [299, 36] on span "Preferences" at bounding box center [316, 33] width 80 height 23
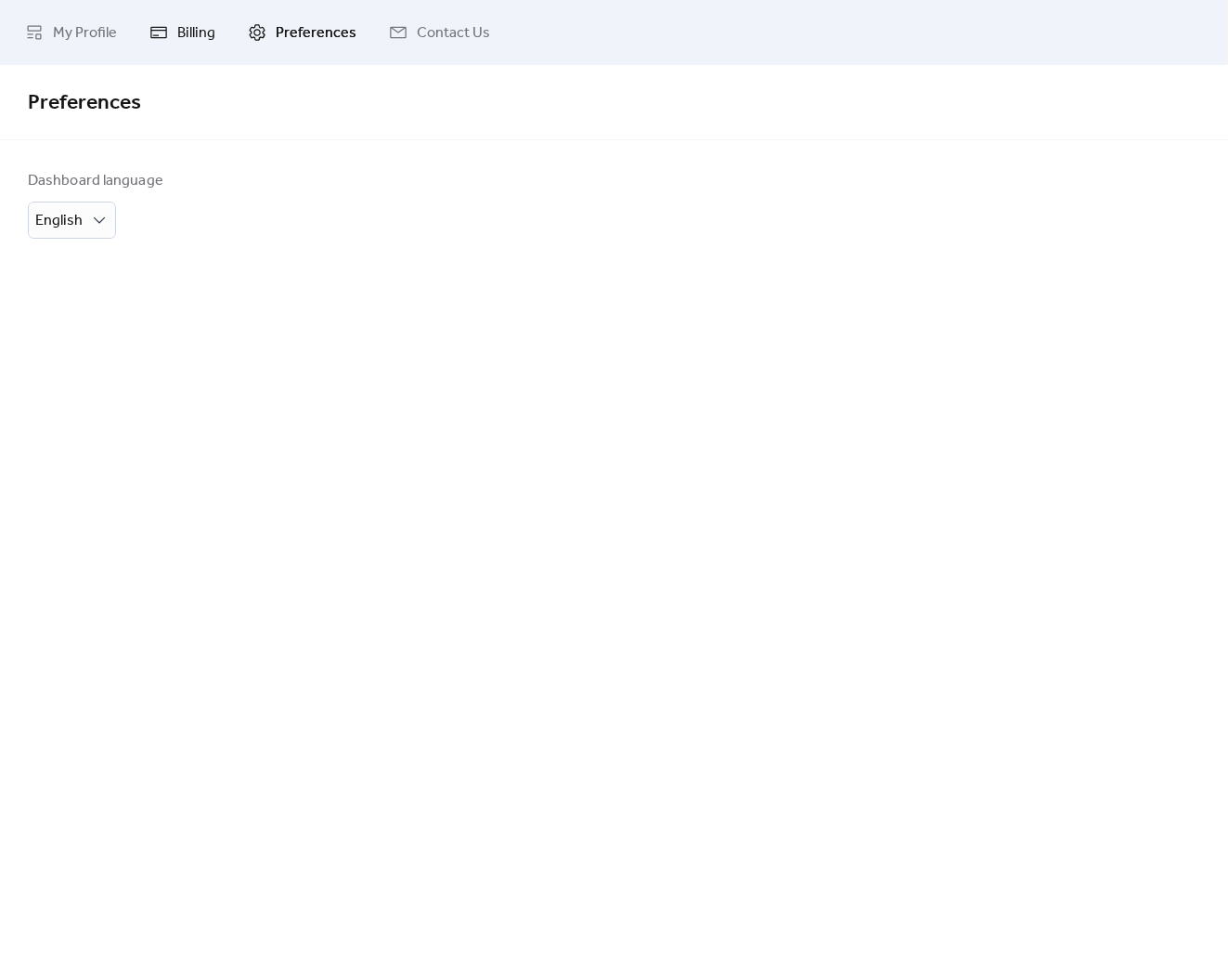
click at [189, 34] on span "Billing" at bounding box center [196, 33] width 38 height 23
click at [110, 34] on span "My Profile" at bounding box center [84, 33] width 64 height 23
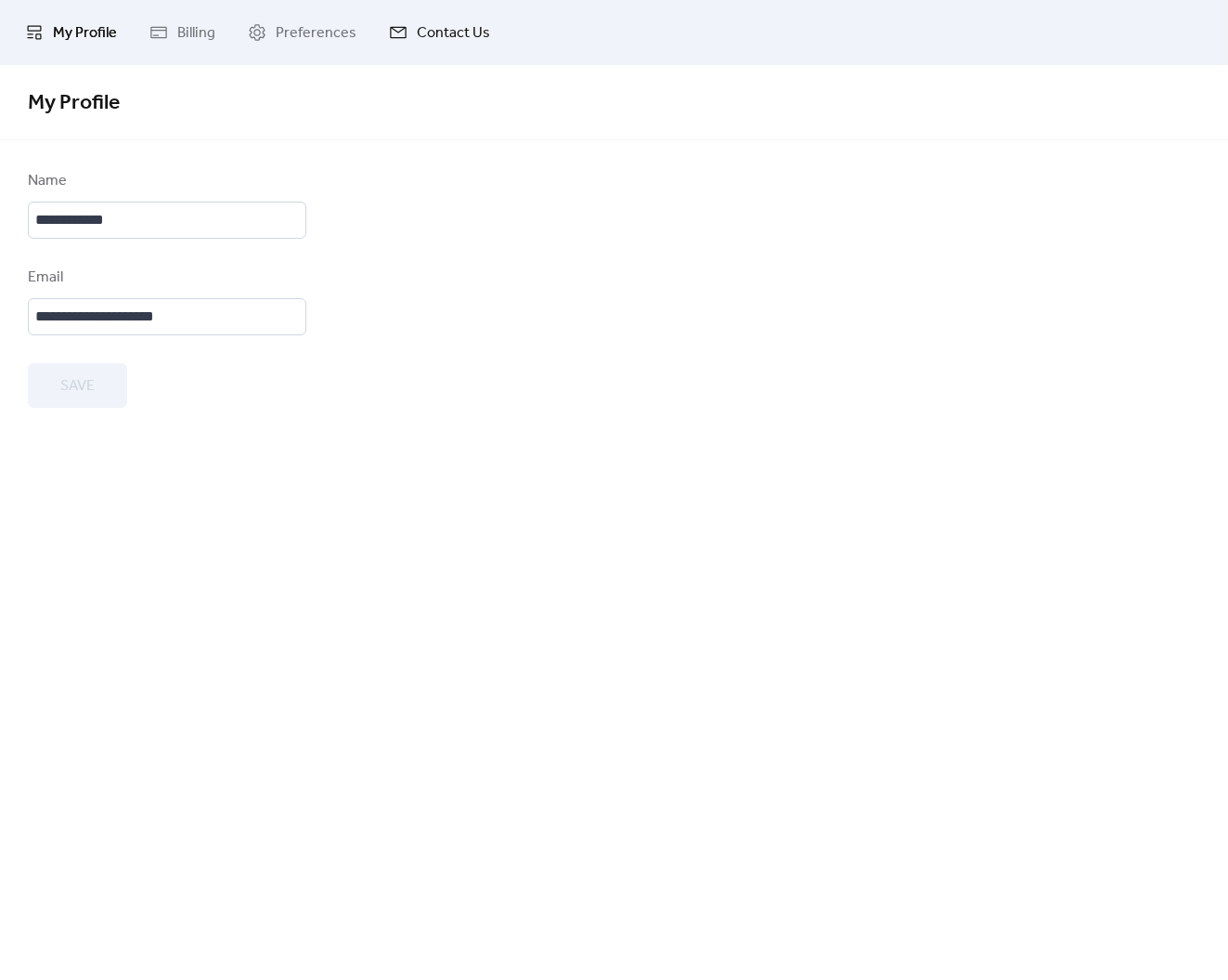
click at [444, 31] on span "Contact Us" at bounding box center [453, 33] width 74 height 23
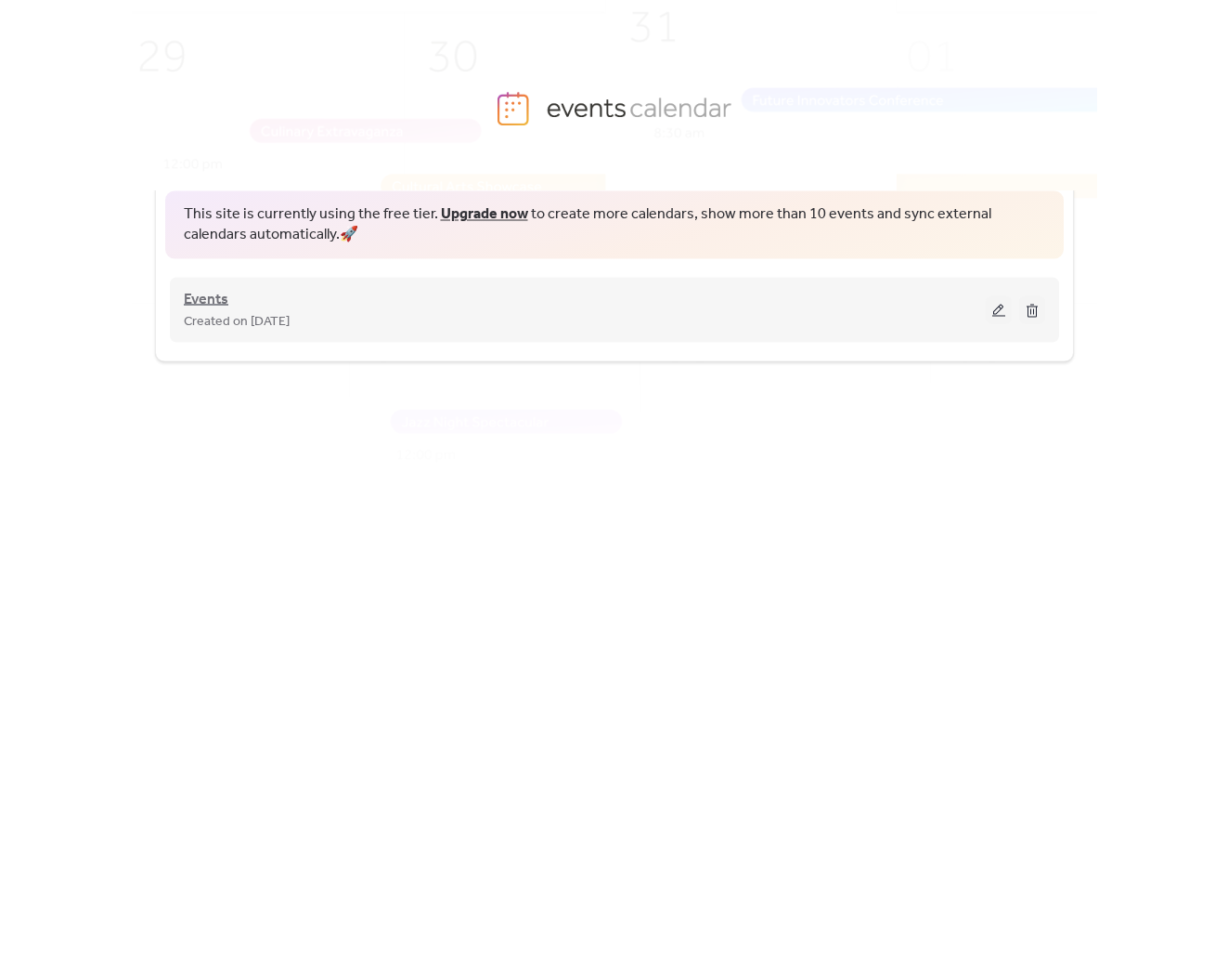
click at [215, 298] on span "Events" at bounding box center [205, 298] width 44 height 23
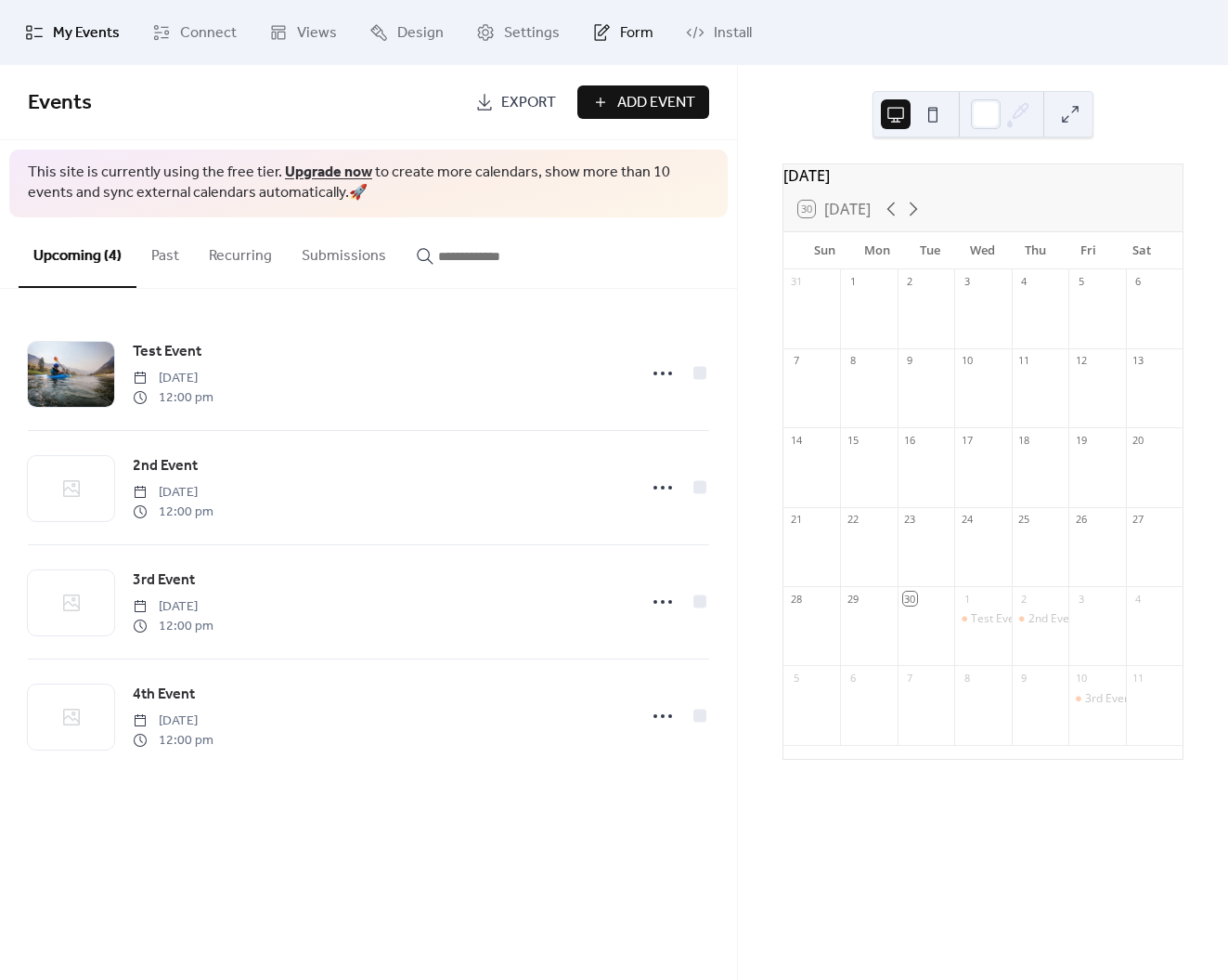
click at [635, 26] on span "Form" at bounding box center [637, 33] width 33 height 23
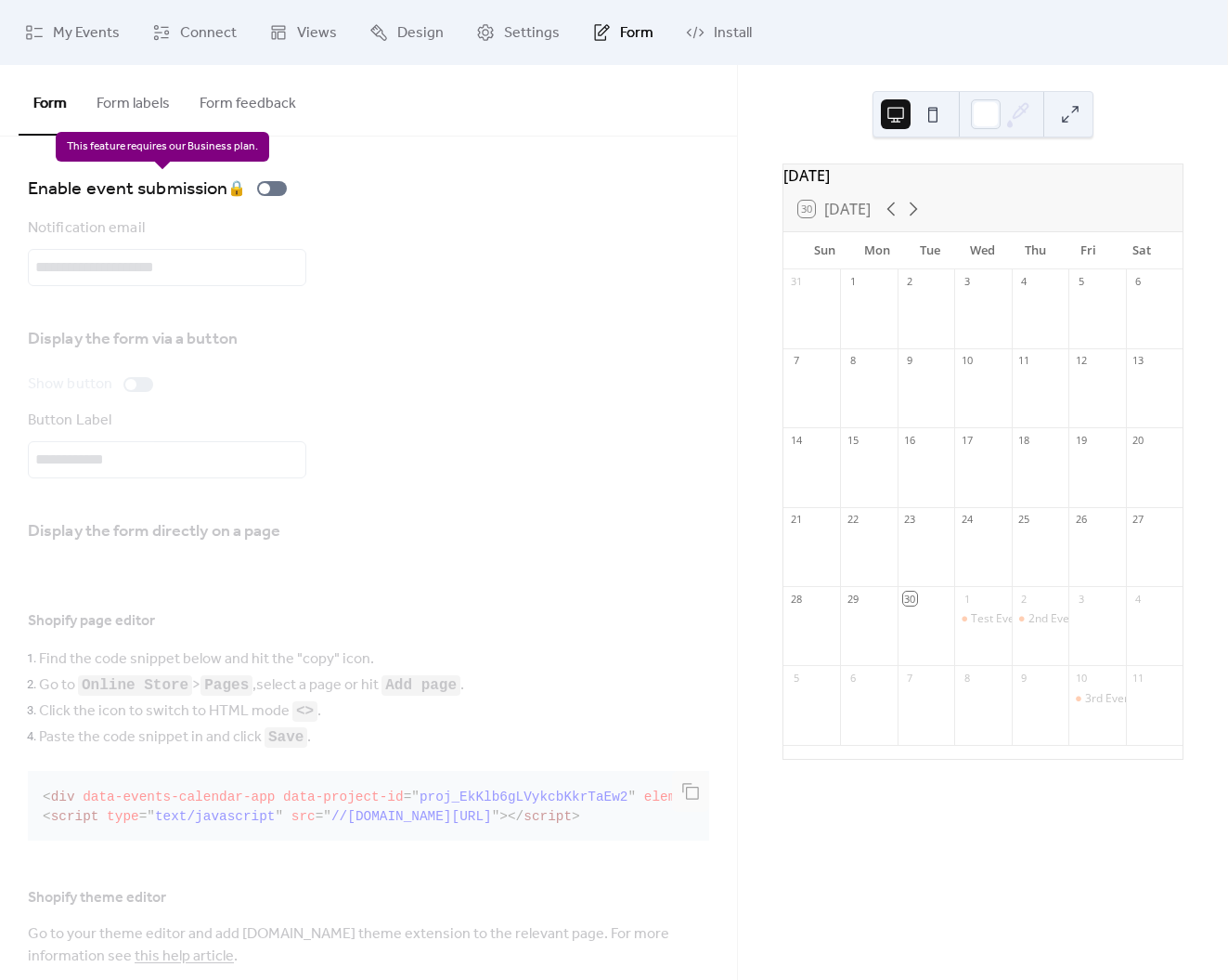
click at [270, 188] on div "Enable event submission 🔒" at bounding box center [161, 188] width 267 height 29
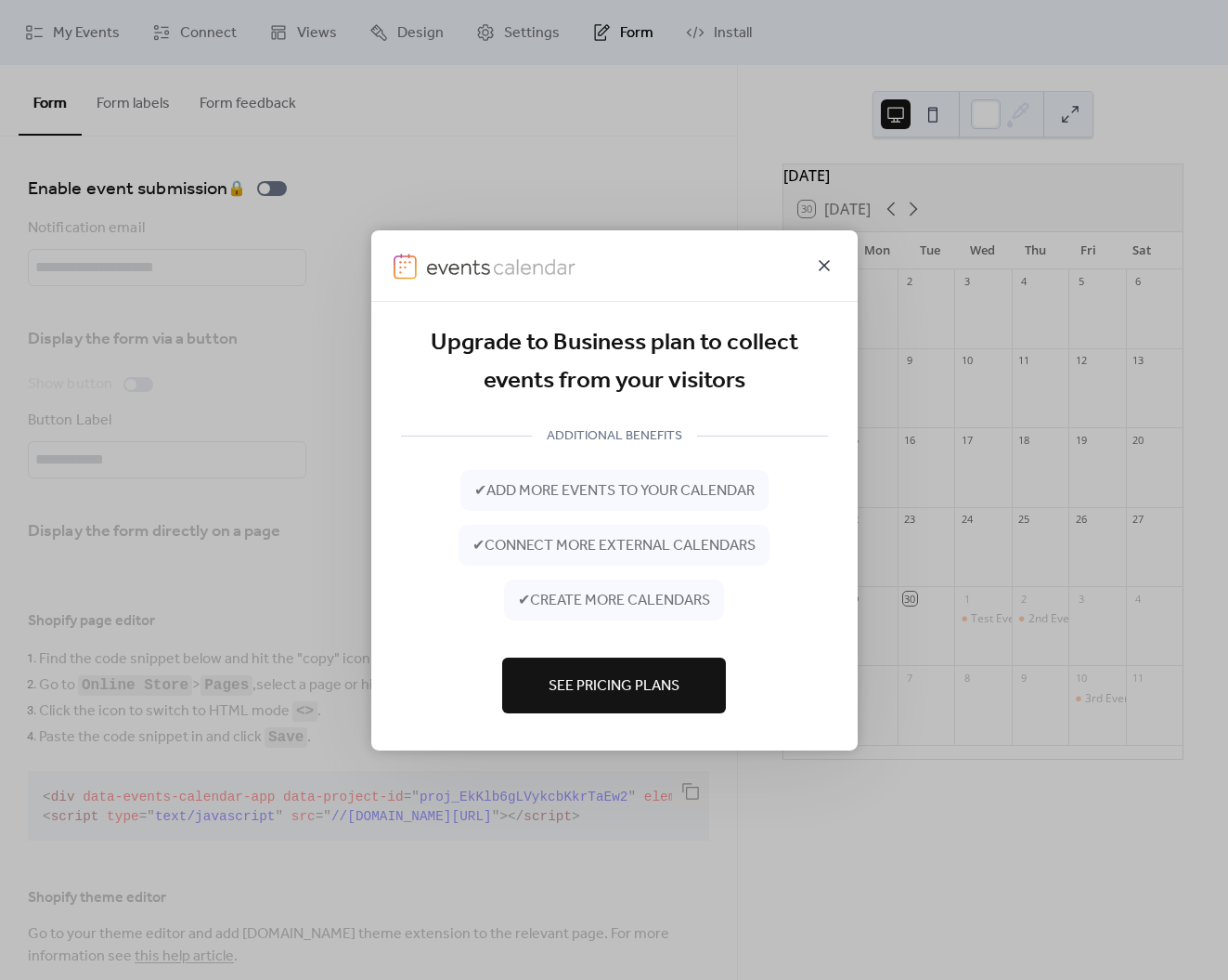
click at [819, 265] on icon at bounding box center [824, 264] width 23 height 23
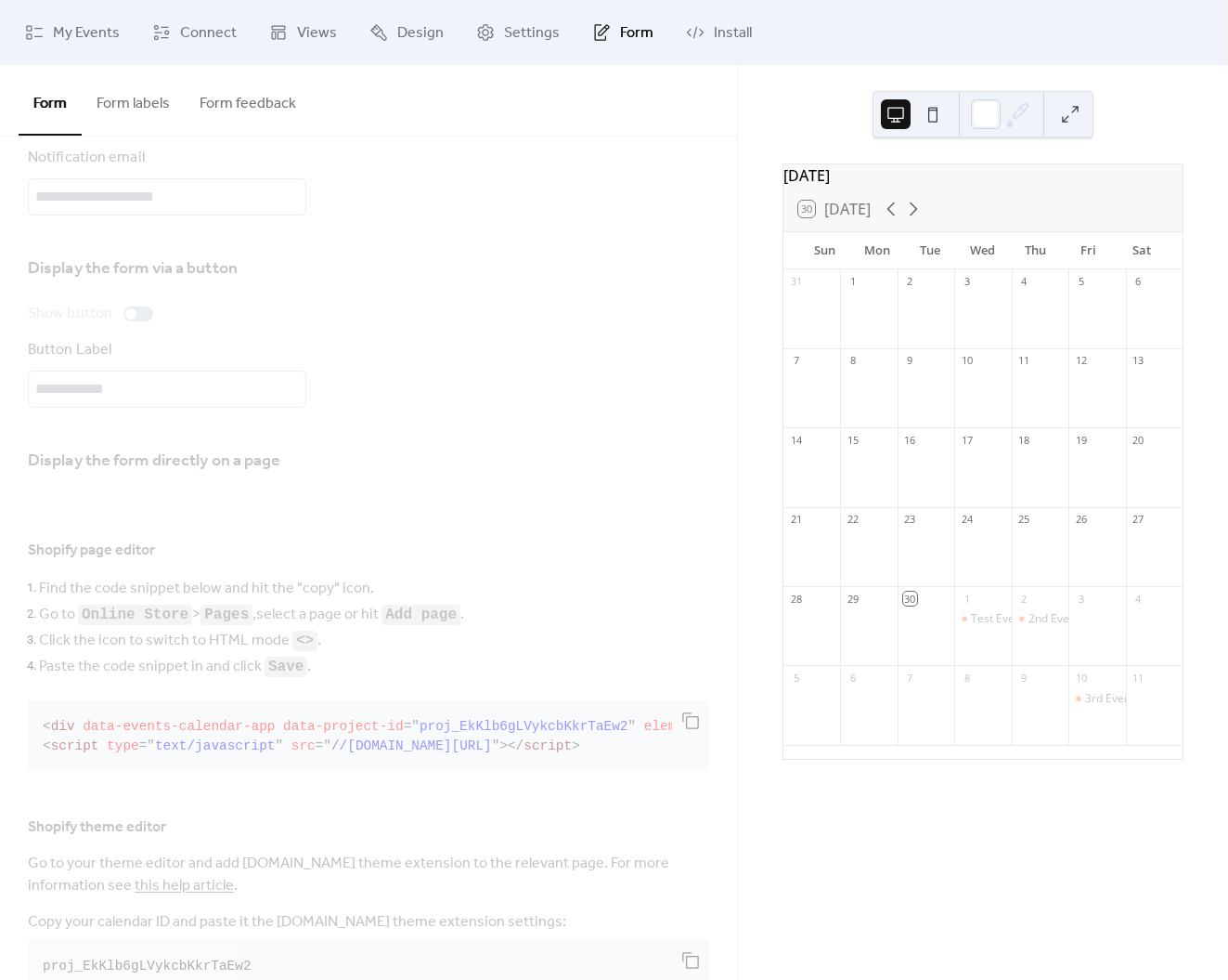
scroll to position [129, 0]
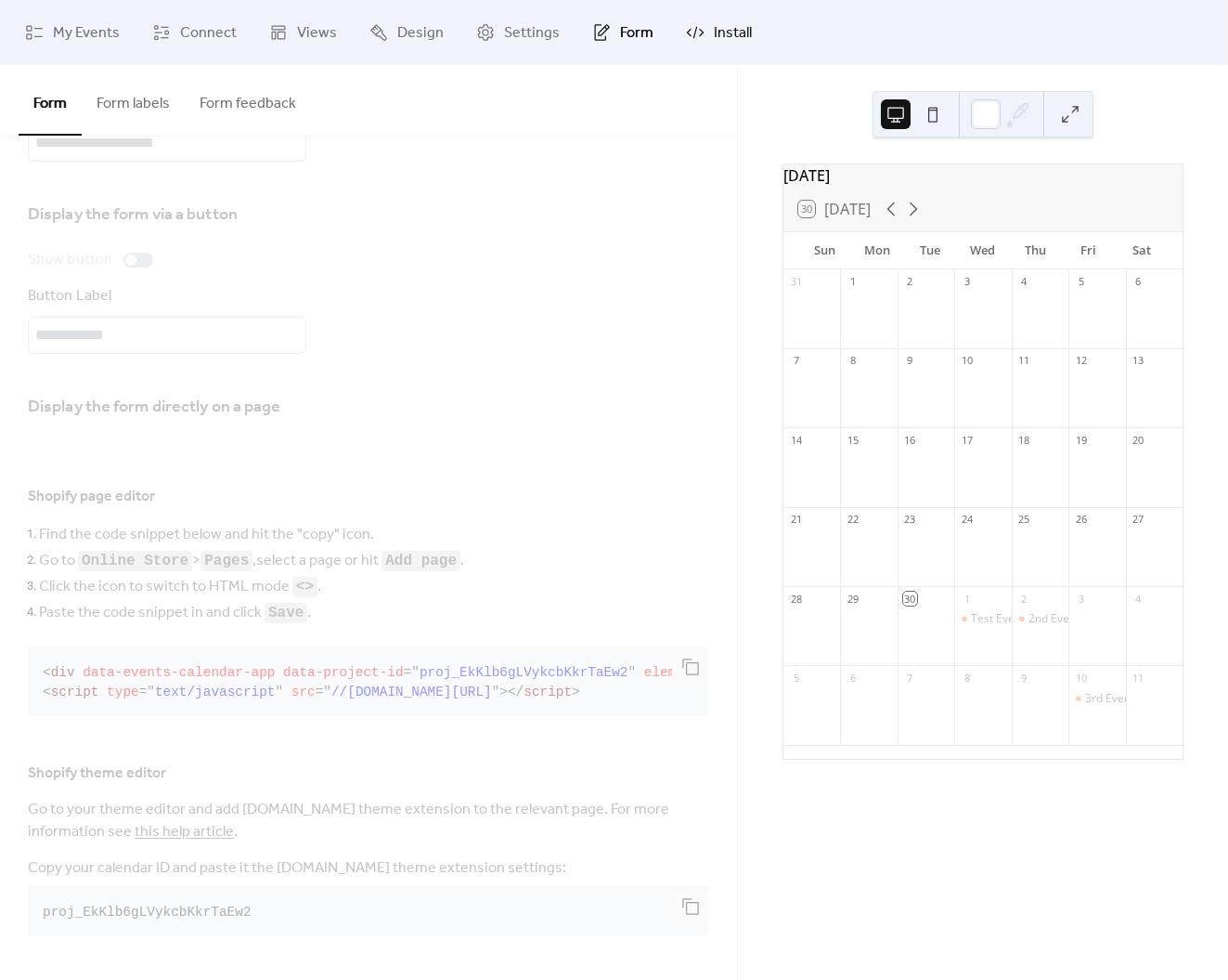
click at [702, 32] on link "Install" at bounding box center [719, 32] width 94 height 50
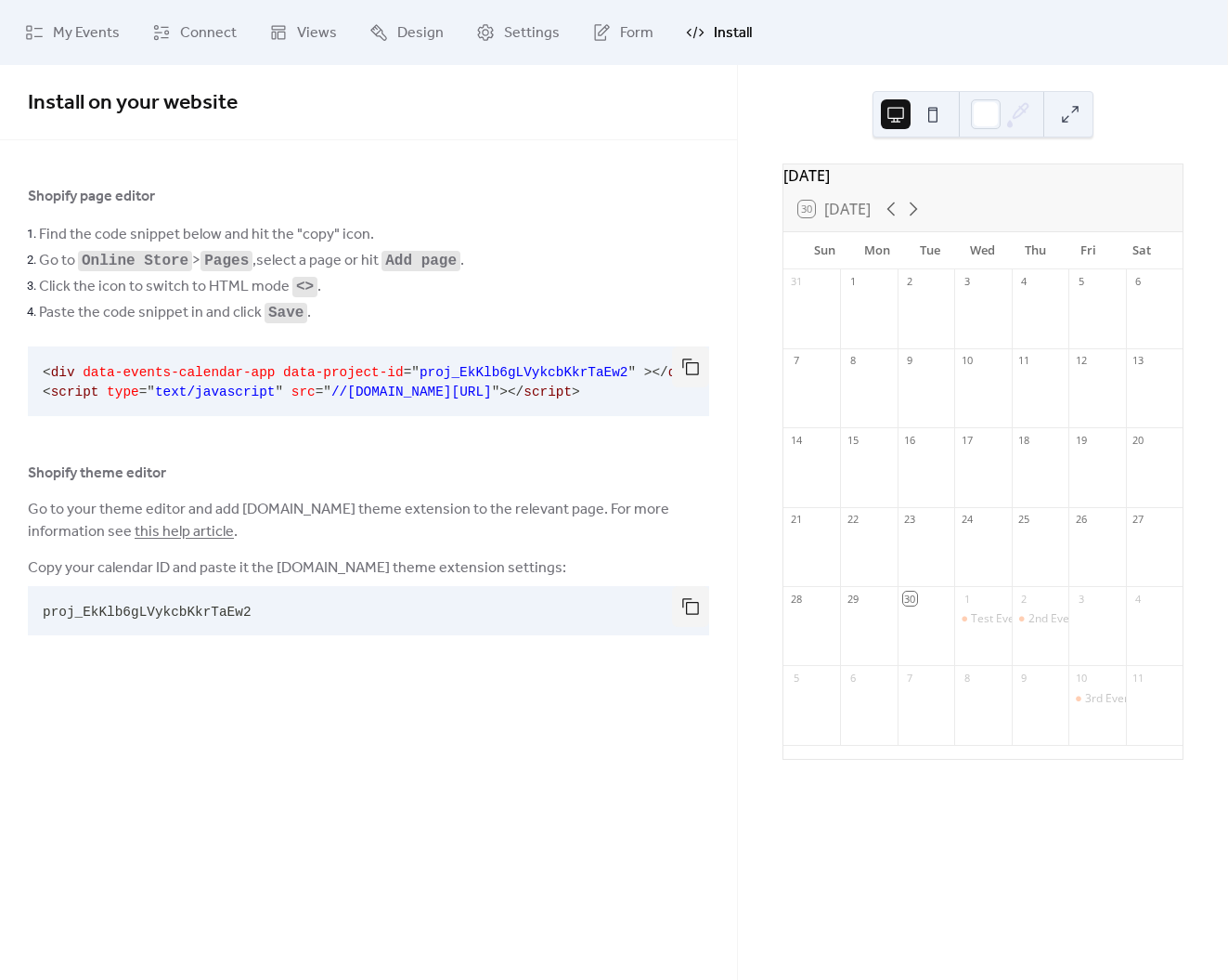
click at [1051, 199] on div "30 Today" at bounding box center [983, 208] width 399 height 44
click at [431, 29] on span "Design" at bounding box center [420, 33] width 46 height 23
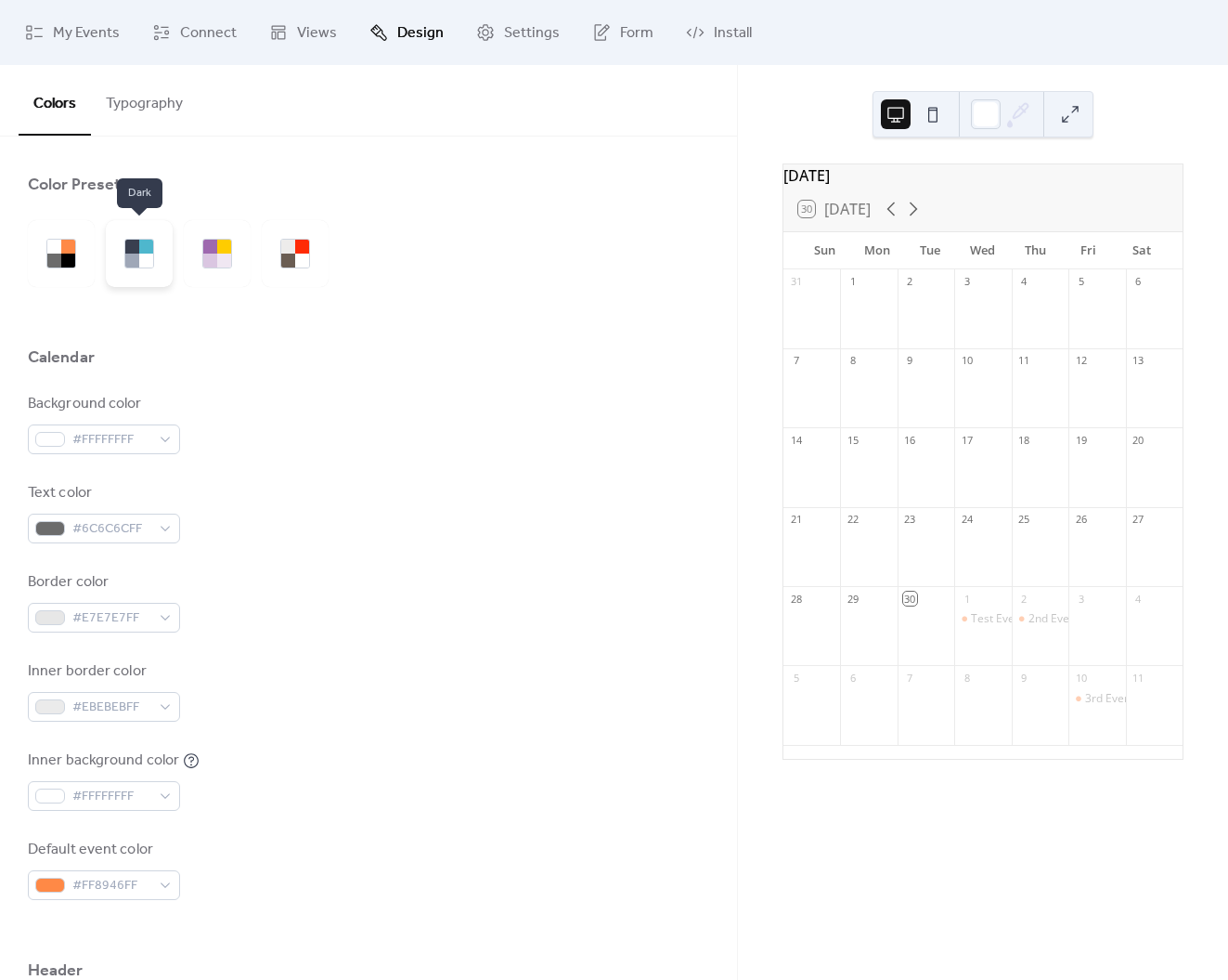
click at [131, 257] on div at bounding box center [132, 260] width 14 height 14
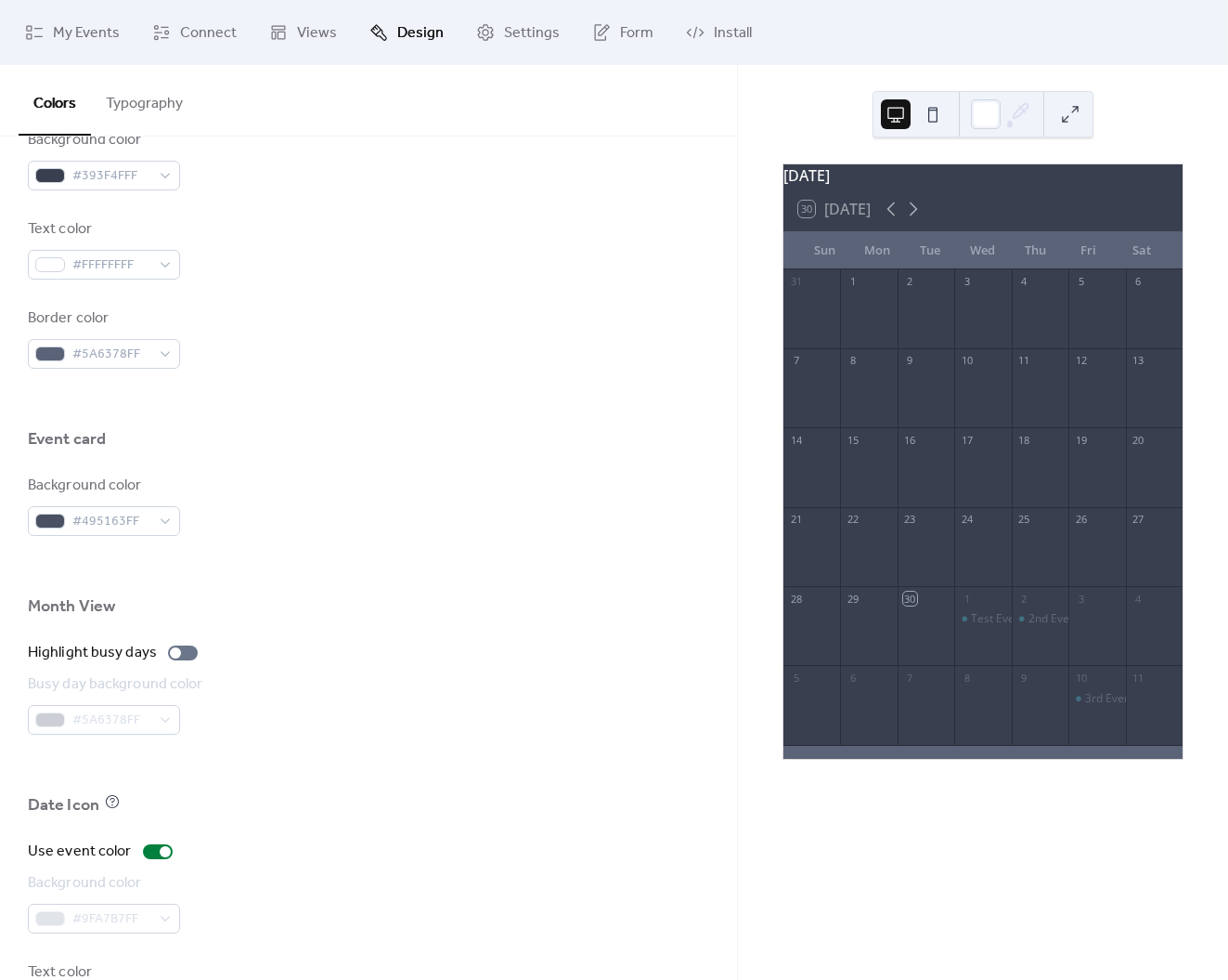
scroll to position [956, 0]
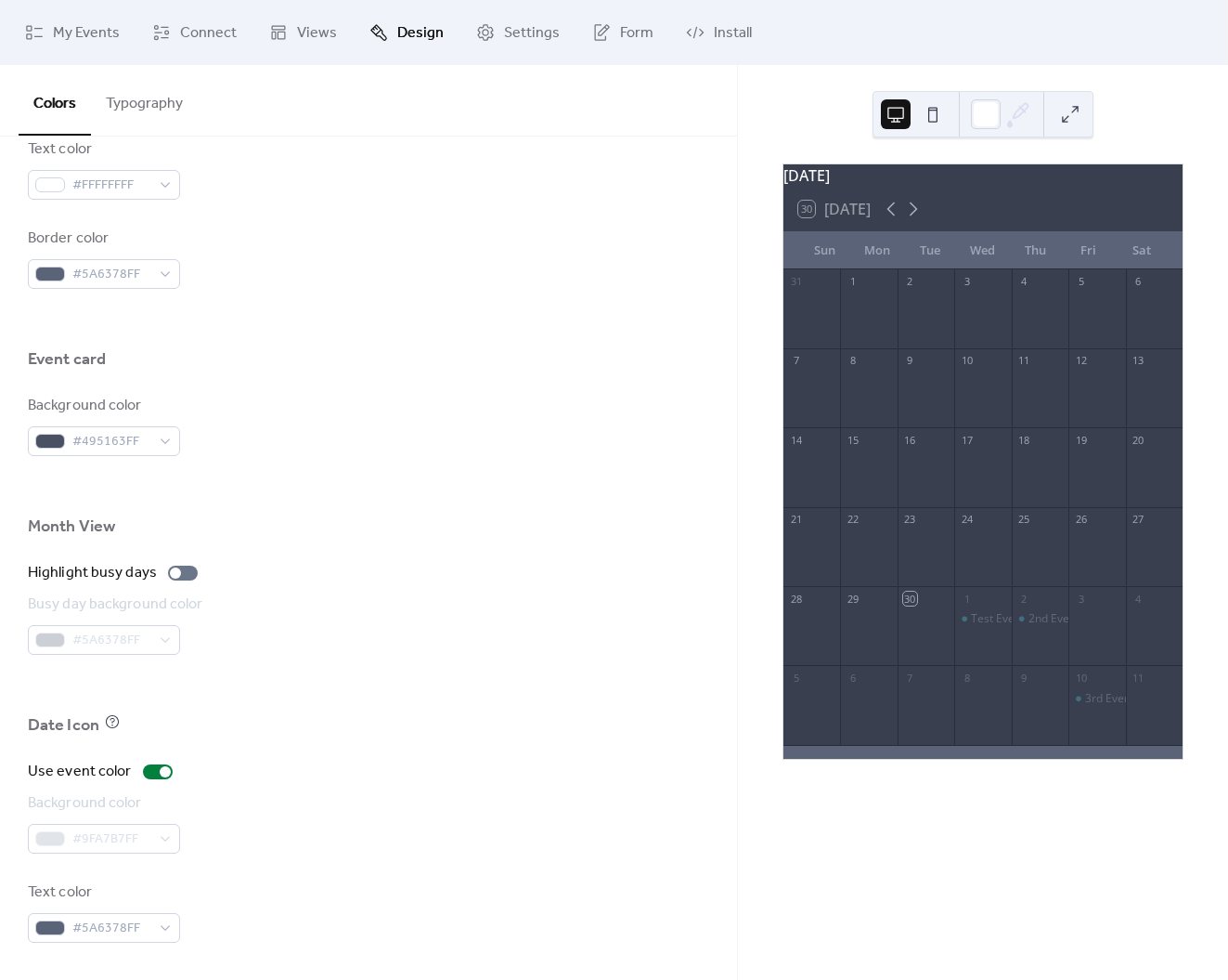
click at [167, 98] on button "Typography" at bounding box center [144, 99] width 107 height 69
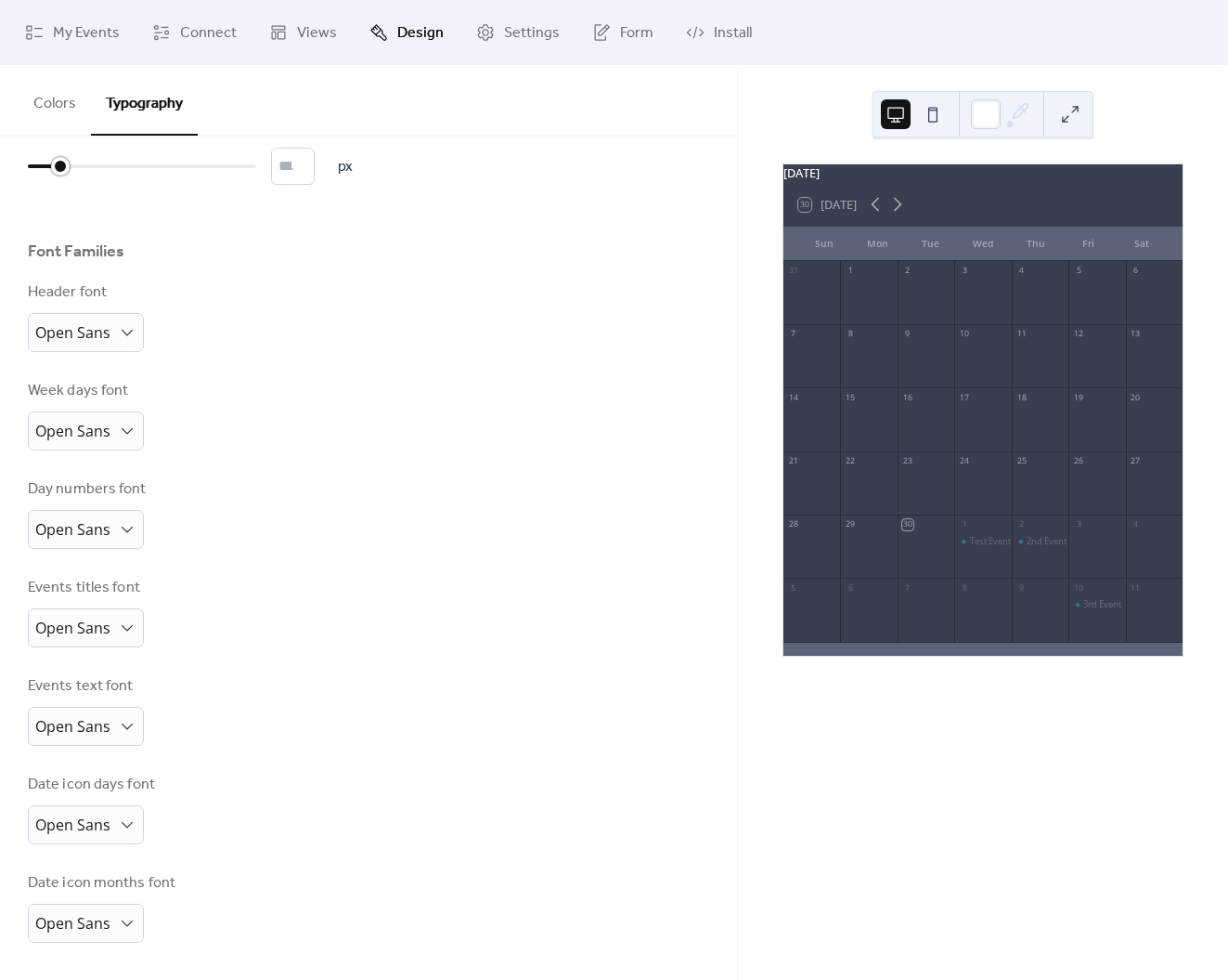
type input "**"
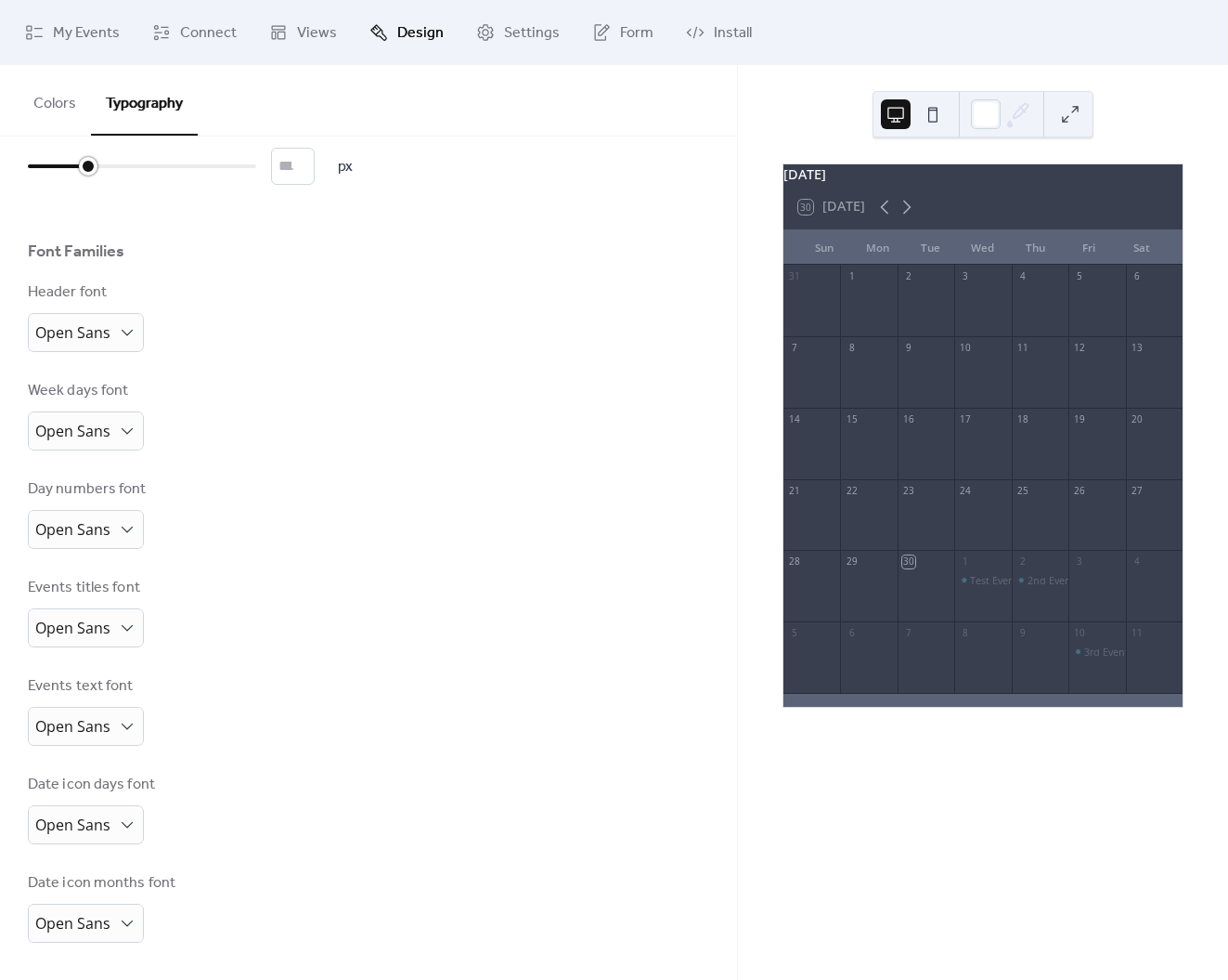
drag, startPoint x: 31, startPoint y: 168, endPoint x: 93, endPoint y: 169, distance: 62.0
click at [93, 169] on div at bounding box center [87, 166] width 19 height 19
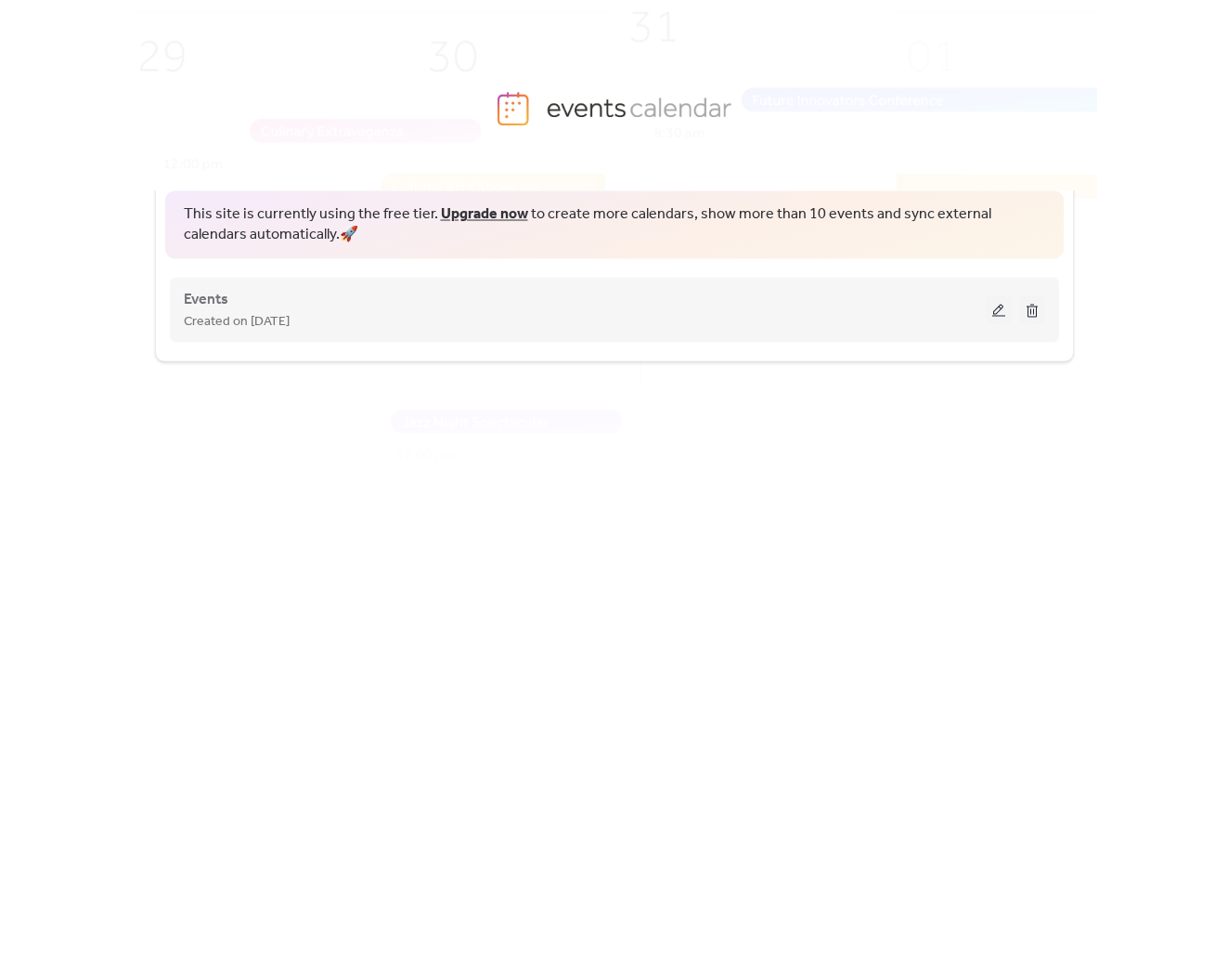
click at [989, 309] on button at bounding box center [998, 309] width 26 height 27
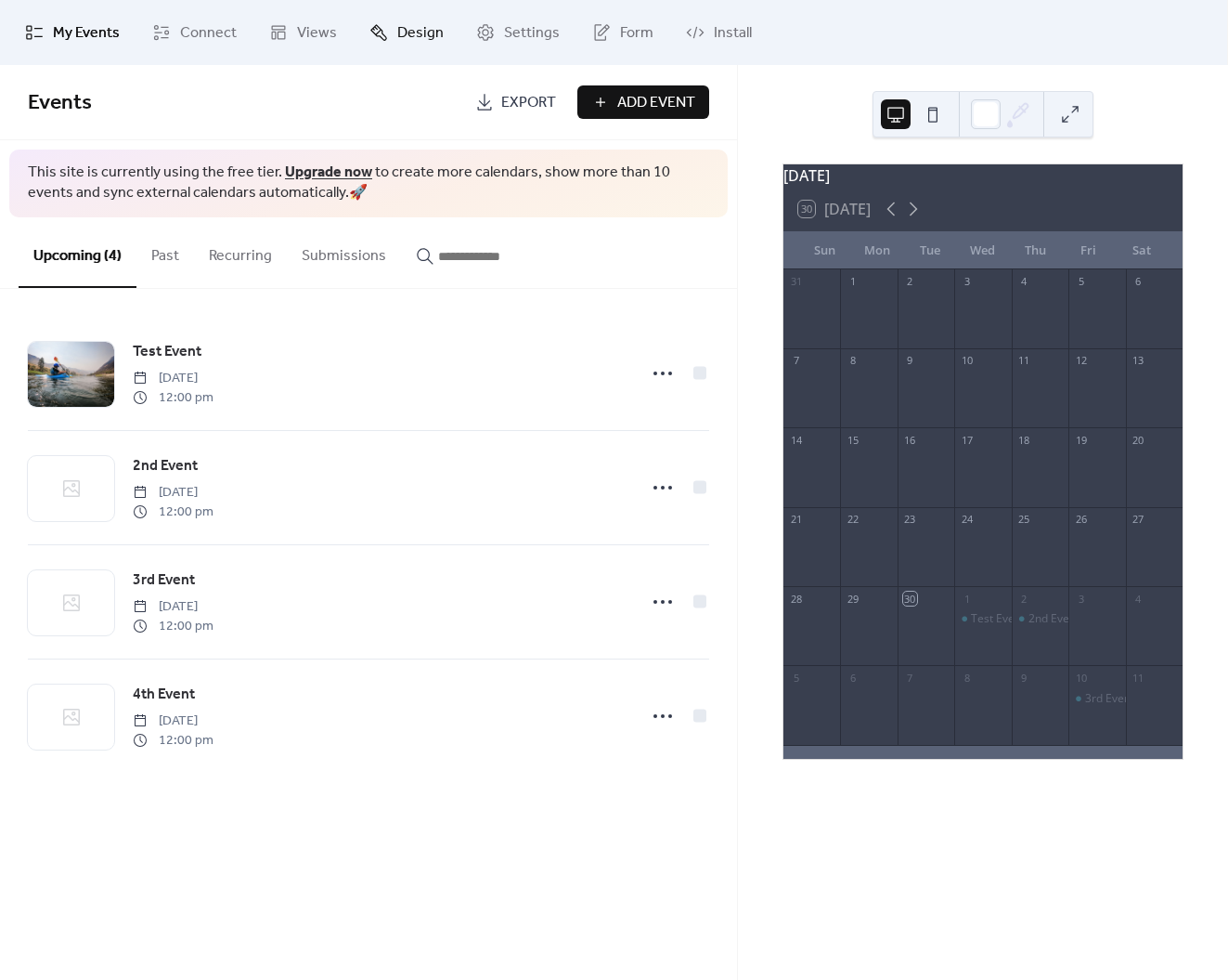
click at [403, 28] on span "Design" at bounding box center [420, 33] width 46 height 23
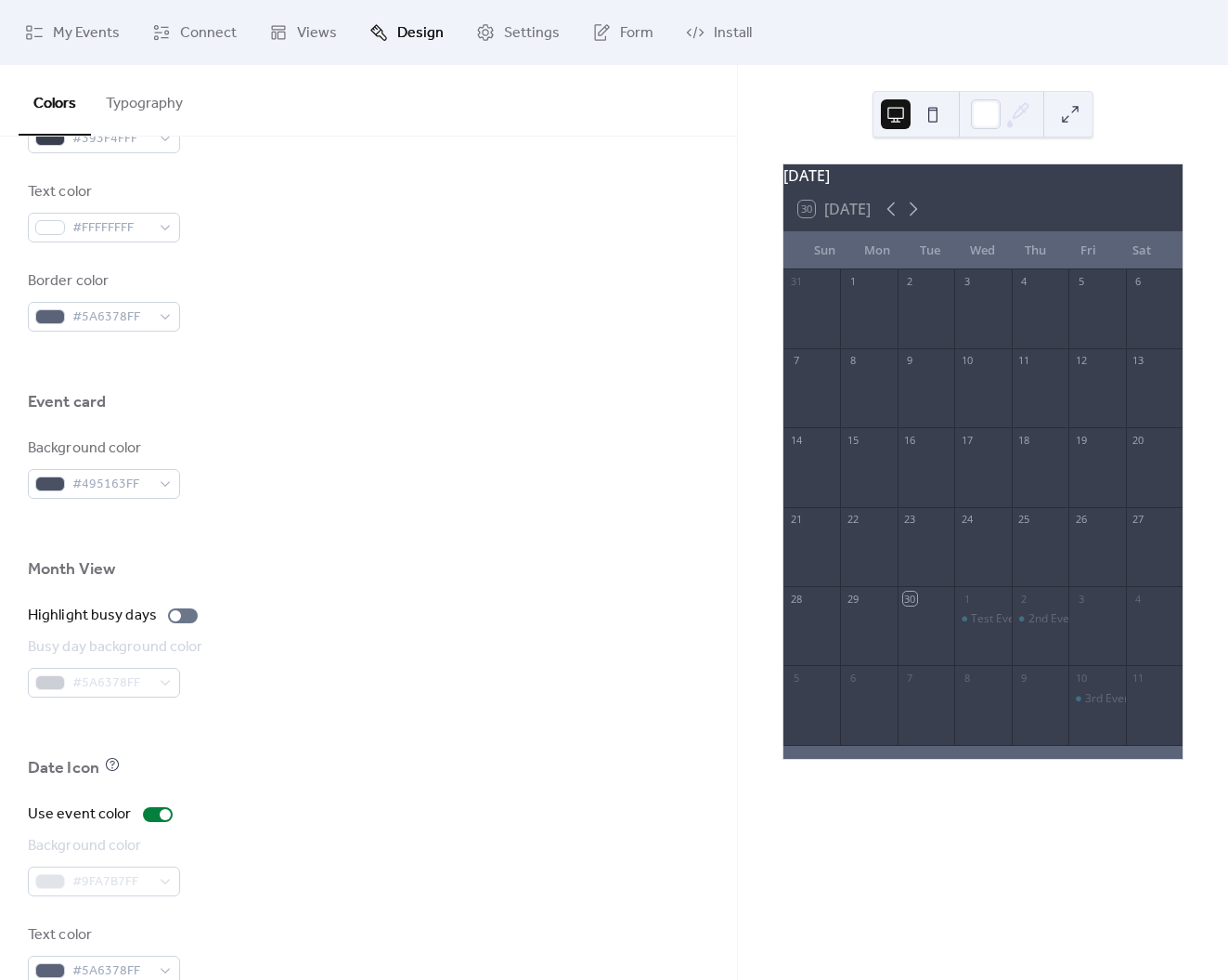
scroll to position [914, 0]
click at [188, 614] on div at bounding box center [182, 614] width 29 height 15
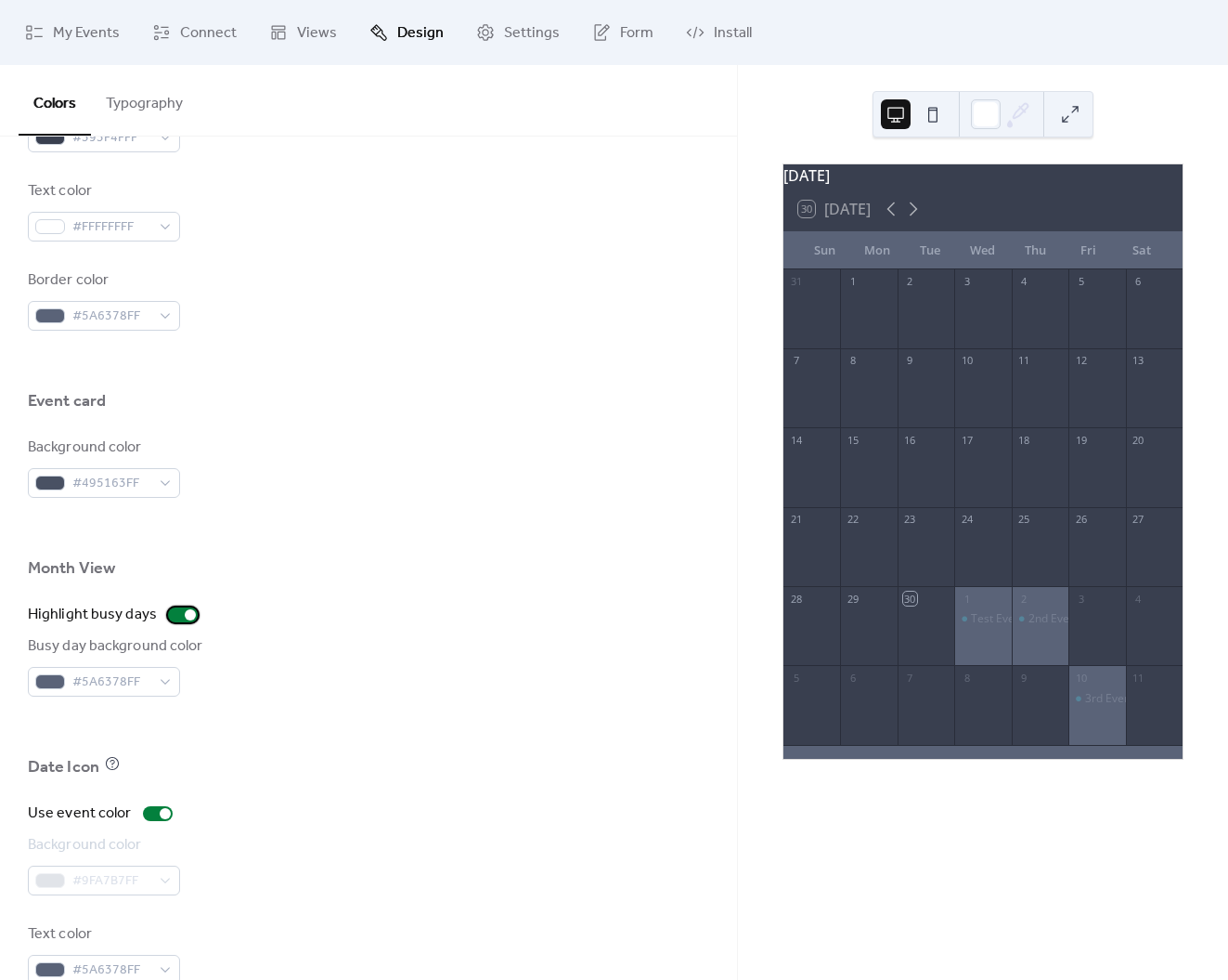
scroll to position [956, 0]
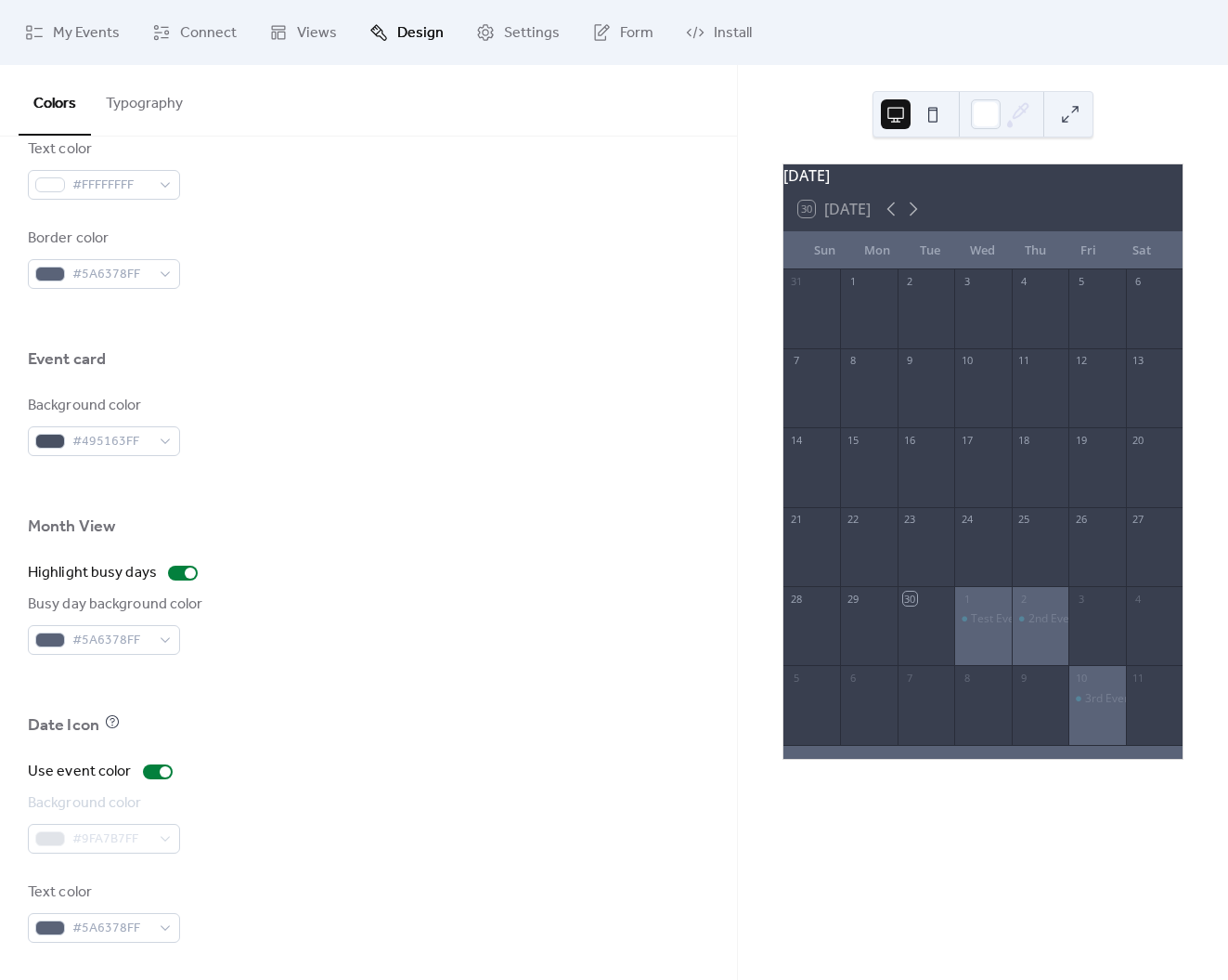
click at [124, 839] on div "#9FA7B7FF" at bounding box center [103, 839] width 152 height 29
click at [148, 771] on div at bounding box center [158, 771] width 29 height 15
click at [173, 771] on label "Use event color" at bounding box center [103, 771] width 152 height 23
click at [177, 576] on div at bounding box center [182, 572] width 29 height 15
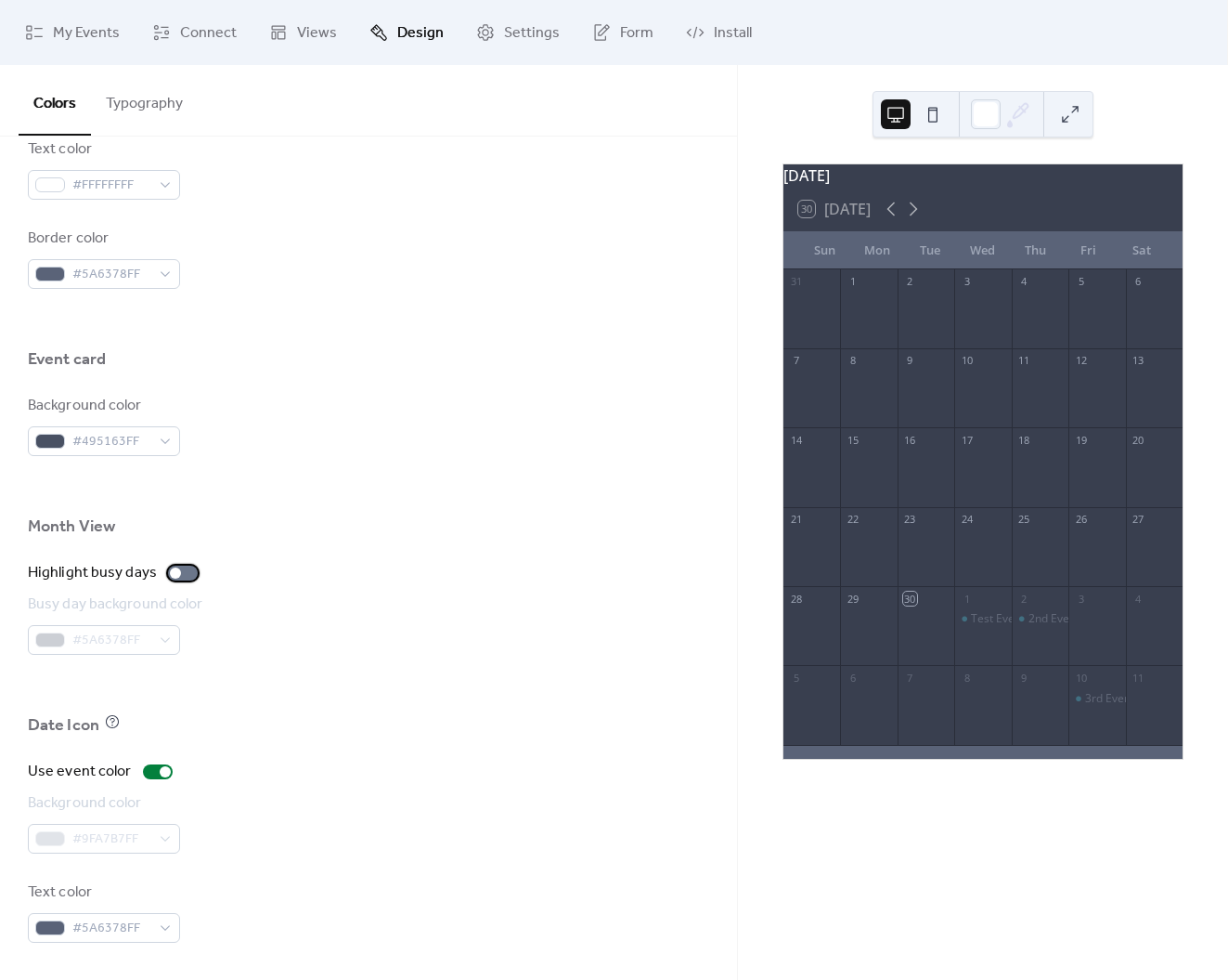
click at [182, 575] on div at bounding box center [182, 572] width 29 height 15
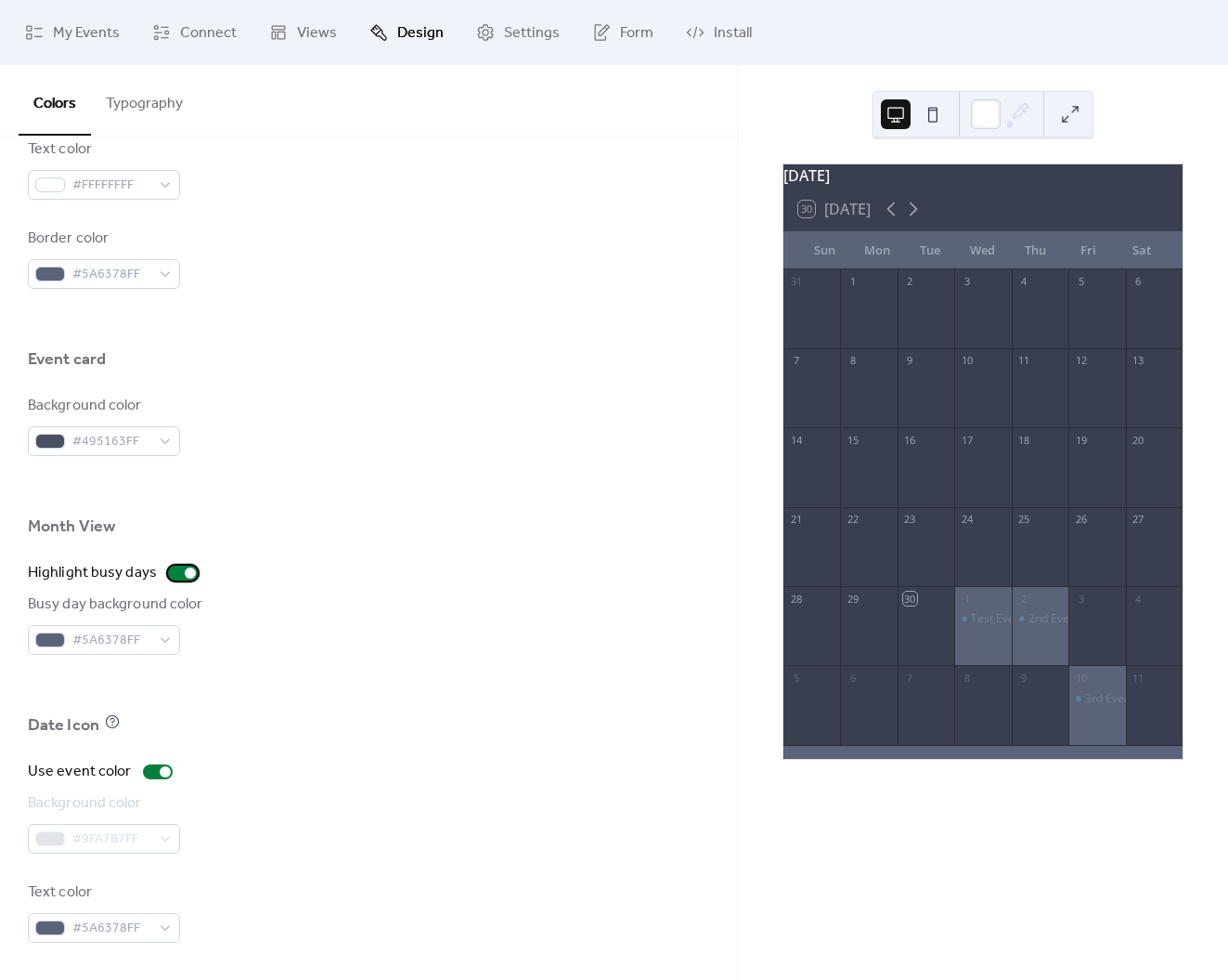
click at [169, 574] on div at bounding box center [182, 572] width 29 height 15
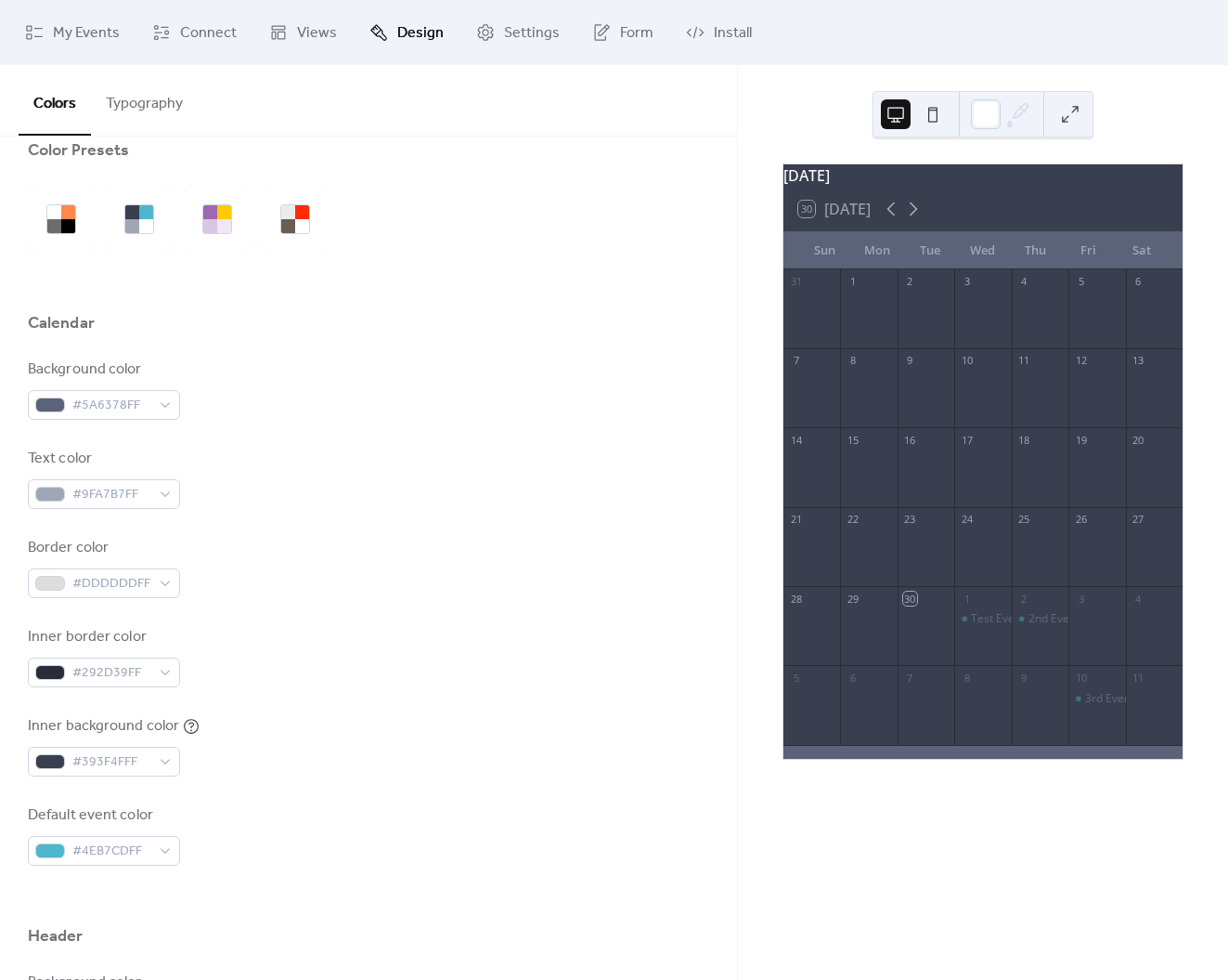
scroll to position [0, 0]
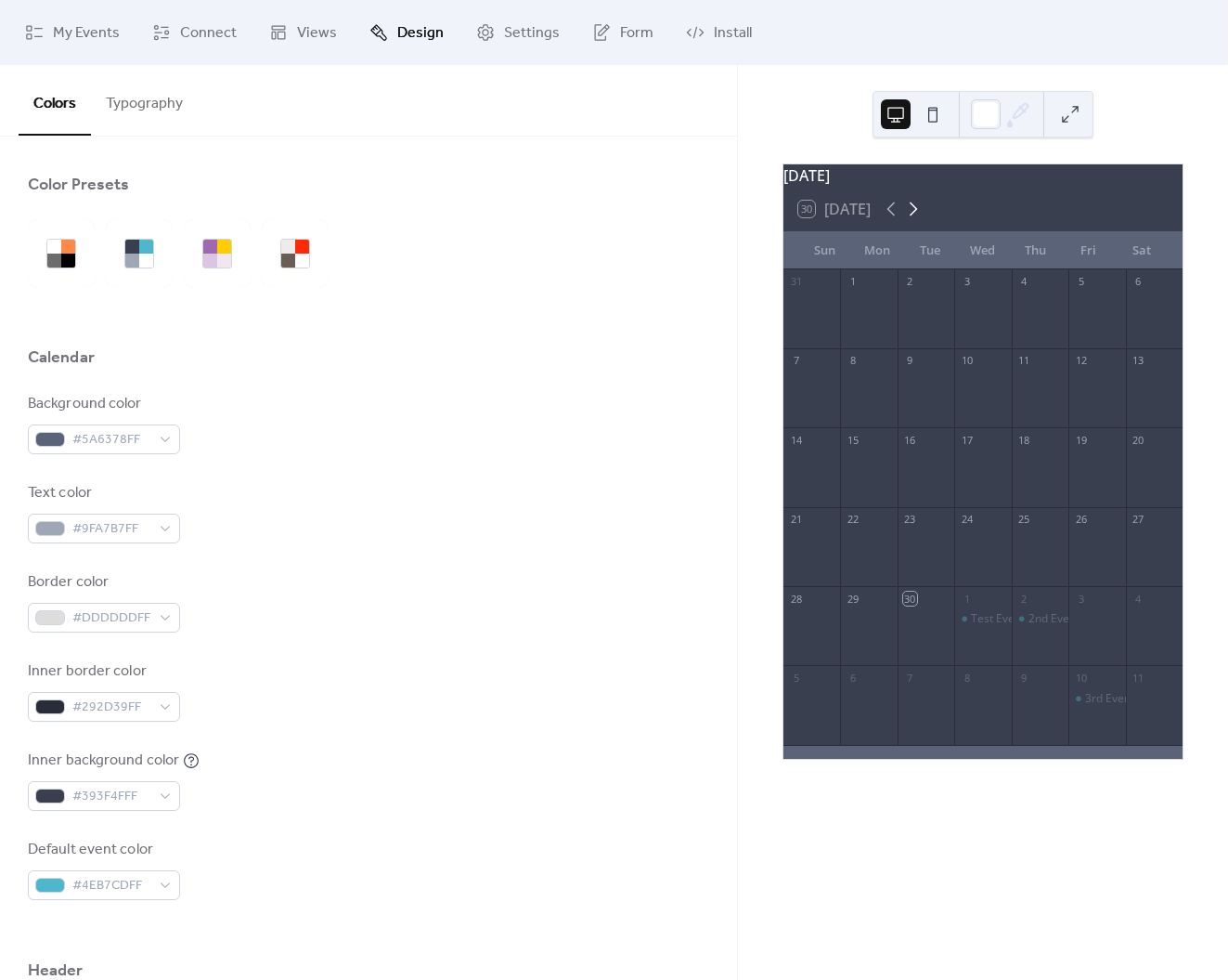
click at [918, 213] on icon at bounding box center [913, 209] width 23 height 23
click at [888, 220] on icon at bounding box center [891, 209] width 23 height 23
click at [915, 217] on icon at bounding box center [914, 209] width 9 height 14
click at [535, 34] on span "Settings" at bounding box center [532, 33] width 56 height 23
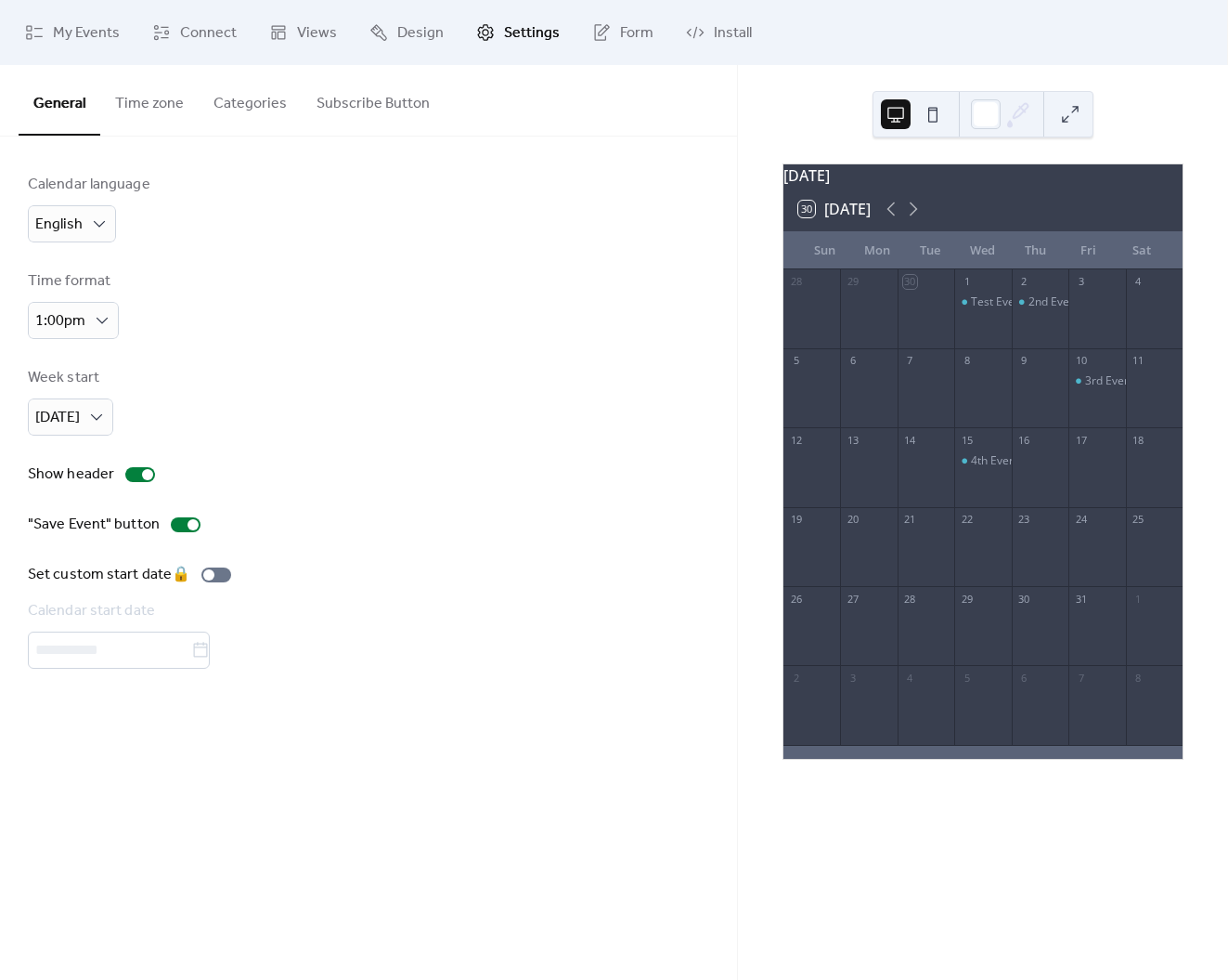
click at [270, 103] on button "Categories" at bounding box center [250, 99] width 103 height 69
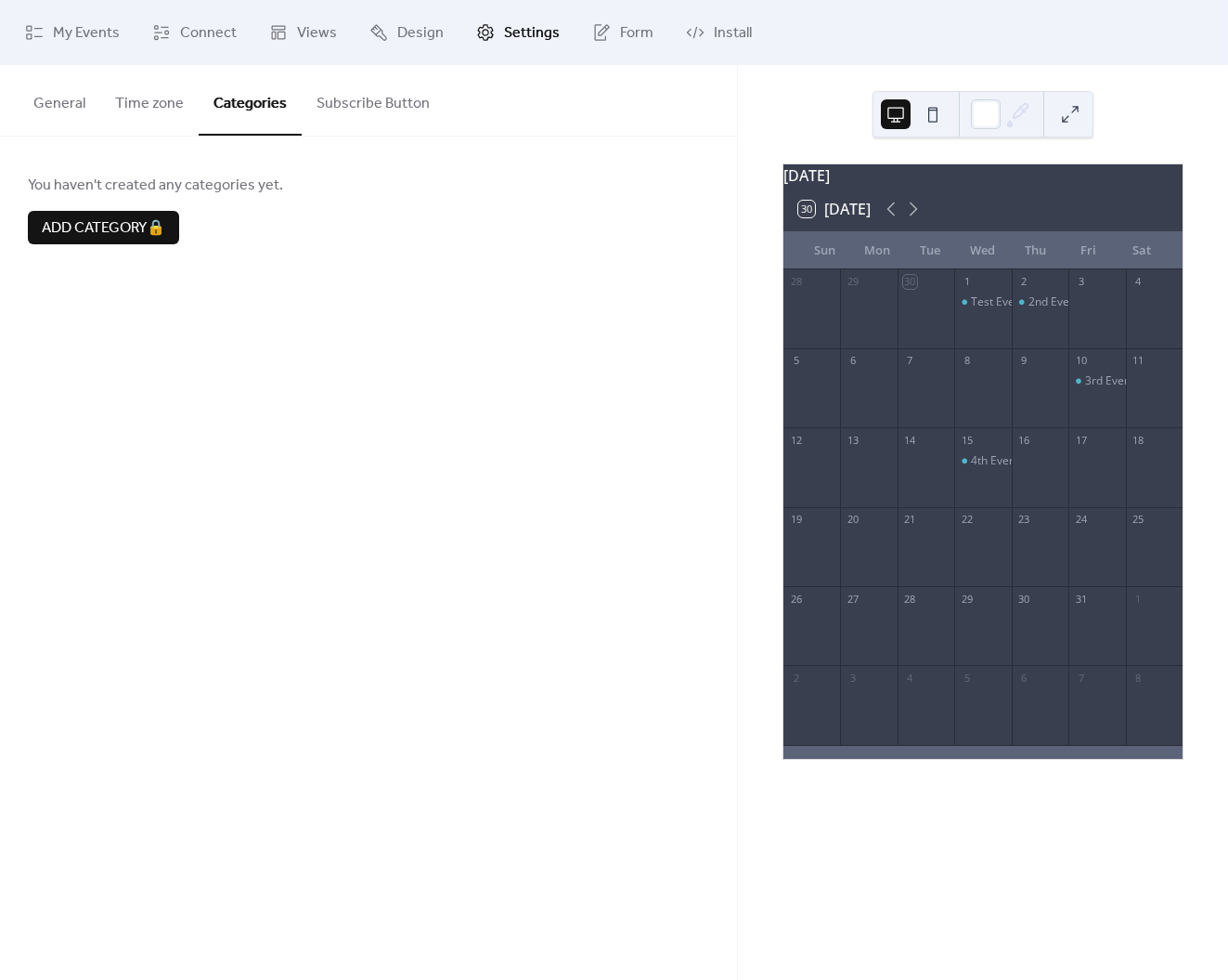
click at [378, 111] on button "Subscribe Button" at bounding box center [374, 99] width 143 height 69
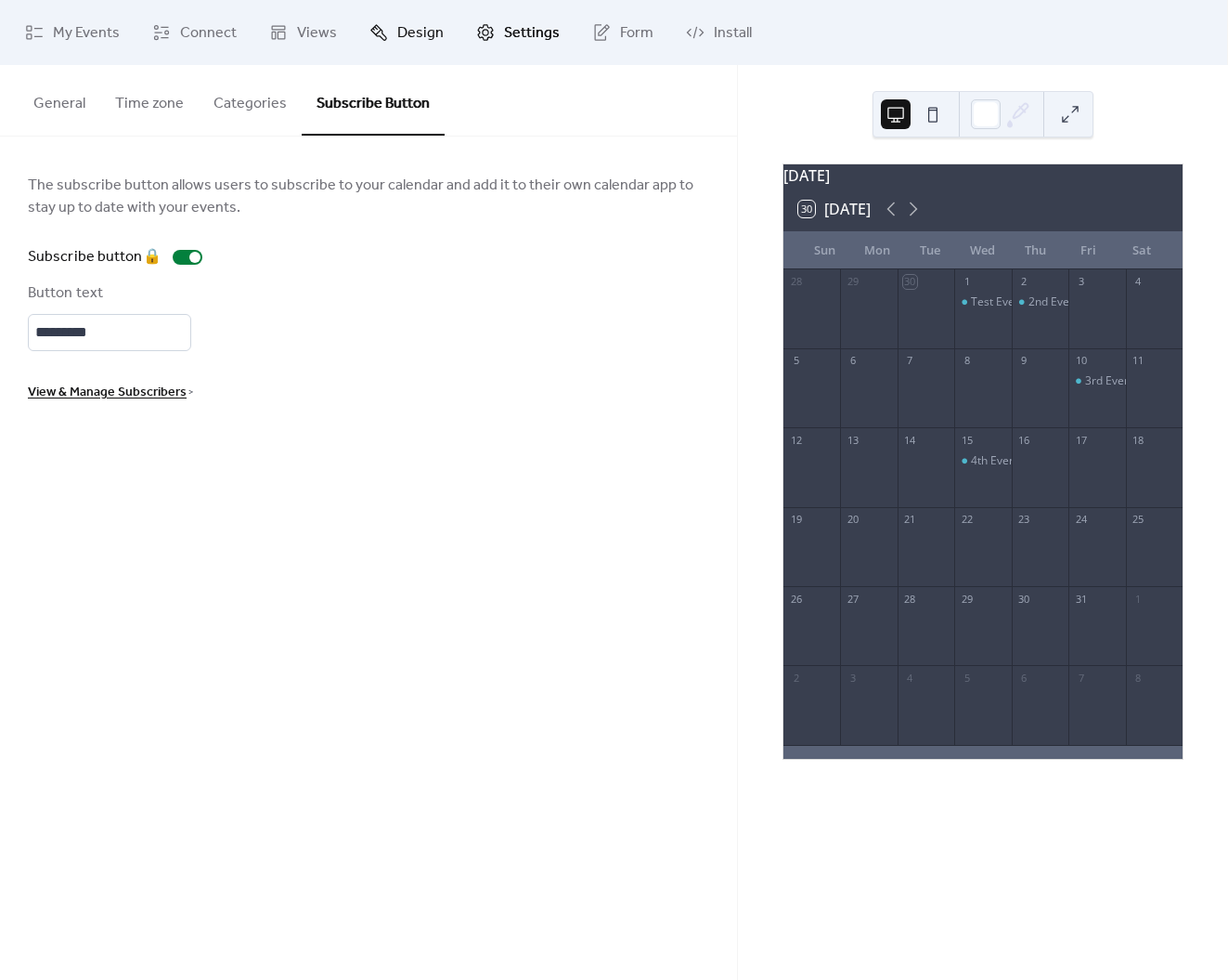
click at [414, 29] on span "Design" at bounding box center [420, 33] width 46 height 23
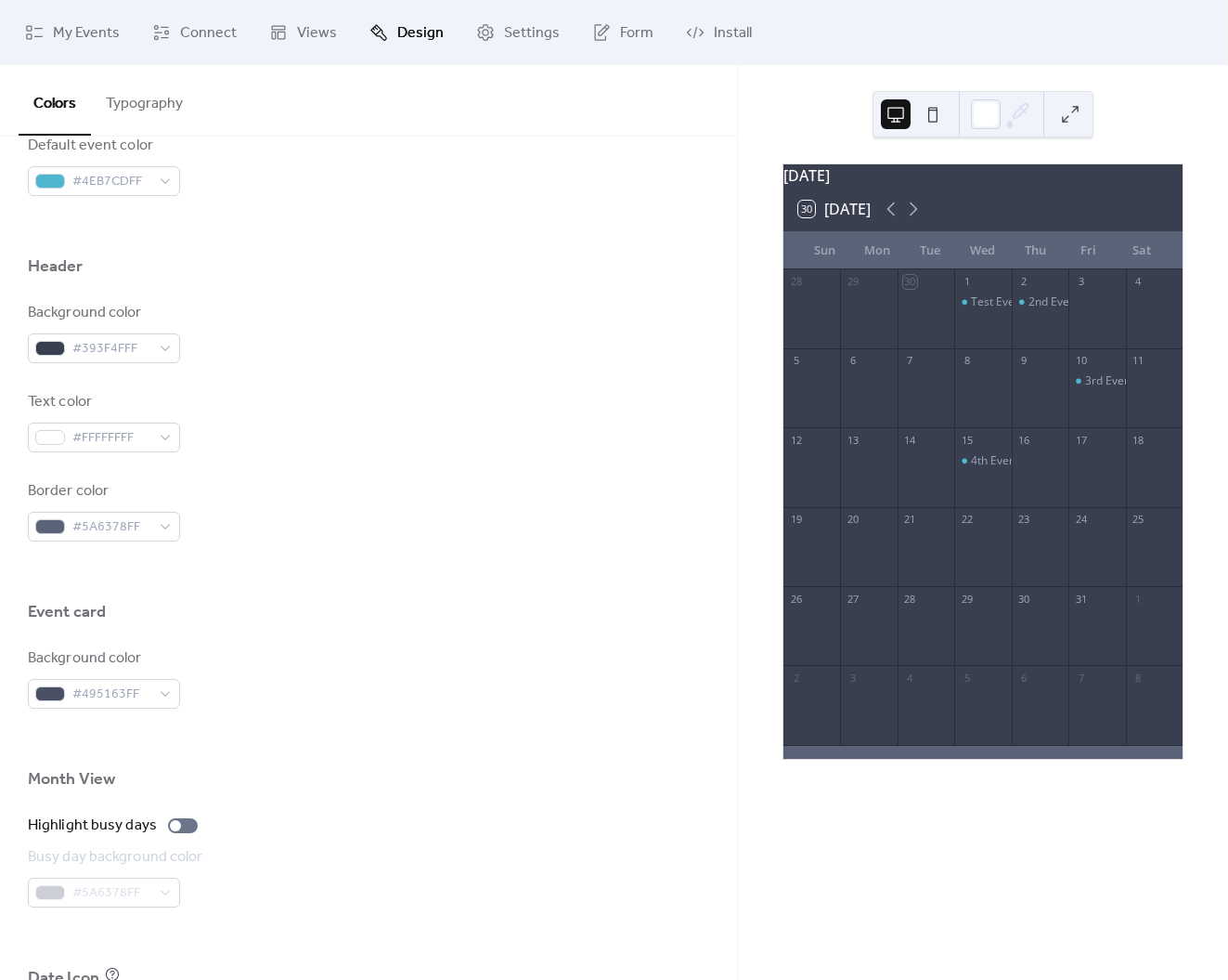
scroll to position [956, 0]
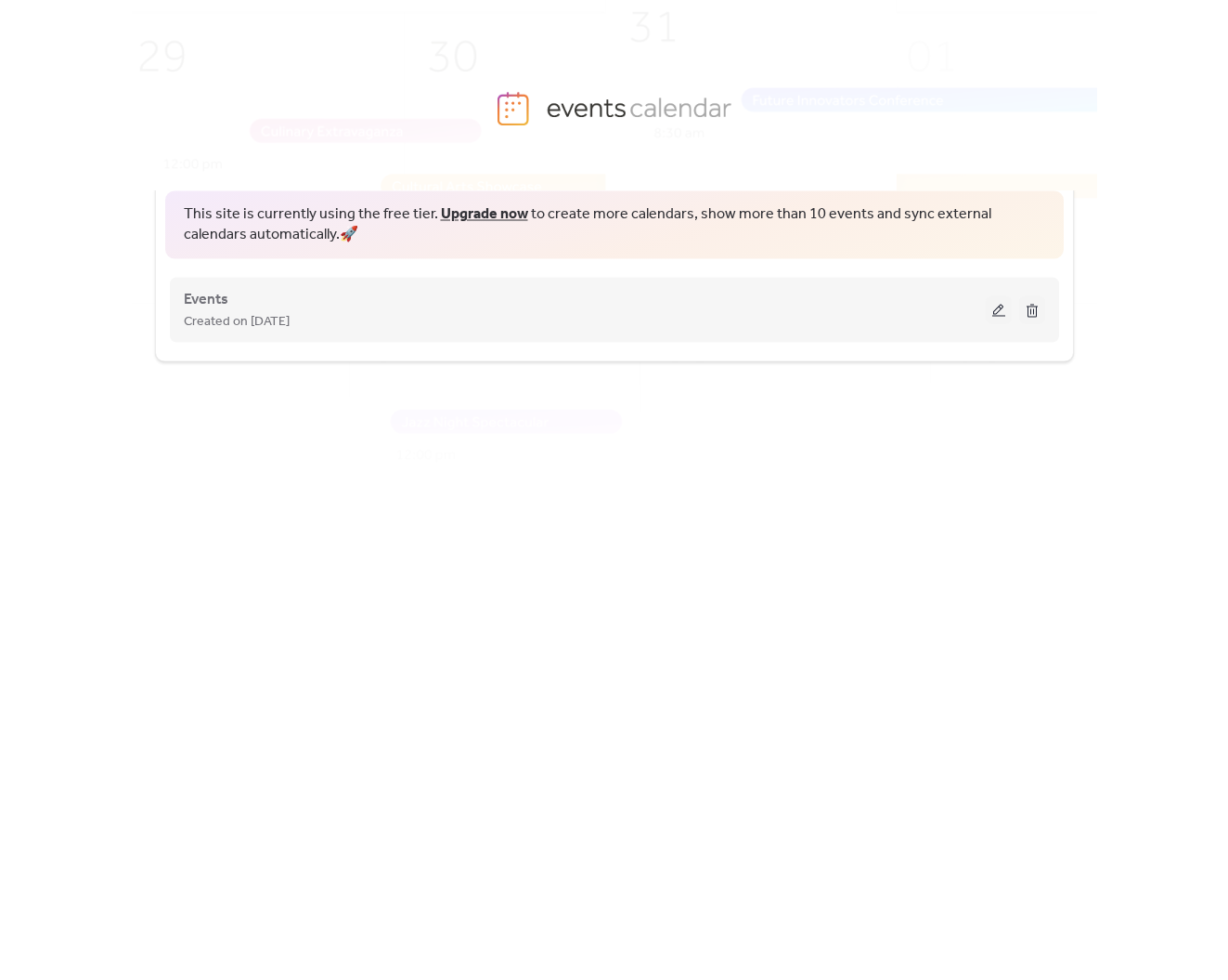
click at [998, 307] on button at bounding box center [998, 309] width 26 height 27
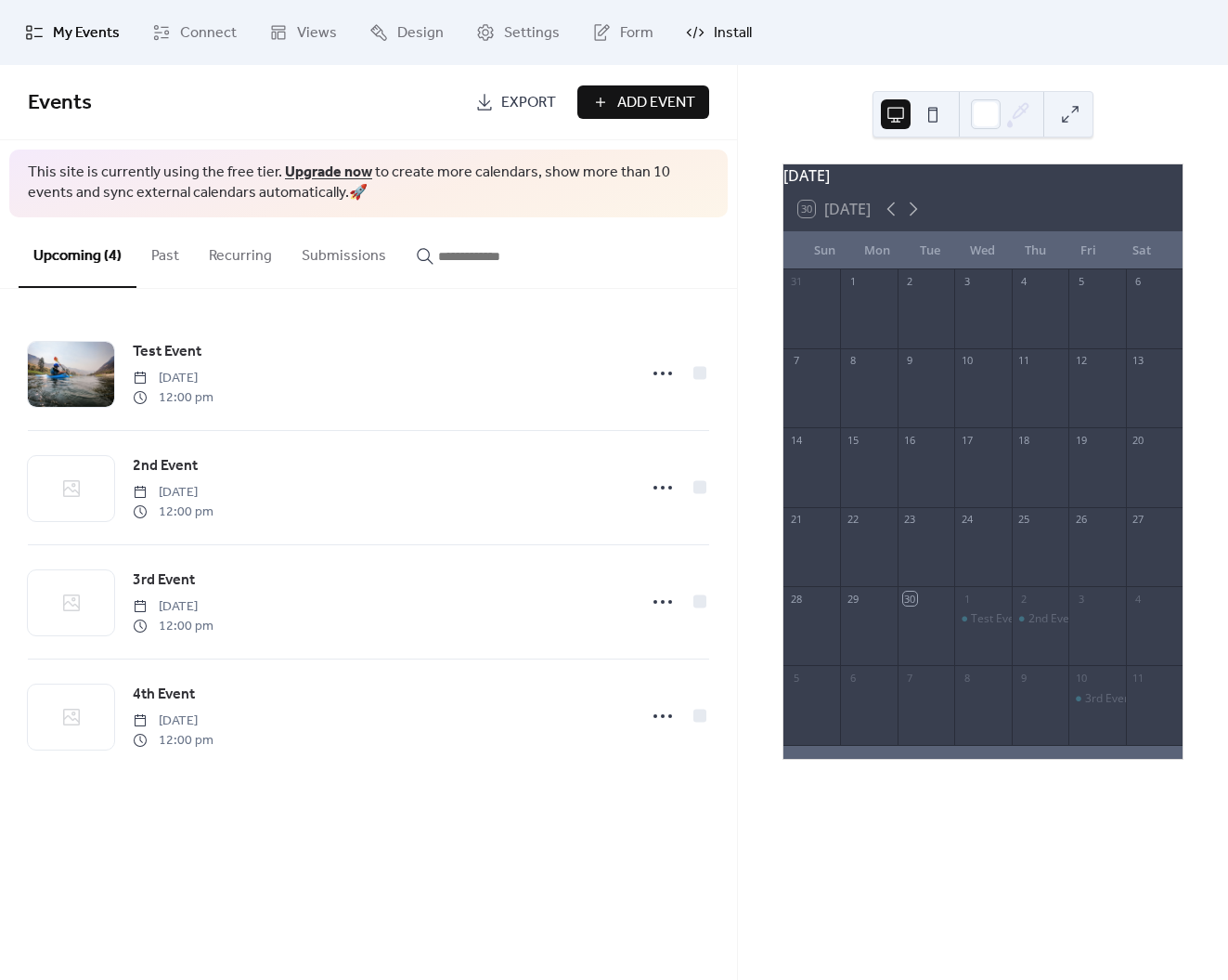
click at [722, 36] on span "Install" at bounding box center [733, 33] width 38 height 23
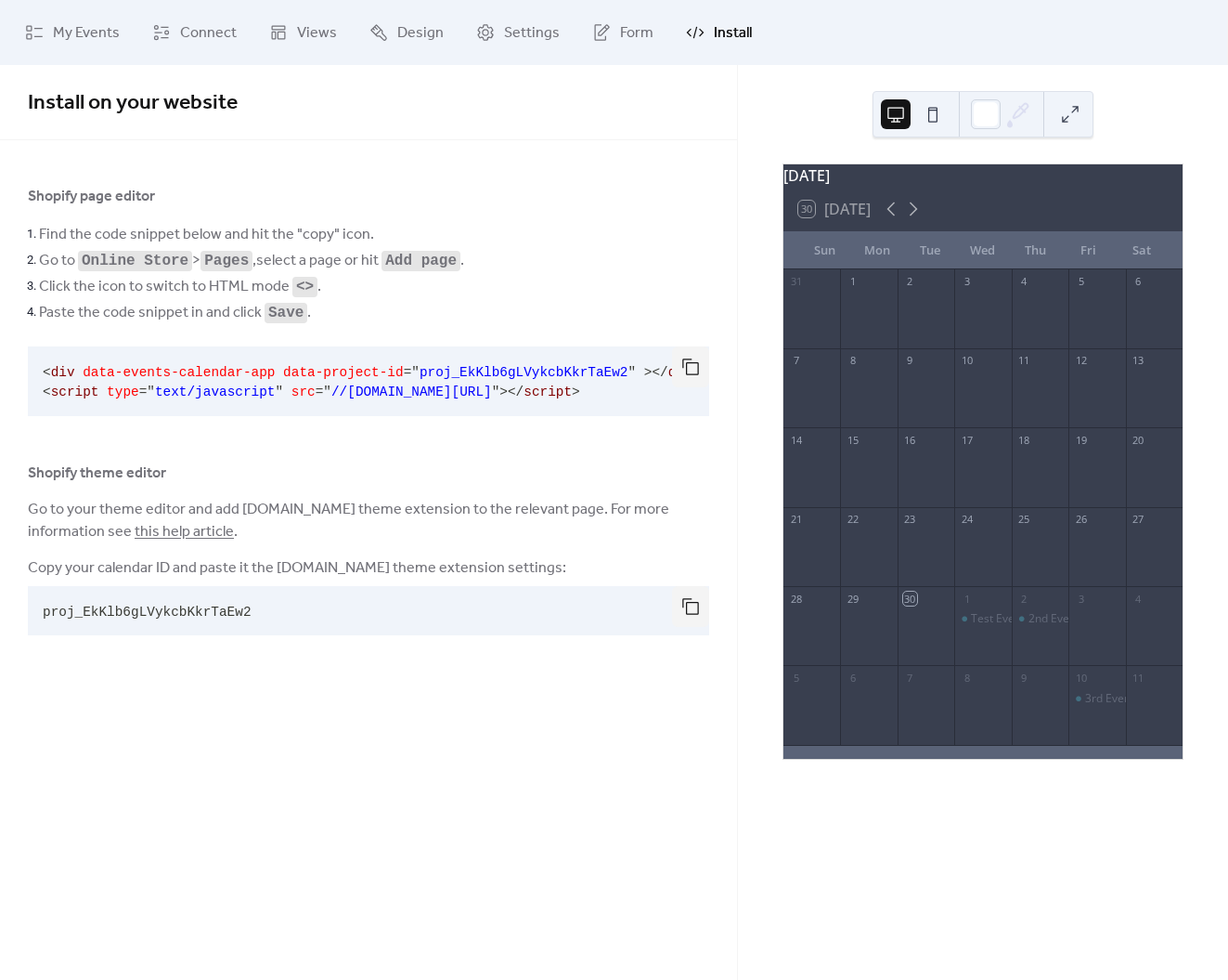
scroll to position [0, 35]
drag, startPoint x: 385, startPoint y: 376, endPoint x: 591, endPoint y: 367, distance: 206.2
click at [591, 367] on code "< div data-events-calendar-app data-project-id = " proj_EkKlb6gLVykcbKkrTaEw2 "…" at bounding box center [336, 382] width 657 height 34
copy span "proj_EkKlb6gLVykcbKkrTaEw2"
